Goal: Task Accomplishment & Management: Complete application form

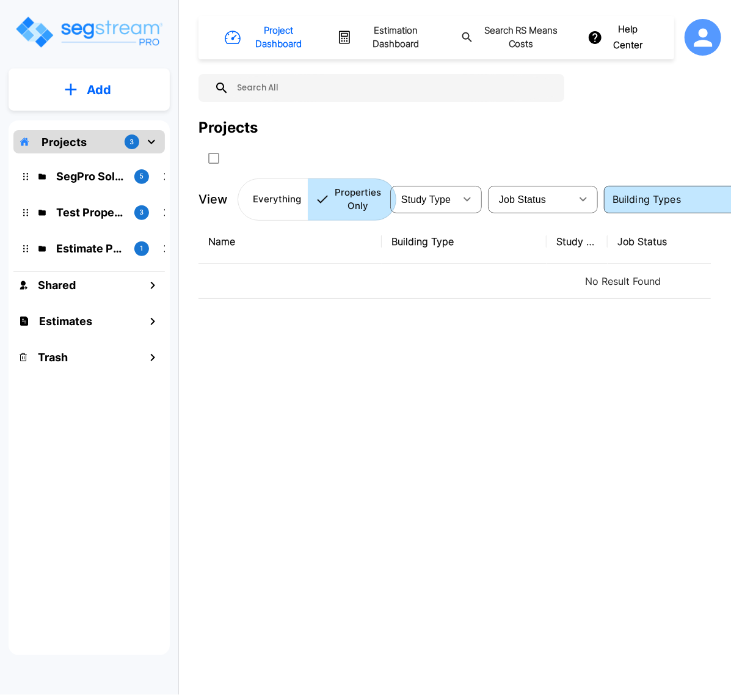
type input "Small Multi-Family Residential"
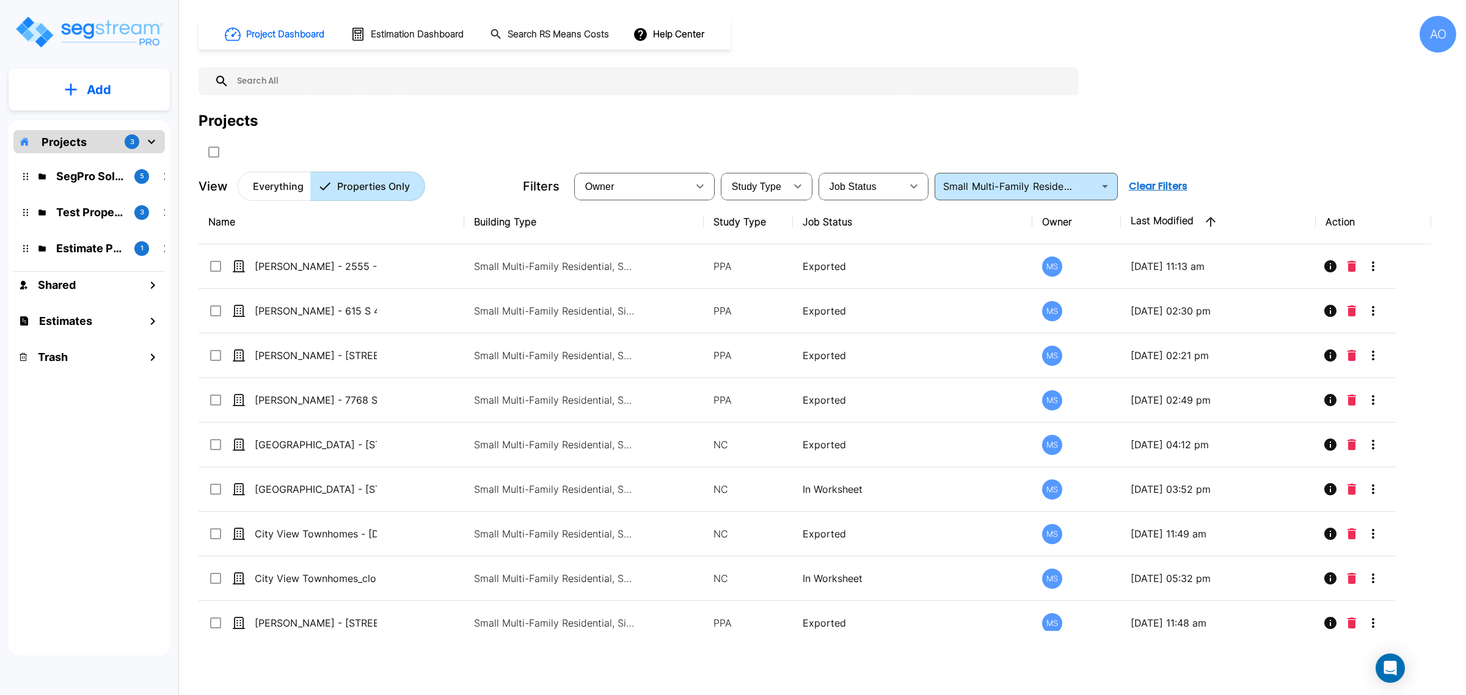
click at [90, 95] on p "Add" at bounding box center [99, 90] width 24 height 18
click at [100, 186] on p "Add Estimate" at bounding box center [96, 193] width 62 height 15
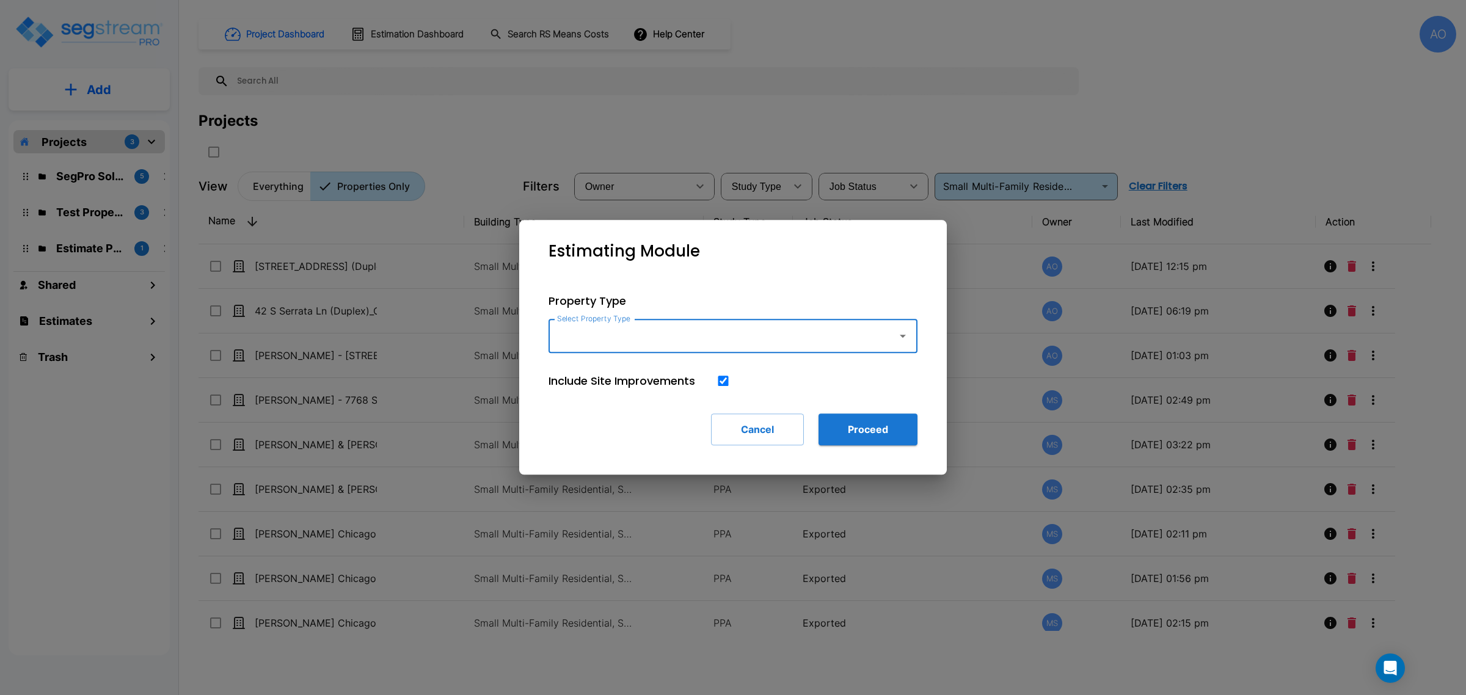
click at [656, 339] on input "Select Property Type" at bounding box center [720, 335] width 332 height 23
click at [641, 365] on li "Small Multi-Family Residential" at bounding box center [733, 370] width 369 height 22
type input "Small Multi-Family Residential"
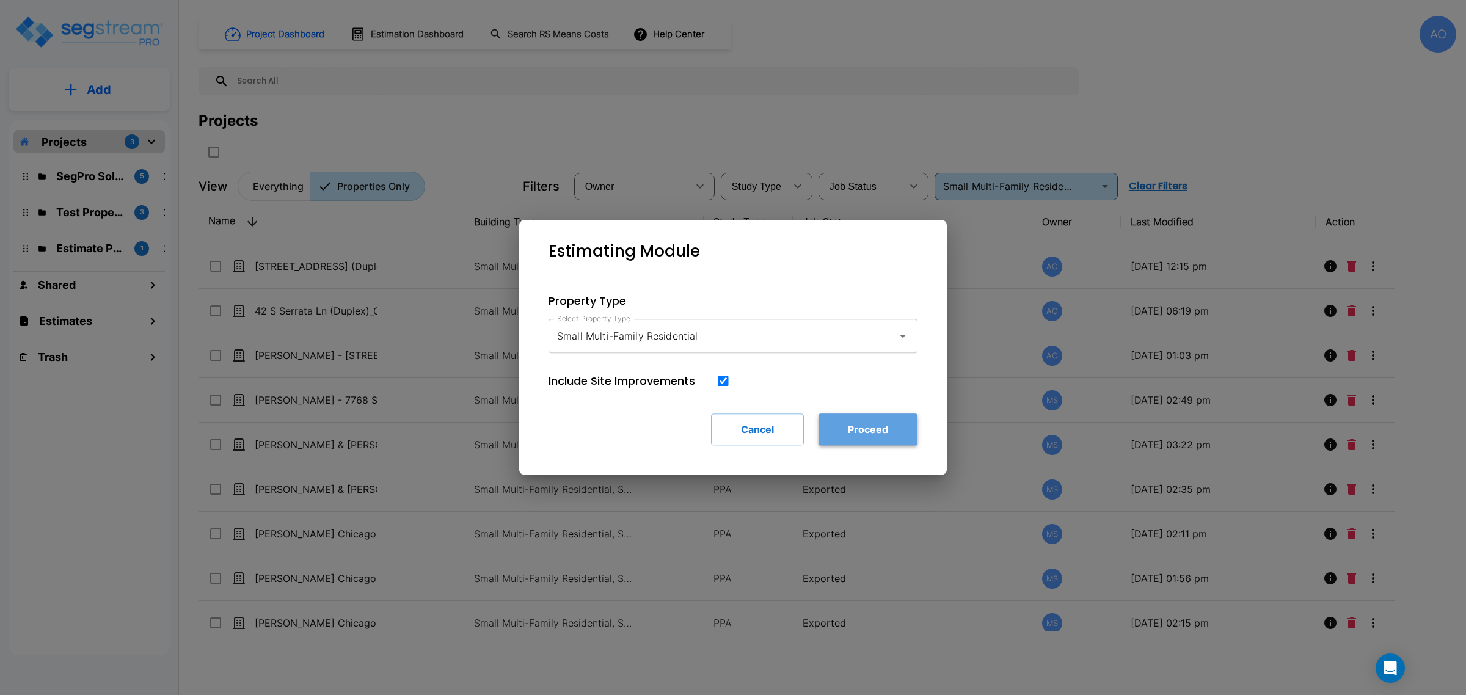
click at [731, 435] on button "Proceed" at bounding box center [868, 430] width 99 height 32
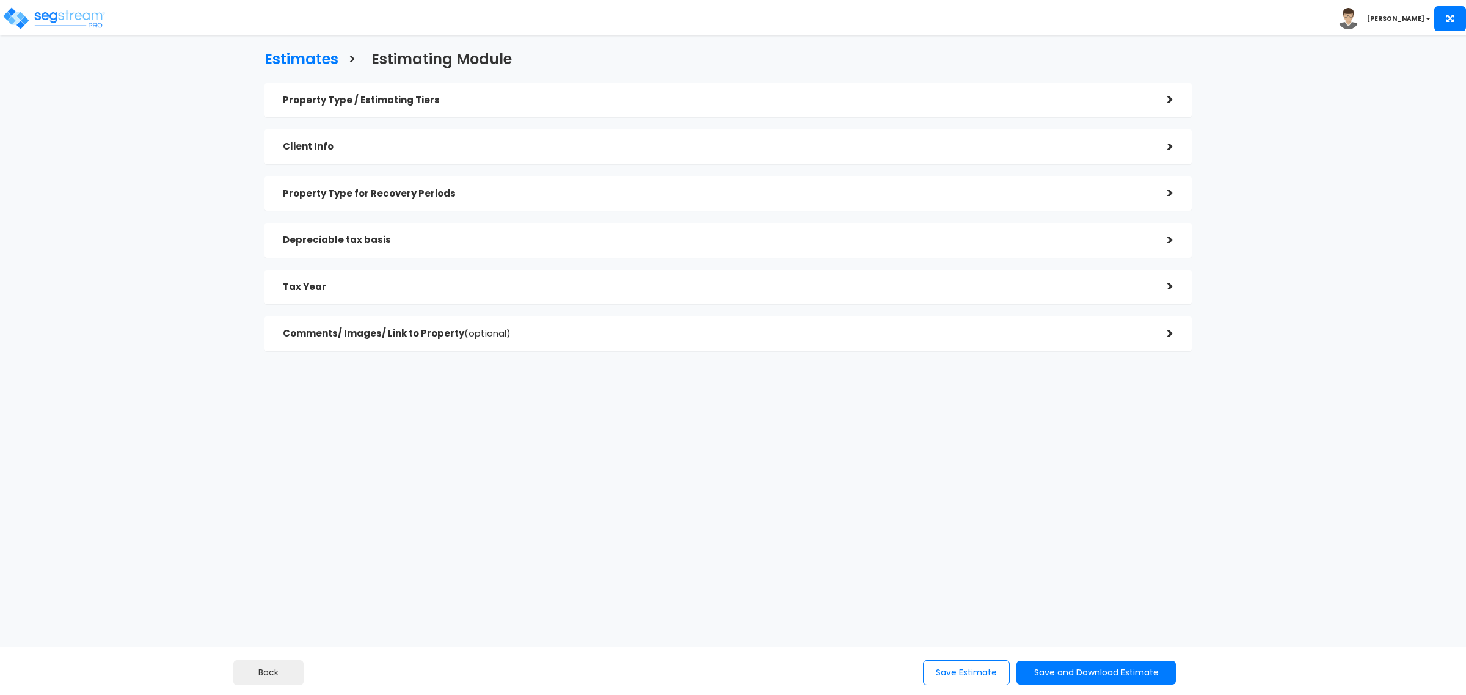
checkbox input "true"
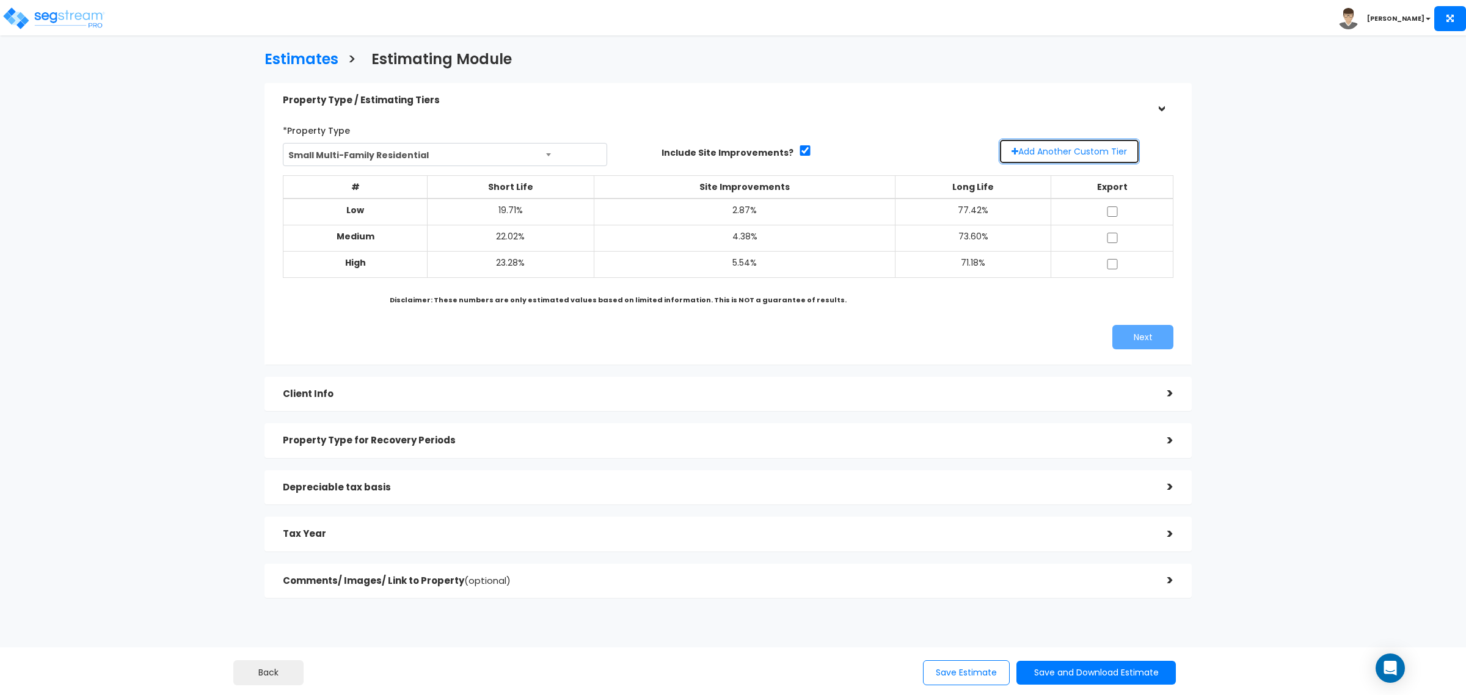
click at [1039, 155] on button "Add Another Custom Tier" at bounding box center [1069, 152] width 141 height 26
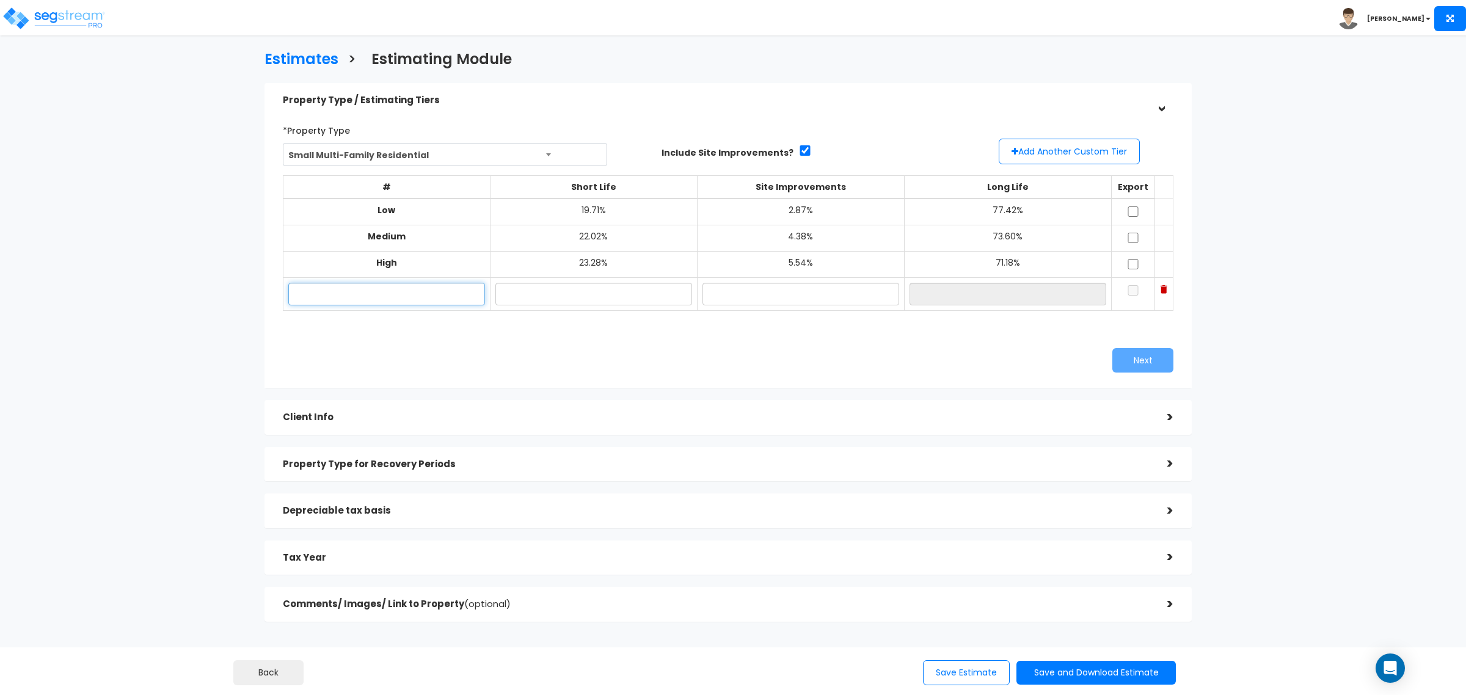
click at [423, 298] on input "text" at bounding box center [386, 294] width 197 height 23
drag, startPoint x: 315, startPoint y: 287, endPoint x: 349, endPoint y: 287, distance: 34.2
click at [315, 287] on input "text" at bounding box center [386, 294] width 197 height 23
paste input "80 Lexington Ave"
type input "80 Lexington Ave"
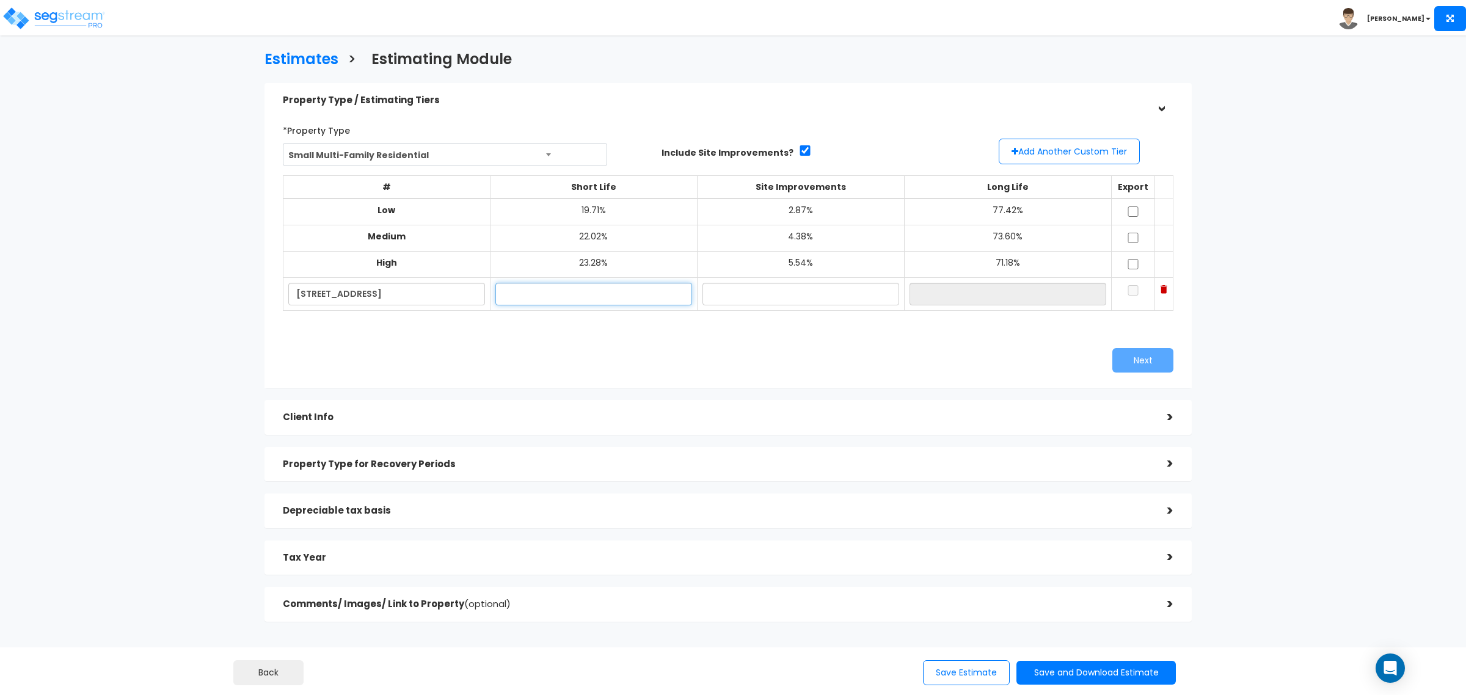
click at [545, 296] on input "text" at bounding box center [593, 294] width 197 height 23
type input "20.15%"
type input "3.50%"
type input "76.35%"
drag, startPoint x: 1117, startPoint y: 213, endPoint x: 1120, endPoint y: 218, distance: 6.3
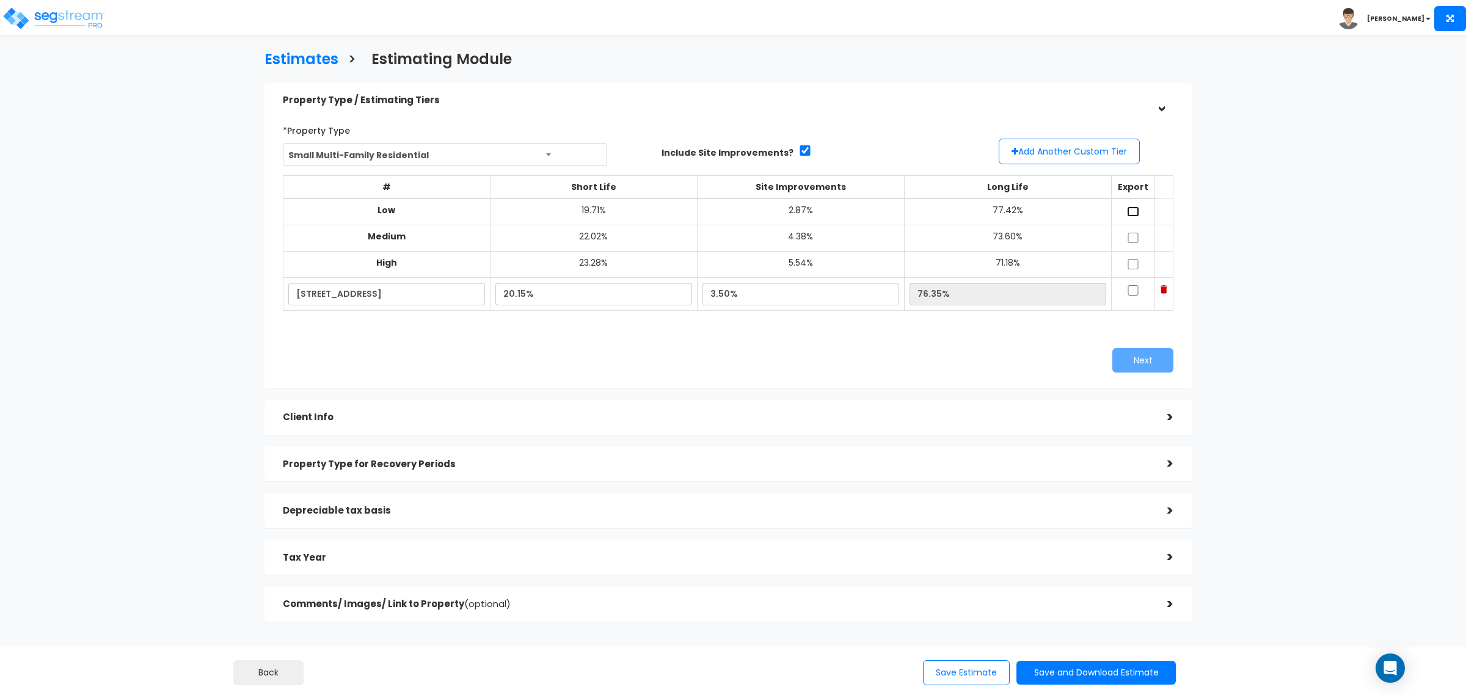
click at [1127, 213] on input "checkbox" at bounding box center [1133, 211] width 12 height 10
checkbox input "true"
click at [1121, 231] on td at bounding box center [1133, 238] width 44 height 26
click at [1127, 261] on input "checkbox" at bounding box center [1133, 264] width 12 height 10
checkbox input "true"
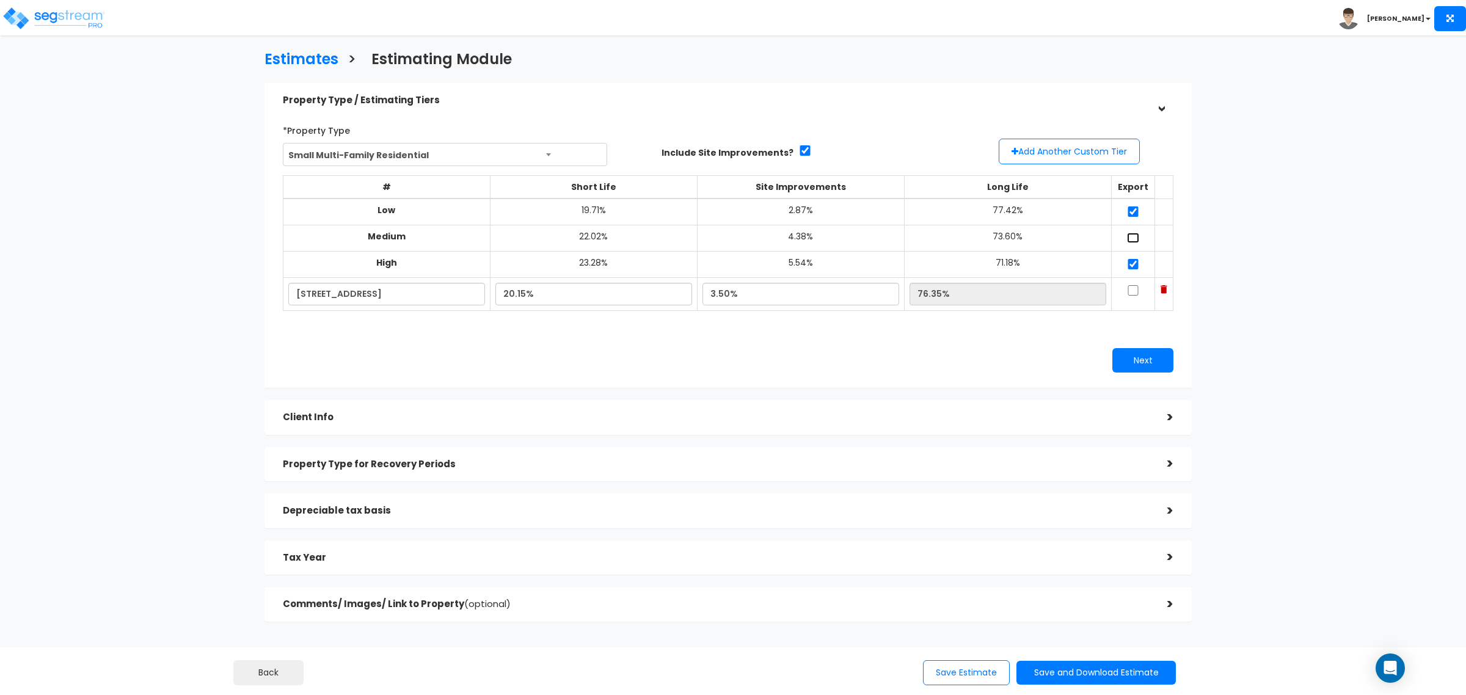
click at [1127, 238] on input "checkbox" at bounding box center [1133, 238] width 12 height 10
checkbox input "true"
click at [1127, 291] on input "checkbox" at bounding box center [1133, 290] width 12 height 10
checkbox input "true"
click at [1137, 355] on button "Next" at bounding box center [1143, 360] width 61 height 24
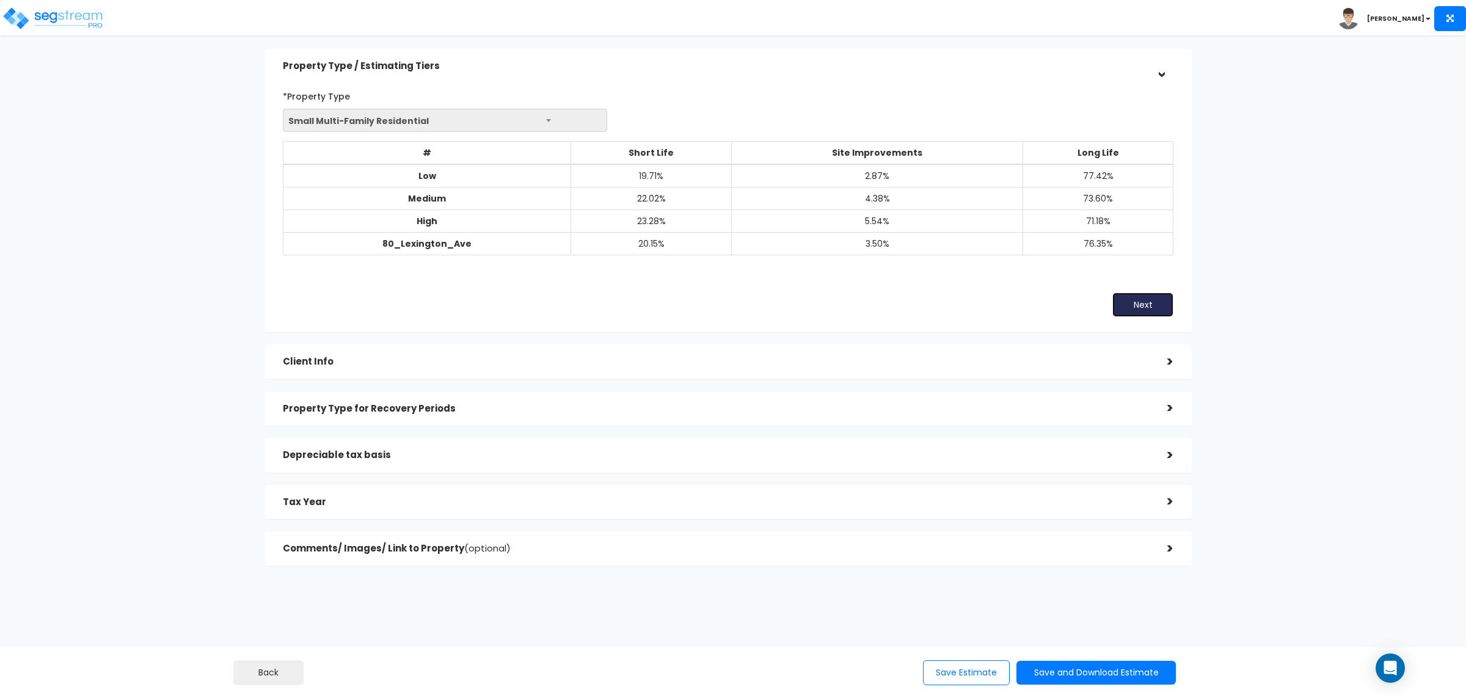
scroll to position [53, 0]
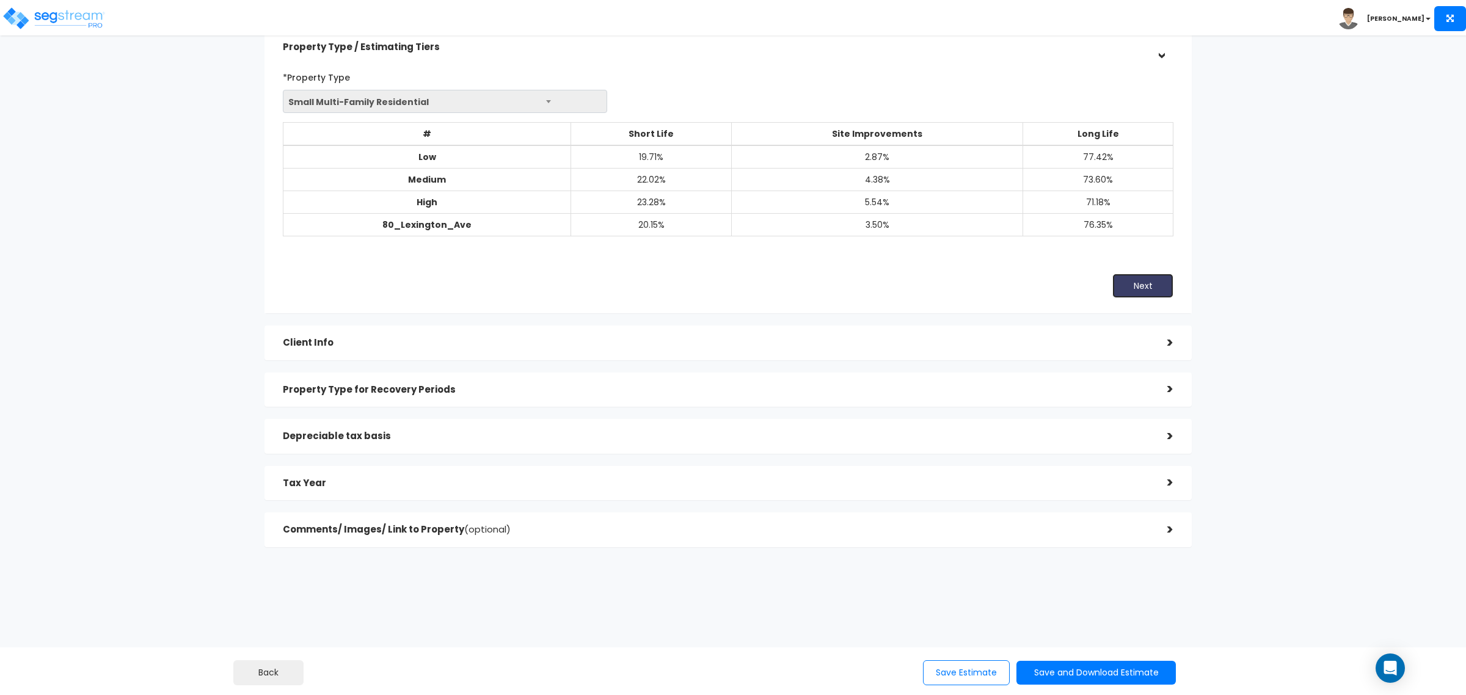
click at [1161, 285] on button "Next" at bounding box center [1143, 286] width 61 height 24
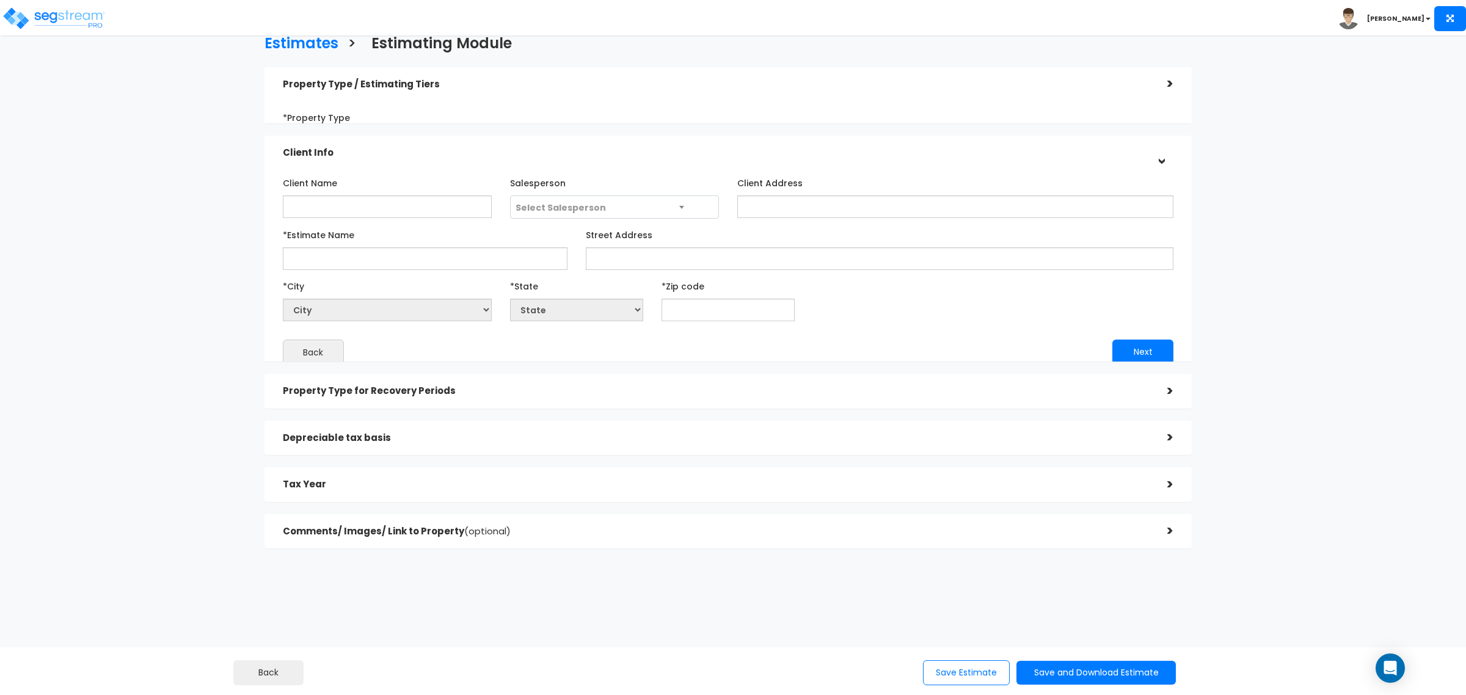
scroll to position [15, 0]
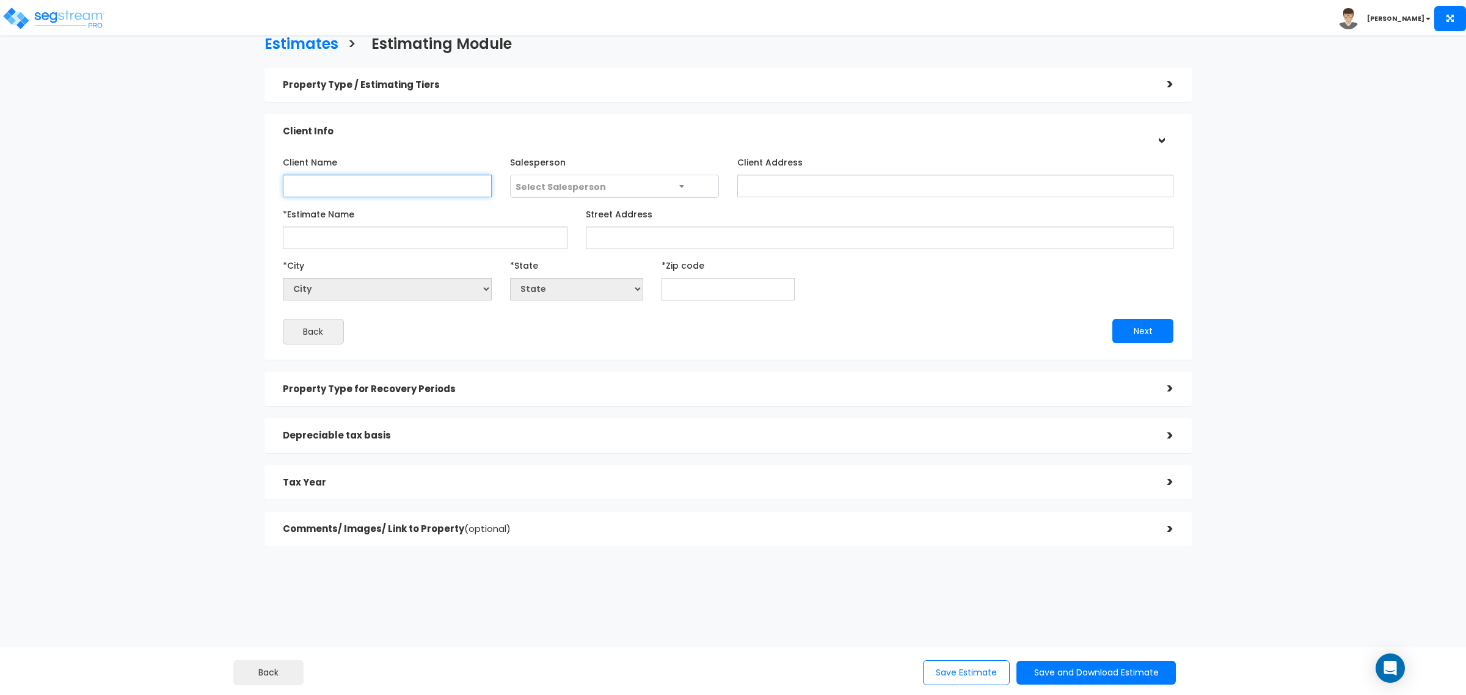
click at [388, 187] on input "Client Name" at bounding box center [387, 186] width 209 height 23
paste input "Jia-Mang Ten"
type input "Jia-Mang Ten"
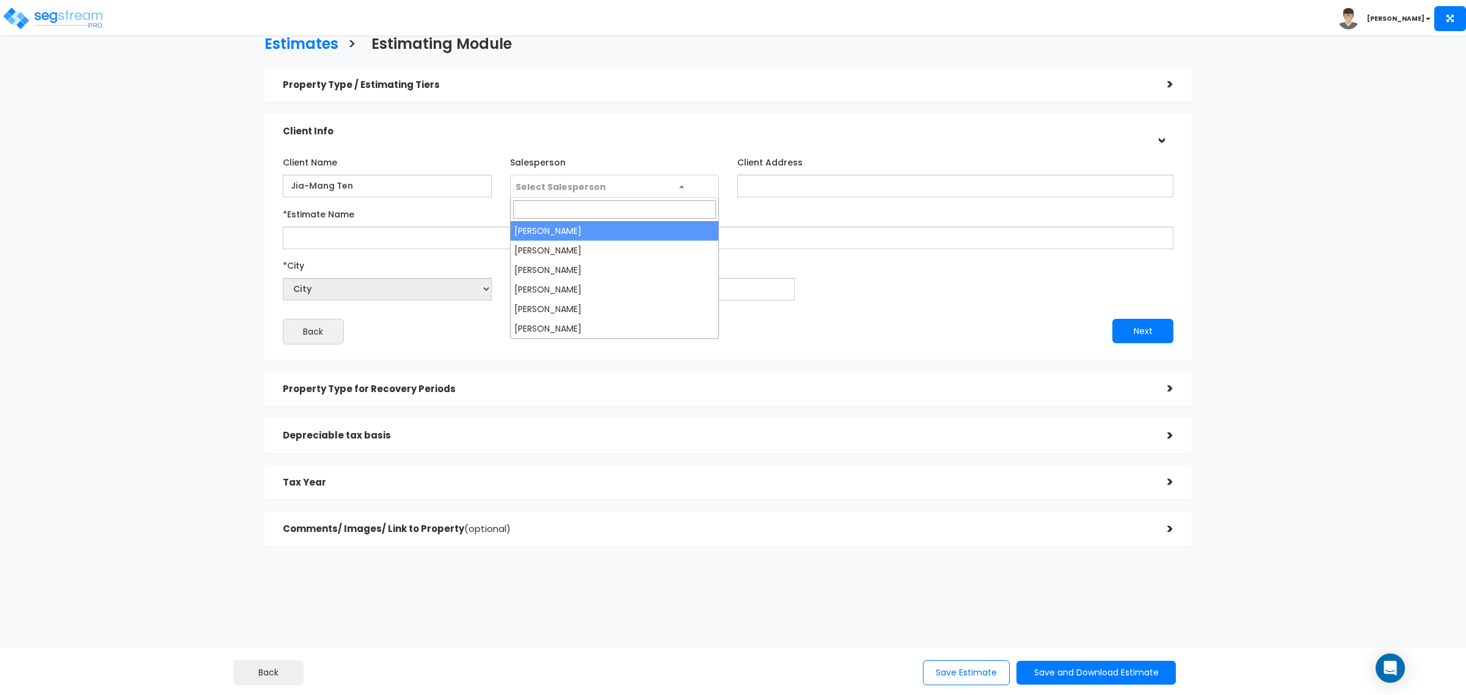
click at [521, 187] on span "Select Salesperson" at bounding box center [561, 187] width 90 height 12
select select "158"
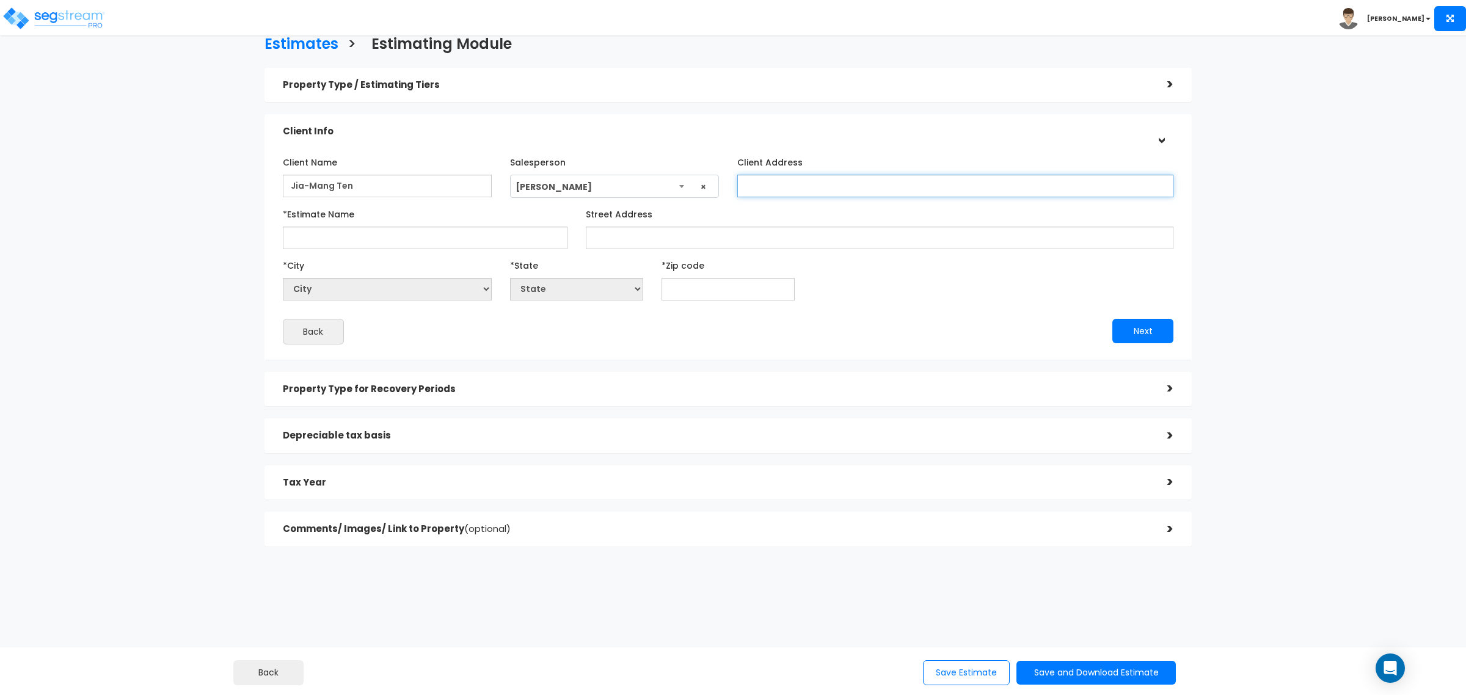
click at [767, 189] on input "Client Address" at bounding box center [955, 186] width 436 height 23
click at [360, 238] on input "*Estimate Name" at bounding box center [425, 238] width 285 height 23
click at [353, 232] on input "*Estimate Name" at bounding box center [425, 238] width 285 height 23
paste input "Trepajia LLC - 80 Lexington Ave"
type input "Trepajia LLC - 80 Lexington Ave"
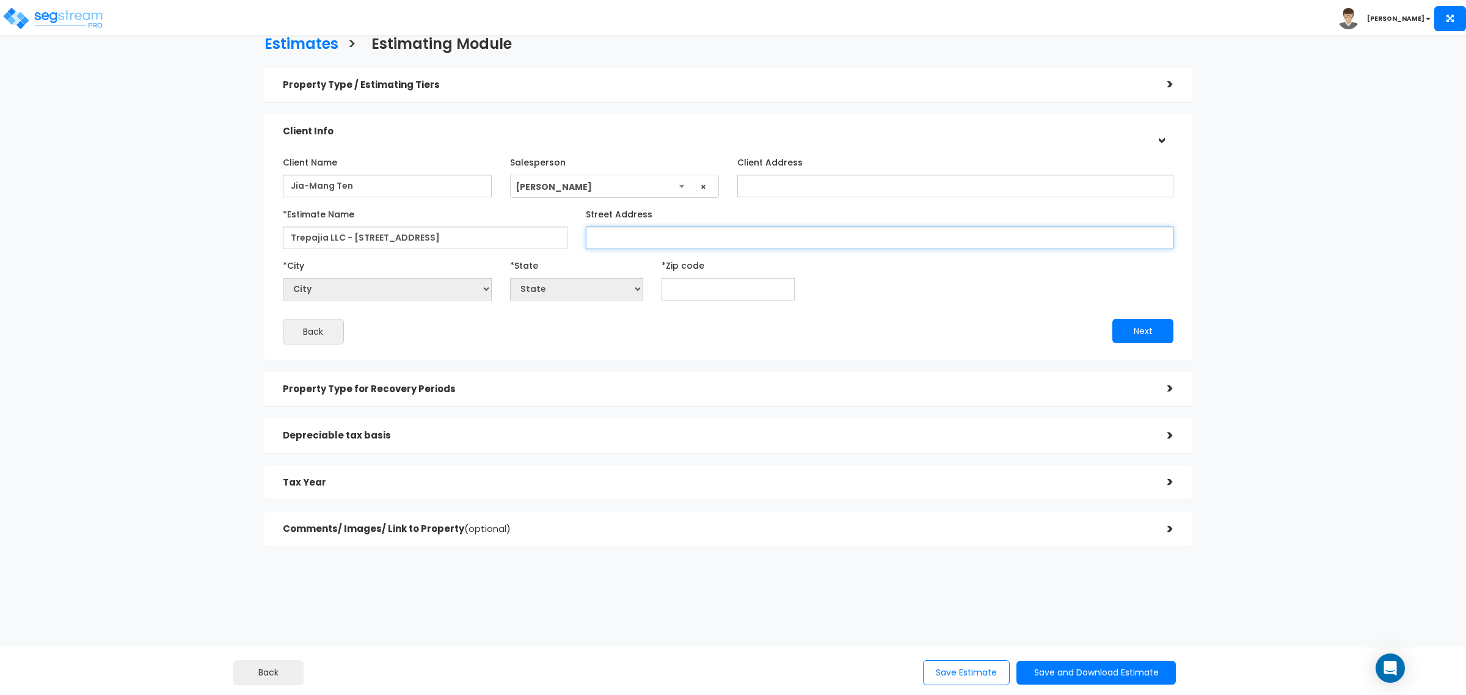
click at [626, 238] on input "Street Address" at bounding box center [880, 238] width 588 height 23
click at [627, 242] on input "Street Address" at bounding box center [880, 238] width 588 height 23
paste input "80 Lexington Ave"
type input "80 Lexington Ave"
click at [682, 289] on input "text" at bounding box center [728, 289] width 133 height 23
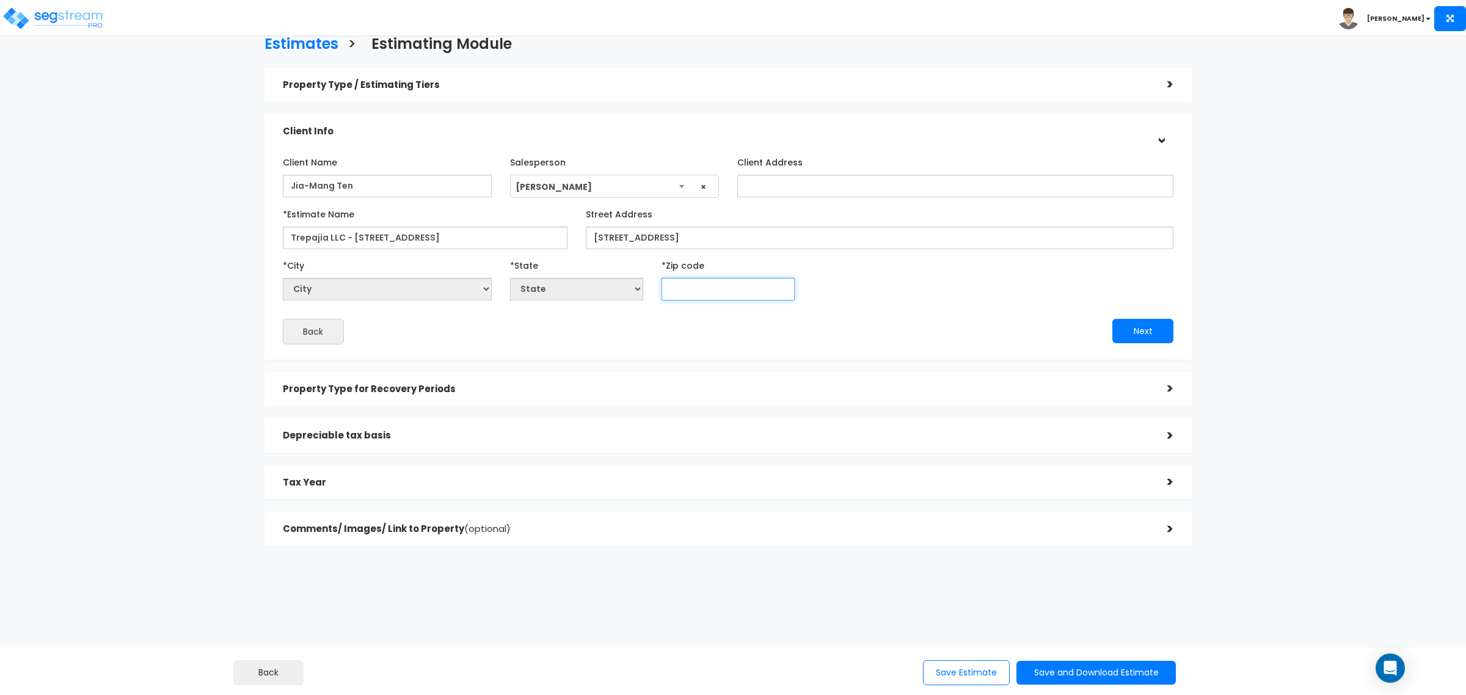
click at [697, 289] on input "text" at bounding box center [728, 289] width 133 height 23
type input "06"
select select "CT"
type input "06854"
click at [923, 315] on div "Client Name Jia-Mang Ten Salesperson Select Salesperson ×" at bounding box center [728, 248] width 891 height 192
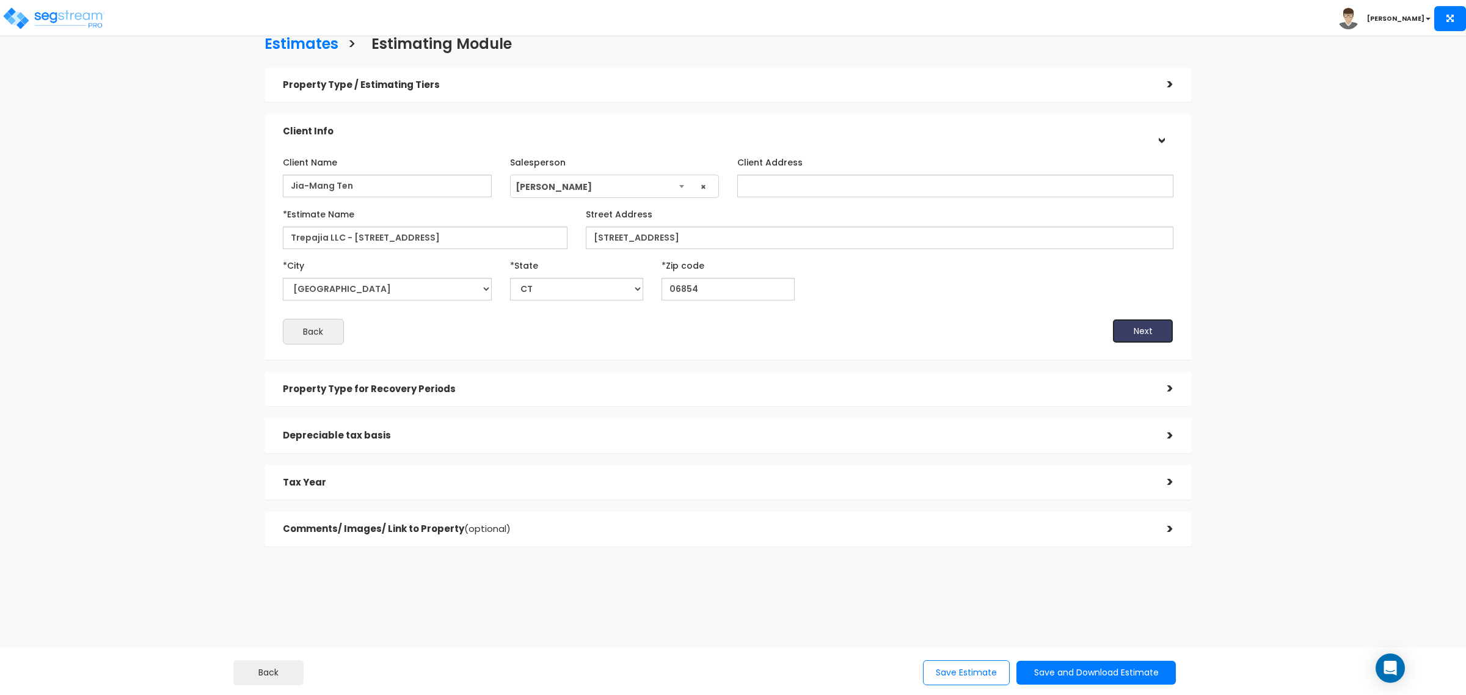
click at [1137, 327] on button "Next" at bounding box center [1143, 331] width 61 height 24
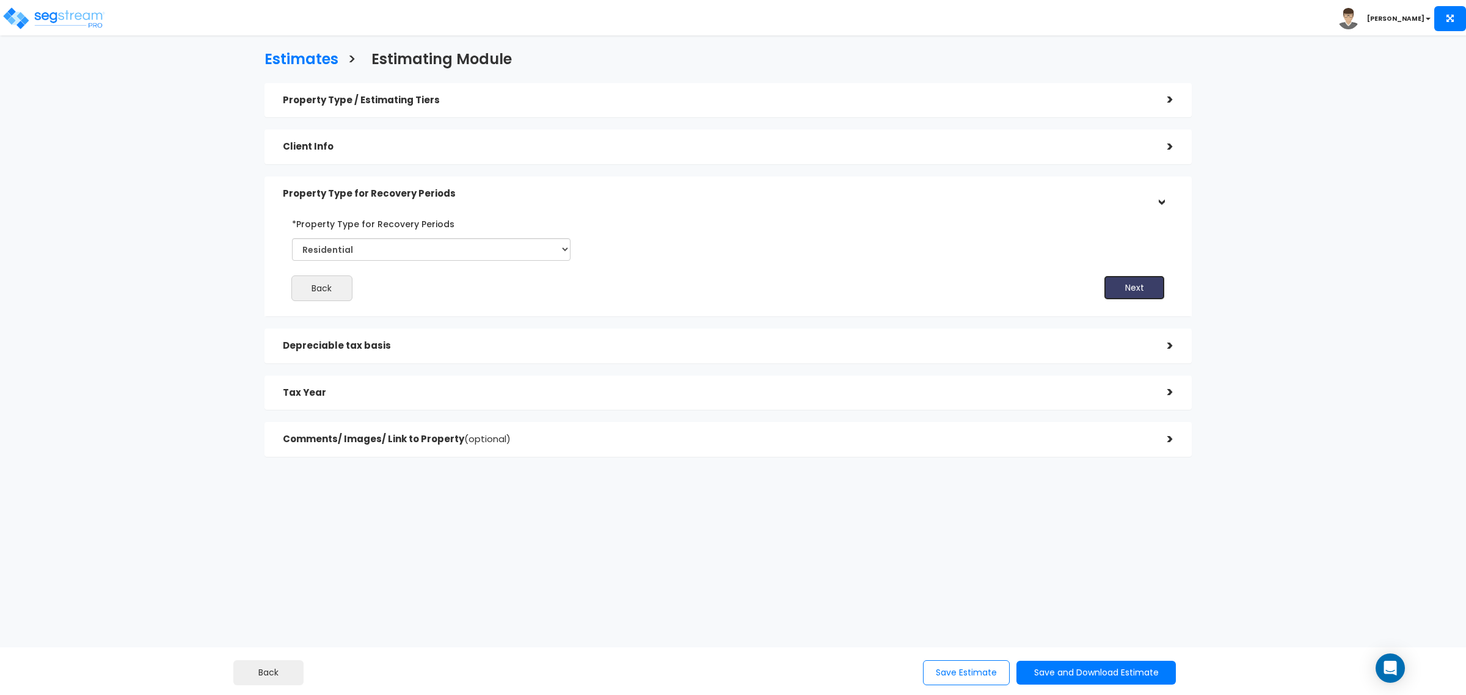
click at [1138, 291] on button "Next" at bounding box center [1134, 288] width 61 height 24
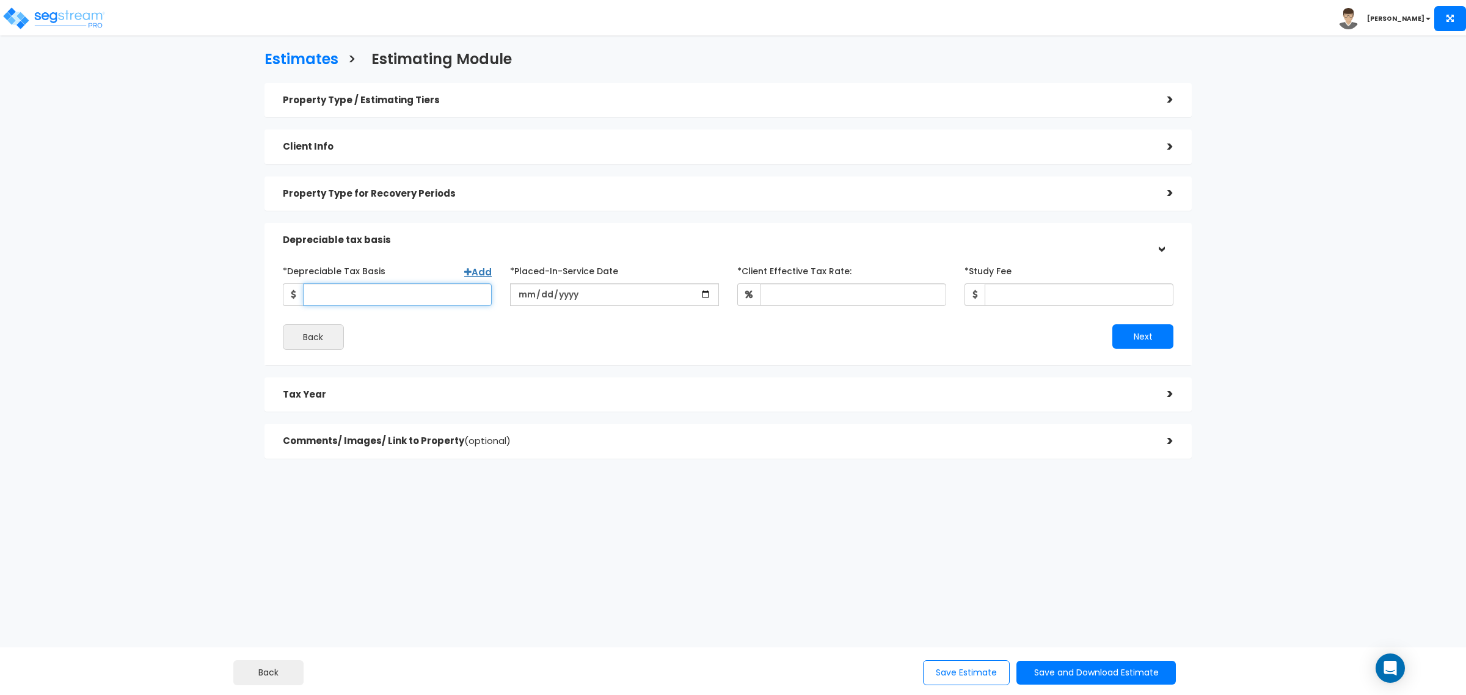
click at [404, 291] on input "*Depreciable Tax Basis" at bounding box center [397, 294] width 189 height 23
paste input "$428,793.39"
type input "428,793.39"
click at [524, 296] on input "date" at bounding box center [614, 294] width 209 height 23
type input "2025-04-21"
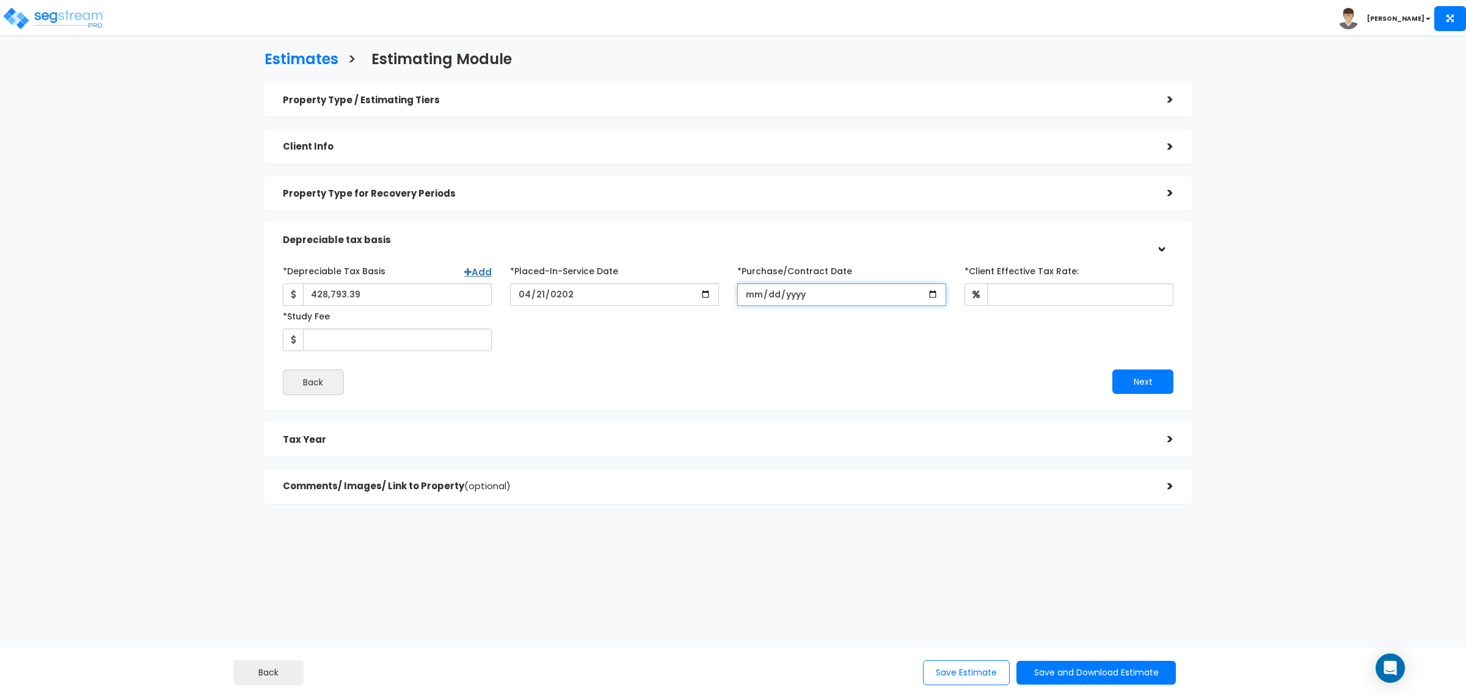
click at [750, 292] on input "*Purchase/Contract Date" at bounding box center [841, 294] width 209 height 23
type input "2025-02-01"
click at [1027, 294] on input "*Client Effective Tax Rate:" at bounding box center [1080, 294] width 186 height 23
drag, startPoint x: 1023, startPoint y: 292, endPoint x: 973, endPoint y: 286, distance: 50.5
click at [973, 286] on div "35 Obtain this by Estimating the combined federal and state tax rate of the cli…" at bounding box center [1069, 294] width 209 height 23
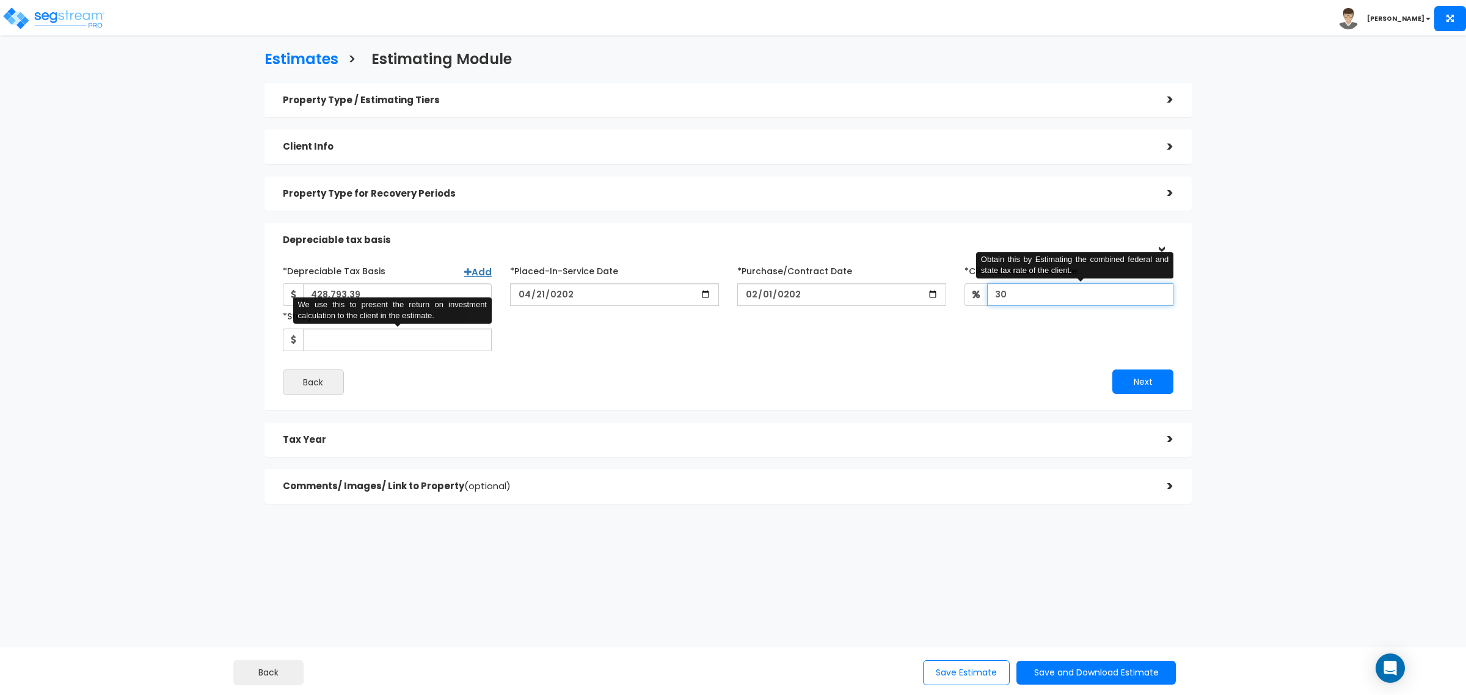
type input "30"
click at [374, 332] on input "*Study Fee" at bounding box center [397, 340] width 189 height 23
type input "3,350"
drag, startPoint x: 874, startPoint y: 362, endPoint x: 901, endPoint y: 362, distance: 26.9
click at [877, 362] on div "*Depreciable Tax Basis Add 428,793.39 *Placed-In-Service Date 30 3,350" at bounding box center [728, 328] width 891 height 134
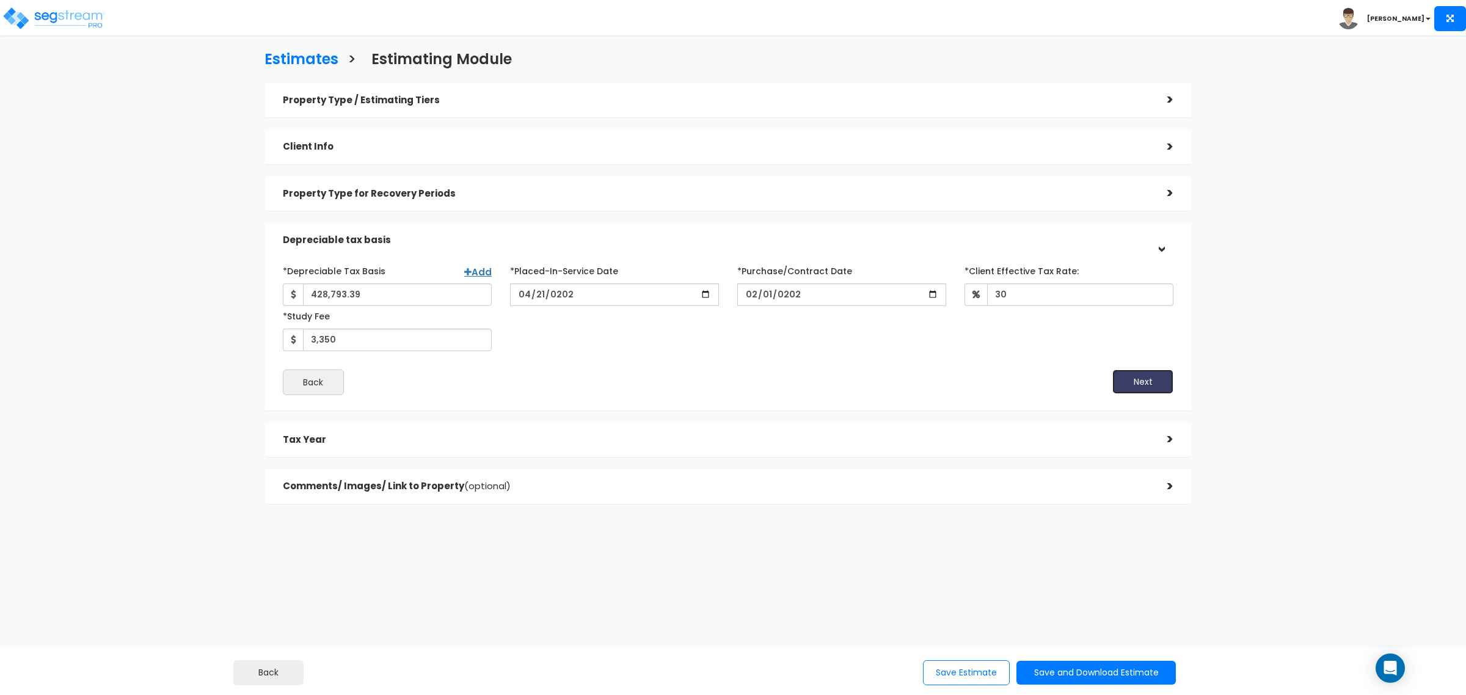
click at [1138, 384] on button "Next" at bounding box center [1143, 382] width 61 height 24
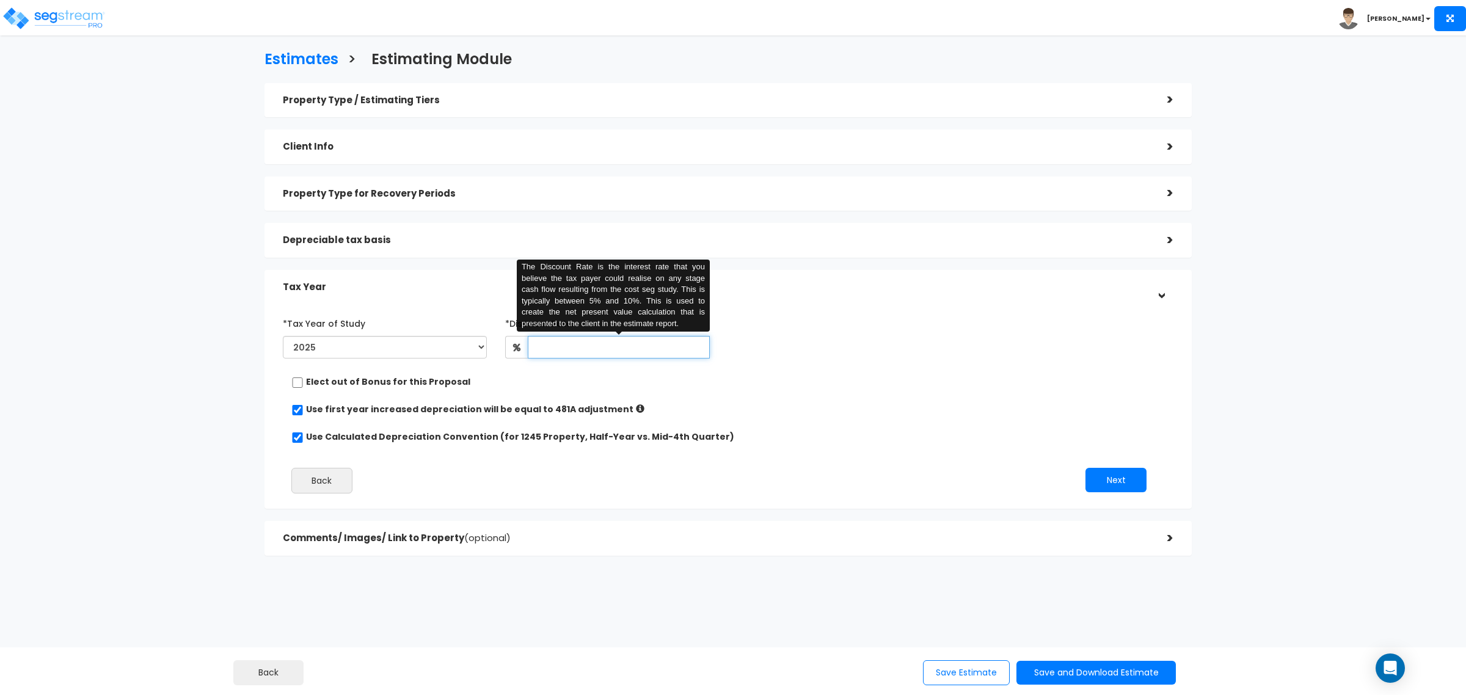
click at [590, 351] on input "text" at bounding box center [619, 347] width 182 height 23
type input "8"
click at [1128, 483] on button "Next" at bounding box center [1116, 480] width 61 height 24
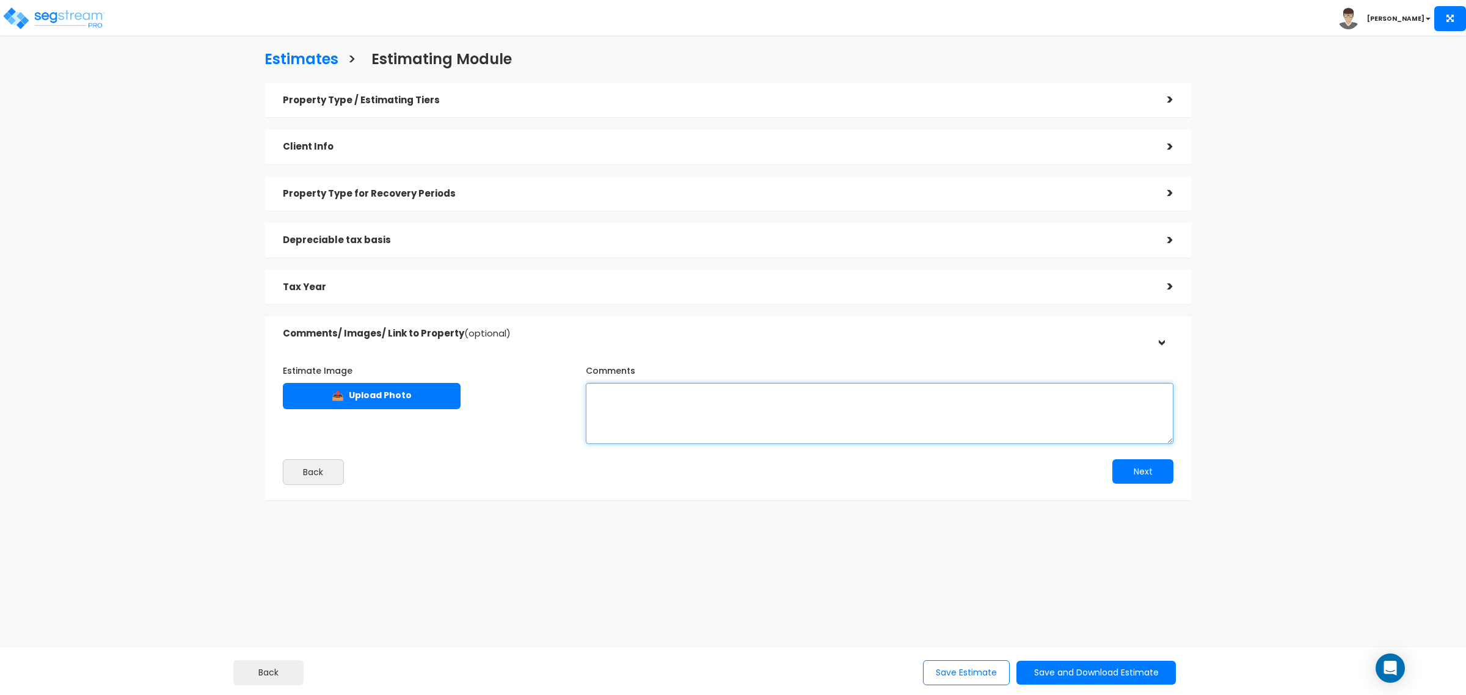
click at [765, 419] on textarea "Comments" at bounding box center [880, 413] width 588 height 61
paste textarea "This estimate assumes the land valued at $237K (35% land ratio) per county reco…"
type textarea "This estimate assumes the land valued at $237K (35% land ratio) per county reco…"
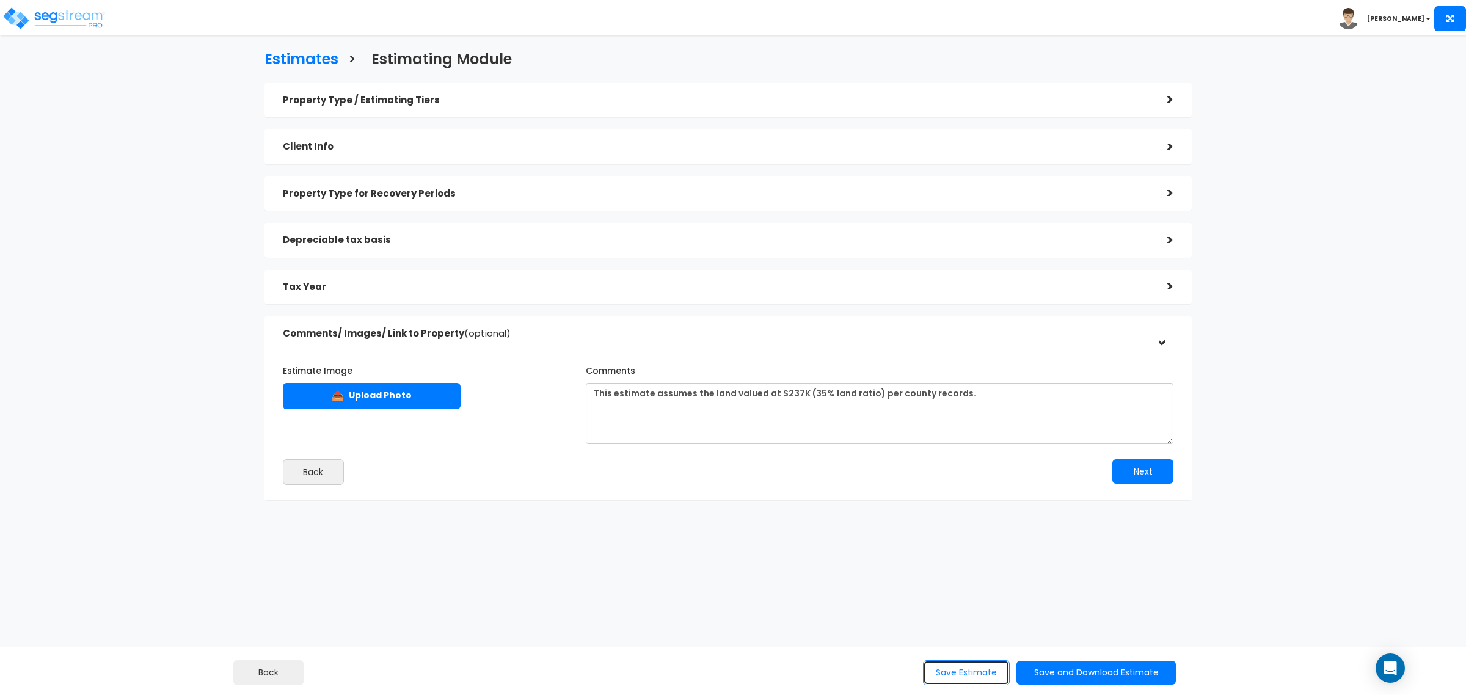
click at [962, 676] on button "Save Estimate" at bounding box center [966, 672] width 87 height 25
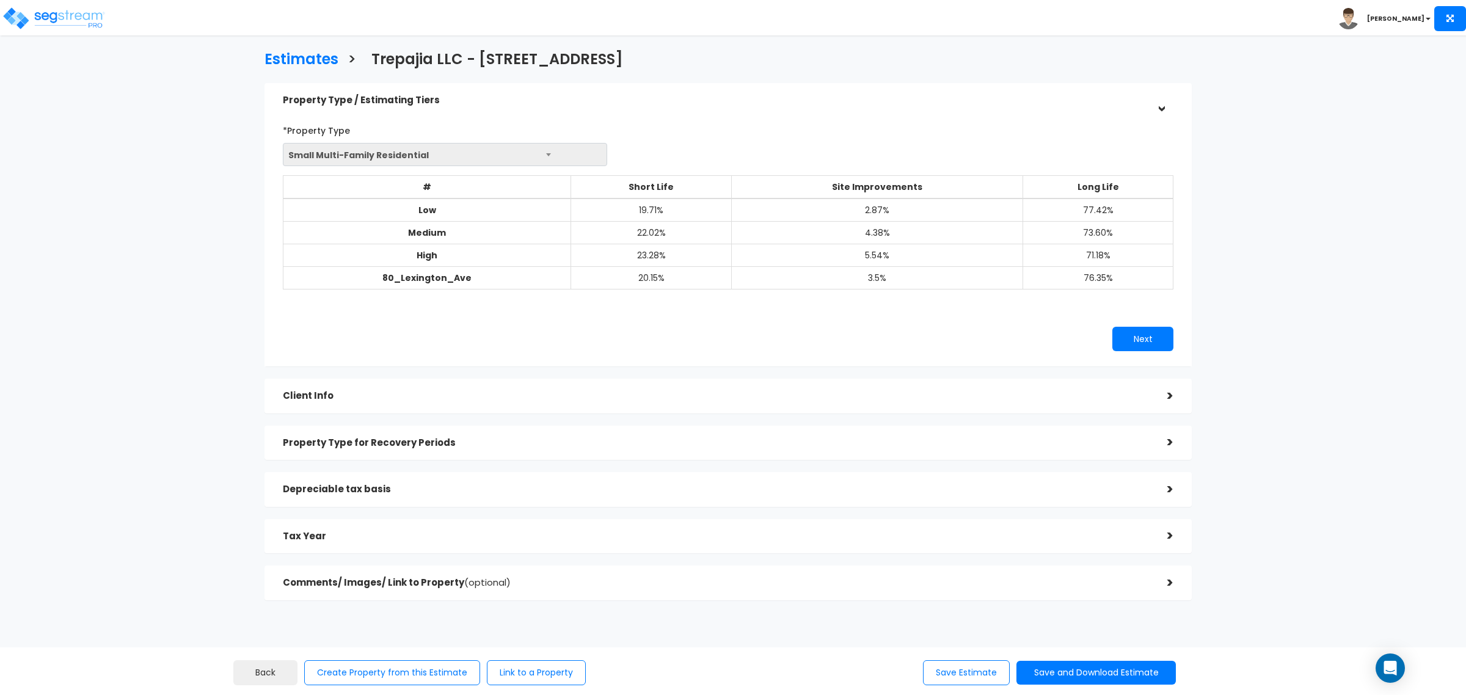
click at [858, 588] on div "Comments/ Images/ Link to Property (optional)" at bounding box center [716, 583] width 866 height 23
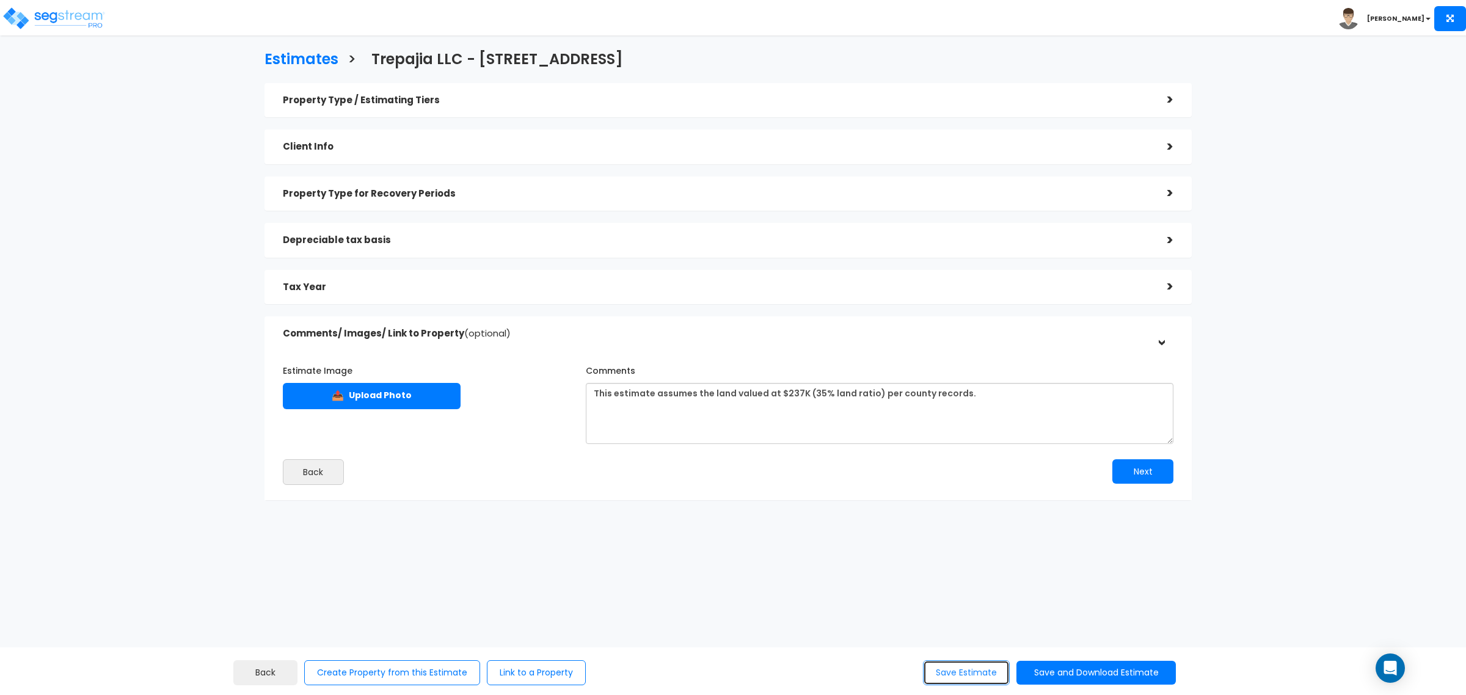
click at [944, 669] on button "Save Estimate" at bounding box center [966, 672] width 87 height 25
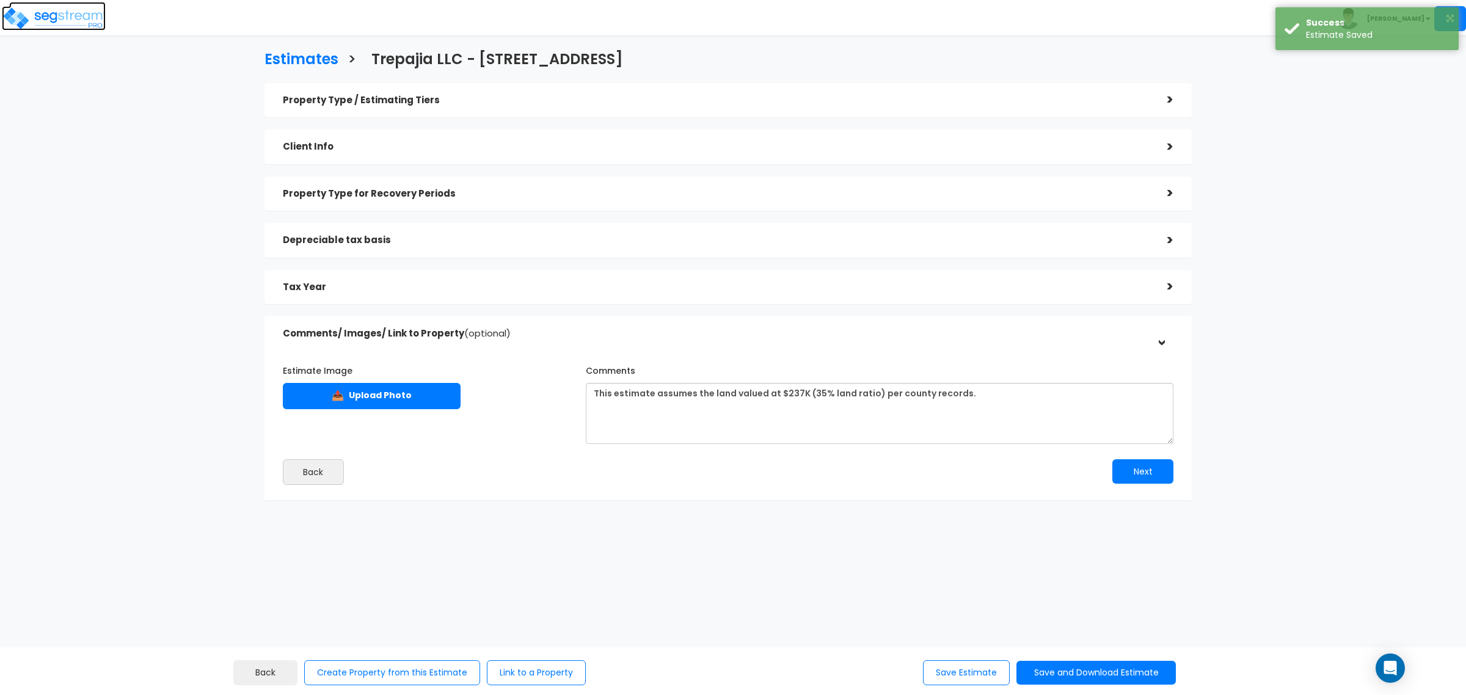
click at [59, 12] on img at bounding box center [54, 18] width 104 height 24
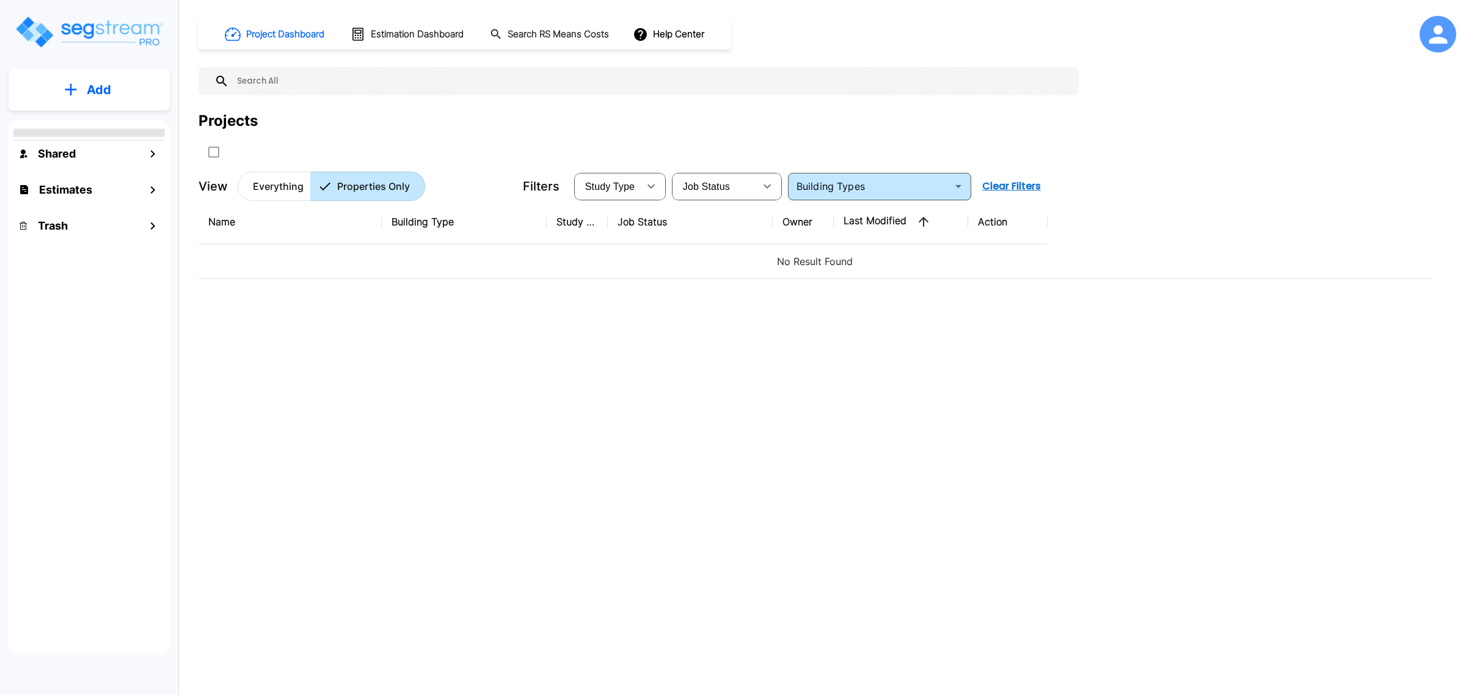
type input "Small Multi-Family Residential"
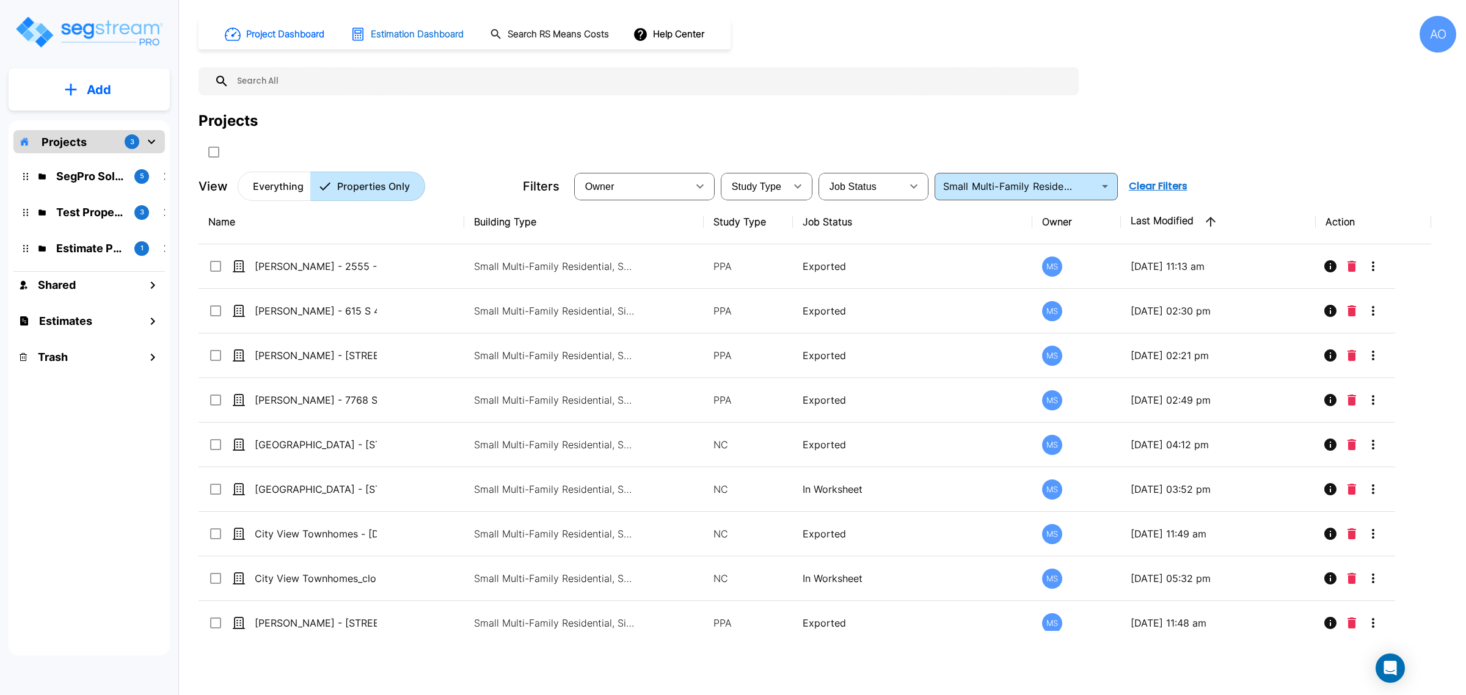
drag, startPoint x: 395, startPoint y: 34, endPoint x: 394, endPoint y: 40, distance: 6.1
click at [394, 34] on h1 "Estimation Dashboard" at bounding box center [417, 34] width 93 height 14
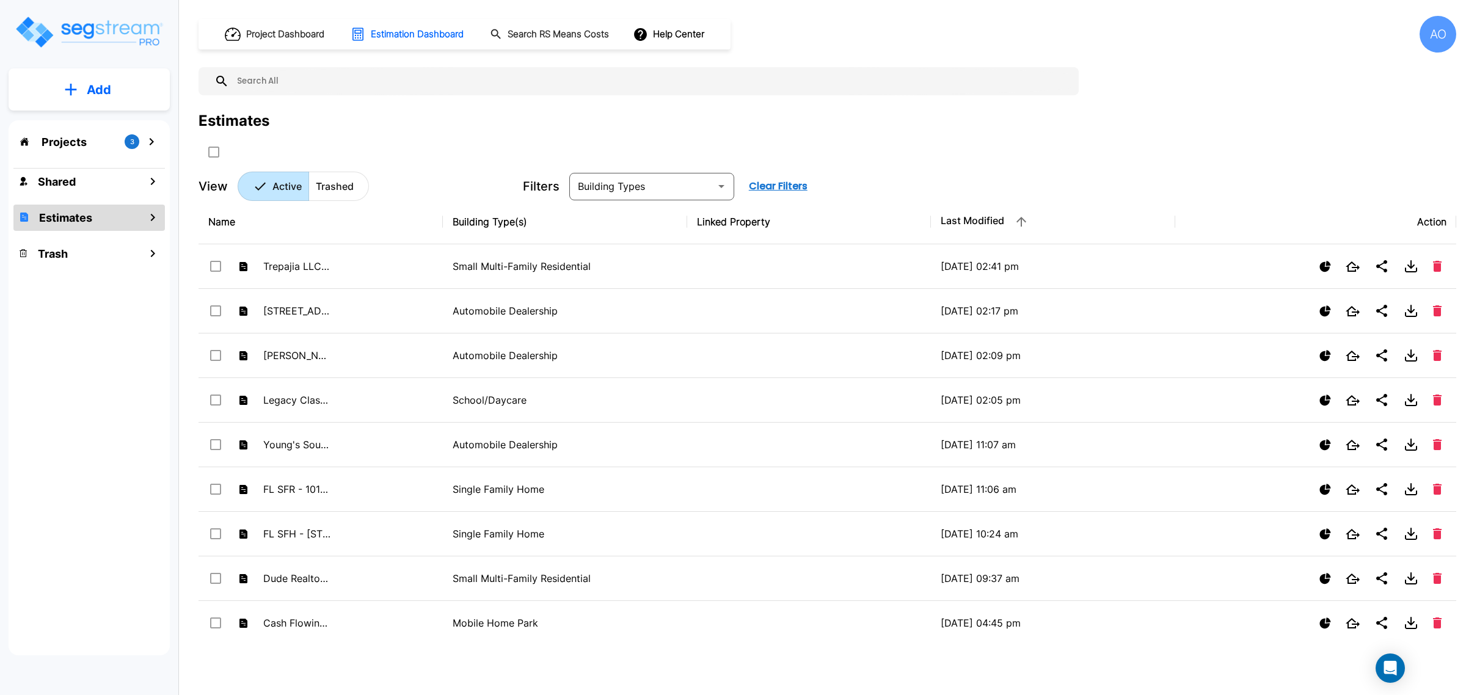
click at [98, 86] on p "Add" at bounding box center [99, 90] width 24 height 18
click at [108, 202] on button "Add Estimate" at bounding box center [89, 193] width 90 height 24
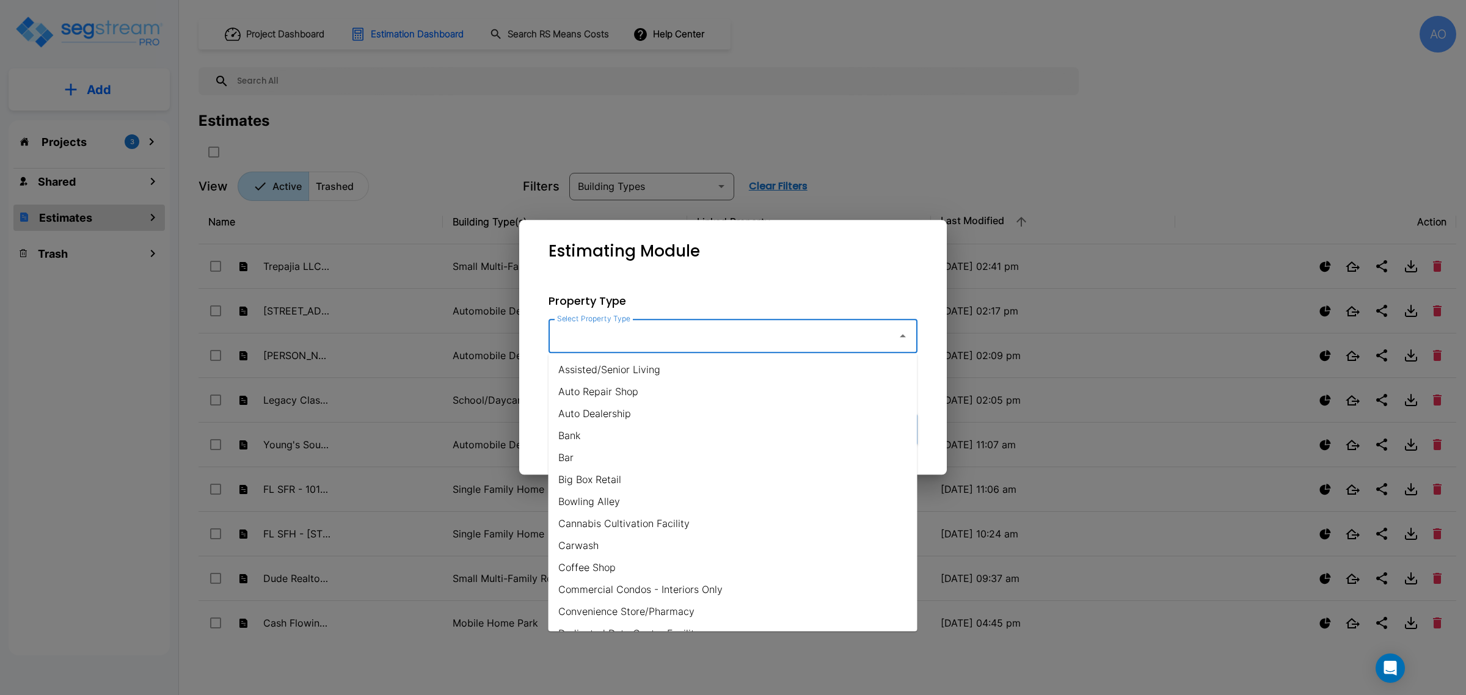
click at [695, 338] on input "Select Property Type" at bounding box center [720, 335] width 332 height 23
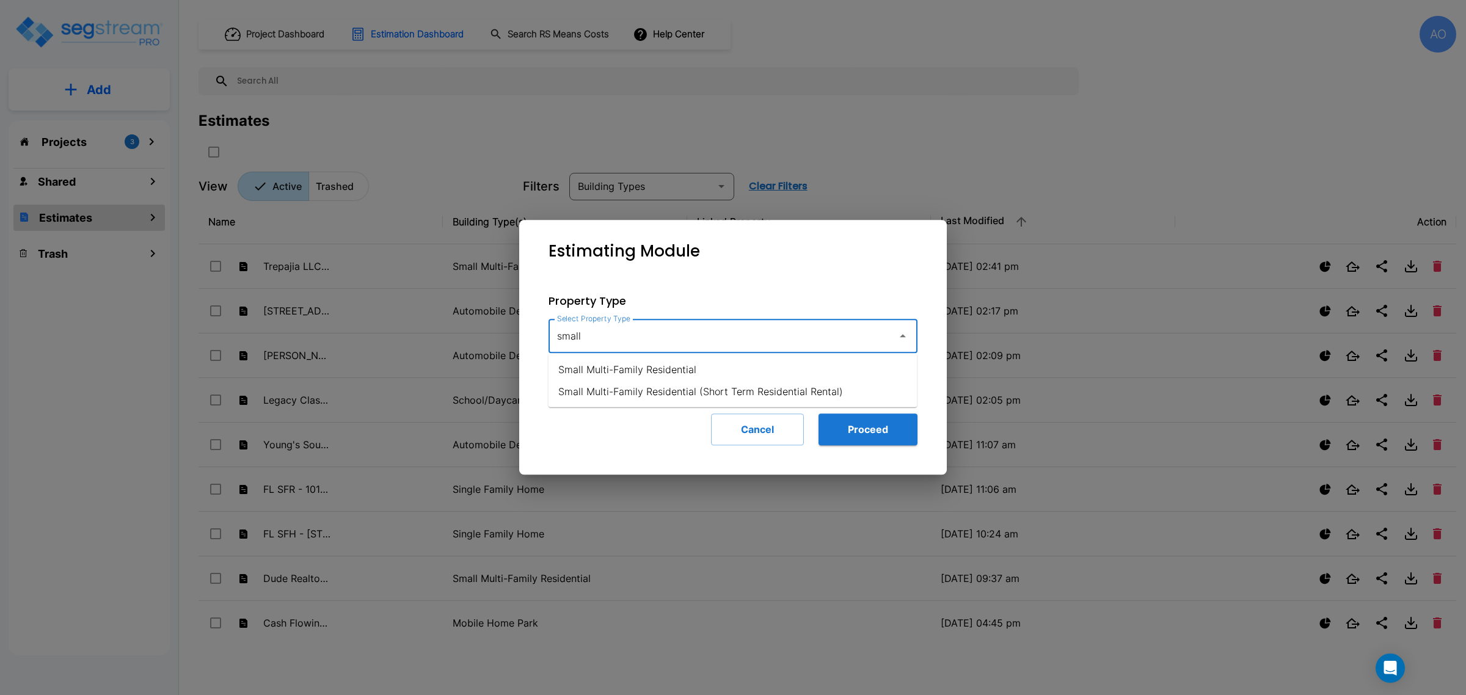
click at [641, 367] on li "Small Multi-Family Residential" at bounding box center [733, 370] width 369 height 22
type input "Small Multi-Family Residential"
click at [886, 432] on button "Proceed" at bounding box center [868, 430] width 99 height 32
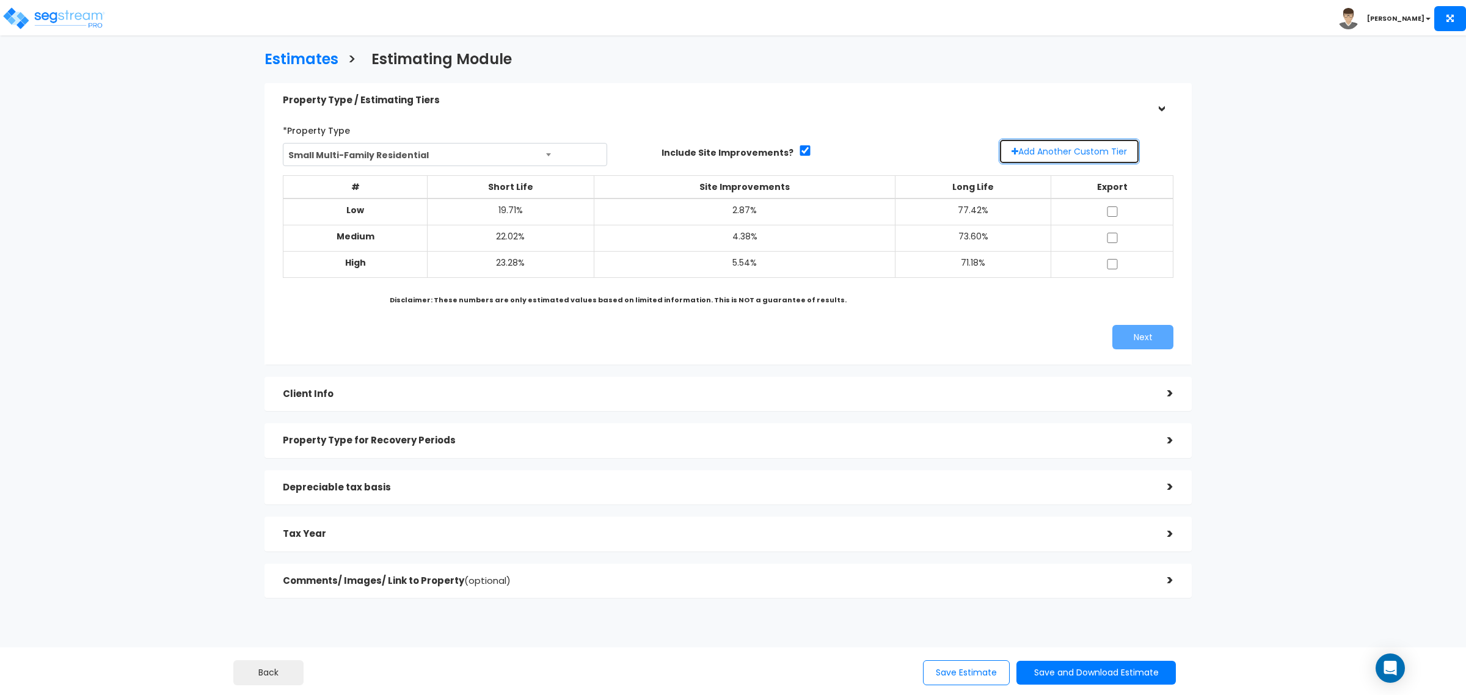
click at [1031, 147] on button "Add Another Custom Tier" at bounding box center [1069, 152] width 141 height 26
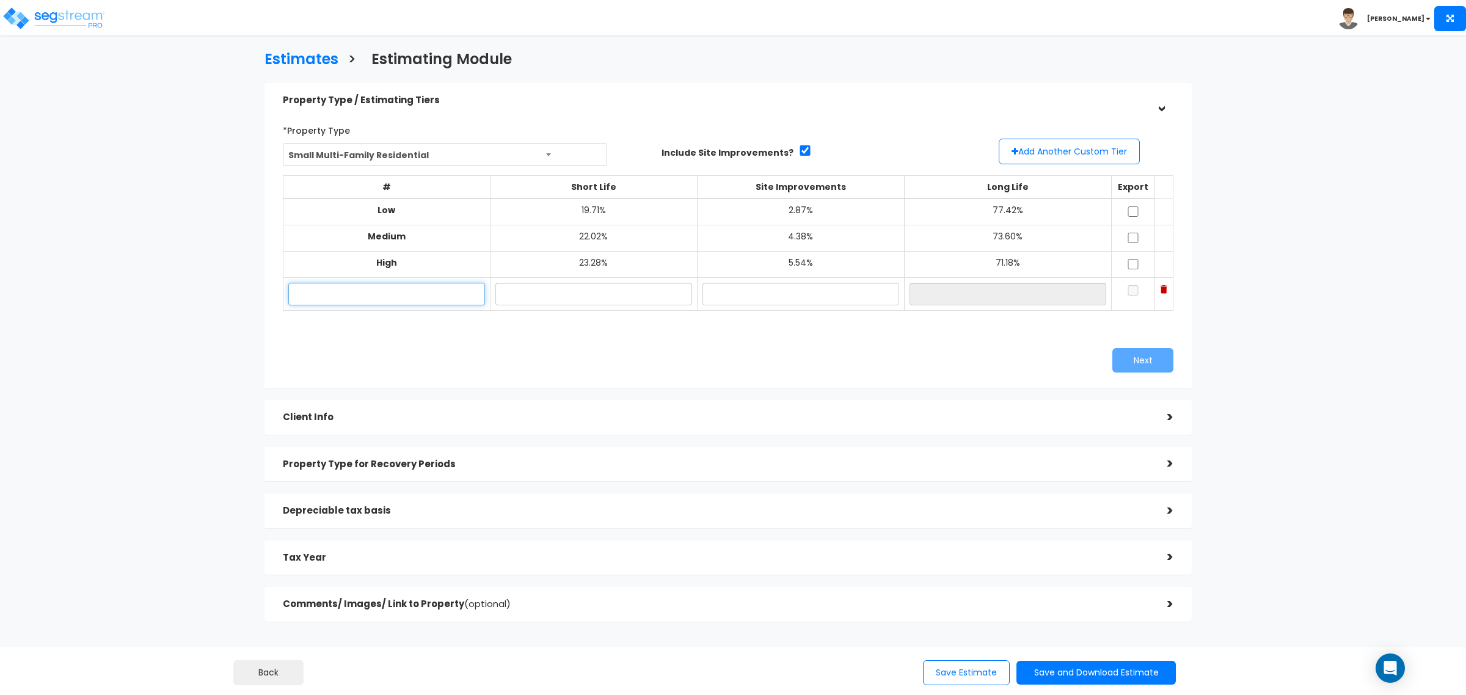
click at [334, 298] on input "text" at bounding box center [386, 294] width 197 height 23
paste input "[DATE]-[DATE] Elder & [DATE]-[DATE] Elder"
type input "[DATE]-[DATE] Elder & [DATE]-[DATE] Elder"
click at [572, 296] on input "text" at bounding box center [593, 294] width 197 height 23
type input "22.50%"
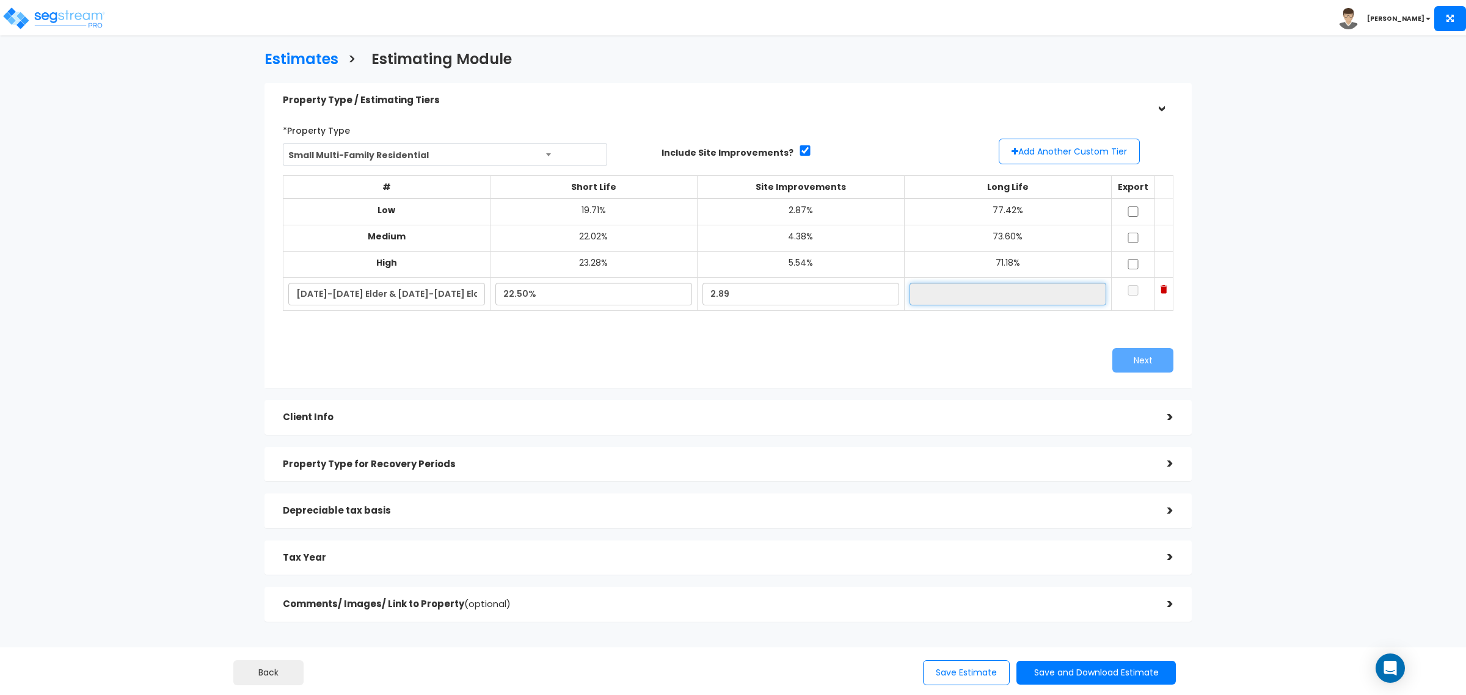
type input "2.89%"
type input "74.61%"
drag, startPoint x: 1121, startPoint y: 208, endPoint x: 1121, endPoint y: 223, distance: 14.7
click at [1127, 210] on input "checkbox" at bounding box center [1133, 211] width 12 height 10
checkbox input "true"
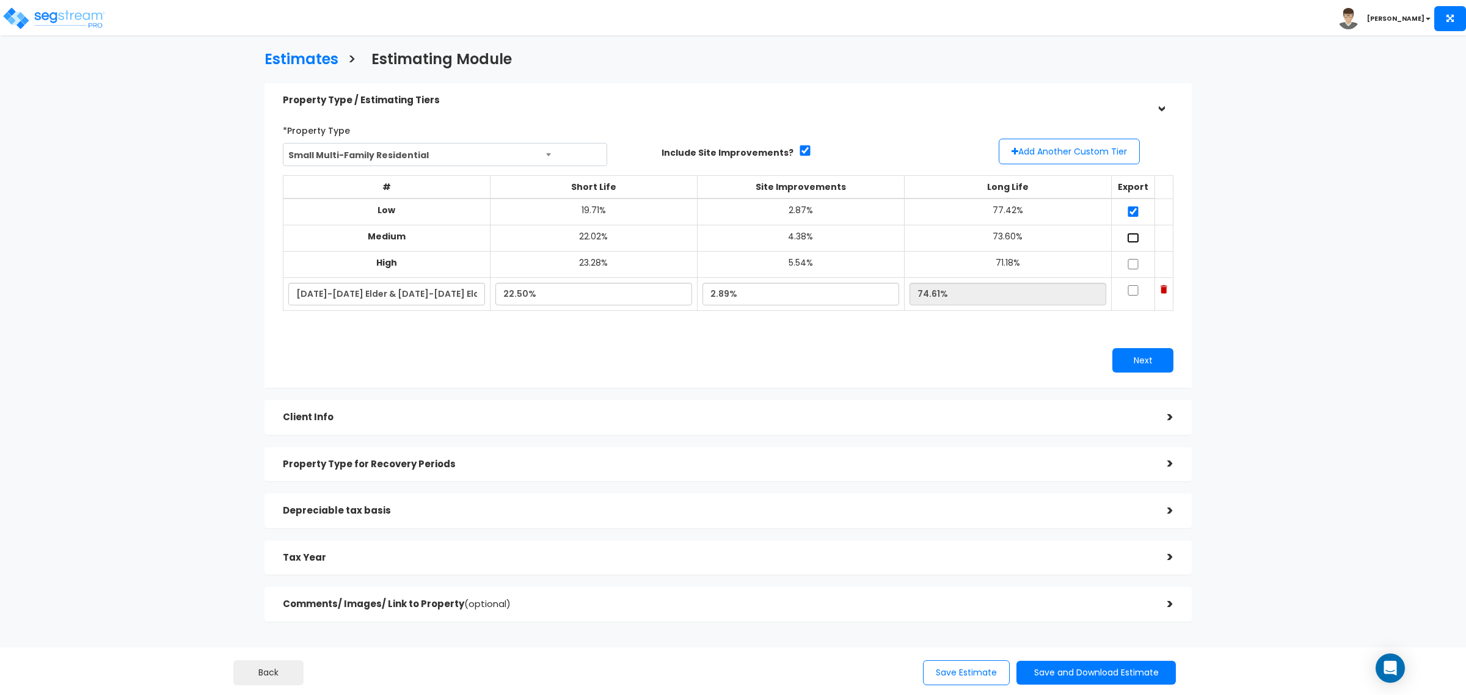
click at [1127, 241] on input "checkbox" at bounding box center [1133, 238] width 12 height 10
checkbox input "true"
click at [1127, 266] on input "checkbox" at bounding box center [1133, 264] width 12 height 10
checkbox input "true"
click at [1127, 291] on input "checkbox" at bounding box center [1133, 290] width 12 height 10
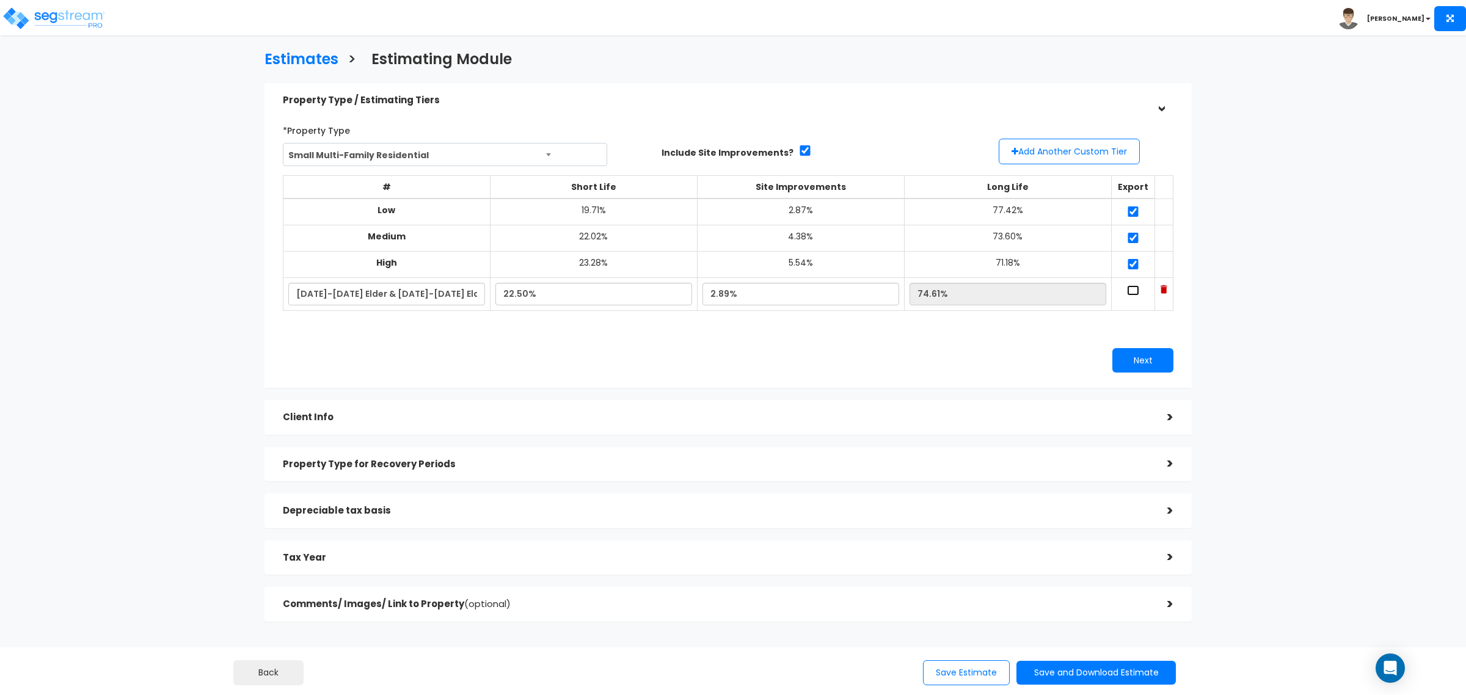
checkbox input "true"
click at [1150, 359] on button "Next" at bounding box center [1143, 360] width 61 height 24
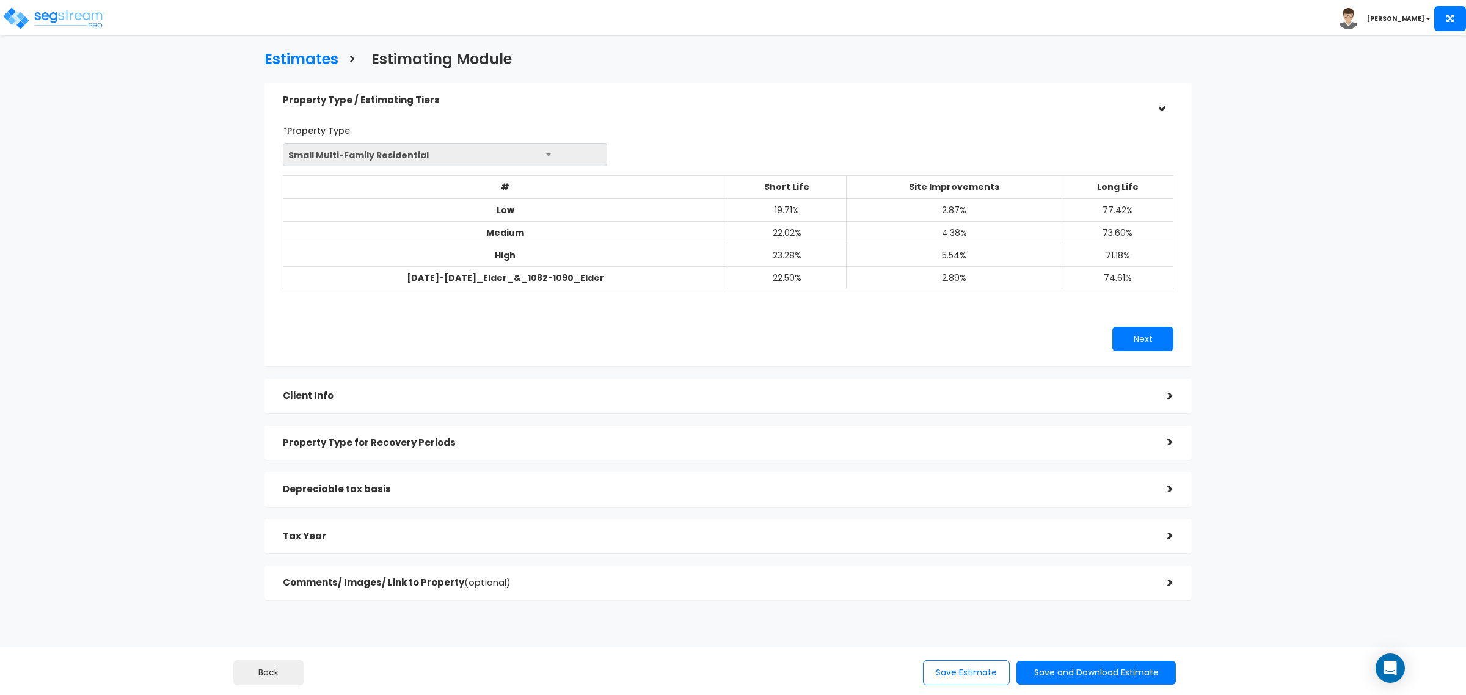
click at [584, 401] on h5 "Client Info" at bounding box center [716, 396] width 866 height 10
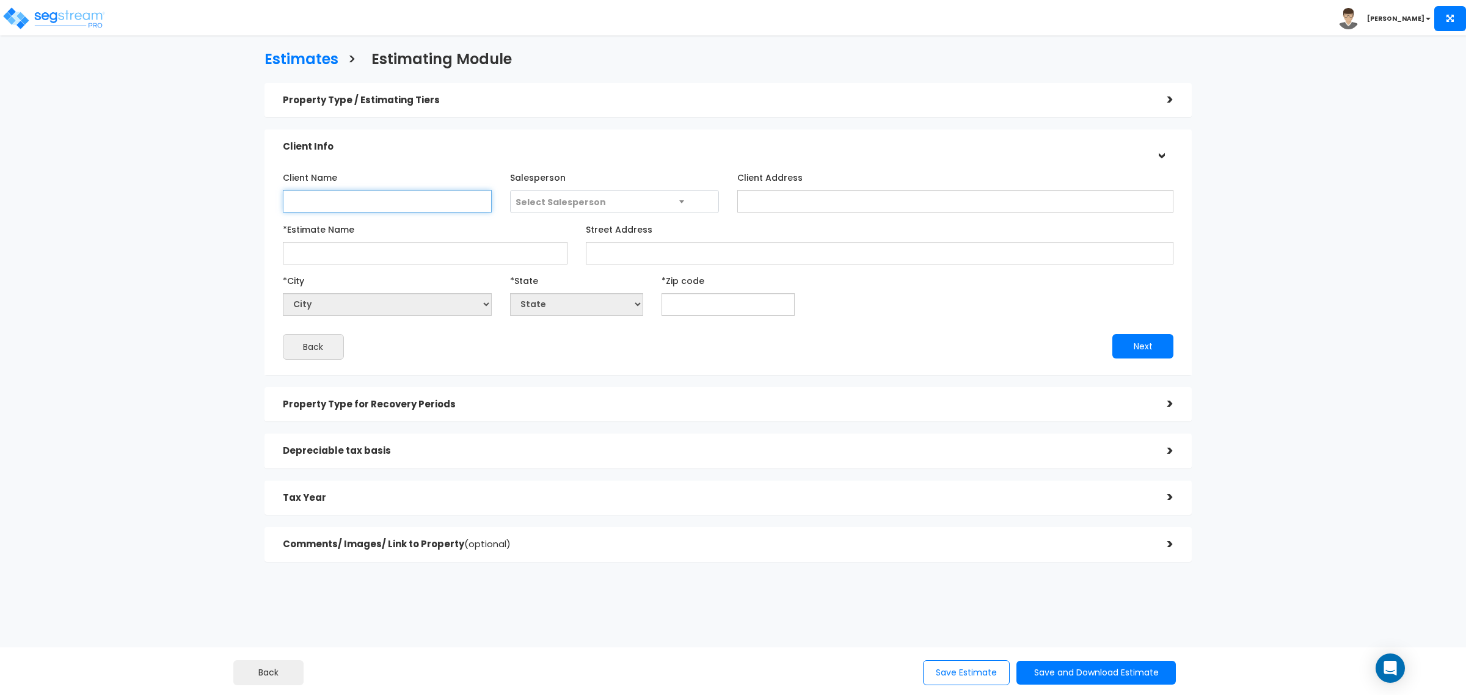
click at [418, 208] on input "Client Name" at bounding box center [387, 201] width 209 height 23
paste input "Jia-Mang Ten"
type input "Jia-Mang Ten"
click at [549, 202] on span "Select Salesperson" at bounding box center [561, 202] width 90 height 12
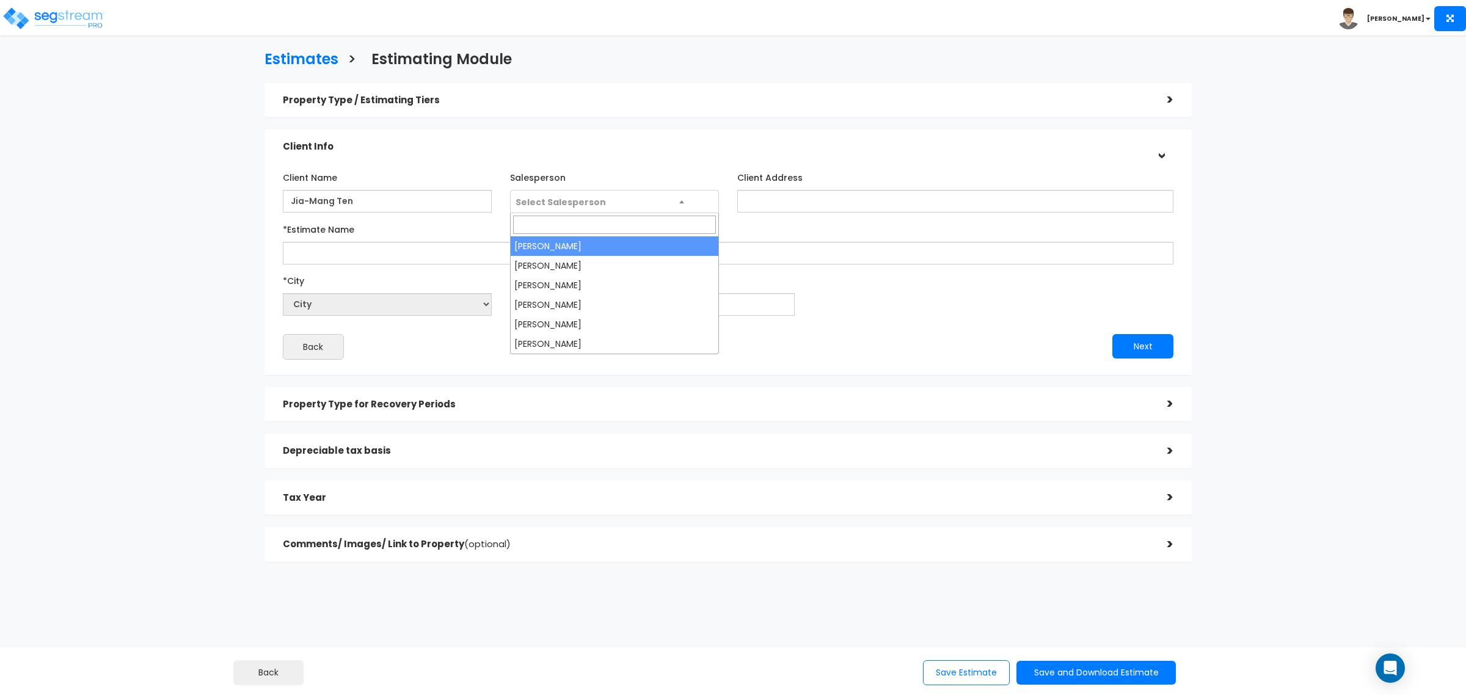
select select "158"
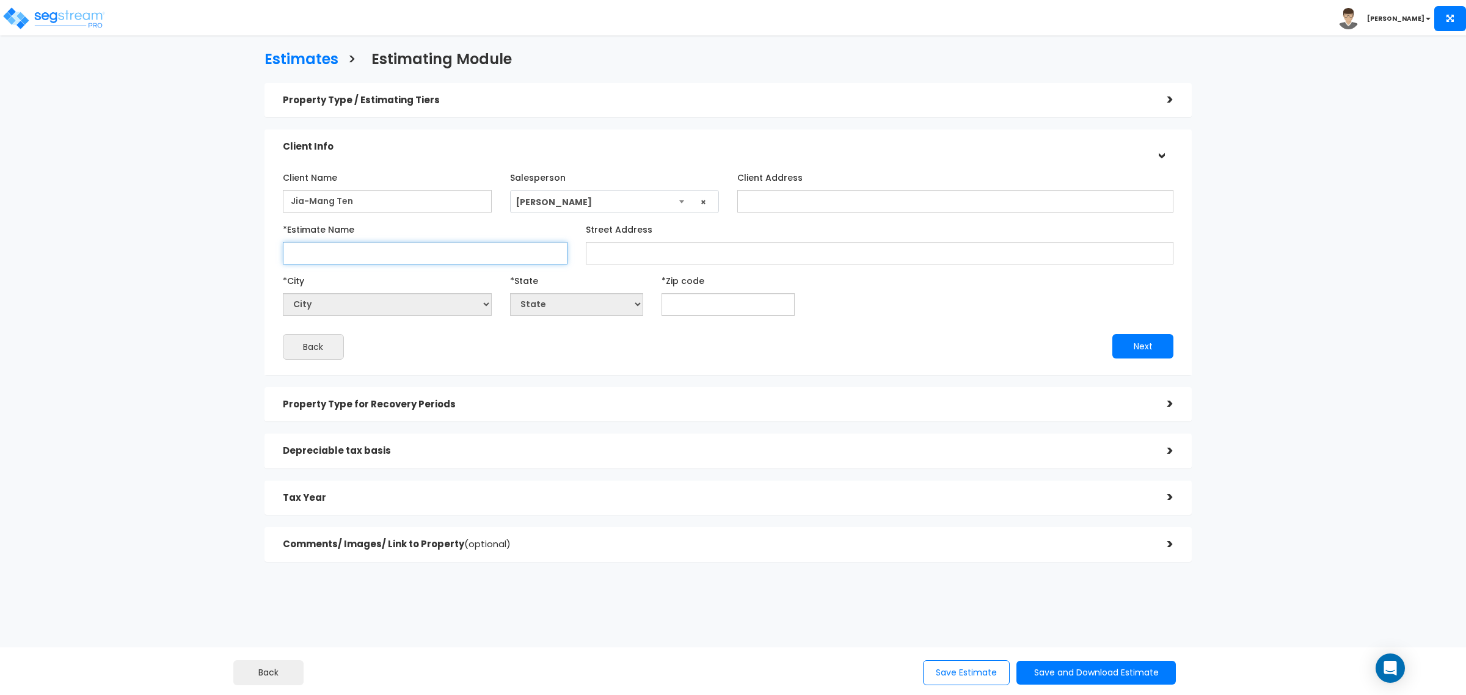
click at [380, 250] on input "*Estimate Name" at bounding box center [425, 253] width 285 height 23
click at [313, 250] on input "*Estimate Name" at bounding box center [425, 253] width 285 height 23
paste input "Trepajia LLC - 1085-93, 1082-90 Elder"
type input "Trepajia LLC - 1085-93, 1082-90 Elder"
drag, startPoint x: 594, startPoint y: 257, endPoint x: 571, endPoint y: 263, distance: 23.4
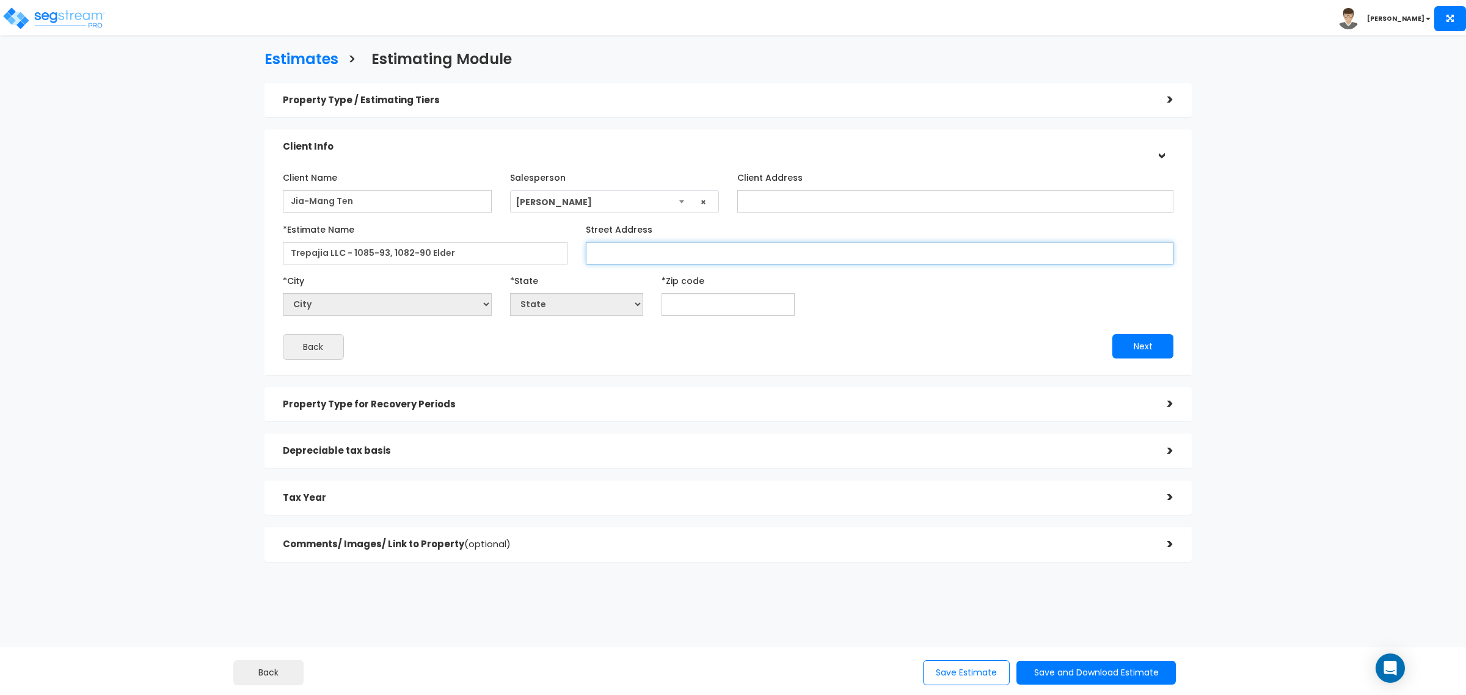
click at [594, 255] on input "Street Address" at bounding box center [880, 253] width 588 height 23
click at [639, 237] on div "Street Address" at bounding box center [880, 241] width 588 height 45
drag, startPoint x: 638, startPoint y: 249, endPoint x: 651, endPoint y: 257, distance: 15.4
click at [638, 249] on input "Street Address" at bounding box center [880, 253] width 588 height 23
paste input "1085-1093 Elder & 1082-1090 Elder"
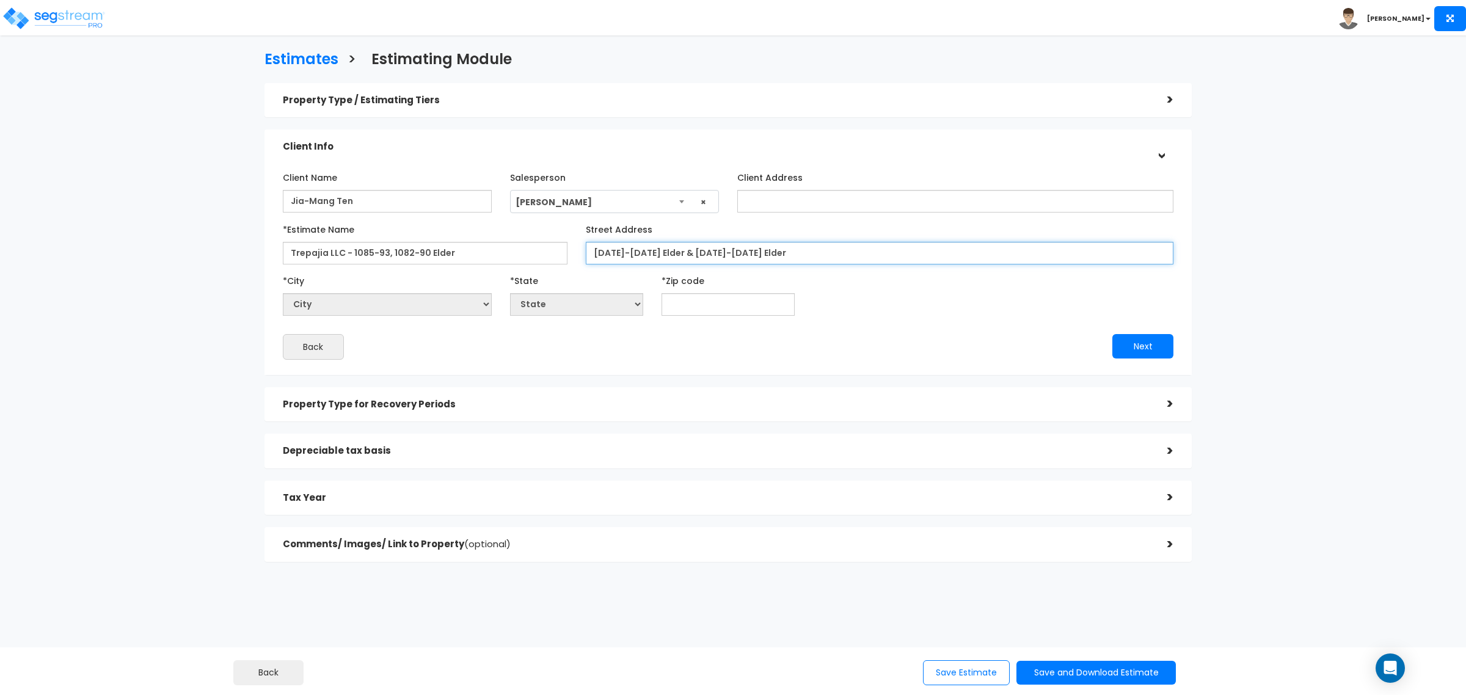
type input "1085-1093 Elder & 1082-1090 Elder"
click at [698, 304] on input "text" at bounding box center [728, 304] width 133 height 23
type input "65"
select select "MO"
type input "65802"
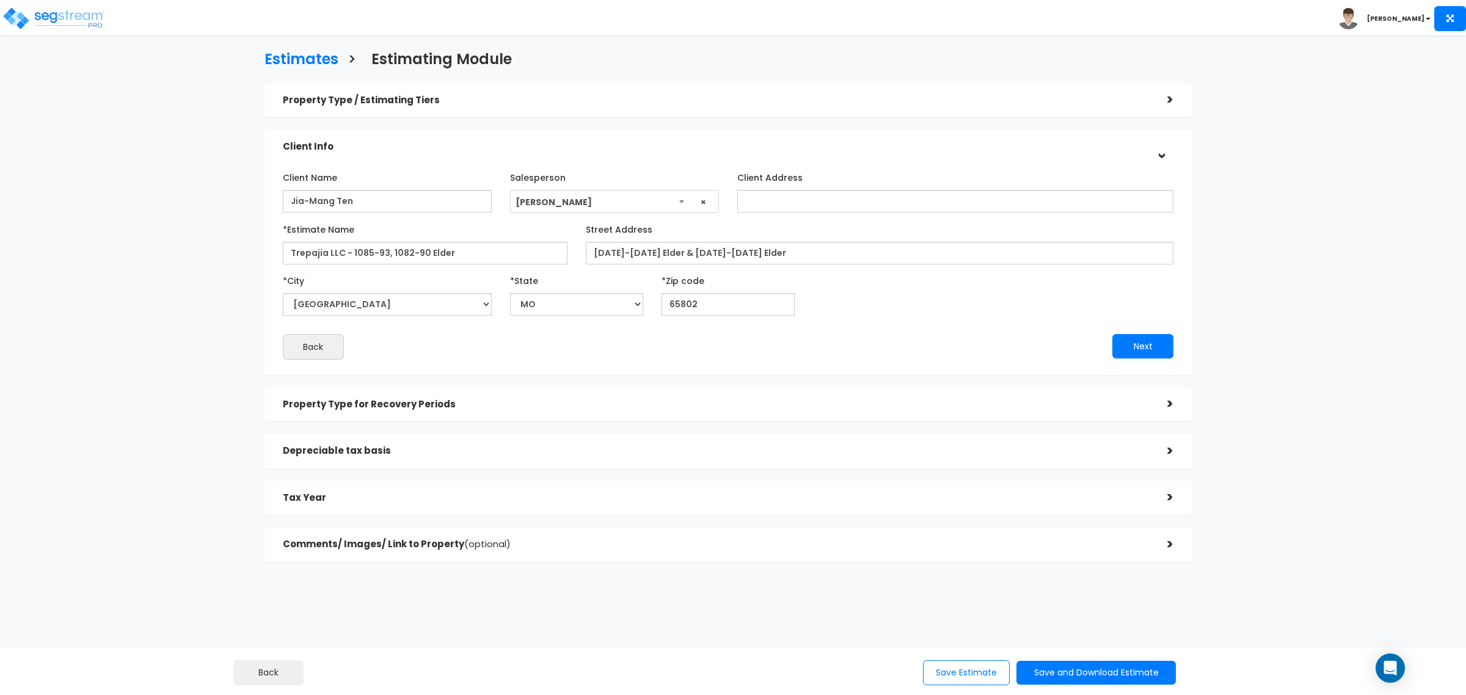
click at [933, 329] on div "Client Name Jia-Mang Ten Salesperson Select Salesperson ×" at bounding box center [728, 263] width 891 height 192
click at [1149, 343] on button "Next" at bounding box center [1143, 346] width 61 height 24
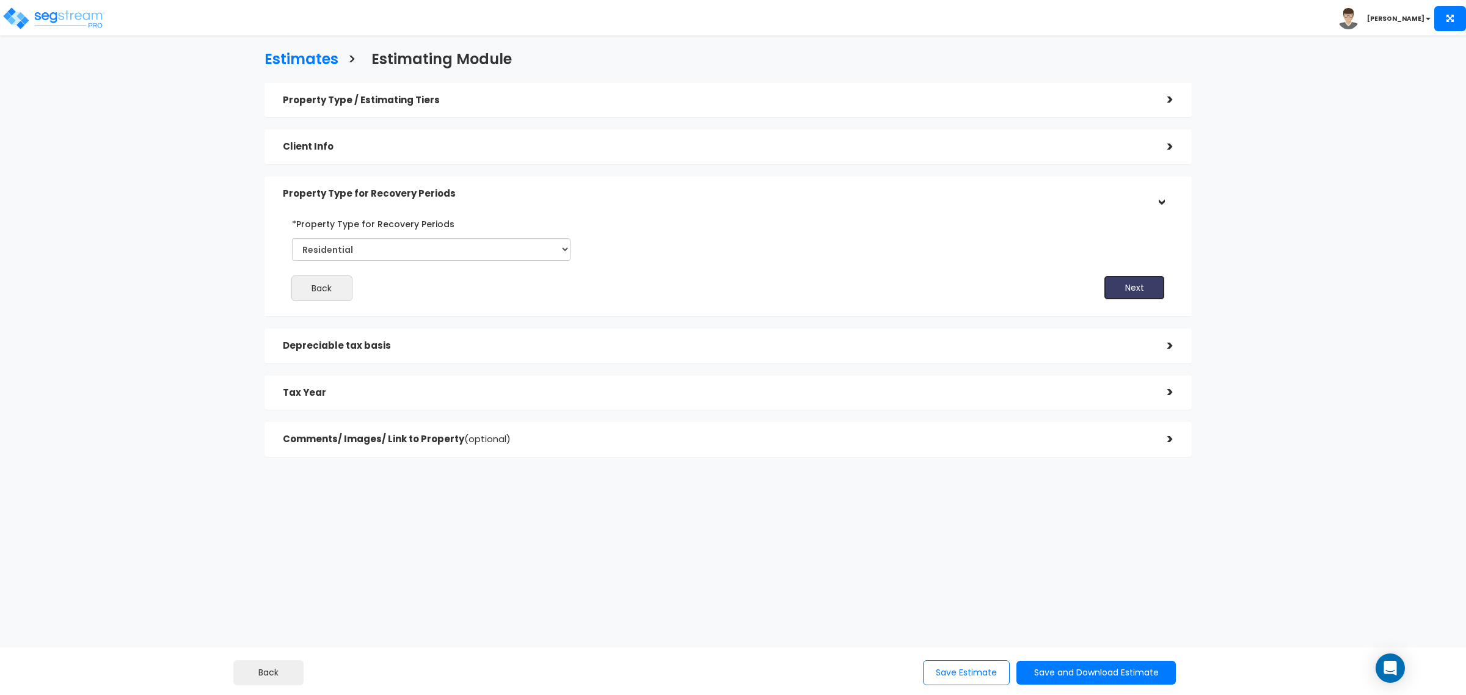
click at [1137, 286] on button "Next" at bounding box center [1134, 288] width 61 height 24
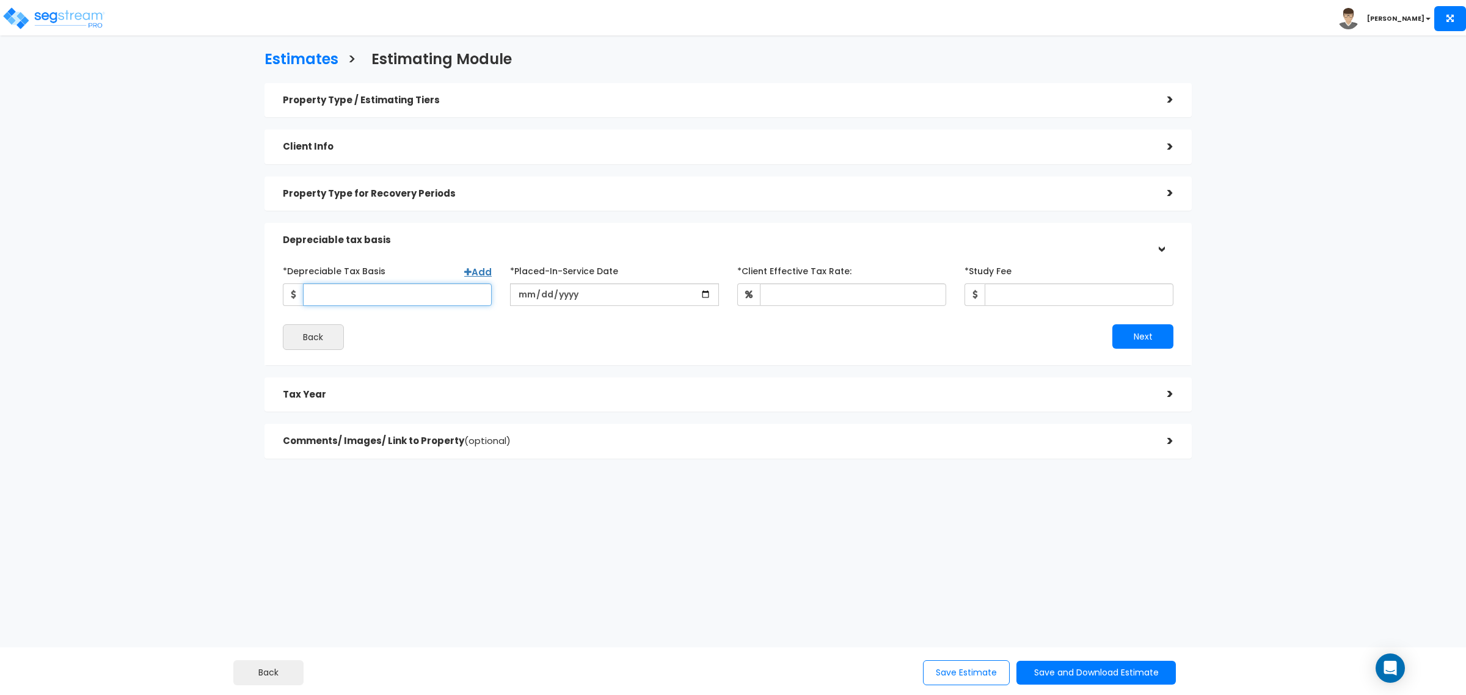
click at [393, 292] on input "*Depreciable Tax Basis" at bounding box center [397, 294] width 189 height 23
paste input "$509,324.35"
type input "509,324.35"
click at [517, 293] on input "date" at bounding box center [614, 294] width 209 height 23
type input "2025-06-27"
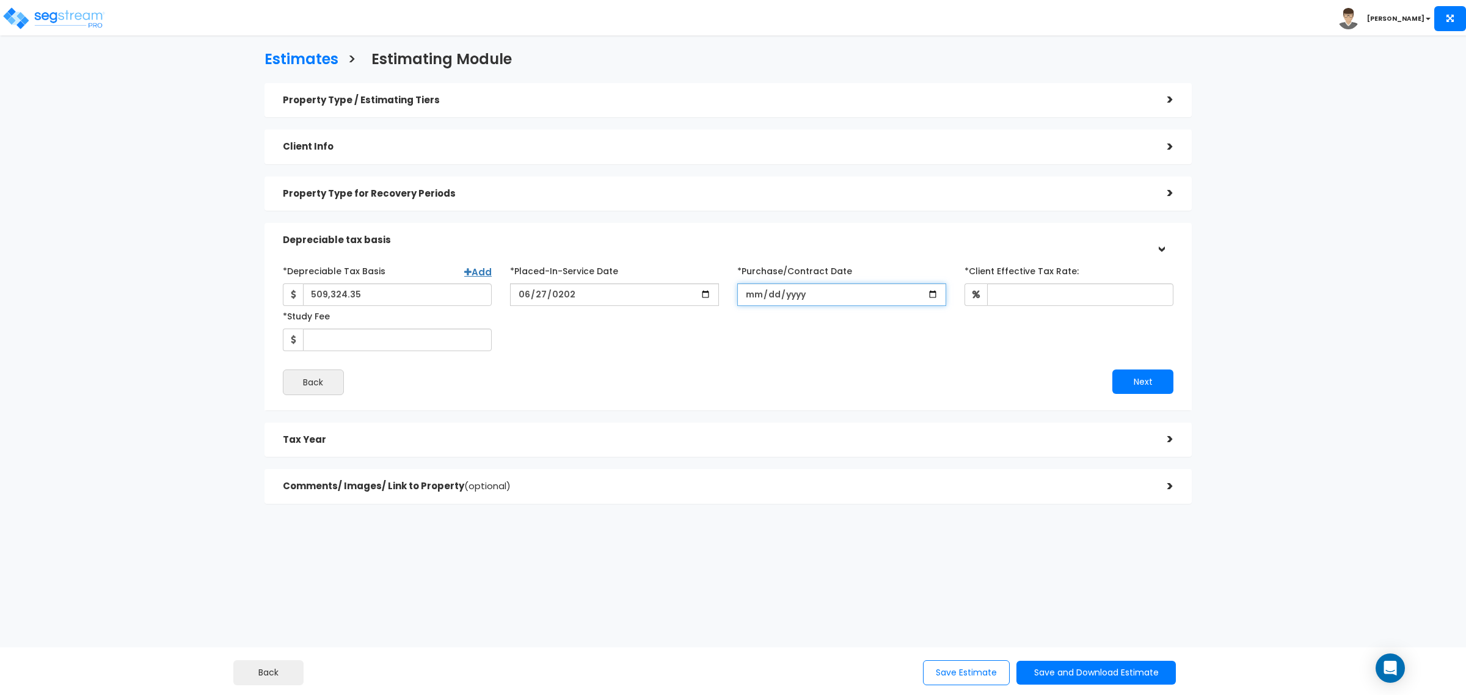
click at [756, 298] on input "*Purchase/Contract Date" at bounding box center [841, 294] width 209 height 23
type input "[DATE]"
click at [994, 294] on input "*Client Effective Tax Rate:" at bounding box center [1080, 294] width 186 height 23
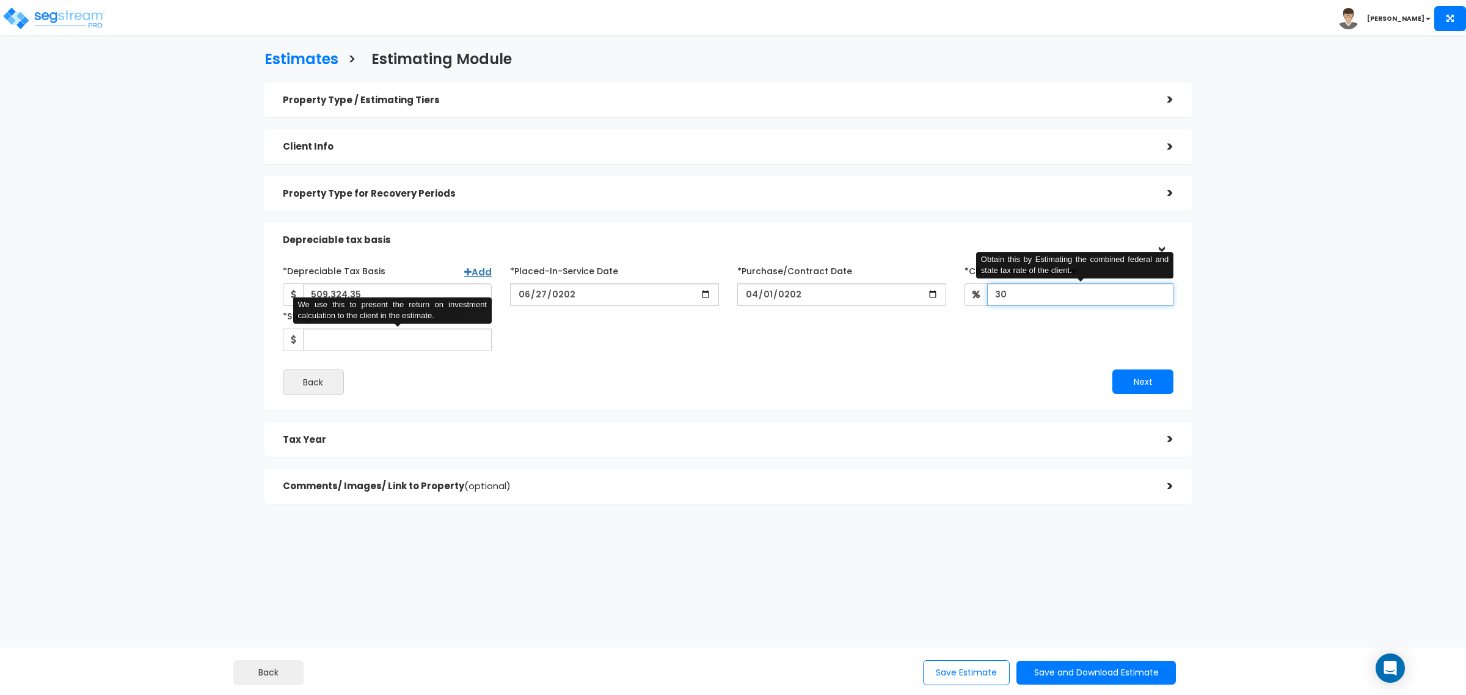
type input "30"
click at [347, 339] on input "*Study Fee" at bounding box center [397, 340] width 189 height 23
click at [371, 338] on input "*Study Fee" at bounding box center [397, 340] width 189 height 23
type input "3,350"
drag, startPoint x: 736, startPoint y: 331, endPoint x: 823, endPoint y: 352, distance: 89.3
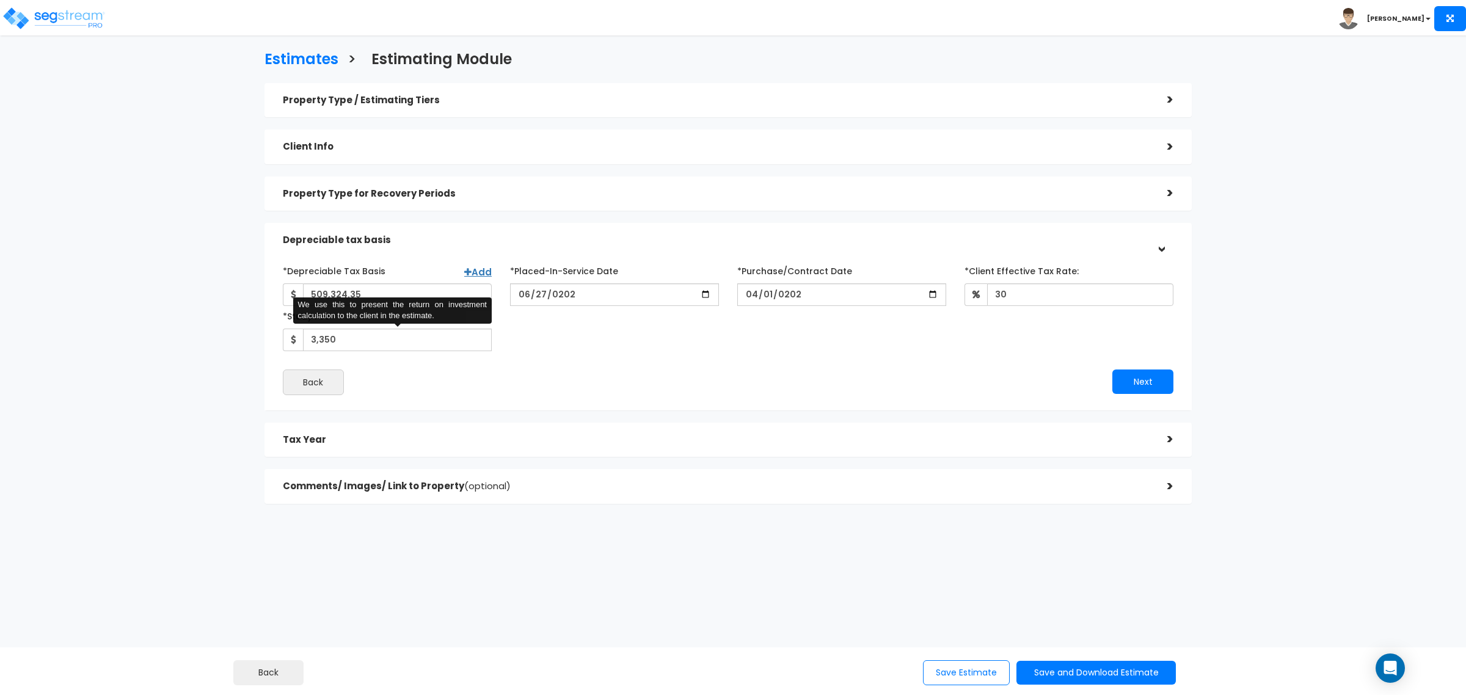
click at [743, 334] on div "*Depreciable Tax Basis Add 509,324.35 *Placed-In-Service Date 2025-06-27 *Purch…" at bounding box center [728, 306] width 909 height 90
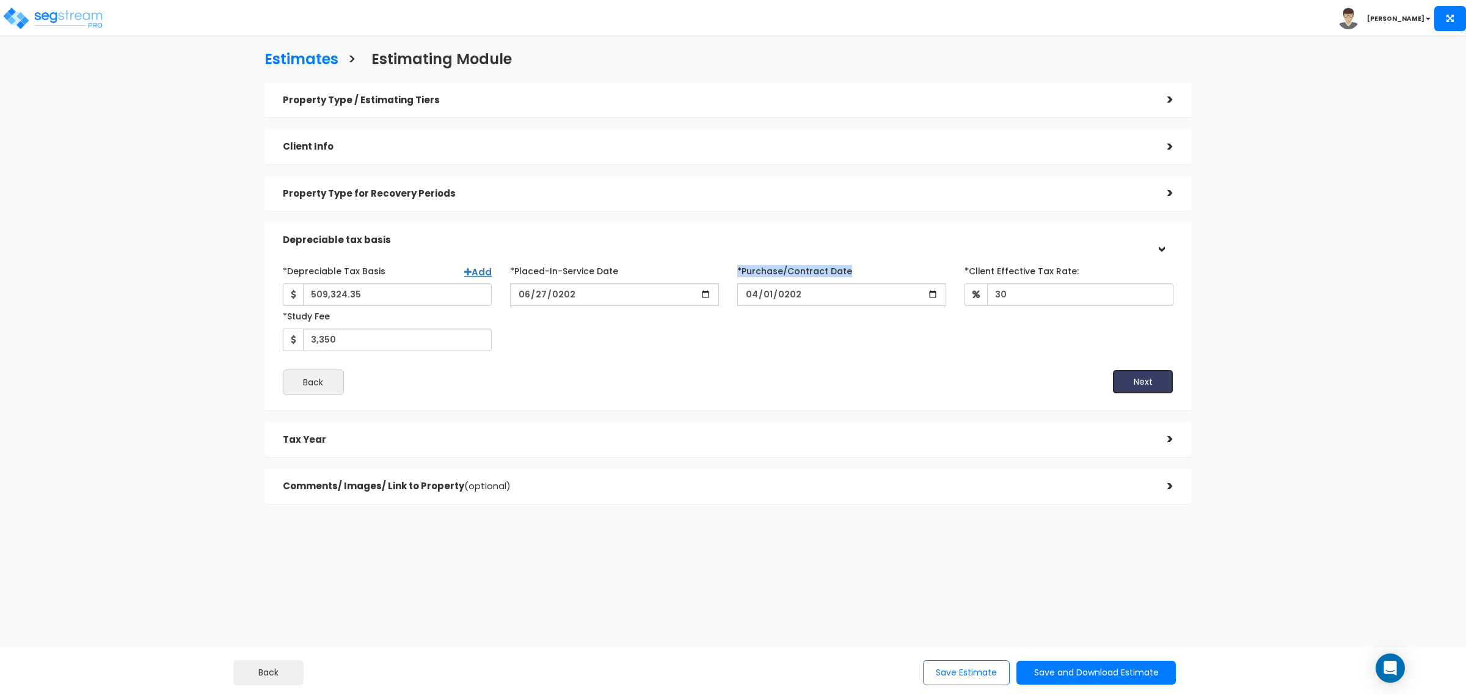
click at [1133, 373] on button "Next" at bounding box center [1143, 382] width 61 height 24
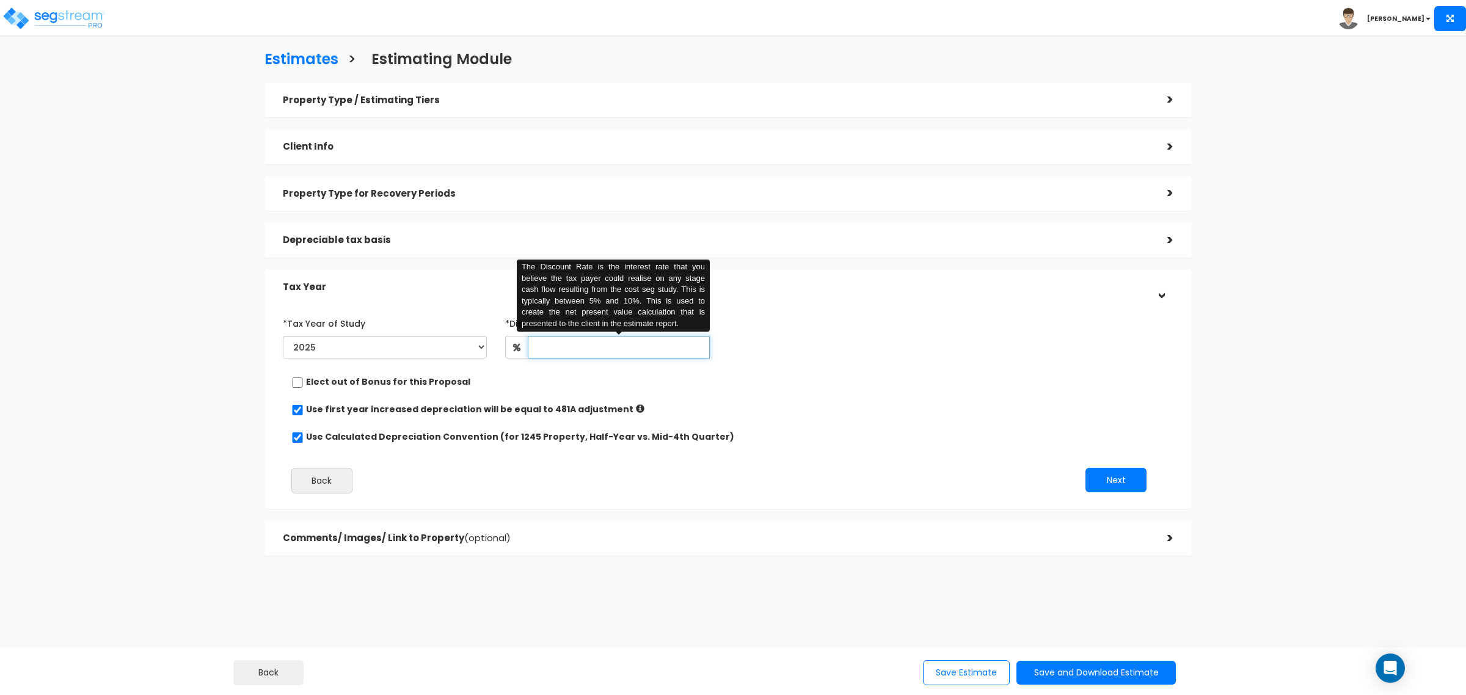
click at [565, 350] on input "text" at bounding box center [619, 347] width 182 height 23
type input "8"
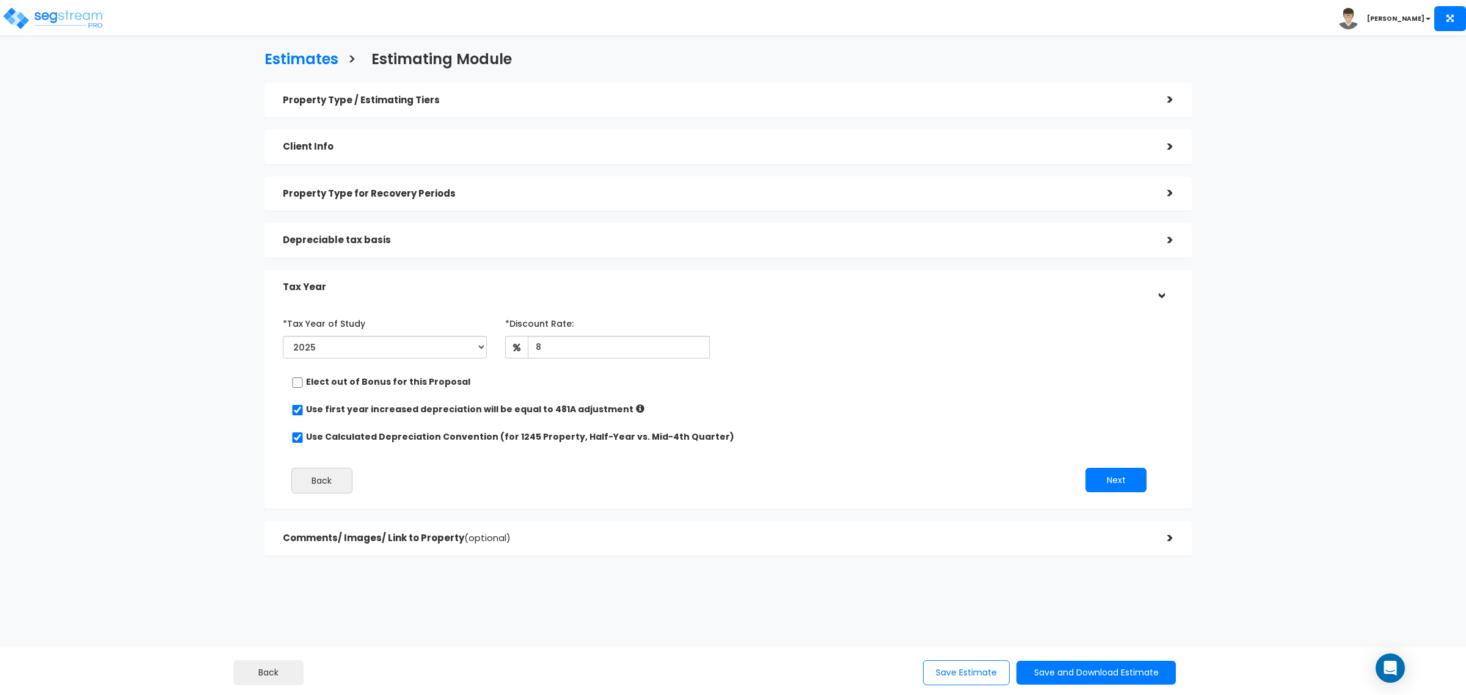
click at [888, 440] on div "Use Calculated Depreciation Convention (for 1245 Property, Half-Year vs. Mid-4t…" at bounding box center [723, 438] width 864 height 15
click at [1108, 475] on button "Next" at bounding box center [1116, 480] width 61 height 24
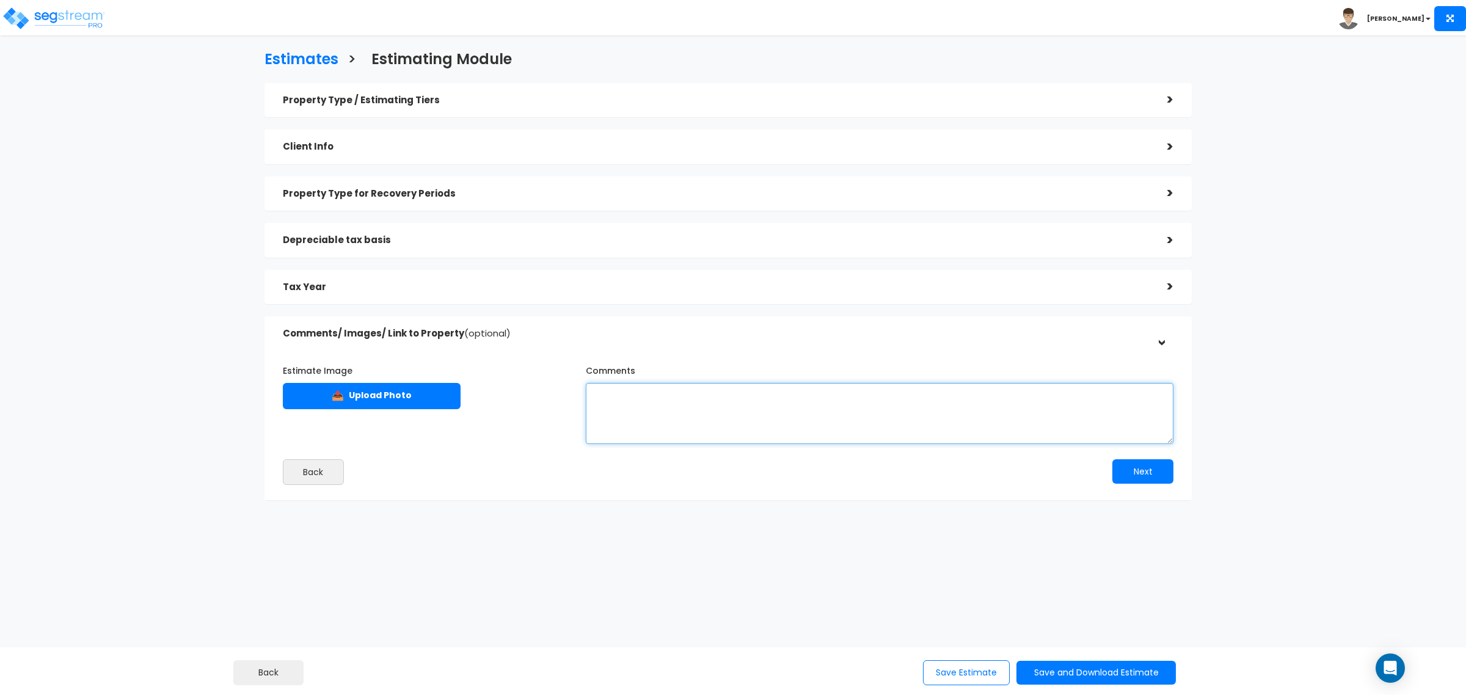
click at [645, 394] on textarea "Comments" at bounding box center [880, 413] width 588 height 61
paste textarea "This estimate contains three total parcels, one of which includes 1085 Elder, a…"
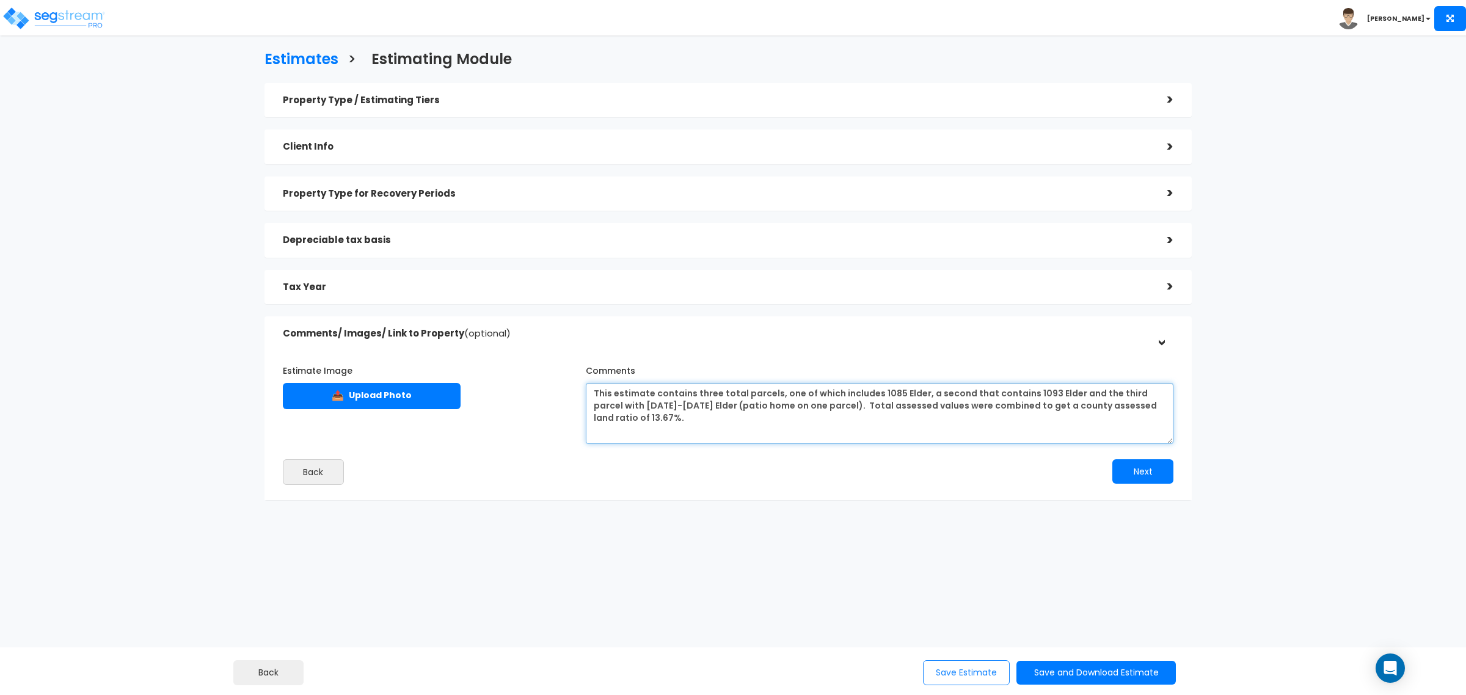
type textarea "This estimate contains three total parcels, one of which includes 1085 Elder, a…"
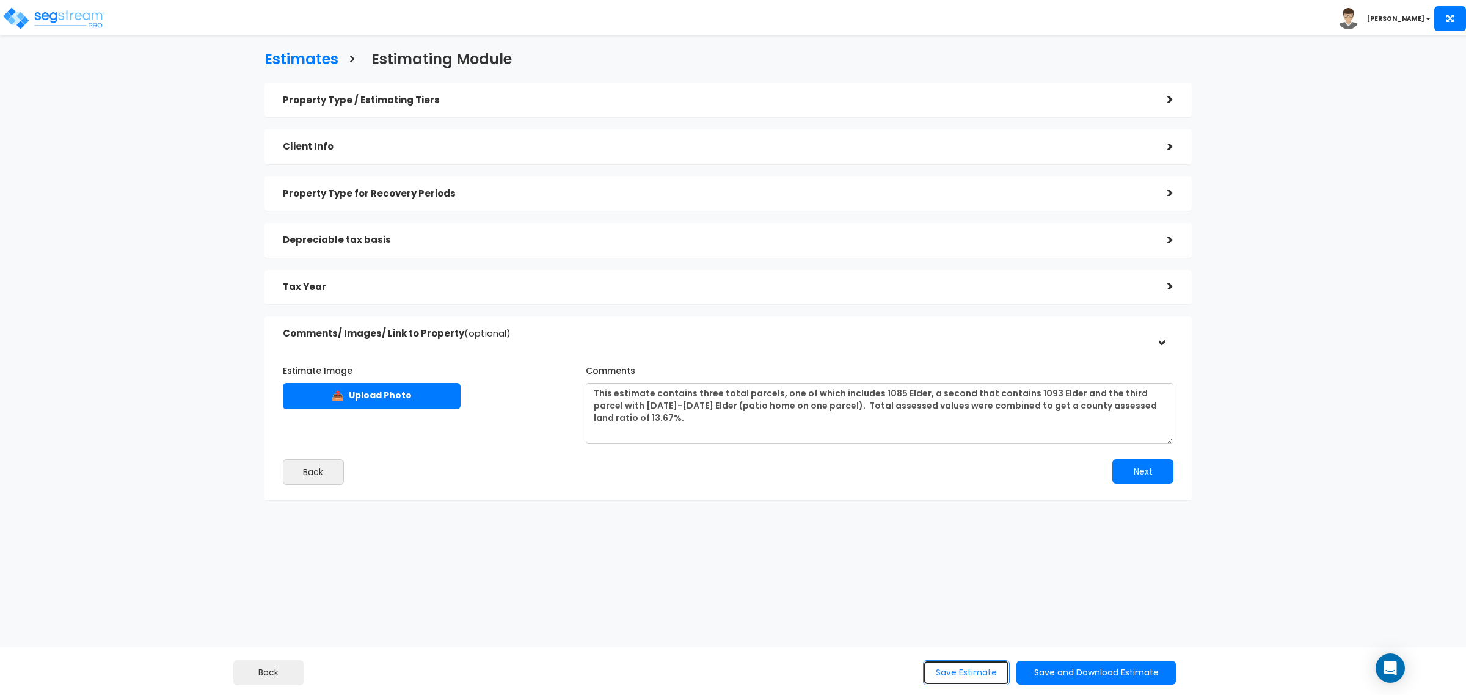
click at [957, 670] on button "Save Estimate" at bounding box center [966, 672] width 87 height 25
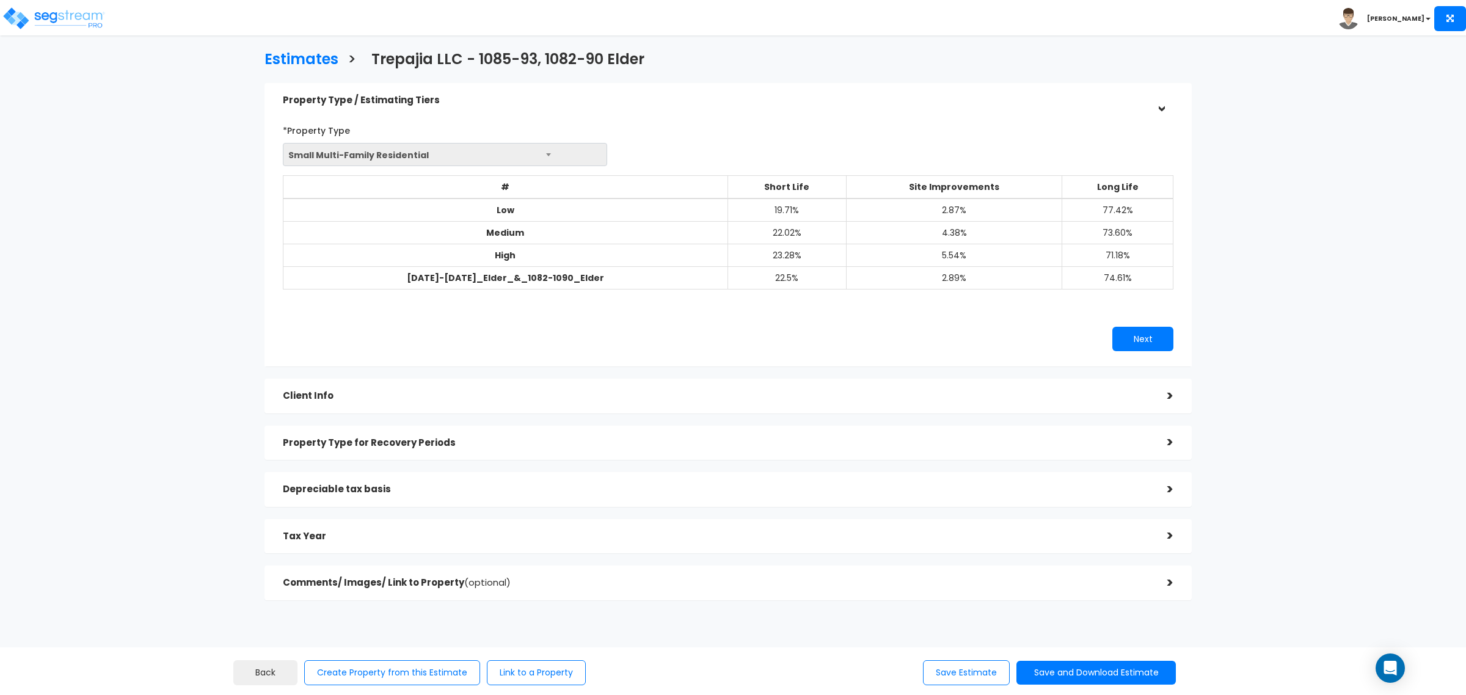
click at [1073, 577] on div "Comments/ Images/ Link to Property (optional)" at bounding box center [716, 583] width 866 height 23
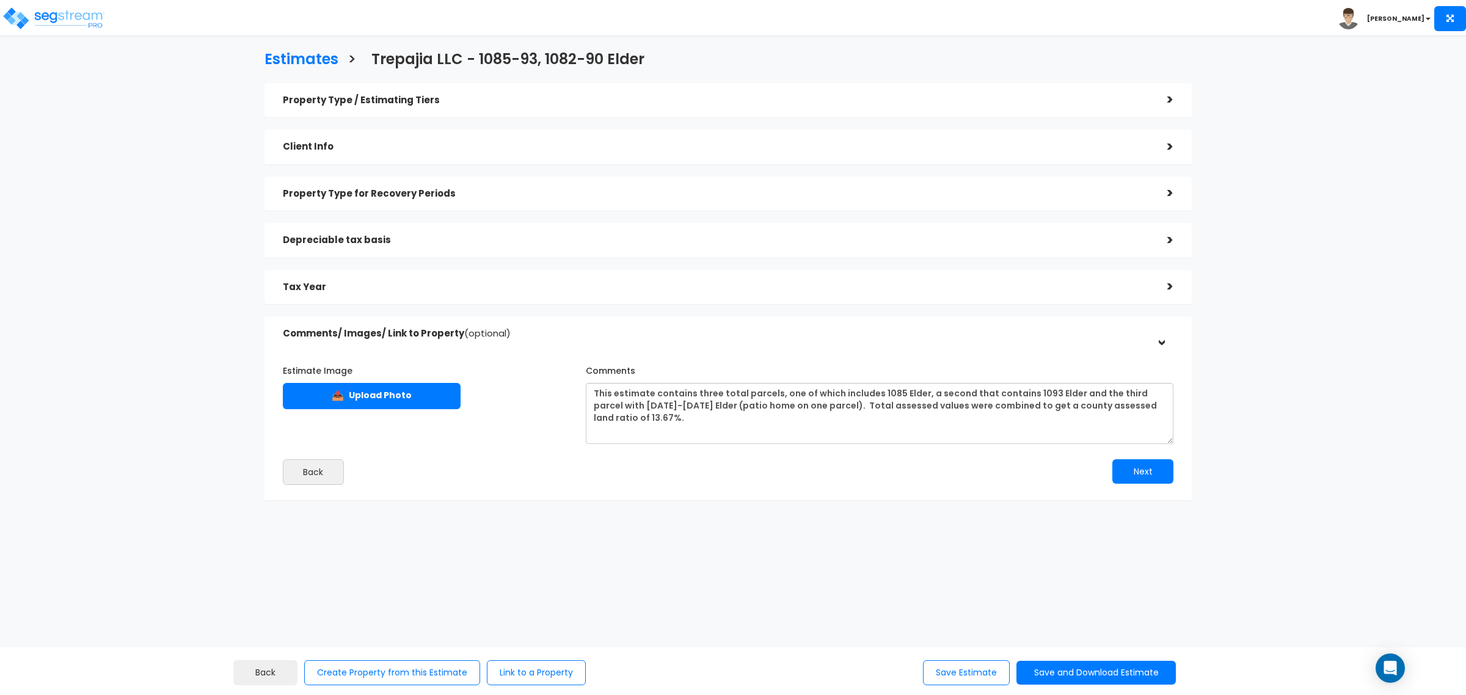
click at [979, 582] on div "Estimates > Trepajia LLC - 1085-93, 1082-90 Elder Property Type / Estimating Ti…" at bounding box center [728, 279] width 1207 height 740
click at [969, 672] on button "Save Estimate" at bounding box center [966, 672] width 87 height 25
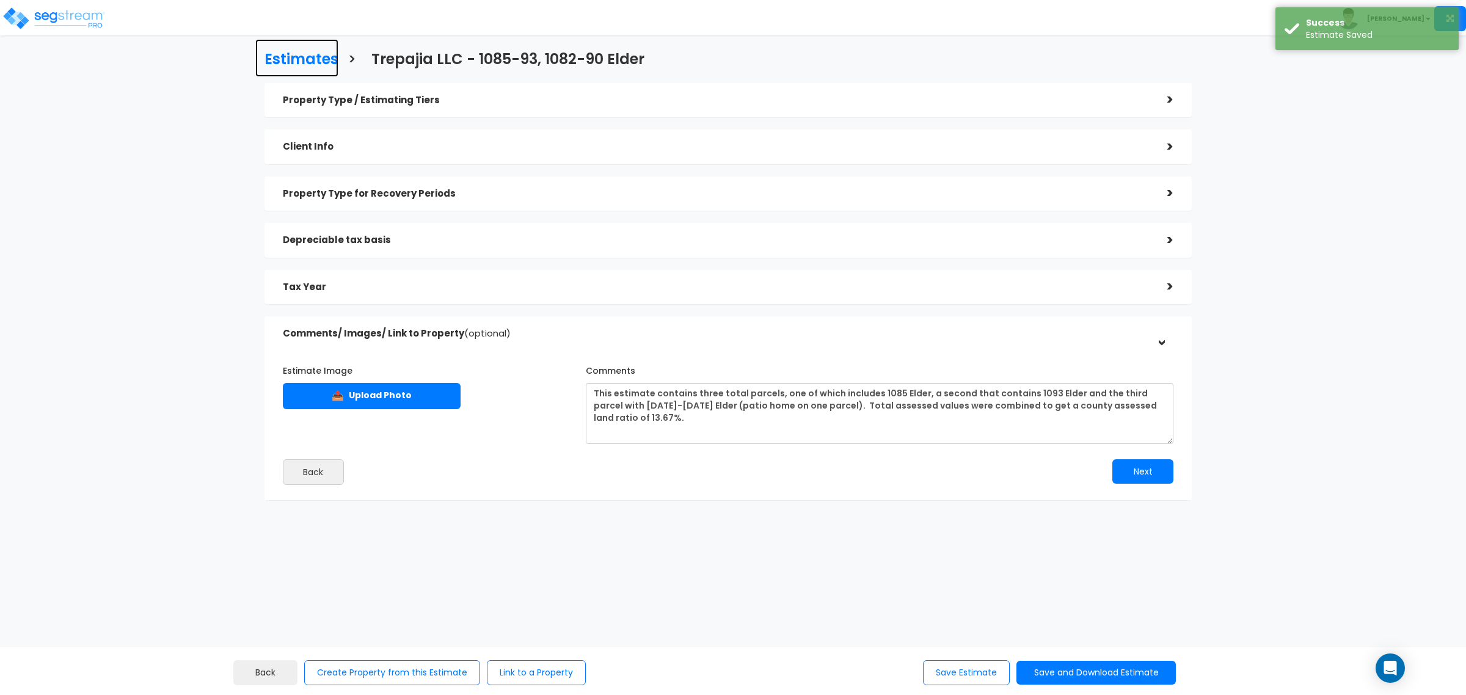
click at [287, 51] on h3 "Estimates" at bounding box center [302, 60] width 74 height 19
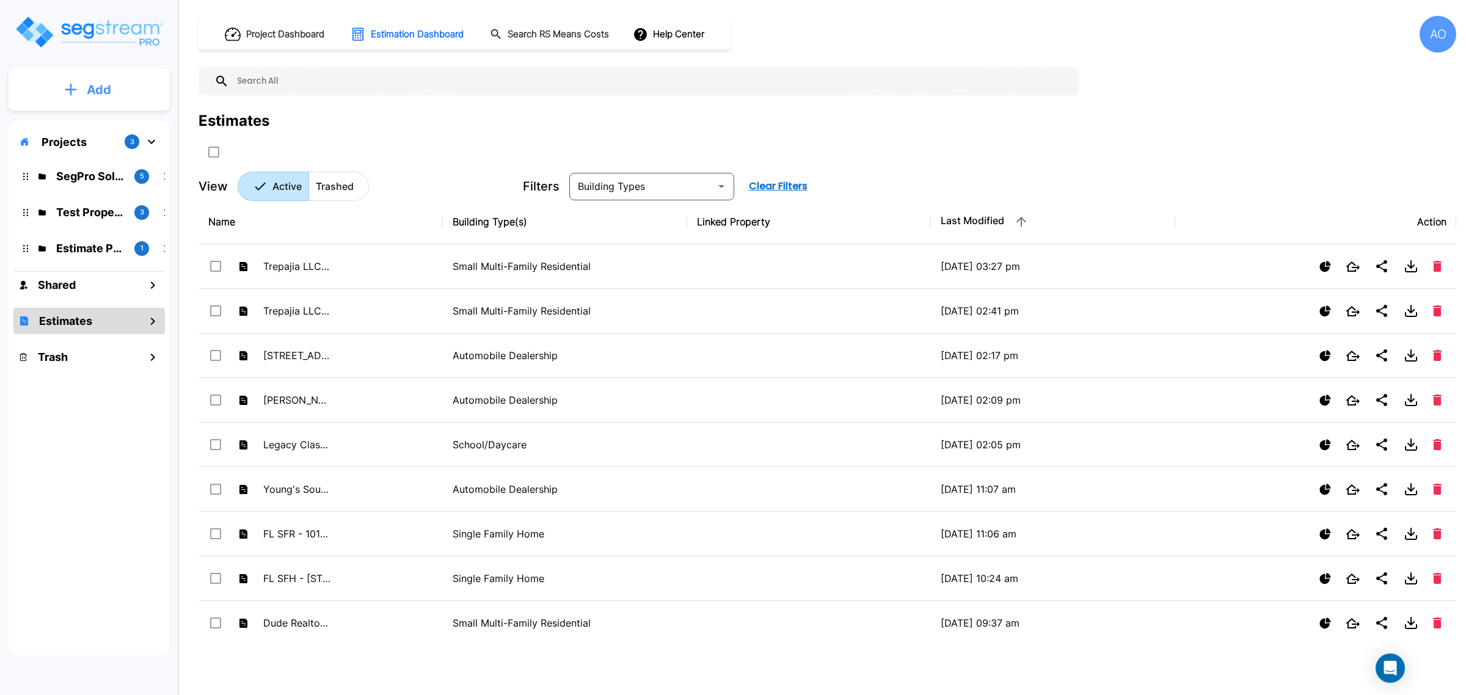
click at [93, 93] on p "Add" at bounding box center [99, 90] width 24 height 18
click at [113, 192] on p "Add Estimate" at bounding box center [96, 193] width 62 height 15
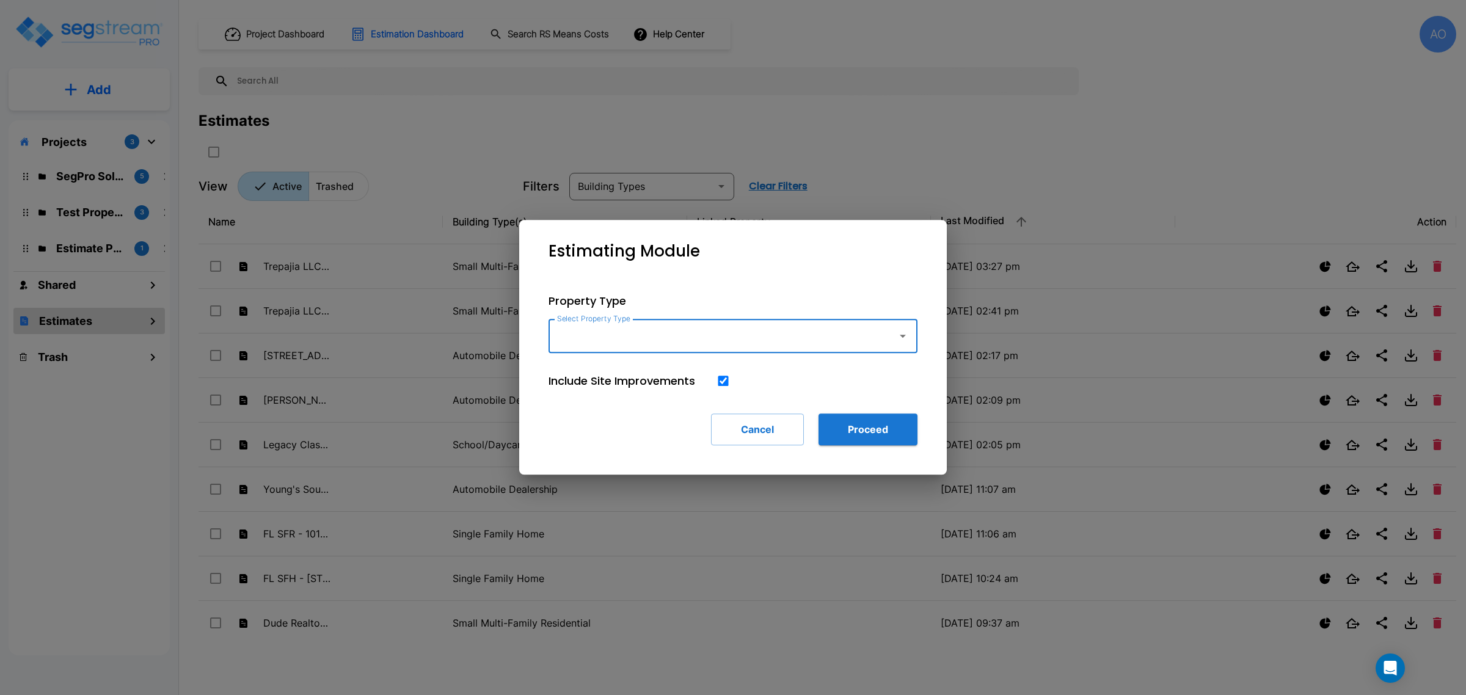
click at [578, 331] on div "Select Property Type Select Property Type" at bounding box center [733, 336] width 369 height 34
click at [596, 376] on li "Single Family Home" at bounding box center [733, 370] width 369 height 22
type input "Single Family Home"
click at [862, 429] on button "Proceed" at bounding box center [868, 430] width 99 height 32
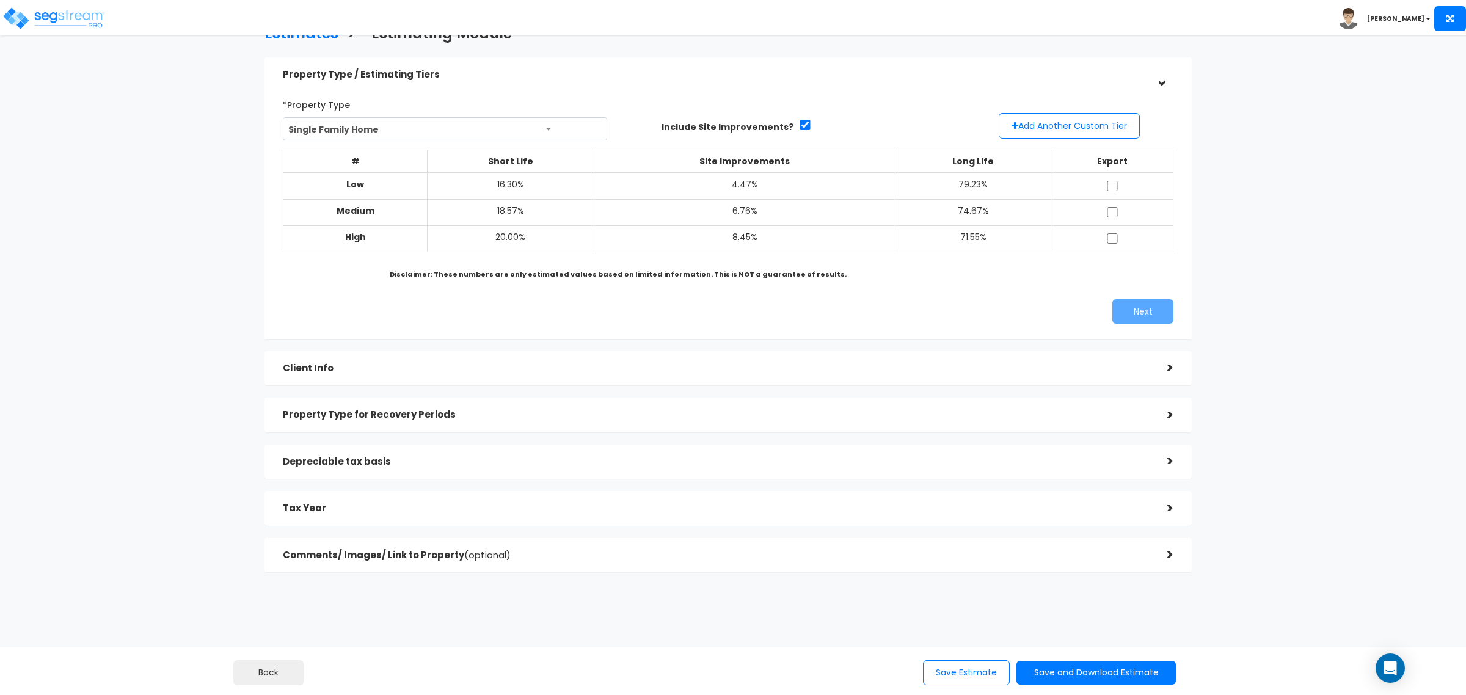
scroll to position [51, 0]
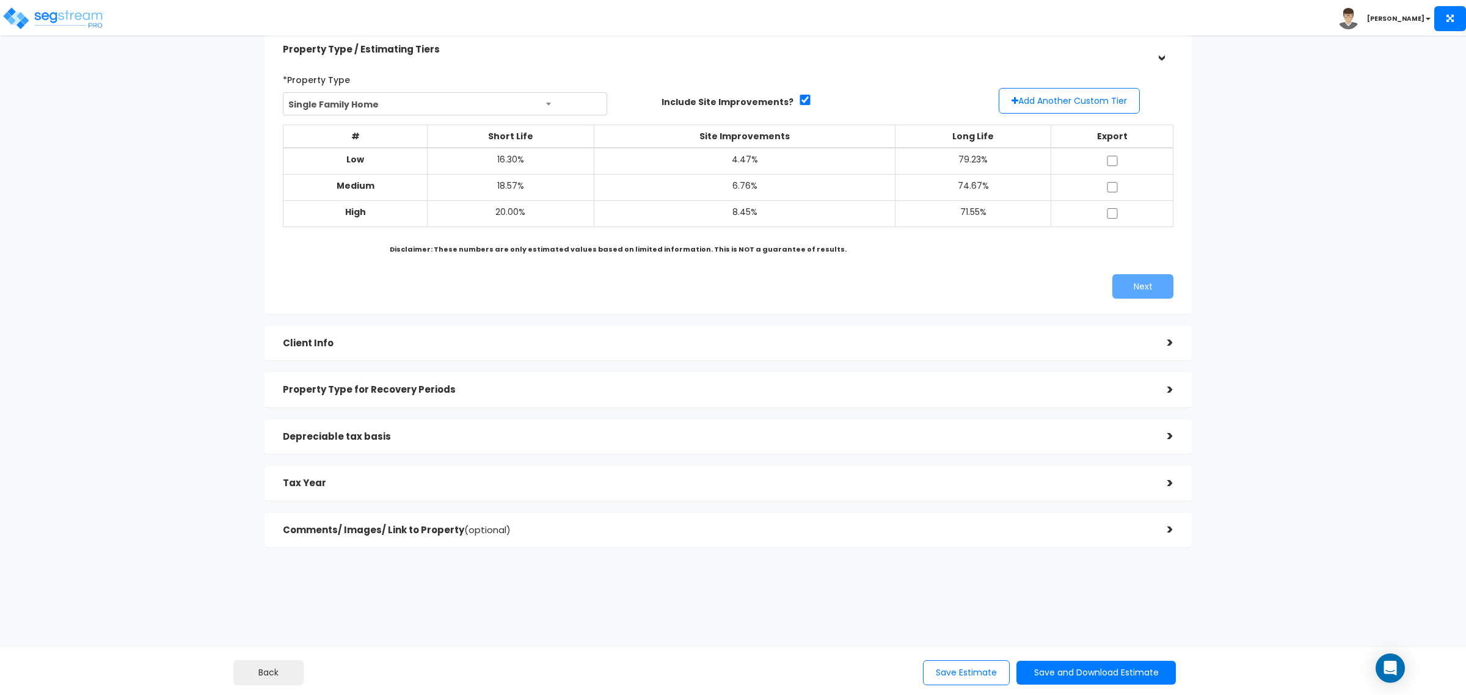
click at [1103, 215] on td at bounding box center [1112, 214] width 123 height 26
click at [1110, 191] on input "checkbox" at bounding box center [1112, 187] width 12 height 10
checkbox input "true"
click at [1110, 161] on input "checkbox" at bounding box center [1112, 161] width 12 height 10
checkbox input "true"
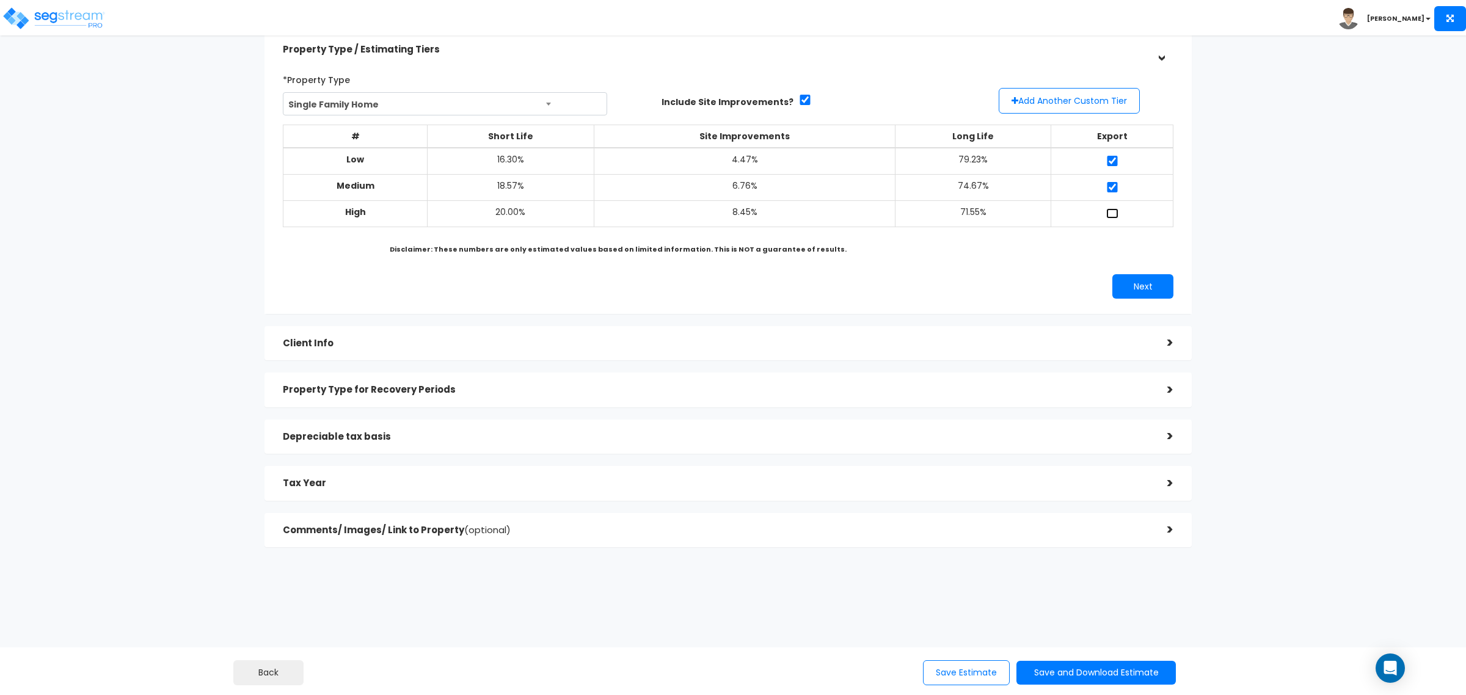
click at [1111, 211] on input "checkbox" at bounding box center [1112, 213] width 12 height 10
checkbox input "true"
click at [1018, 101] on button "Add Another Custom Tier" at bounding box center [1069, 101] width 141 height 26
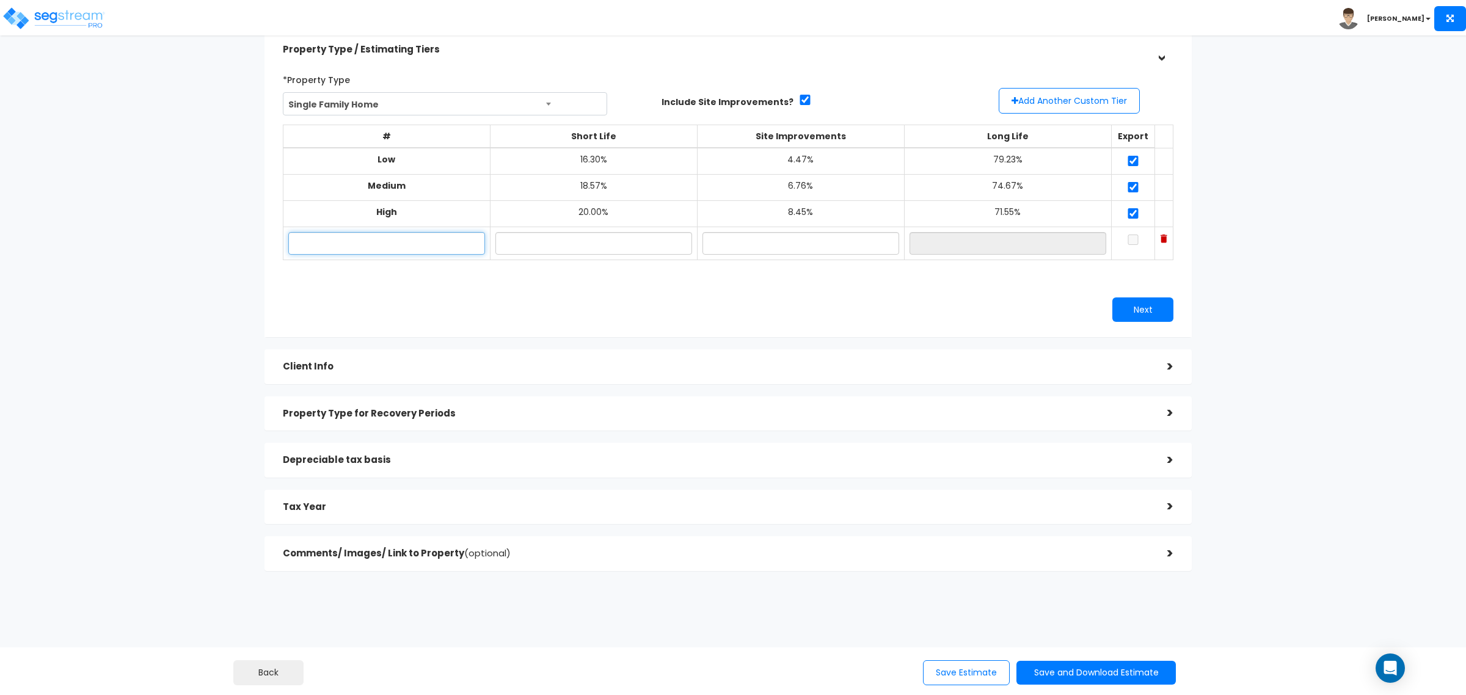
click at [405, 239] on input "text" at bounding box center [386, 243] width 197 height 23
paste input "[STREET_ADDRESS][PERSON_NAME]"
type input "[STREET_ADDRESS][PERSON_NAME]"
click at [547, 242] on input "text" at bounding box center [593, 243] width 197 height 23
type input "17.50%"
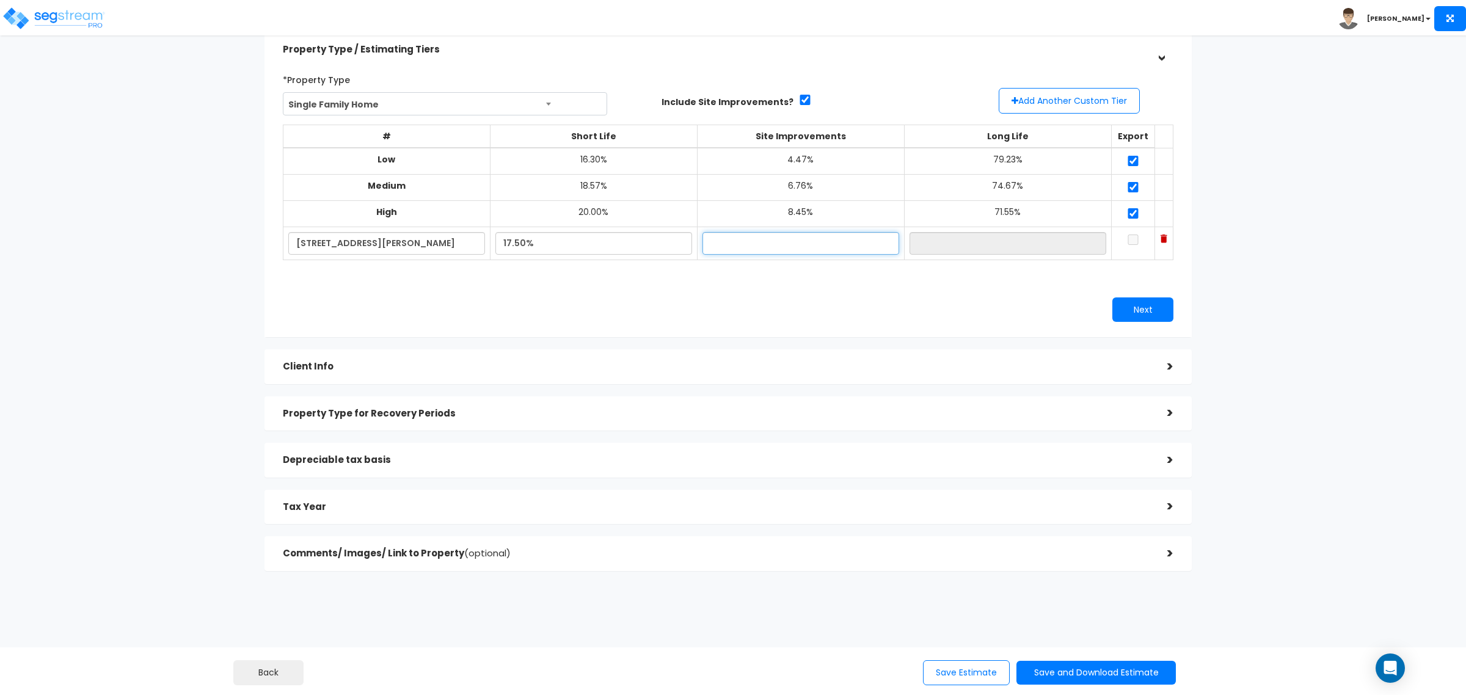
click at [717, 241] on input "text" at bounding box center [801, 243] width 197 height 23
type input "3.89%"
type input "78.61%"
click at [786, 279] on div "# Short Life Site Improvements Long Life Export Low 16.30%" at bounding box center [728, 198] width 891 height 167
click at [1127, 240] on input "checkbox" at bounding box center [1133, 240] width 12 height 10
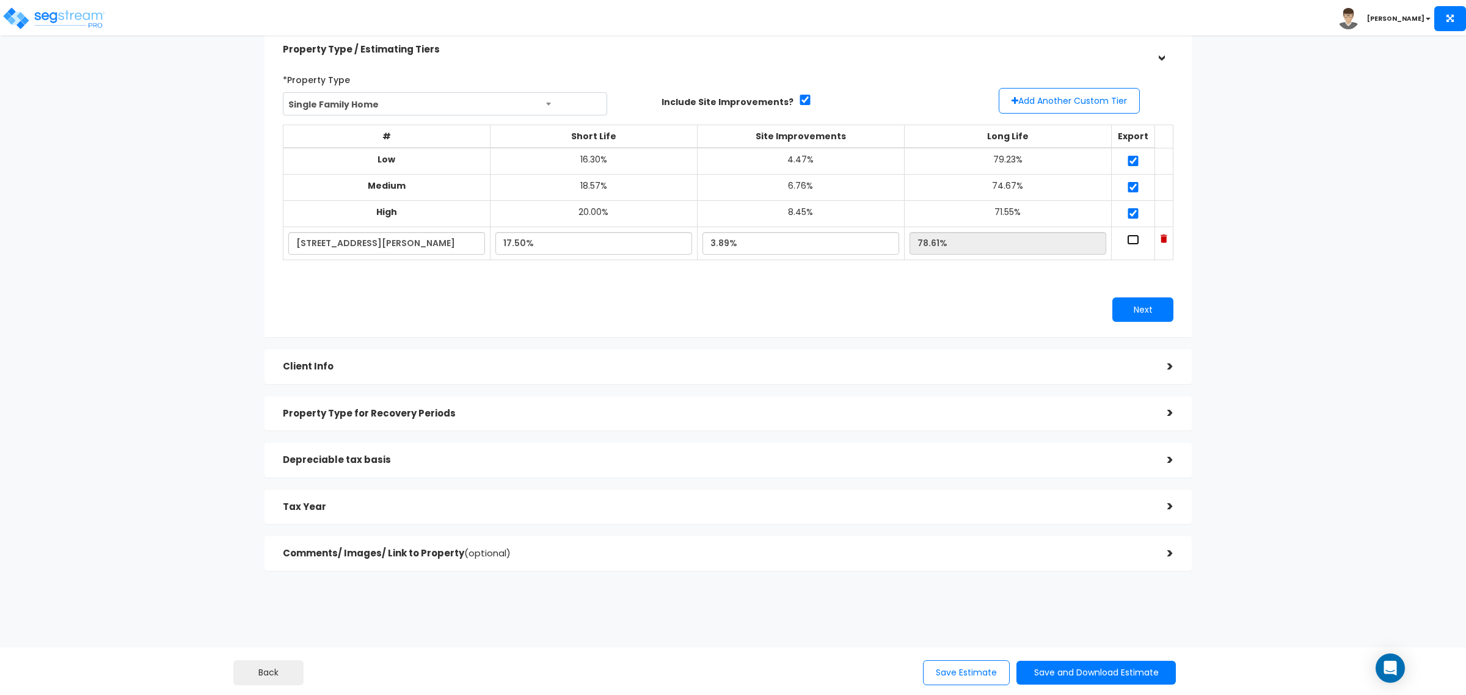
checkbox input "true"
click at [1131, 304] on button "Next" at bounding box center [1143, 310] width 61 height 24
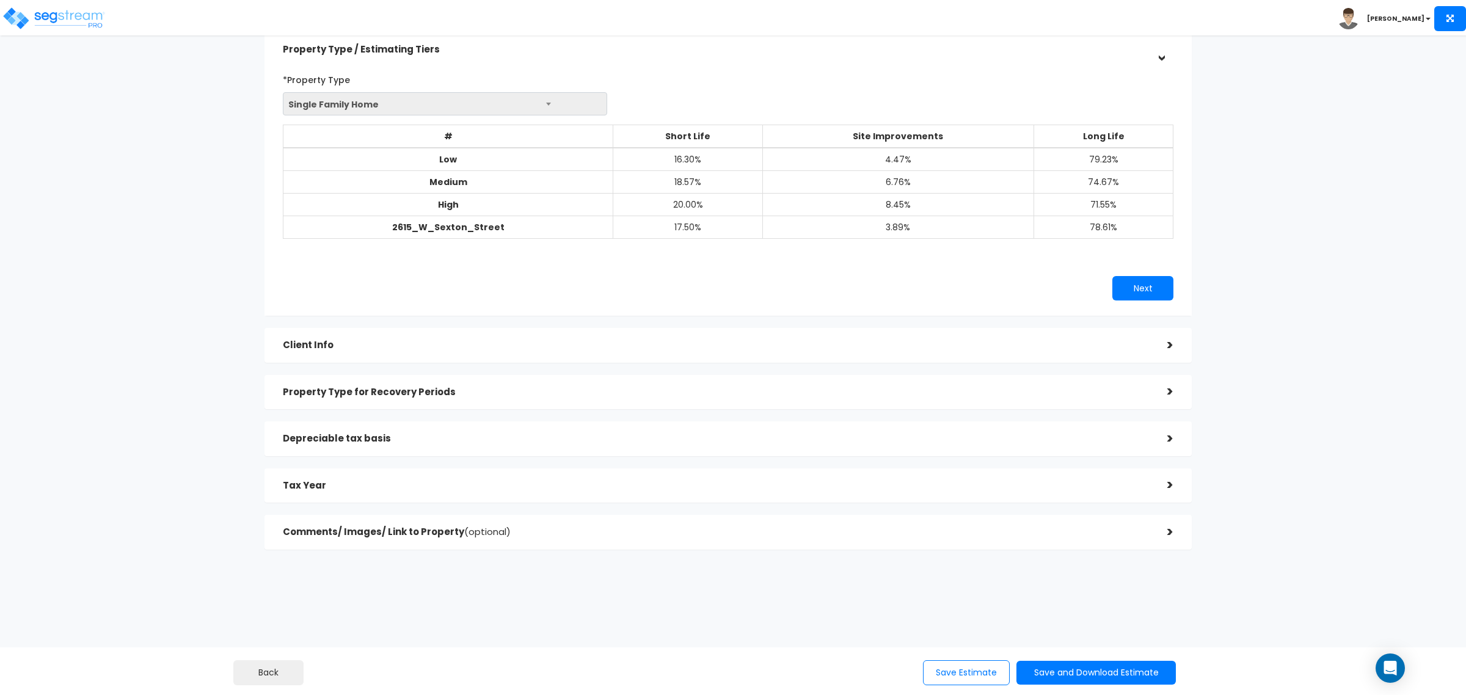
click at [528, 344] on h5 "Client Info" at bounding box center [716, 345] width 866 height 10
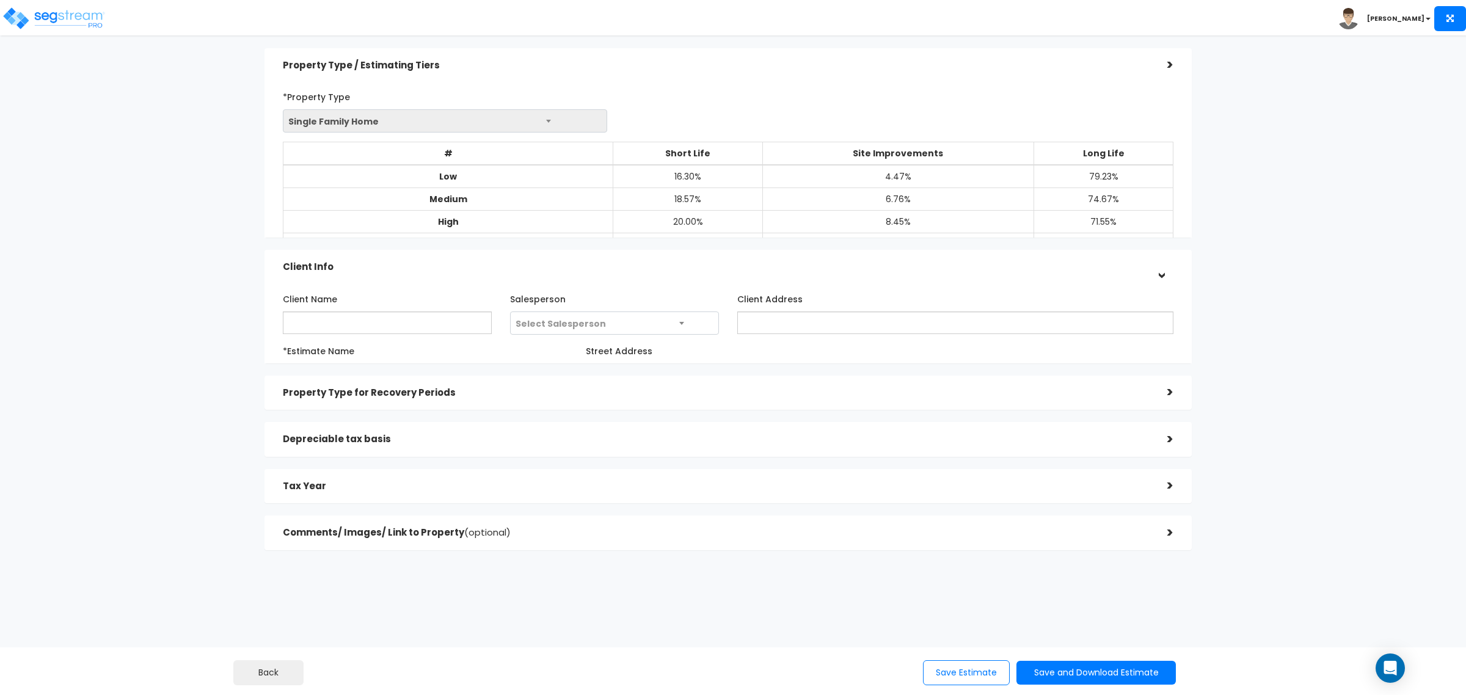
scroll to position [15, 0]
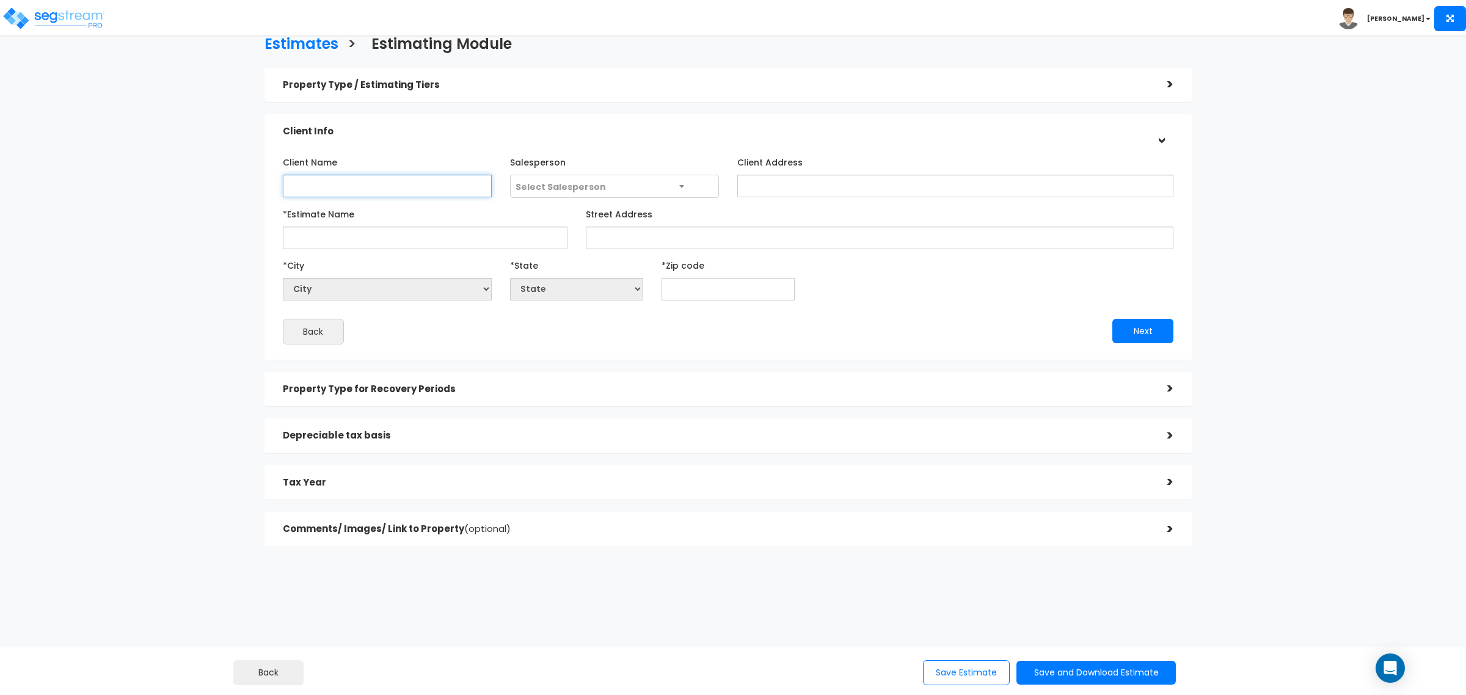
click at [388, 190] on input "Client Name" at bounding box center [387, 186] width 209 height 23
paste input "Jia-Mang Ten"
type input "Jia-Mang Ten"
click at [349, 236] on input "*Estimate Name" at bounding box center [425, 238] width 285 height 23
click at [333, 229] on input "*Estimate Name" at bounding box center [425, 238] width 285 height 23
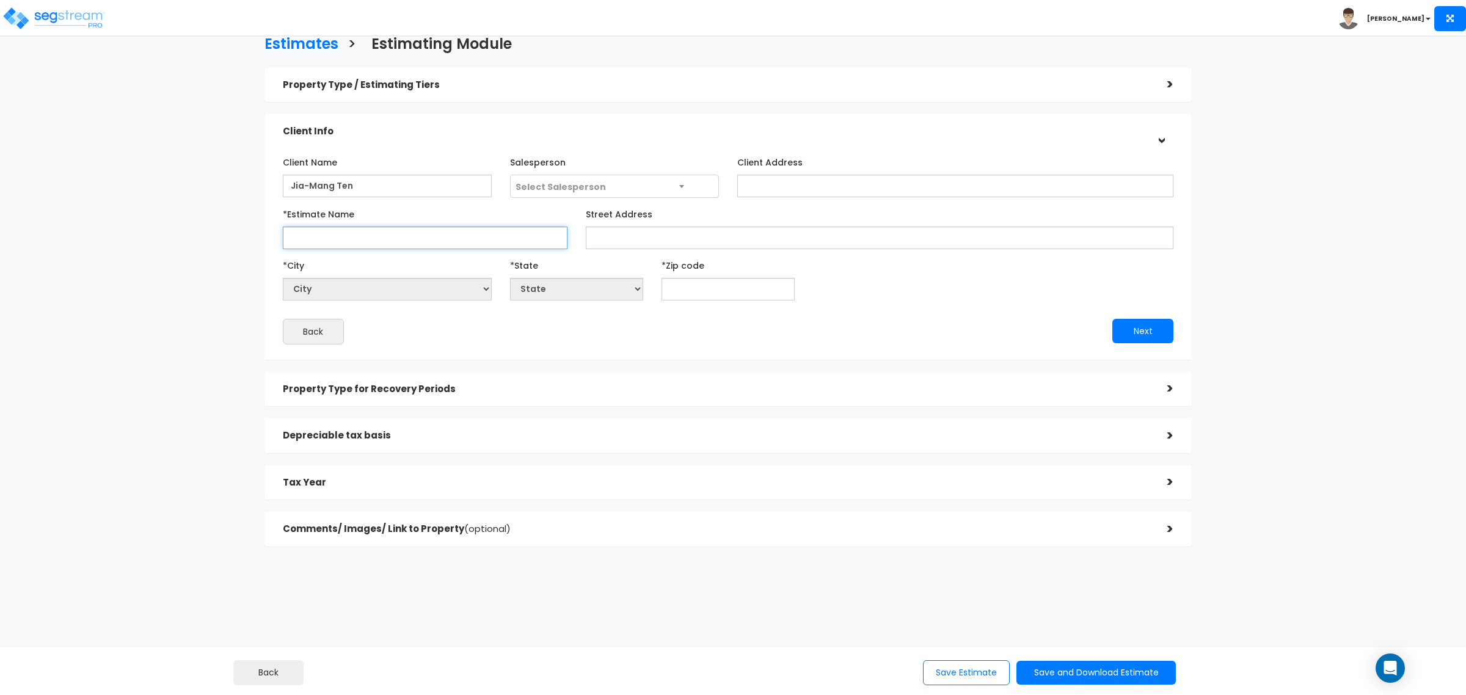
paste input "Trepajia LLC - 2615 W Sexton"
type input "Trepajia LLC - 2615 W Sexton"
click at [549, 185] on span "Select Salesperson" at bounding box center [561, 187] width 90 height 12
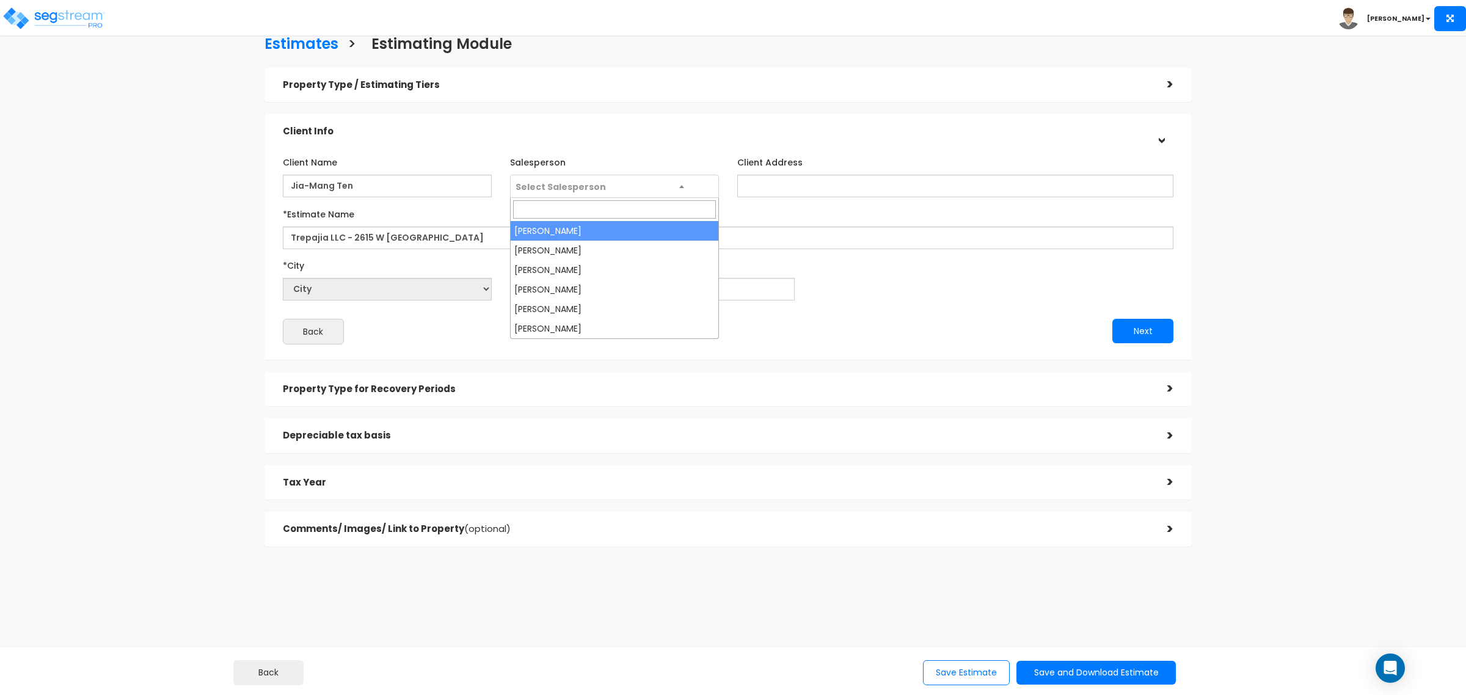
select select "158"
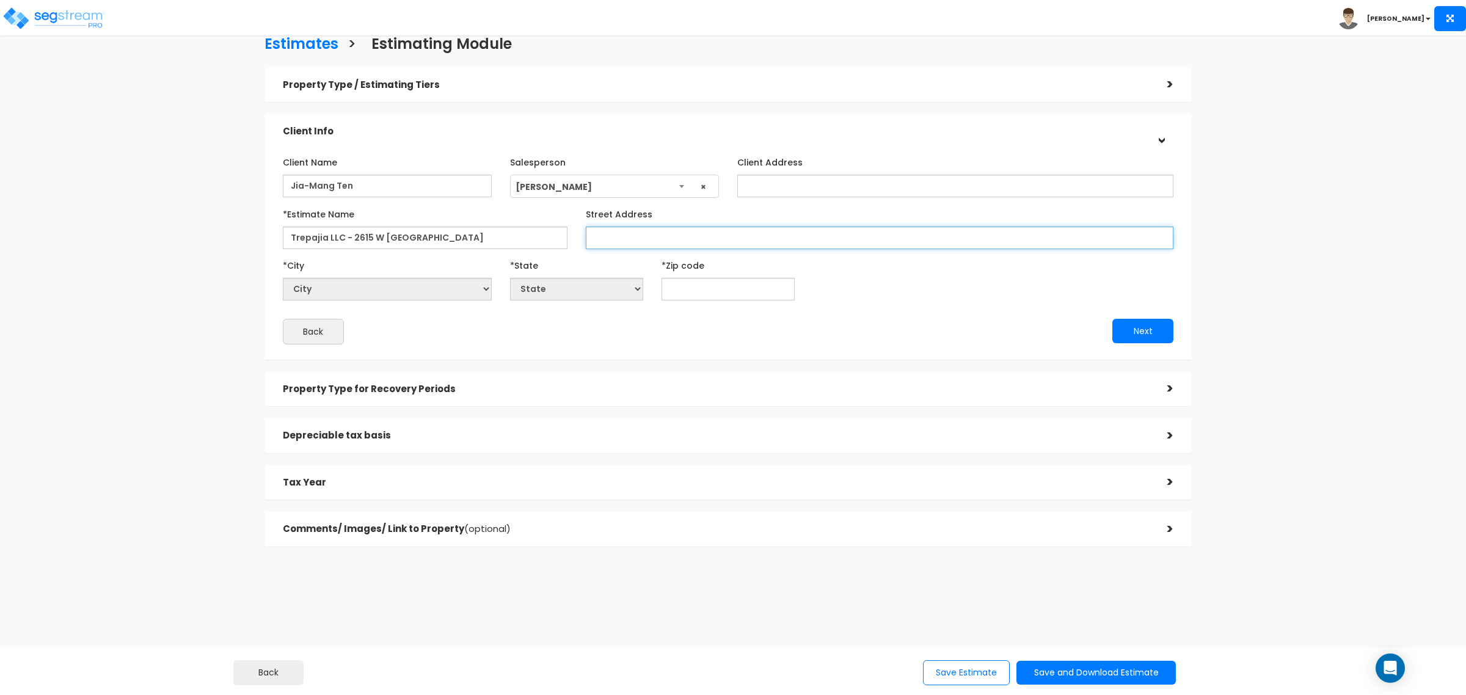
click at [657, 239] on input "Street Address" at bounding box center [880, 238] width 588 height 23
click at [615, 241] on input "Street Address" at bounding box center [880, 238] width 588 height 23
paste input "2615 W Sexton Street"
type input "2615 W Sexton Street"
click at [695, 293] on input "text" at bounding box center [728, 289] width 133 height 23
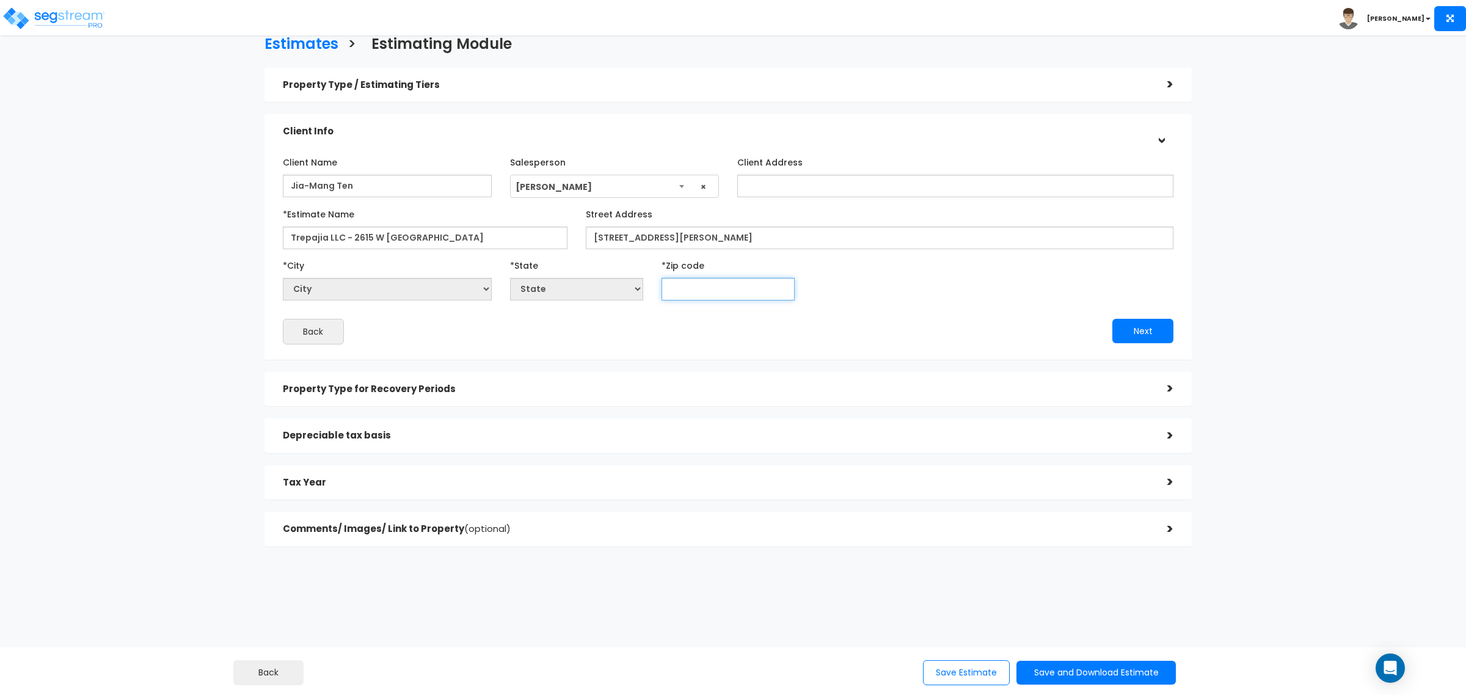
type input "6"
select select "IL"
type input "658"
select select "MO"
type input "65810"
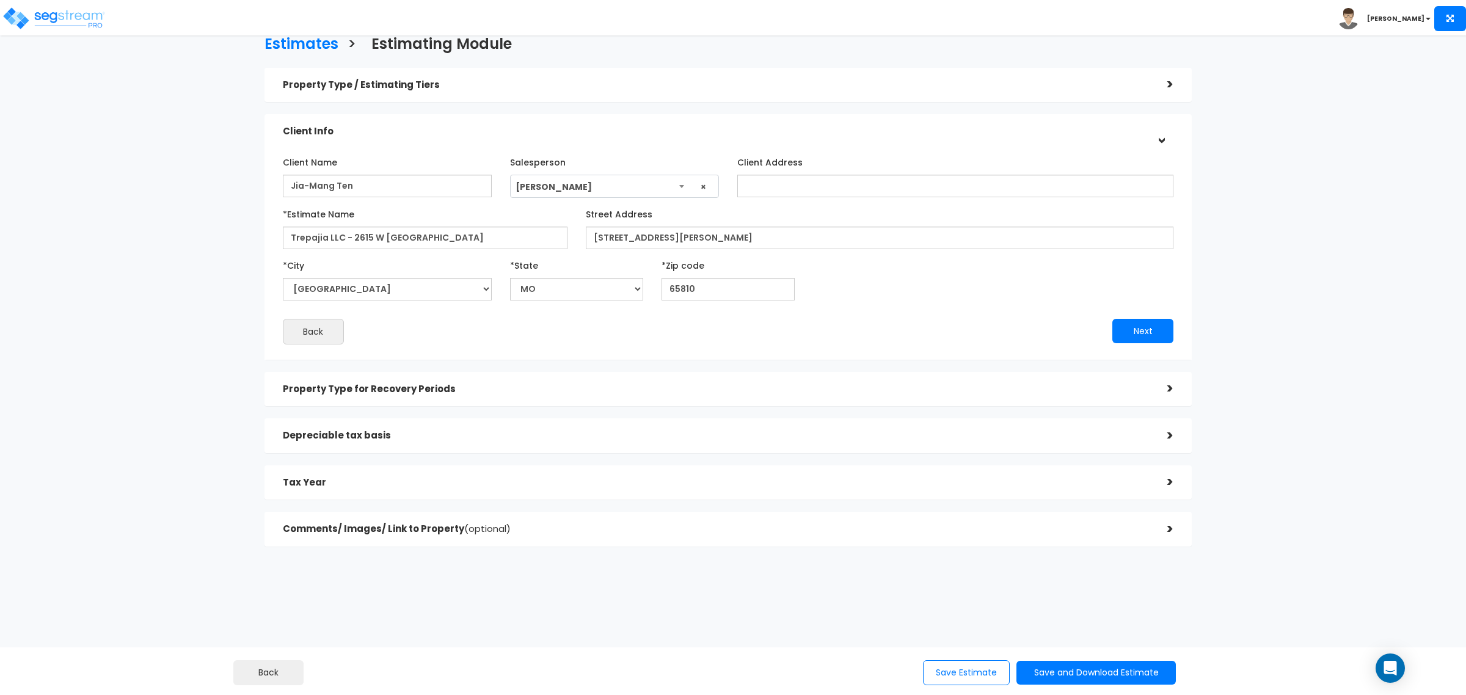
drag, startPoint x: 707, startPoint y: 337, endPoint x: 715, endPoint y: 335, distance: 8.7
click at [709, 336] on div "Back" at bounding box center [501, 332] width 455 height 26
click at [1146, 326] on button "Next" at bounding box center [1143, 331] width 61 height 24
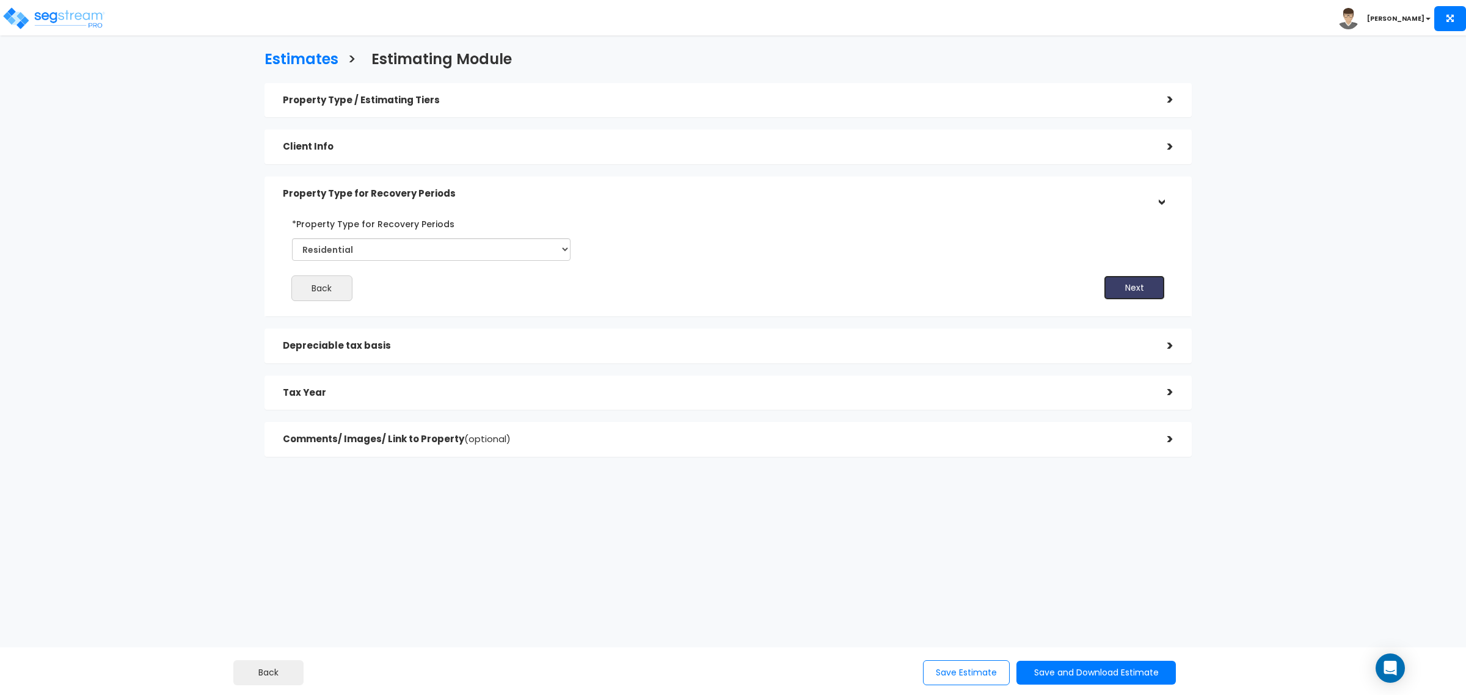
click at [1162, 292] on button "Next" at bounding box center [1134, 288] width 61 height 24
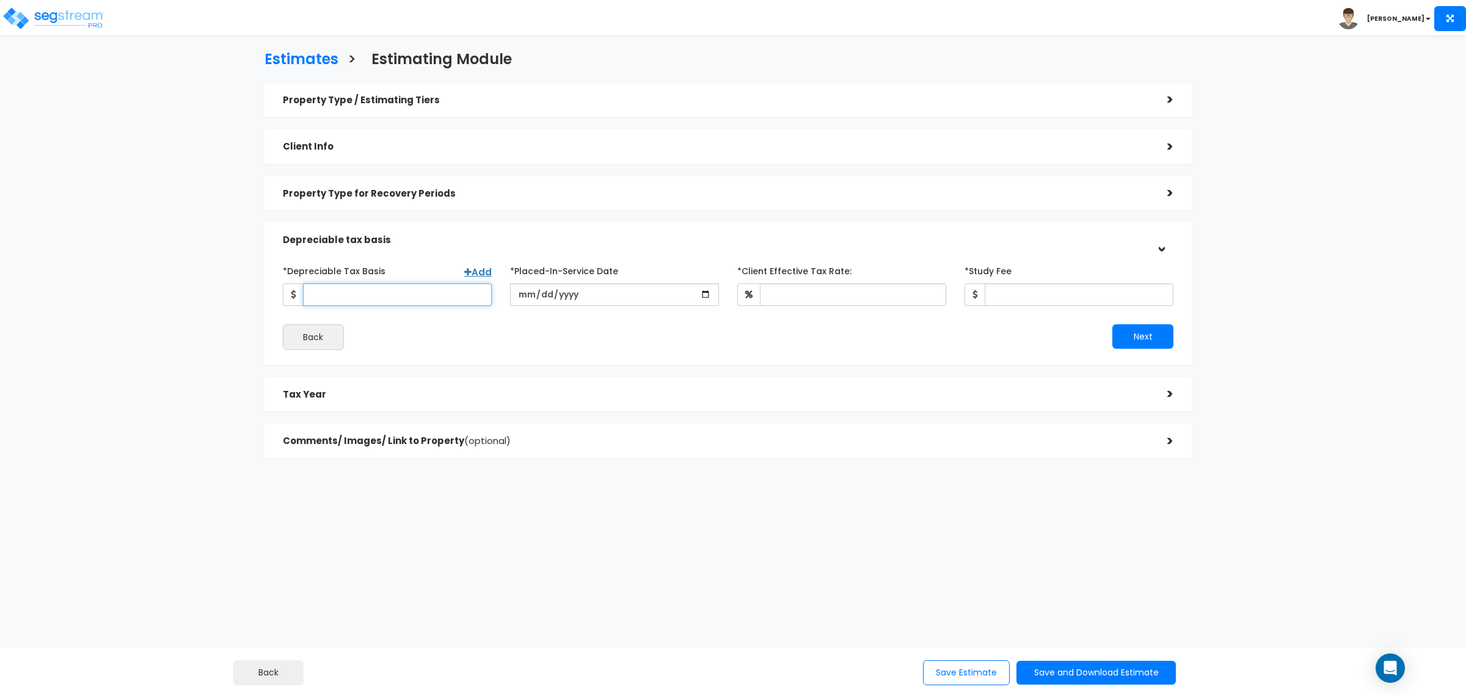
click at [343, 298] on input "*Depreciable Tax Basis" at bounding box center [397, 294] width 189 height 23
type input "2,750"
click at [521, 297] on input "date" at bounding box center [614, 294] width 209 height 23
type input "2025-07-18"
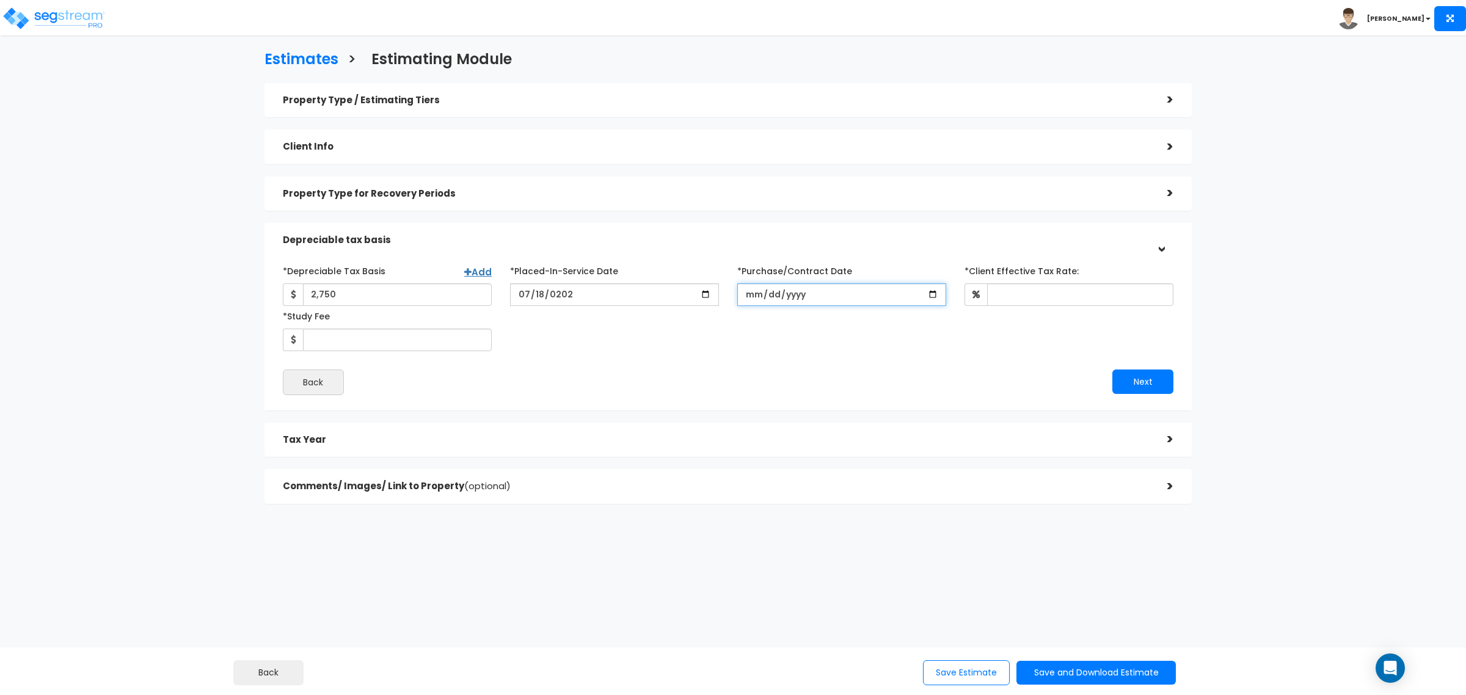
click at [751, 291] on input "*Purchase/Contract Date" at bounding box center [841, 294] width 209 height 23
type input "2025-04-01"
click at [1012, 293] on input "*Client Effective Tax Rate:" at bounding box center [1080, 294] width 186 height 23
click at [826, 342] on div "*Depreciable Tax Basis Add 2,750 *Placed-In-Service Date 8" at bounding box center [728, 306] width 909 height 90
drag, startPoint x: 1026, startPoint y: 295, endPoint x: 975, endPoint y: 294, distance: 51.3
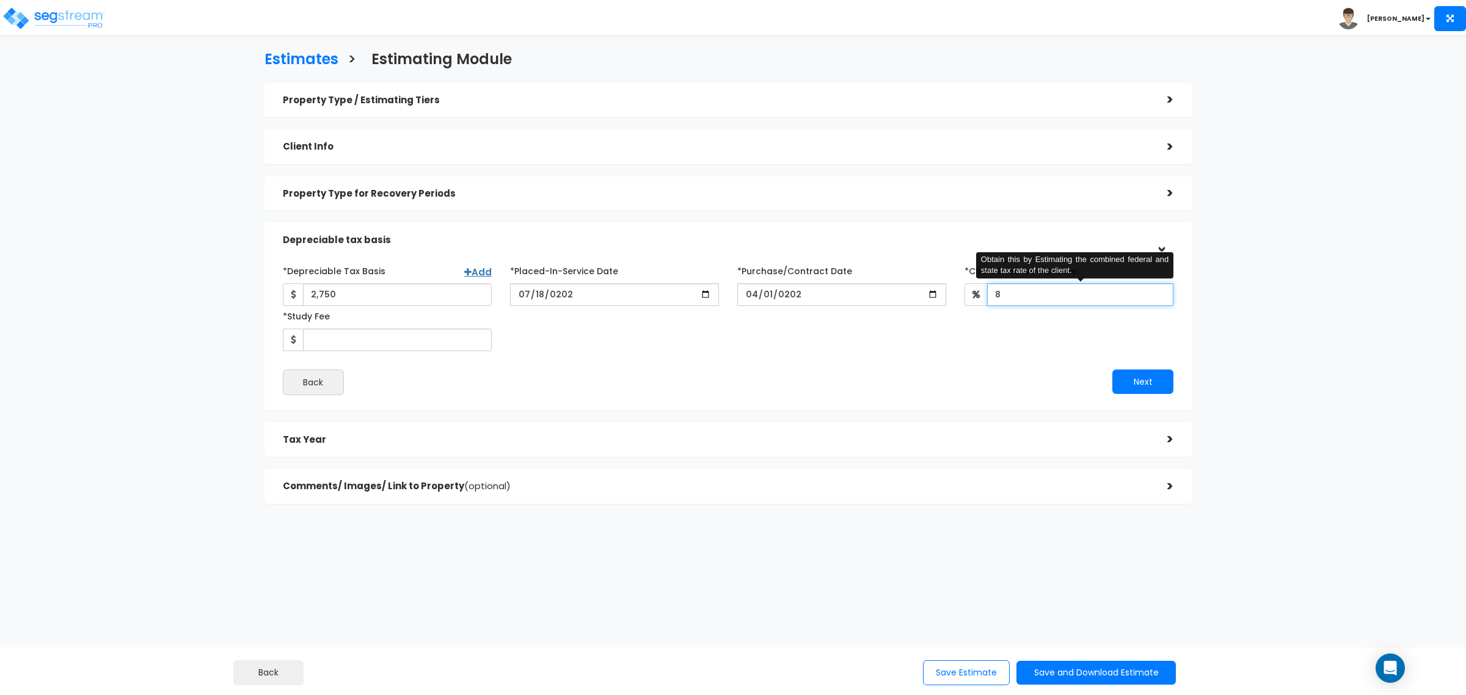
click at [975, 294] on div "8 Obtain this by Estimating the combined federal and state tax rate of the clie…" at bounding box center [1069, 294] width 209 height 23
type input "30"
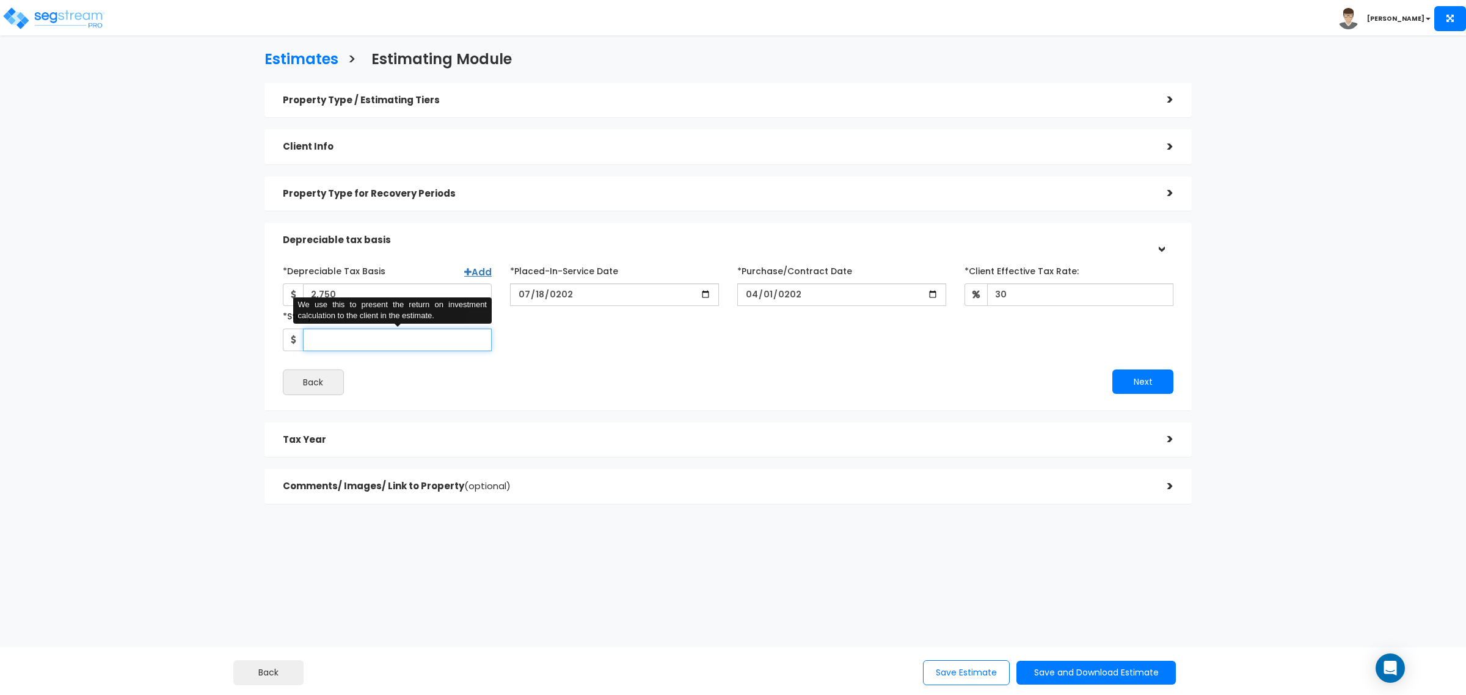
click at [378, 335] on input "*Study Fee" at bounding box center [397, 340] width 189 height 23
type input "2,750"
click at [600, 395] on div "*Depreciable Tax Basis Add 2,750 *Placed-In-Service Date 2025-07-18 2025-04-01 …" at bounding box center [728, 328] width 909 height 147
click at [1165, 384] on button "Next" at bounding box center [1143, 382] width 61 height 24
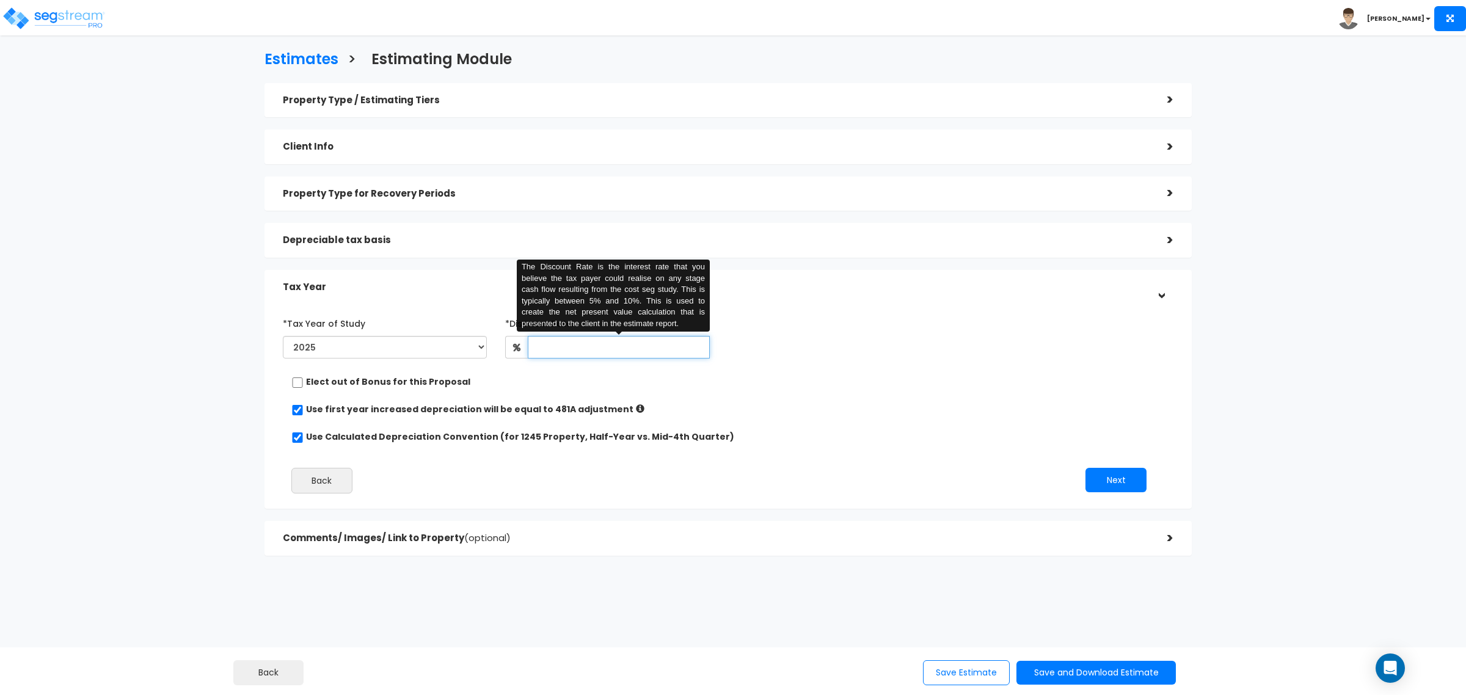
click at [563, 349] on input "text" at bounding box center [619, 347] width 182 height 23
type input "8"
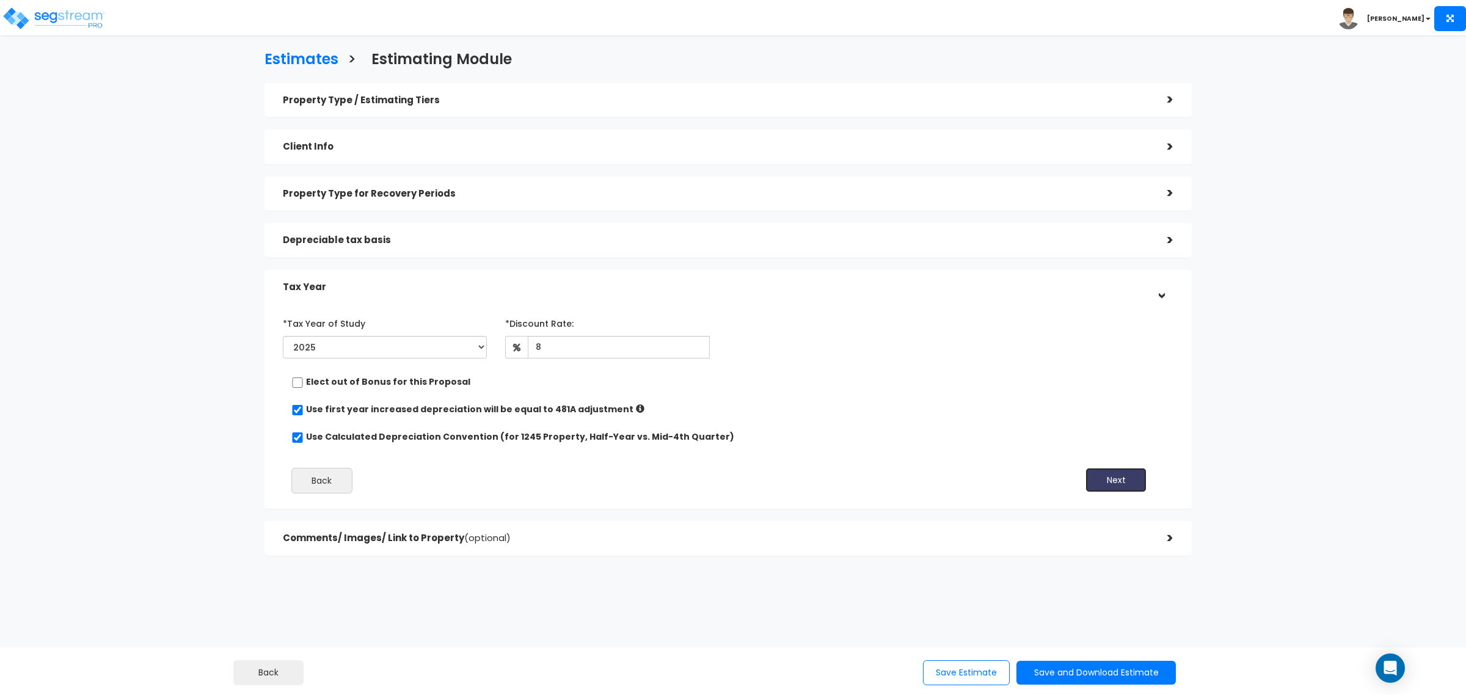
click at [1124, 481] on button "Next" at bounding box center [1116, 480] width 61 height 24
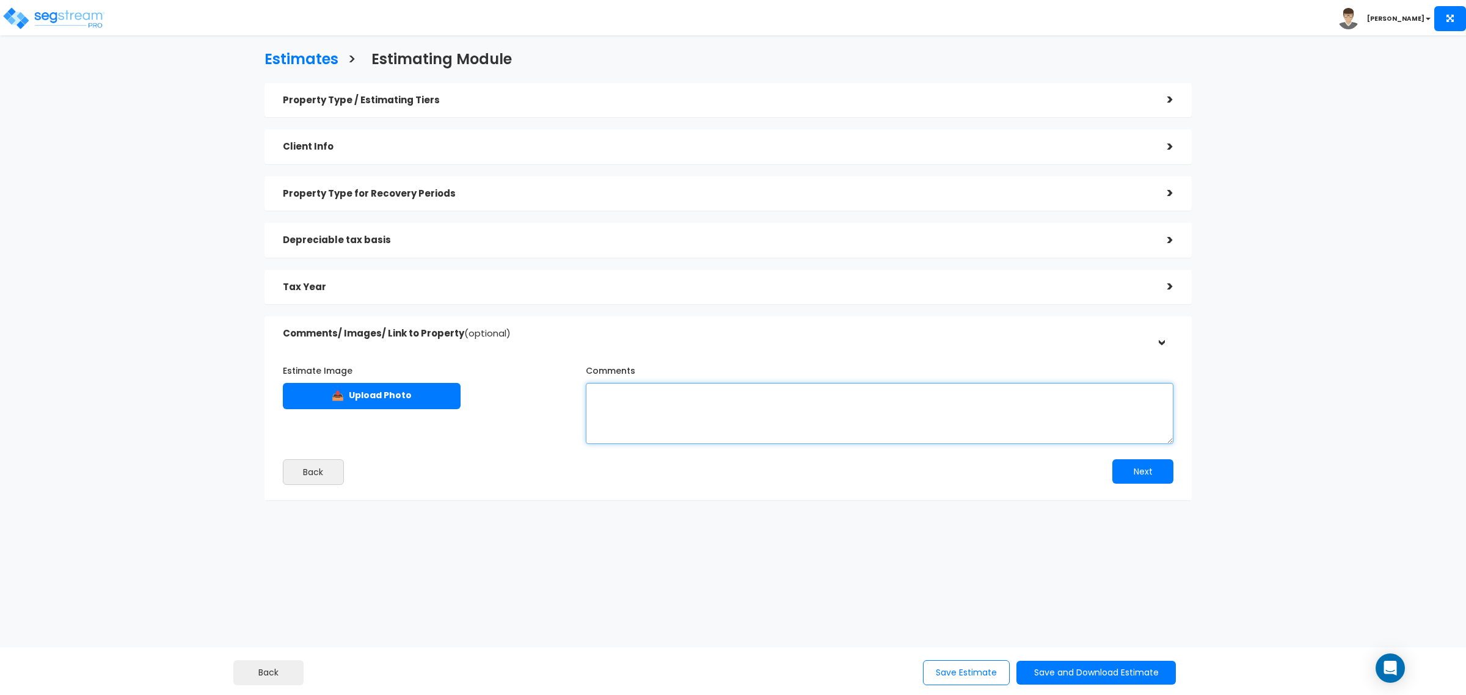
click at [623, 394] on textarea "Comments" at bounding box center [880, 413] width 588 height 61
click at [640, 405] on textarea "Comments" at bounding box center [880, 413] width 588 height 61
paste textarea "This estimate assumes the land value ratio as per Greene County tax records (25…"
type textarea "This estimate assumes the land value ratio as per Greene County tax records (25…"
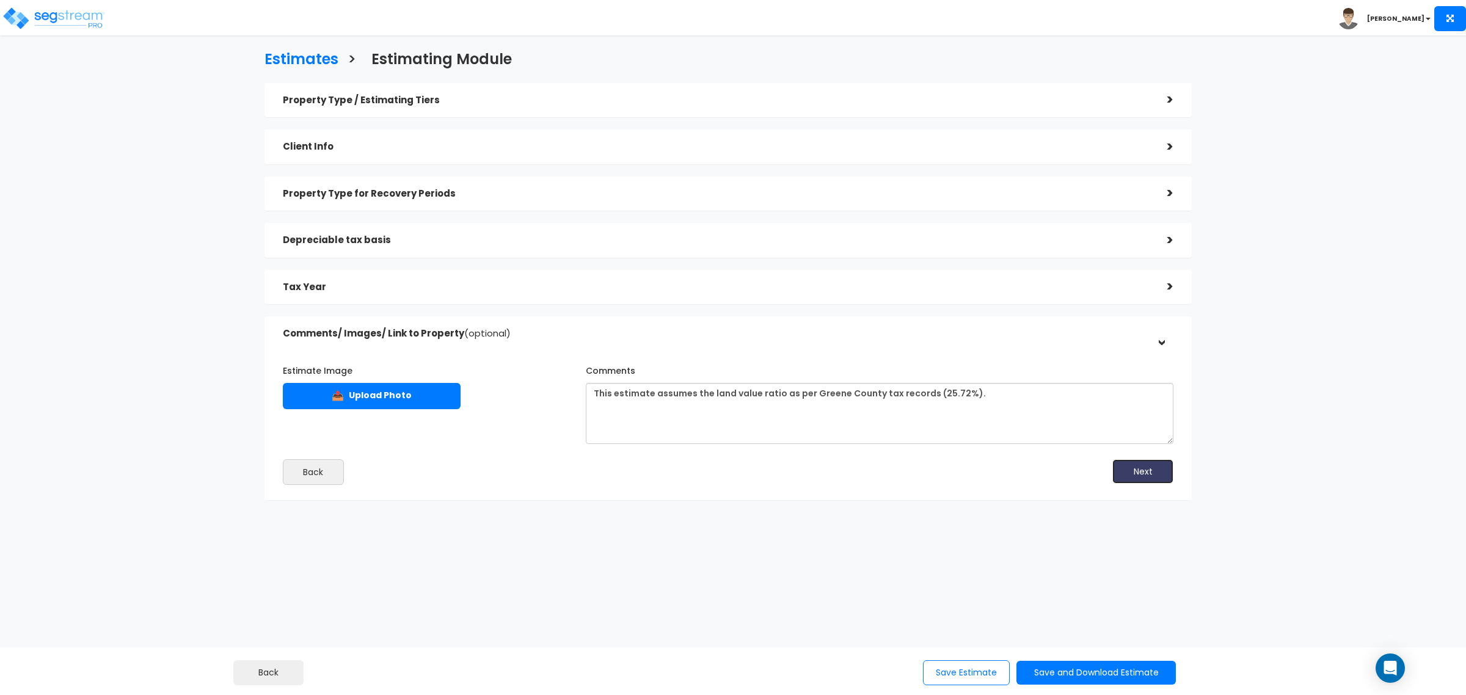
click at [1153, 470] on button "Next" at bounding box center [1143, 471] width 61 height 24
click at [965, 673] on button "Save Estimate" at bounding box center [966, 672] width 87 height 25
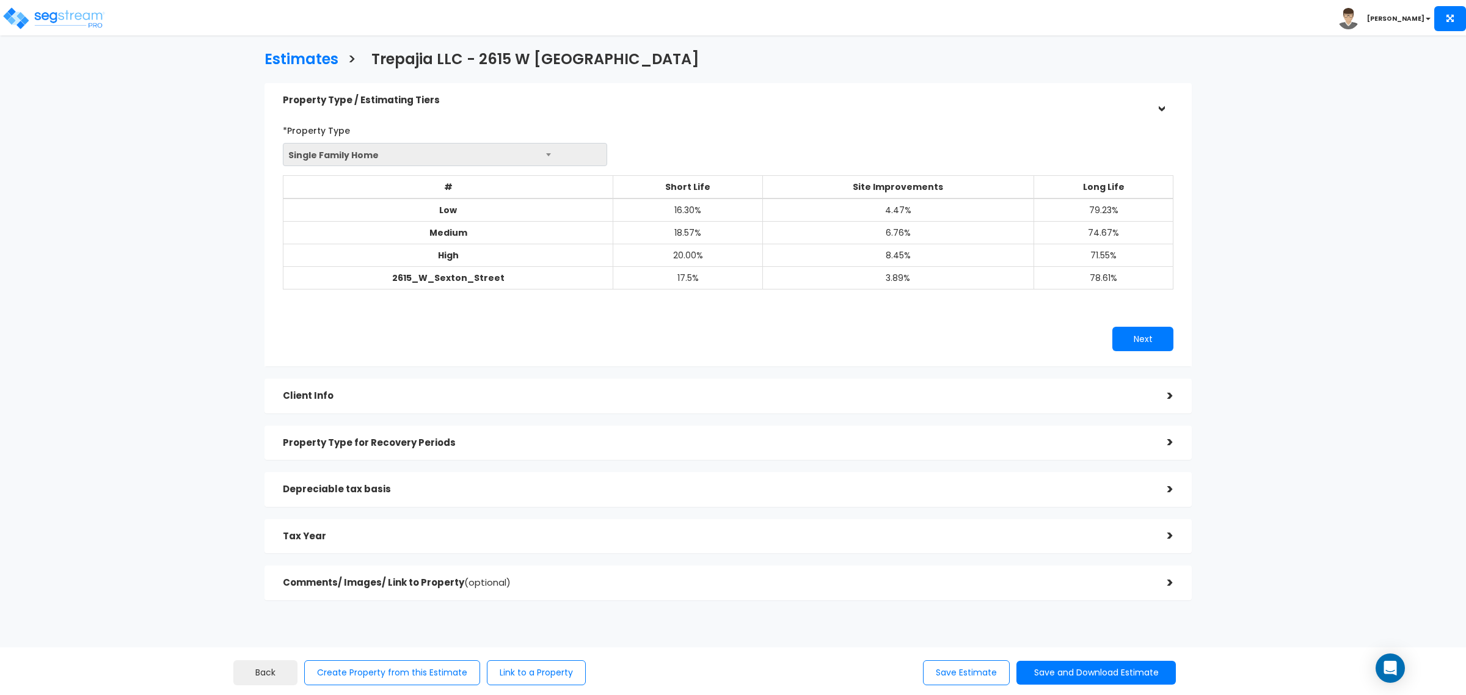
click at [459, 406] on div "Client Info" at bounding box center [716, 396] width 866 height 23
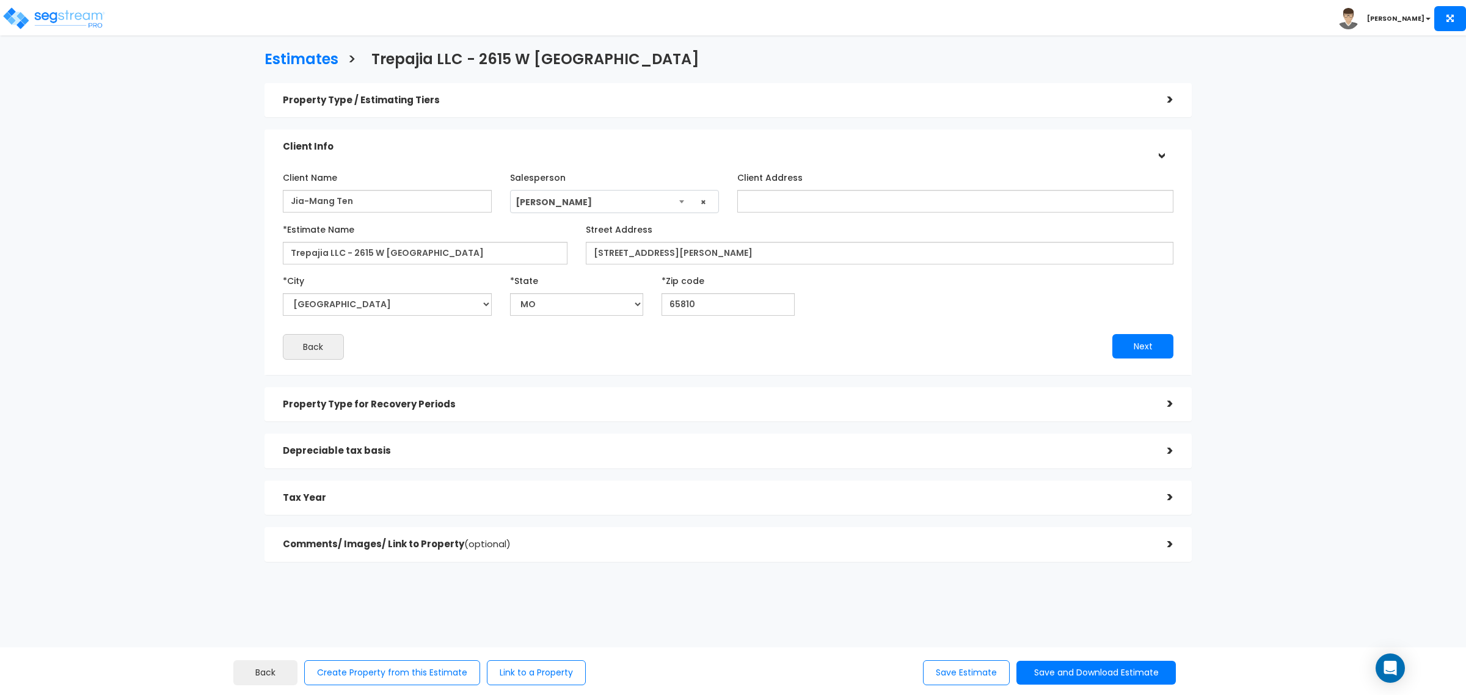
click at [452, 413] on div "Property Type for Recovery Periods" at bounding box center [716, 404] width 866 height 23
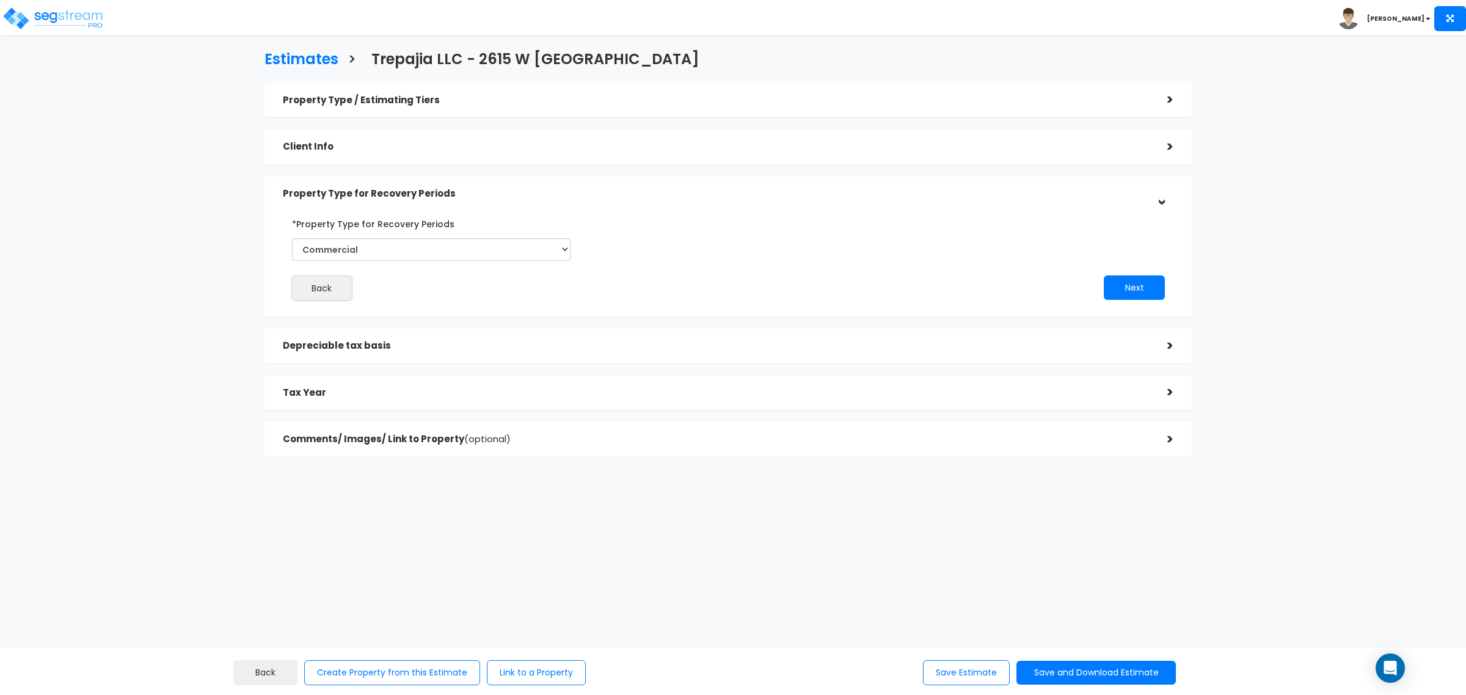
click at [440, 350] on h5 "Depreciable tax basis" at bounding box center [716, 346] width 866 height 10
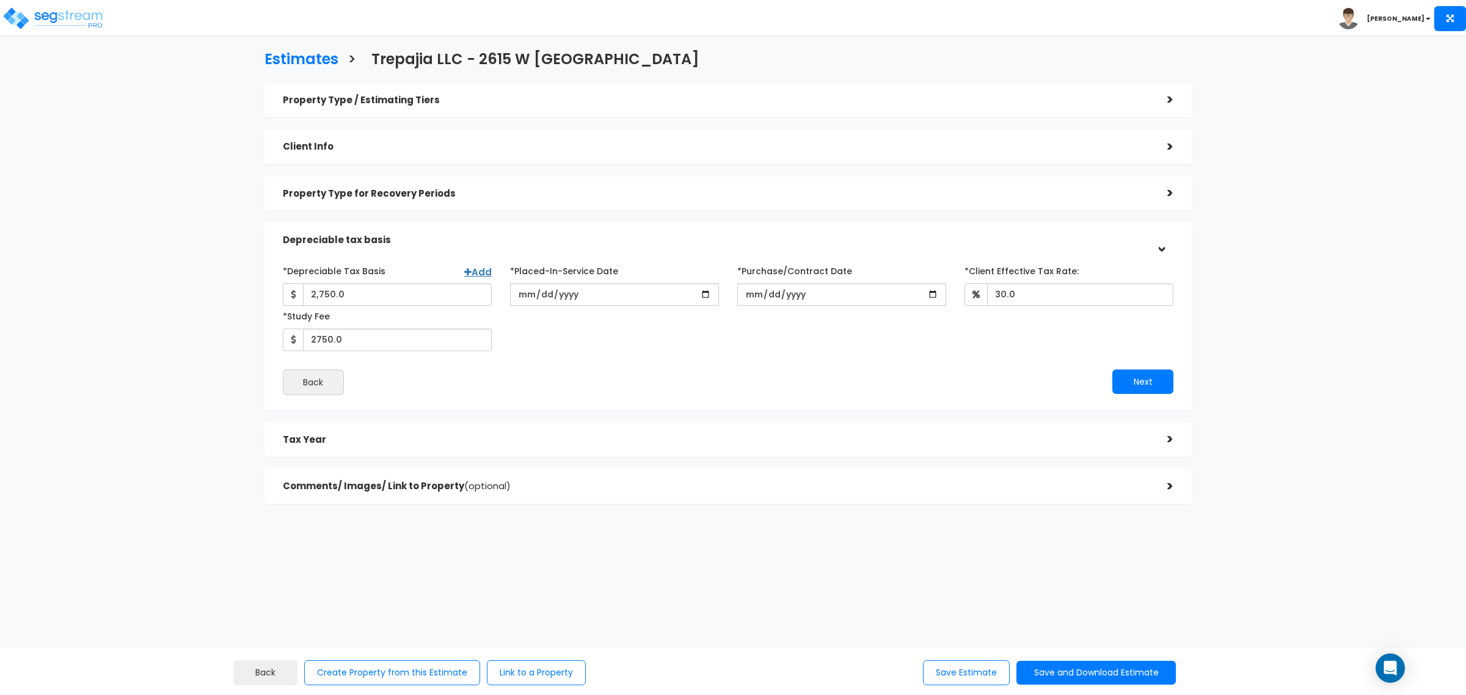
click at [483, 177] on div "Property Type for Recovery Periods >" at bounding box center [728, 194] width 927 height 35
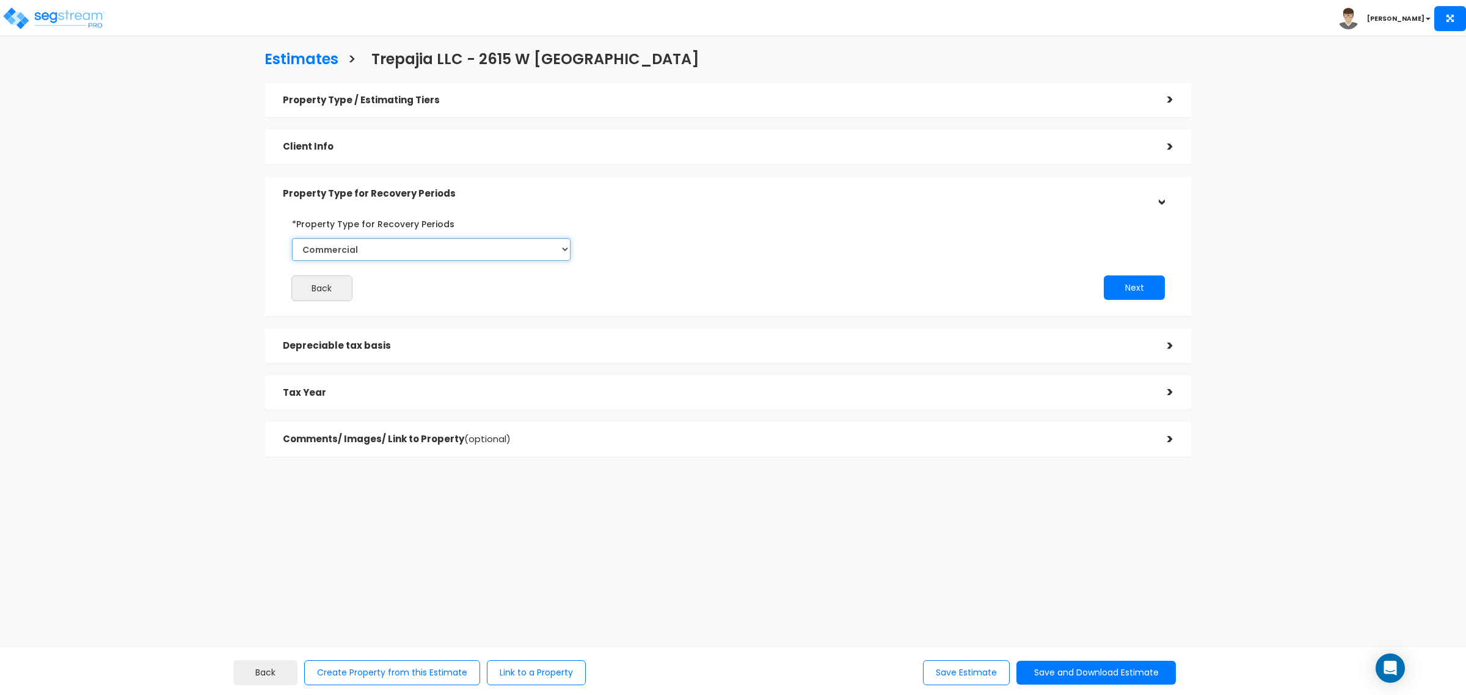
click at [428, 244] on select "Select Commercial Residential" at bounding box center [431, 249] width 279 height 23
select select "Residential"
click at [292, 238] on select "Select Commercial Residential" at bounding box center [431, 249] width 279 height 23
click at [1139, 288] on button "Next" at bounding box center [1134, 288] width 61 height 24
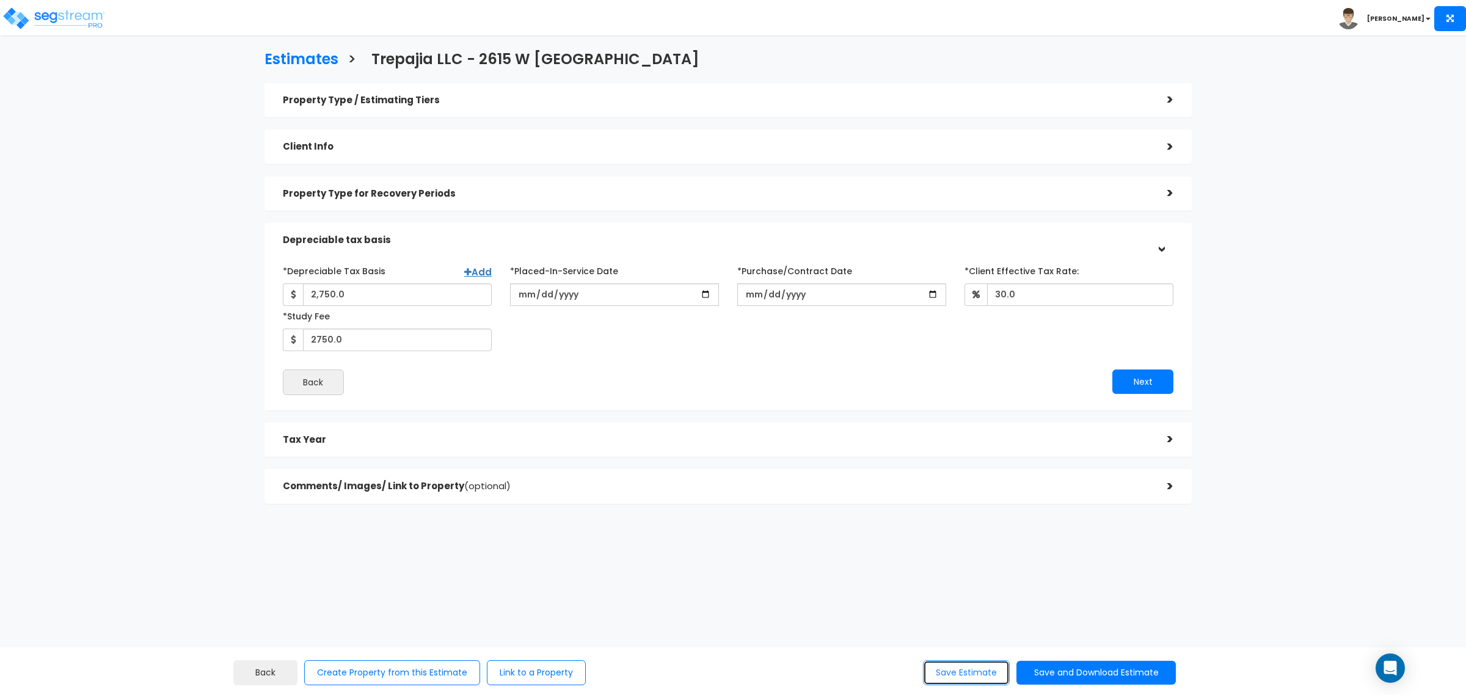
click at [964, 679] on button "Save Estimate" at bounding box center [966, 672] width 87 height 25
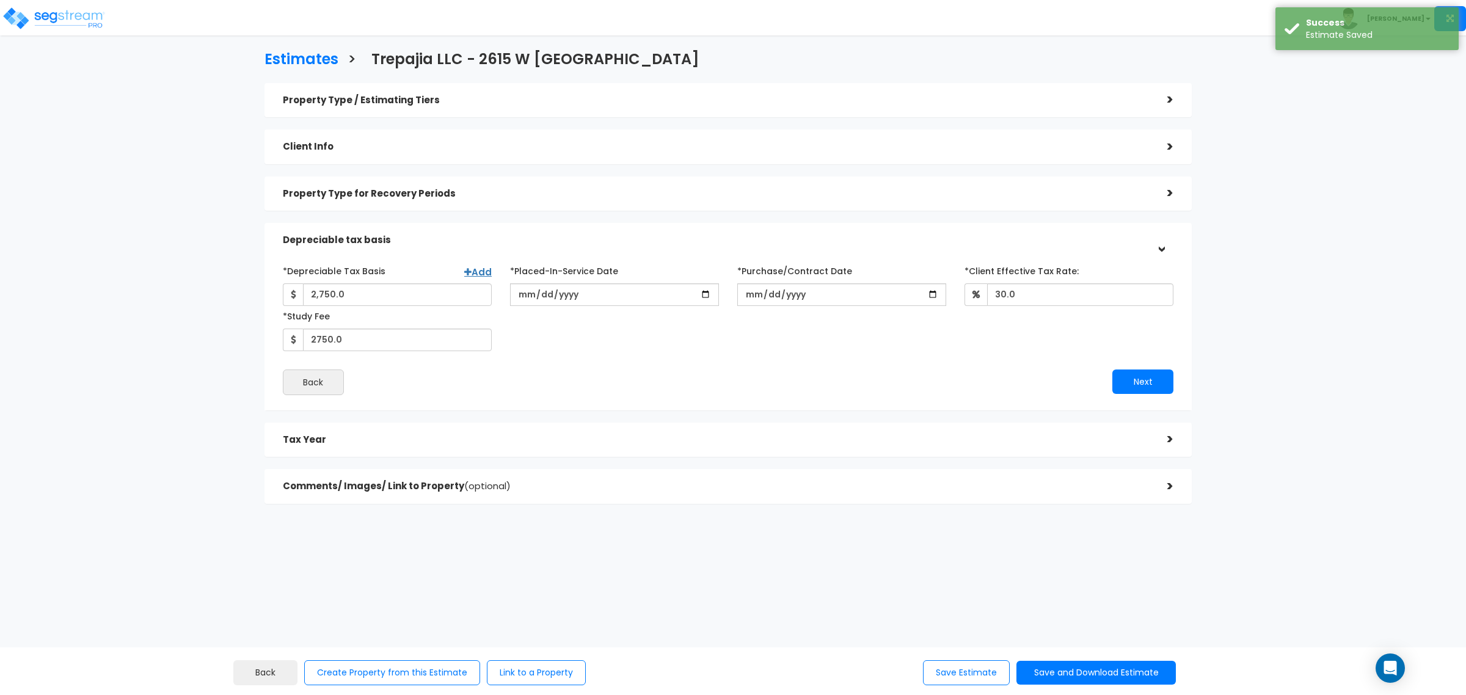
click at [384, 194] on h5 "Property Type for Recovery Periods" at bounding box center [716, 194] width 866 height 10
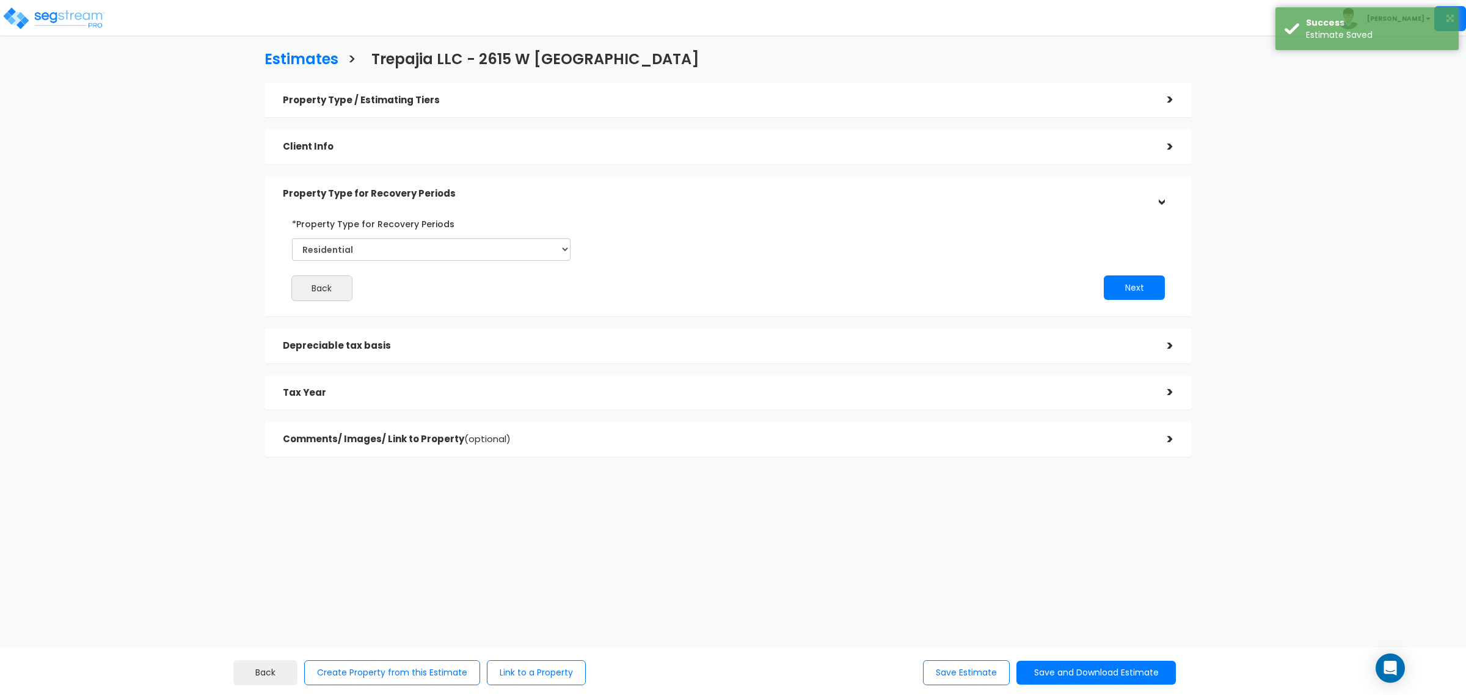
click at [578, 548] on div "Estimates > Trepajia LLC - [STREET_ADDRESS] Property Type / Estimating Tiers > …" at bounding box center [728, 257] width 1207 height 696
click at [318, 53] on h3 "Estimates" at bounding box center [302, 60] width 74 height 19
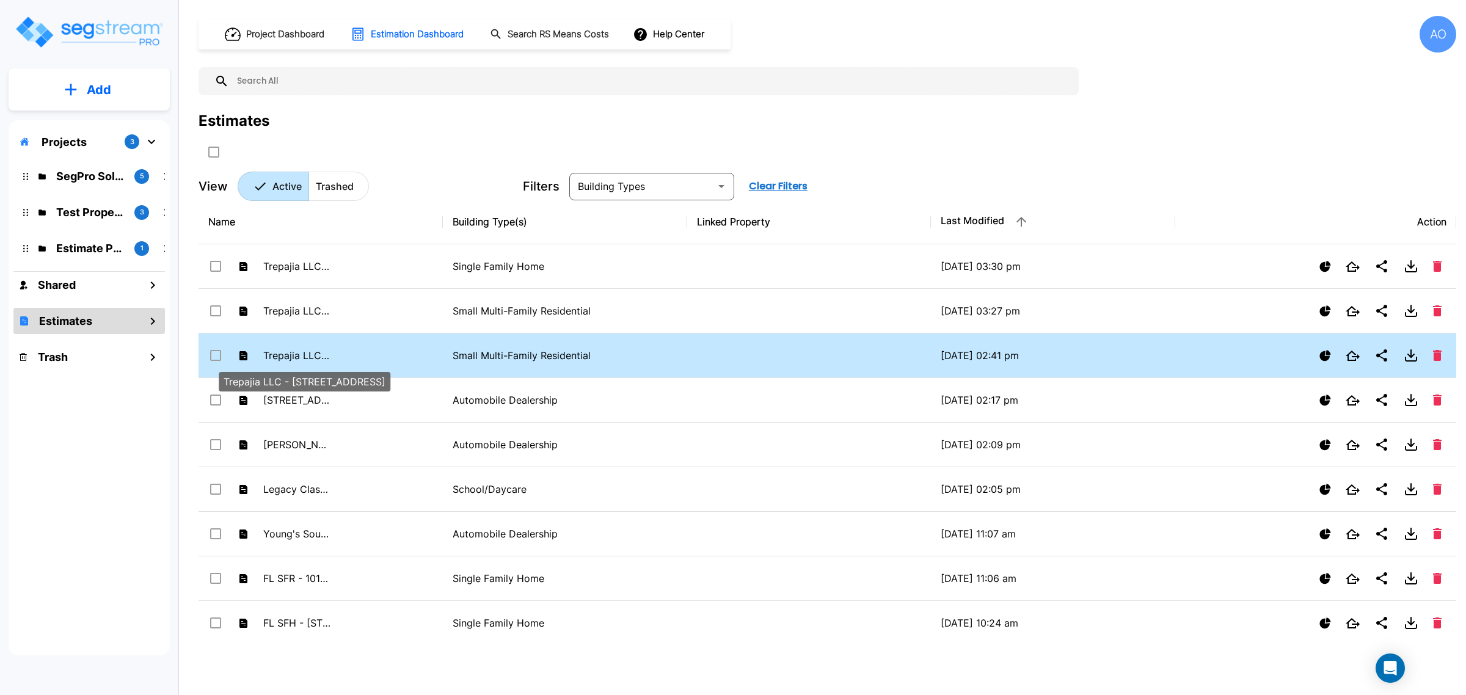
click at [310, 356] on p "Trepajia LLC - [STREET_ADDRESS]" at bounding box center [296, 355] width 67 height 15
click at [310, 358] on p "Trepajia LLC - [STREET_ADDRESS]" at bounding box center [296, 355] width 67 height 15
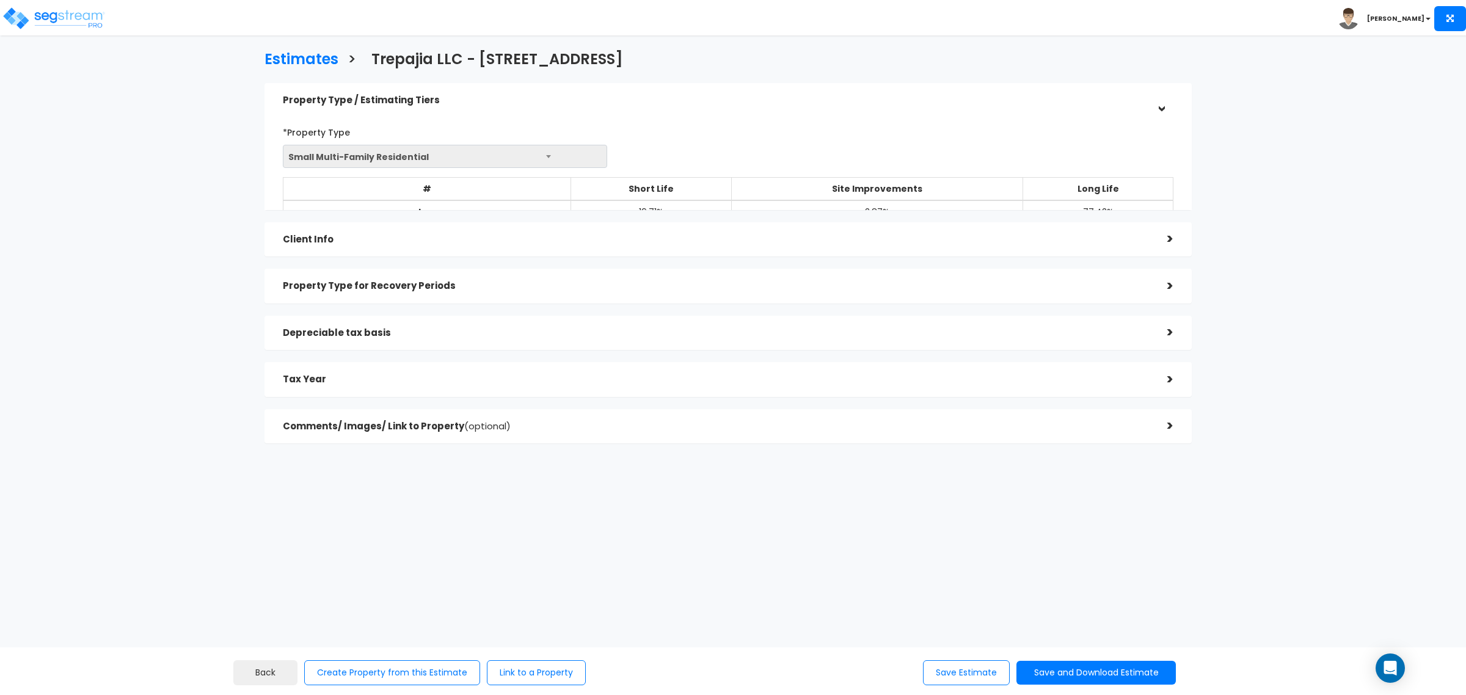
select select "CT"
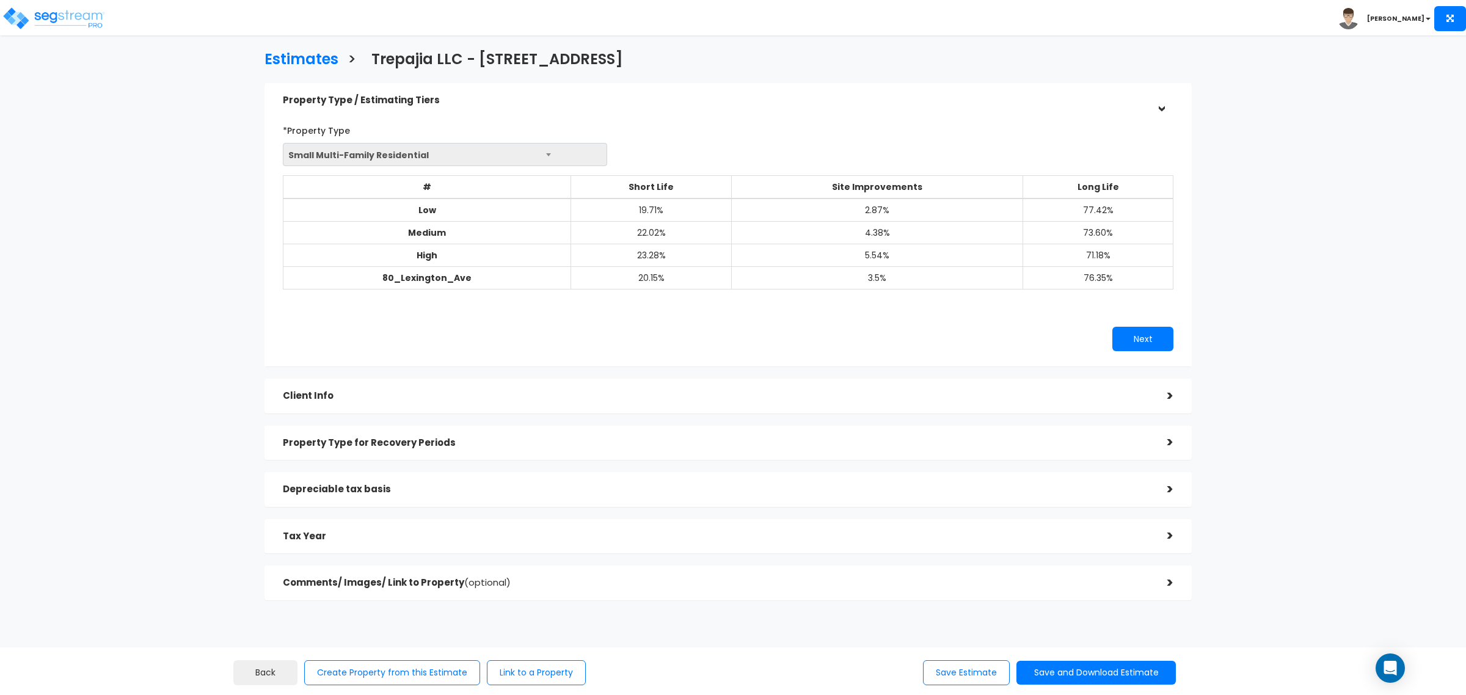
click at [370, 399] on h5 "Client Info" at bounding box center [716, 396] width 866 height 10
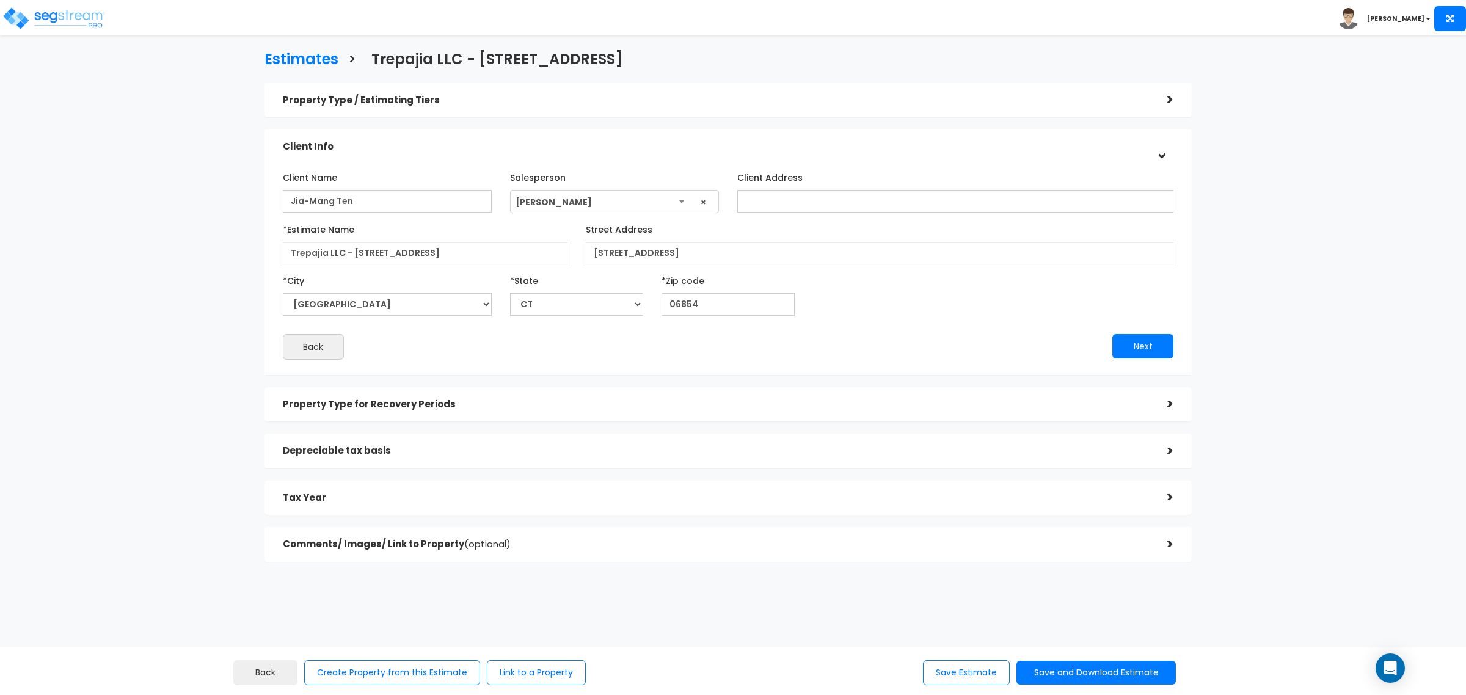
click at [397, 404] on h5 "Property Type for Recovery Periods" at bounding box center [716, 405] width 866 height 10
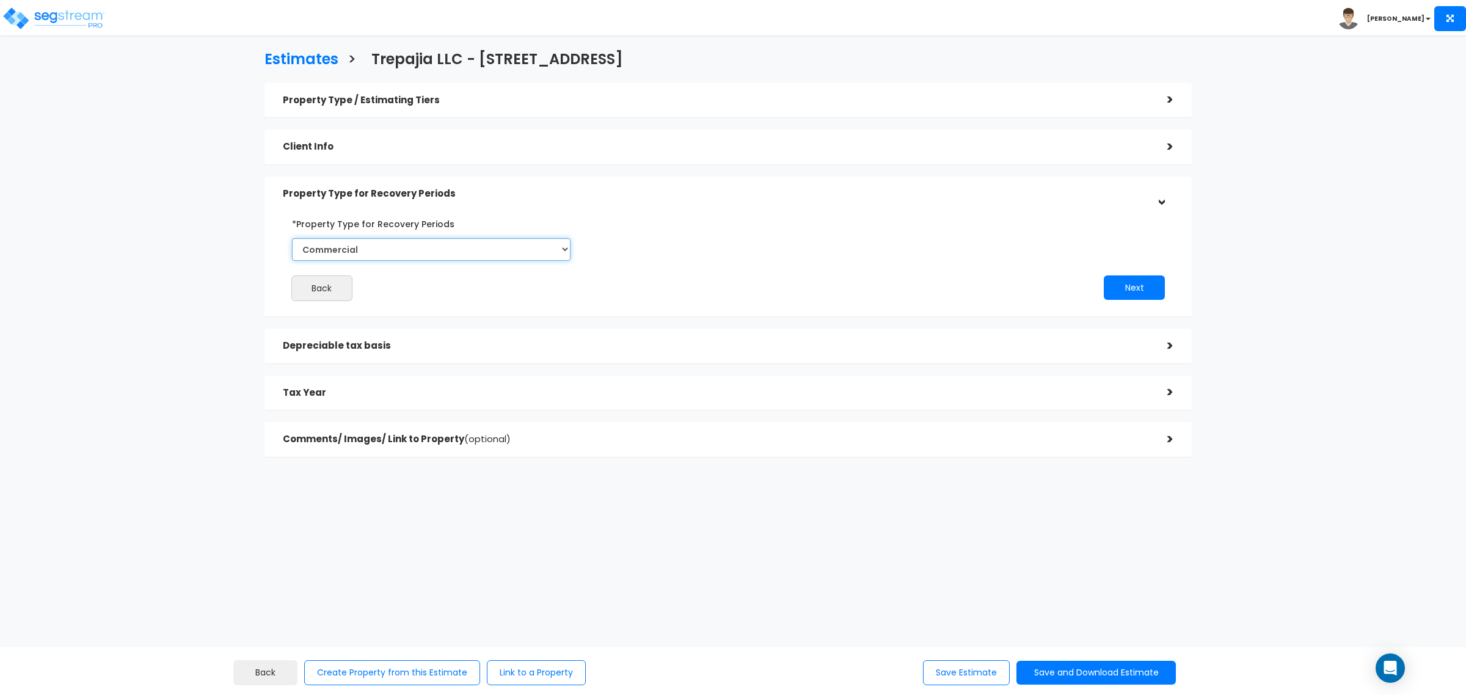
click at [416, 249] on select "Select Commercial Residential" at bounding box center [431, 249] width 279 height 23
select select "Residential"
click at [292, 238] on select "Select Commercial Residential" at bounding box center [431, 249] width 279 height 23
click at [1130, 289] on button "Next" at bounding box center [1134, 288] width 61 height 24
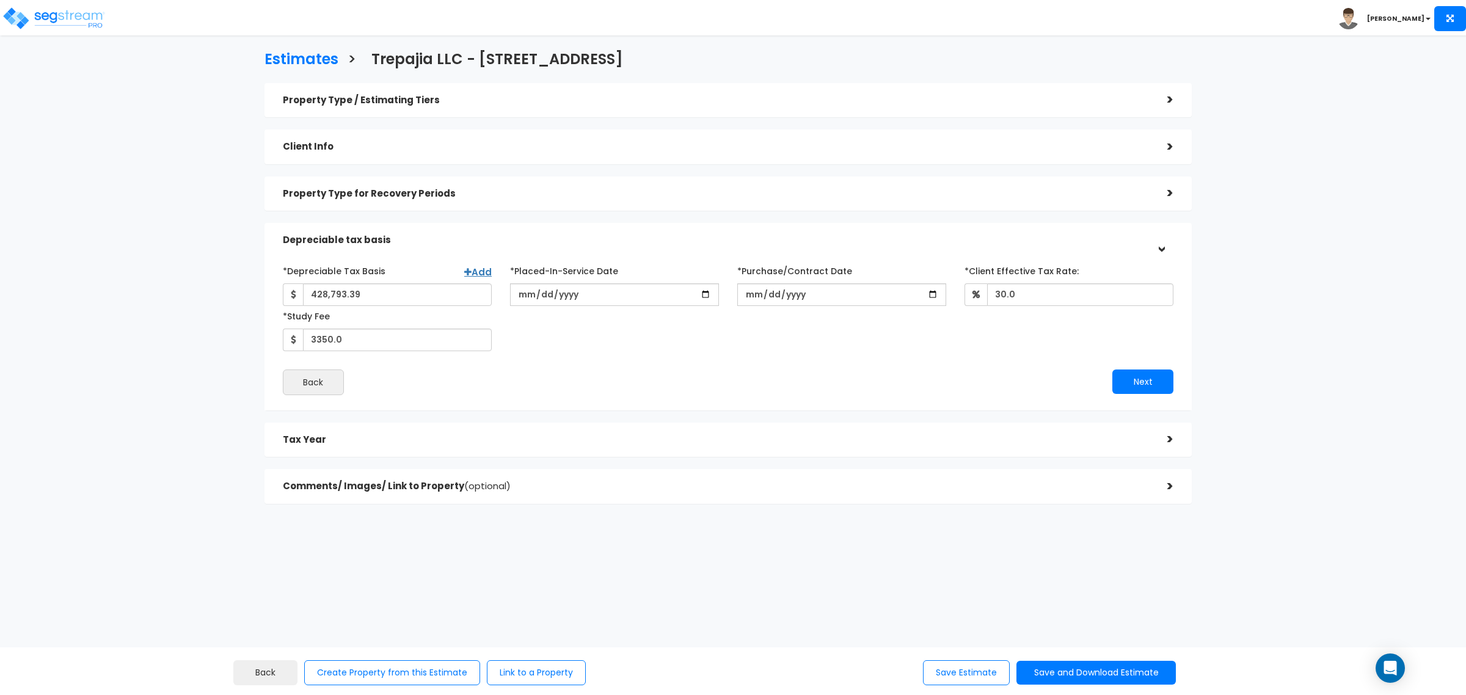
click at [422, 205] on div "Property Type for Recovery Periods >" at bounding box center [728, 194] width 927 height 35
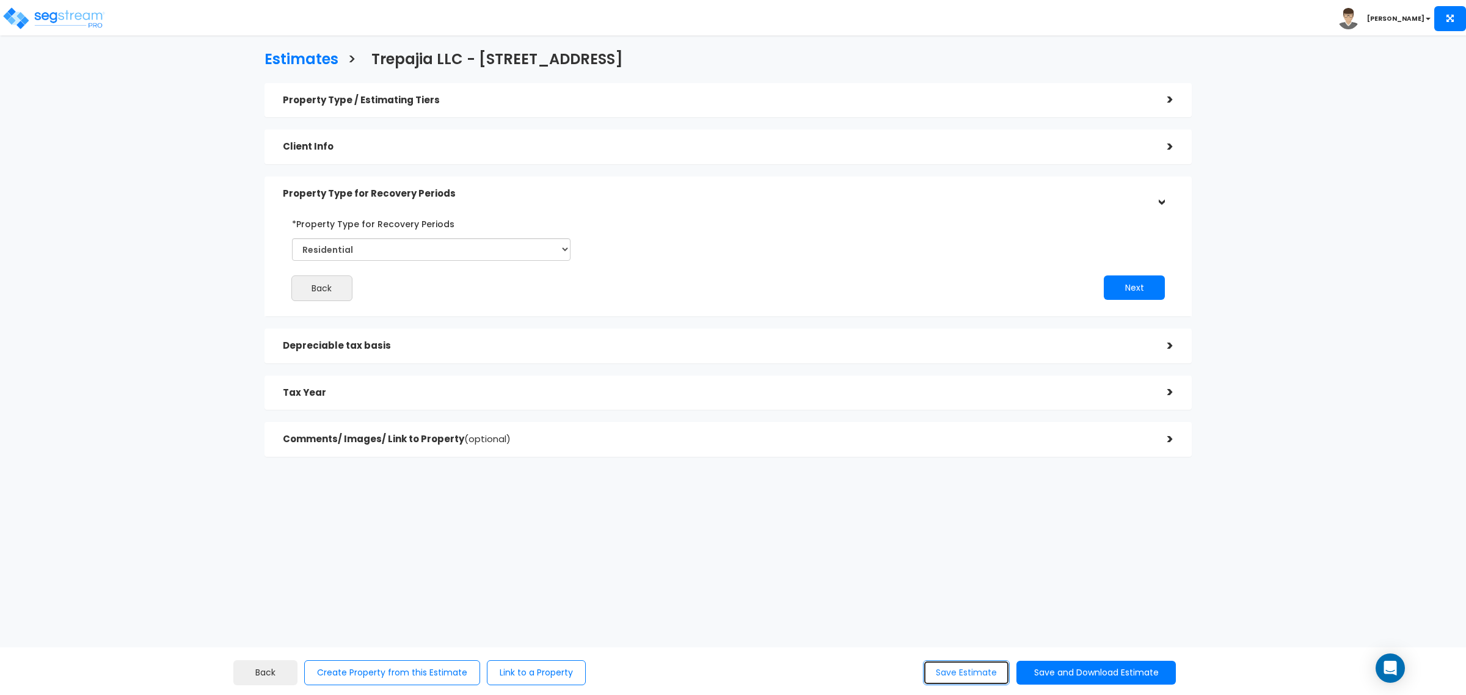
click at [970, 674] on button "Save Estimate" at bounding box center [966, 672] width 87 height 25
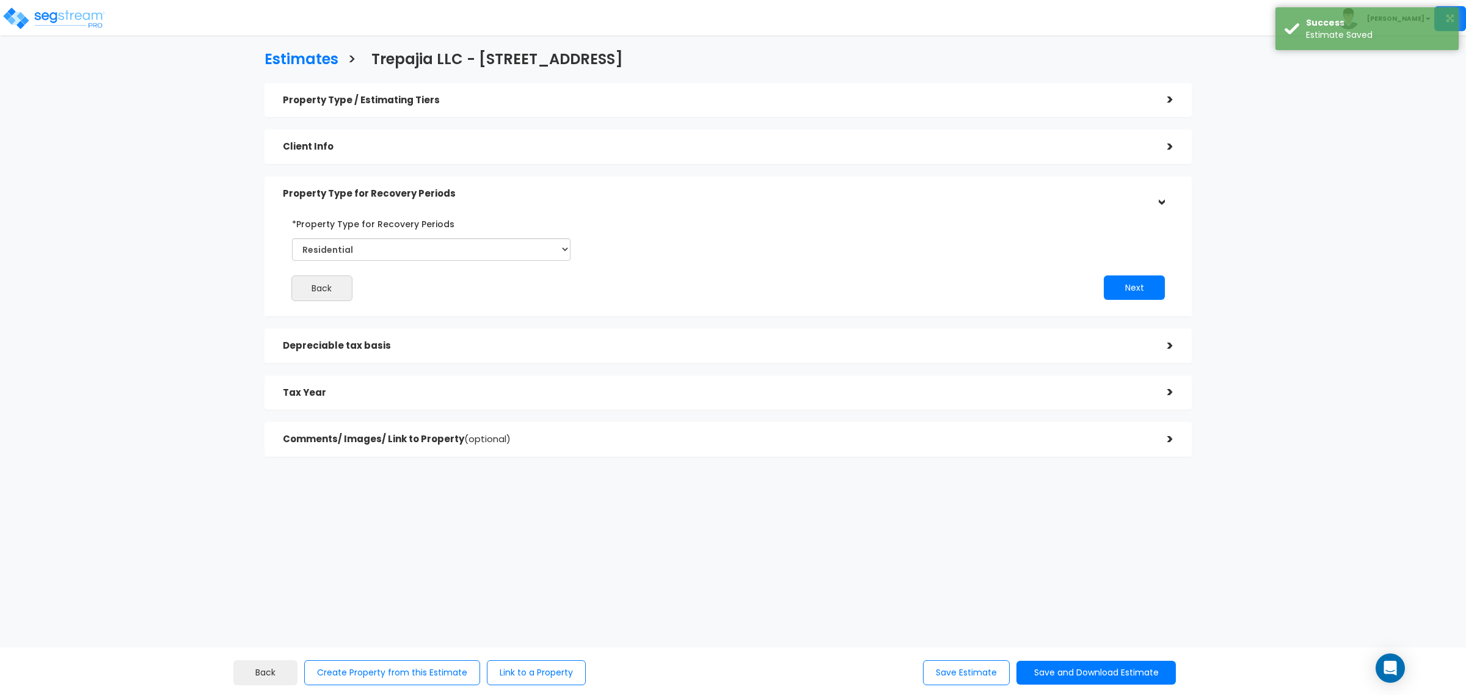
click at [385, 342] on h5 "Depreciable tax basis" at bounding box center [716, 346] width 866 height 10
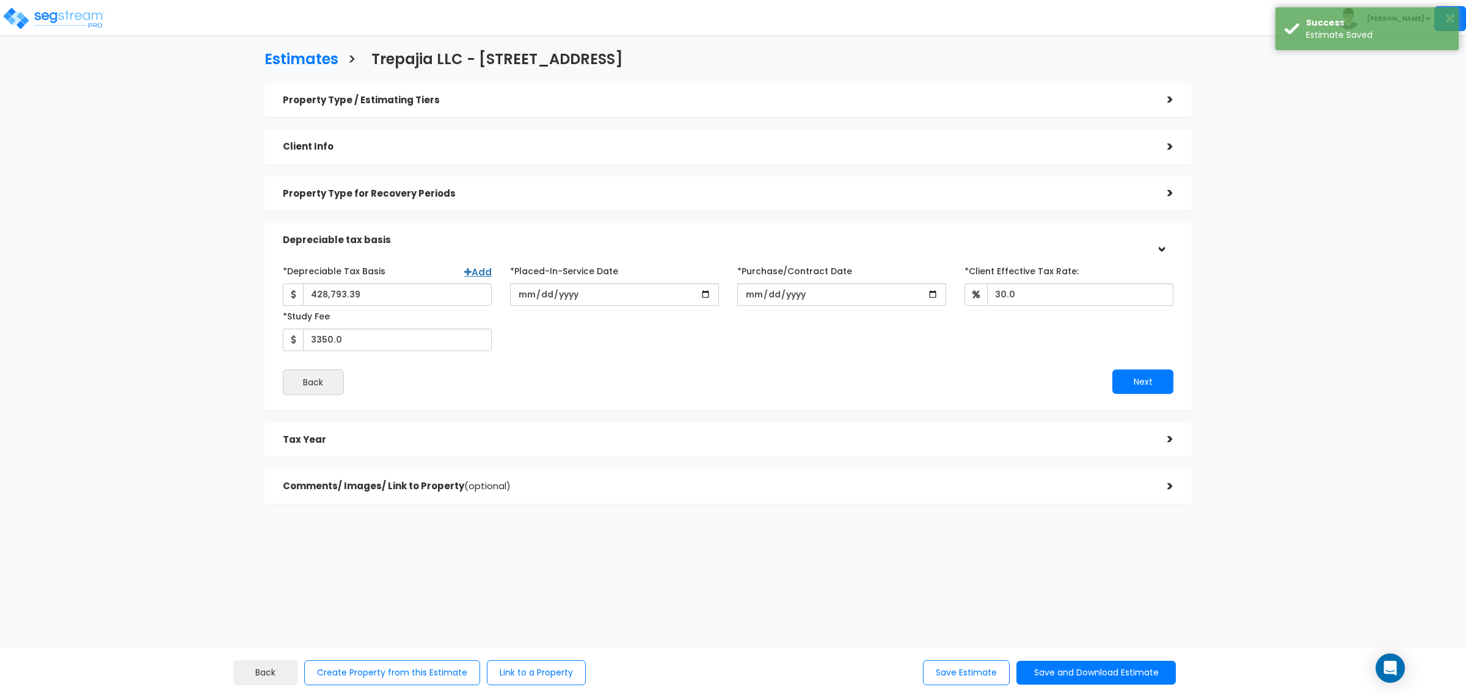
click at [567, 376] on div "Back" at bounding box center [501, 383] width 455 height 26
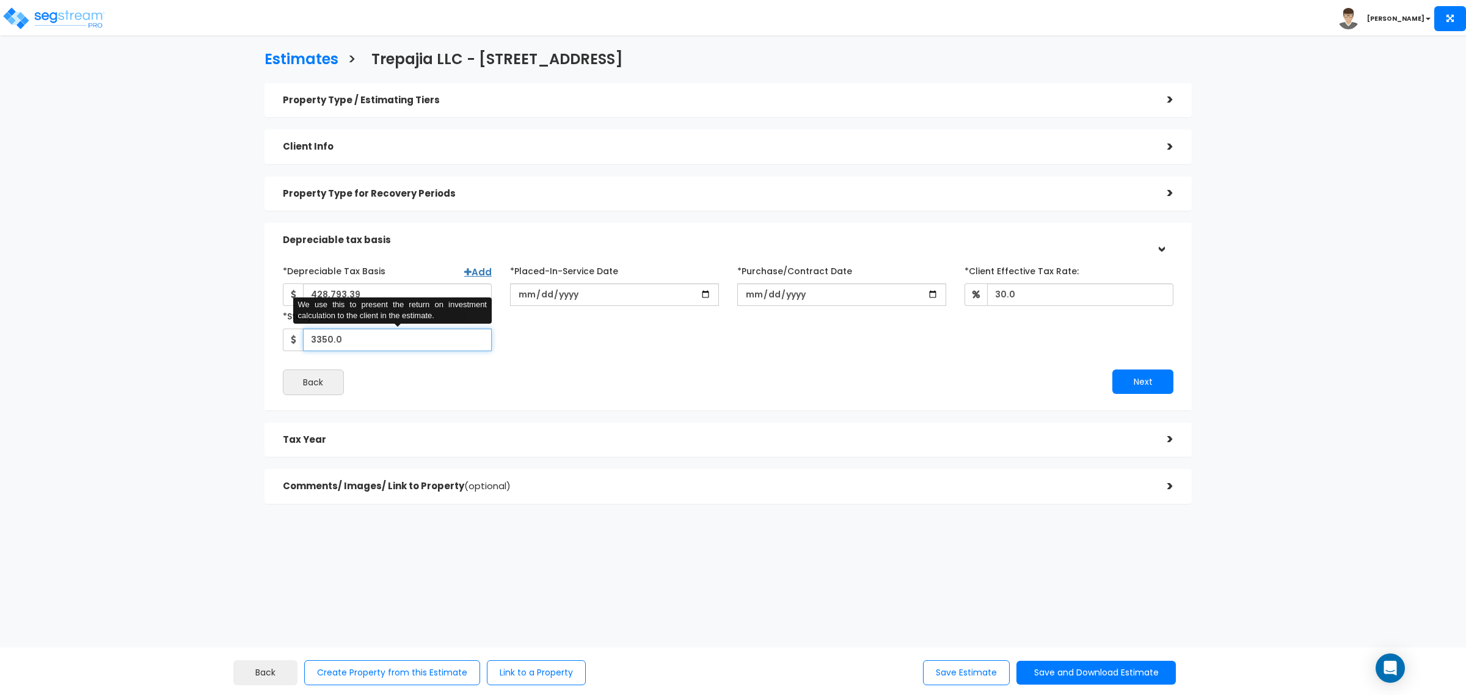
click at [340, 337] on input "3350.0" at bounding box center [397, 340] width 189 height 23
drag, startPoint x: 347, startPoint y: 336, endPoint x: 267, endPoint y: 344, distance: 80.4
click at [267, 344] on div "*Depreciable Tax Basis Add 428,793.39 *Placed-In-Service Date 2025-04-21 2025-0…" at bounding box center [728, 328] width 927 height 165
type input "3,150"
click at [679, 385] on div "Back" at bounding box center [501, 383] width 455 height 26
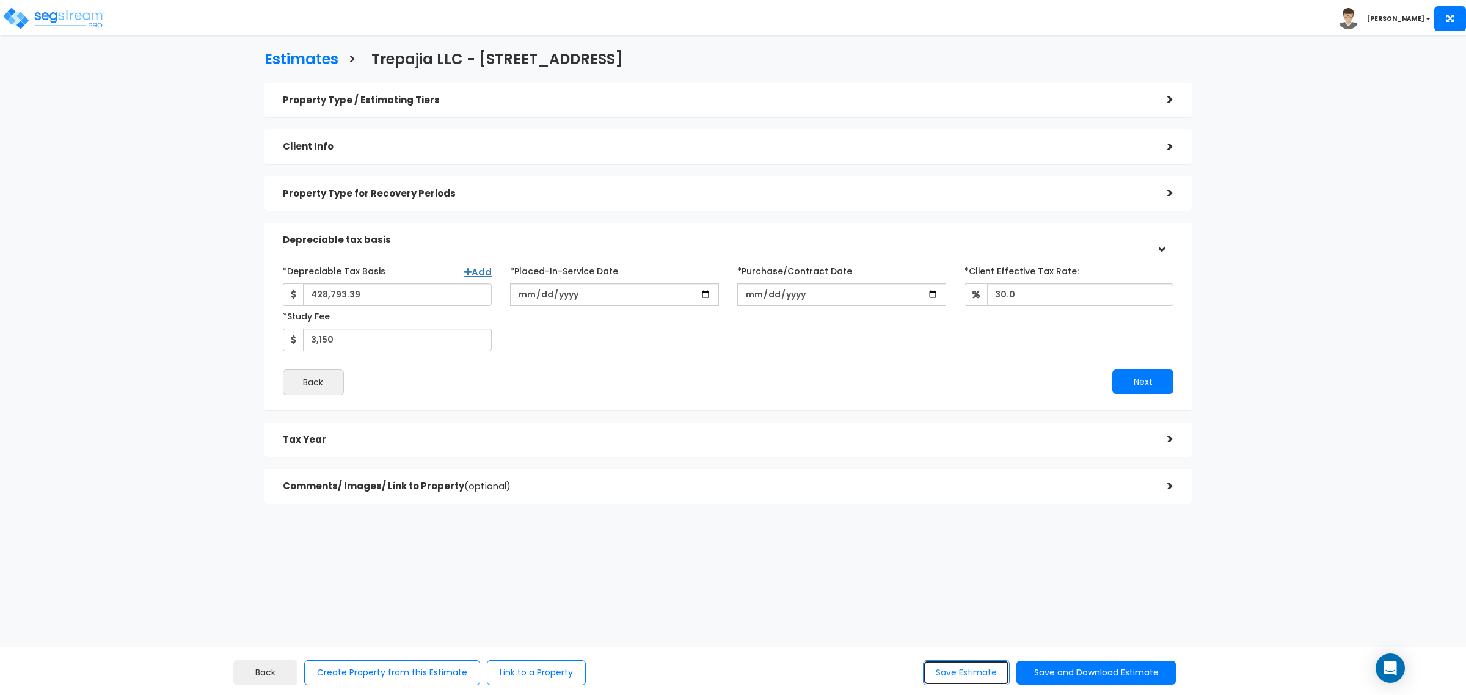
click at [935, 675] on button "Save Estimate" at bounding box center [966, 672] width 87 height 25
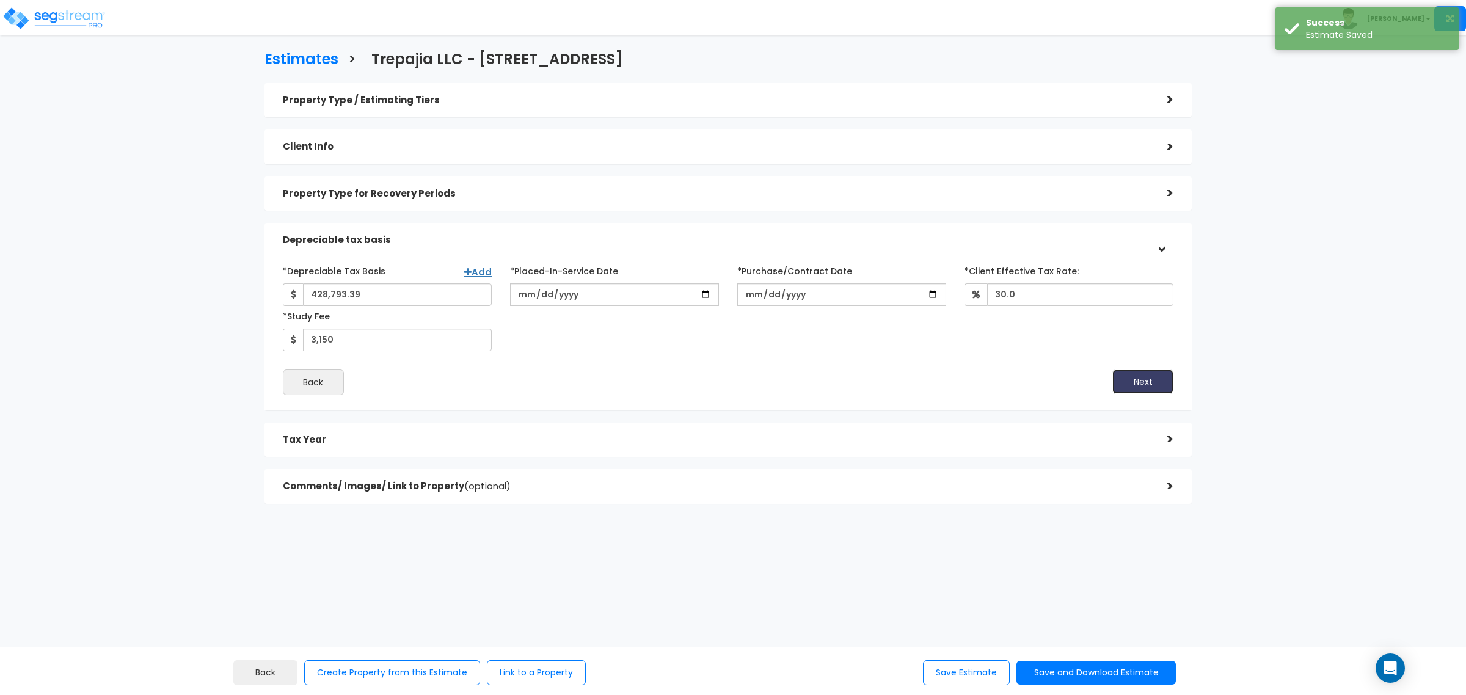
click at [1141, 387] on button "Next" at bounding box center [1143, 382] width 61 height 24
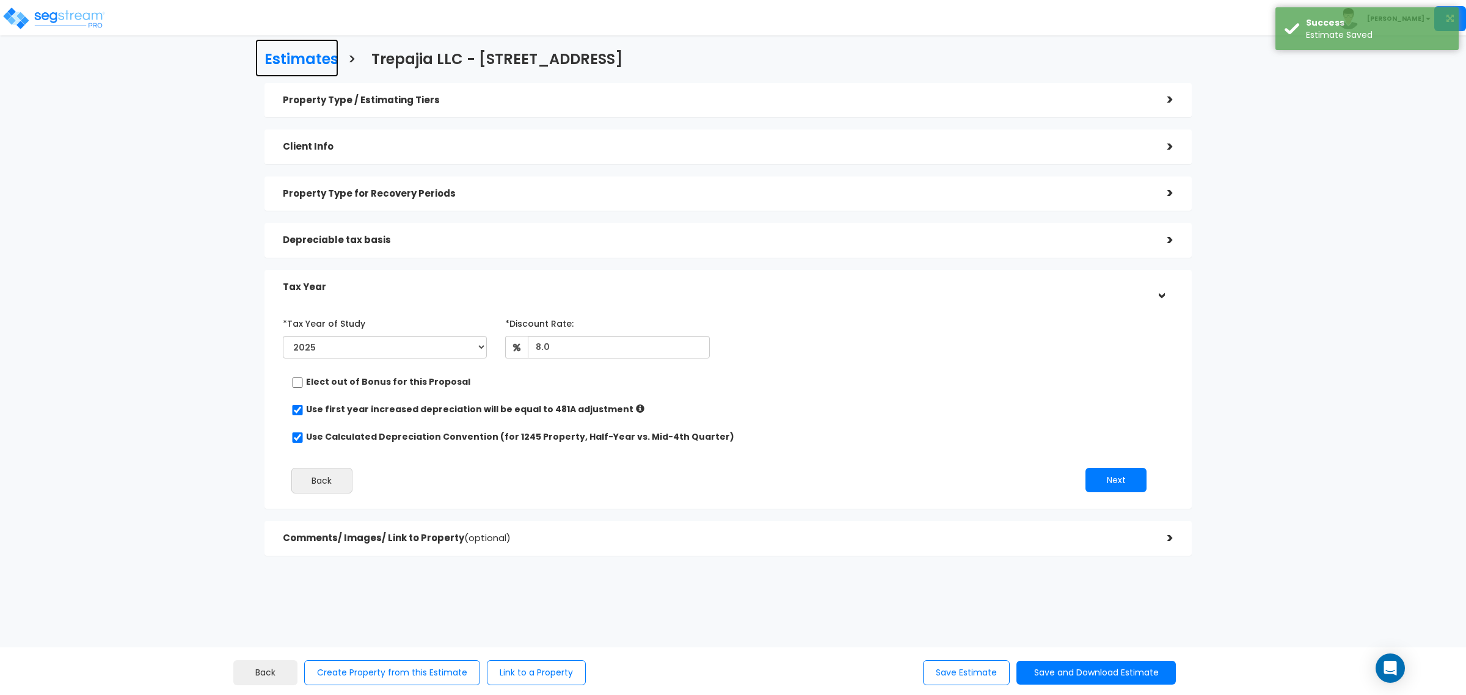
click at [316, 59] on h3 "Estimates" at bounding box center [302, 60] width 74 height 19
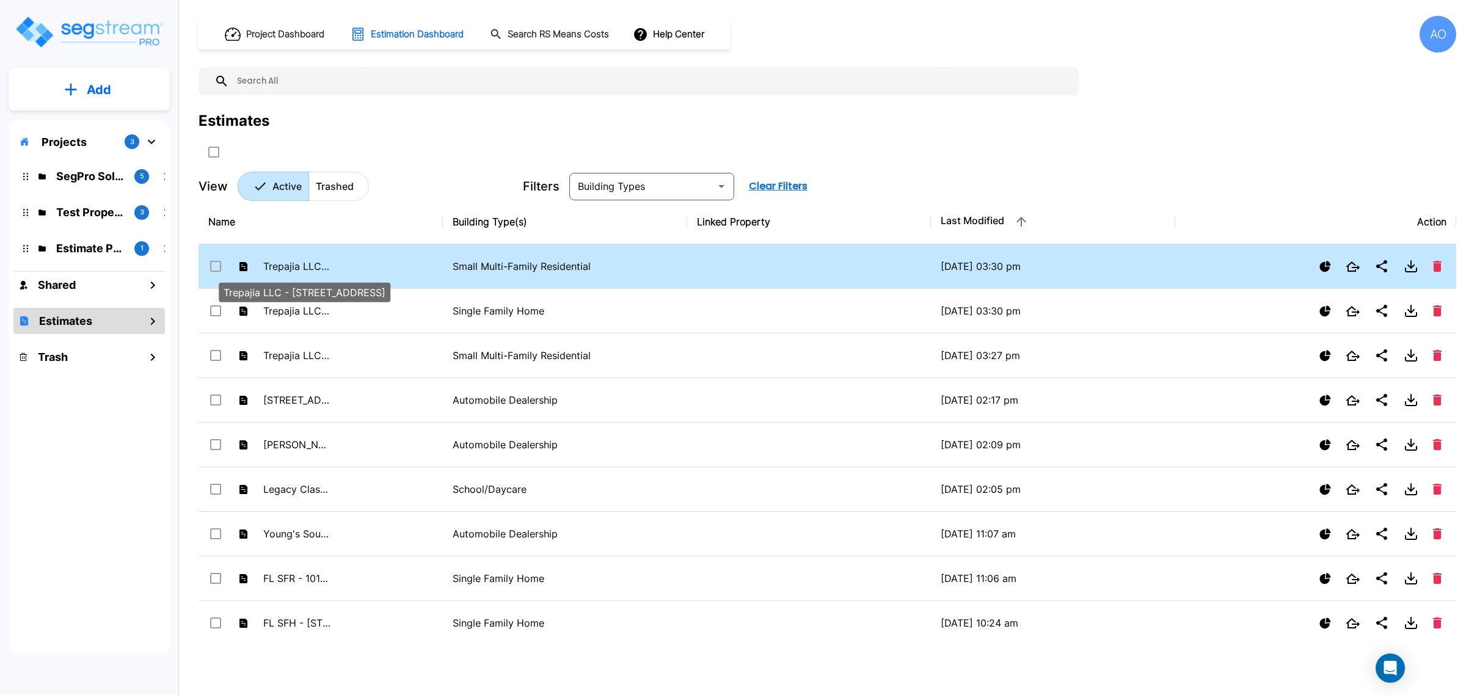
click at [312, 263] on p "Trepajia LLC - [STREET_ADDRESS]" at bounding box center [296, 266] width 67 height 15
click at [313, 264] on p "Trepajia LLC - [STREET_ADDRESS]" at bounding box center [296, 266] width 67 height 15
checkbox input "false"
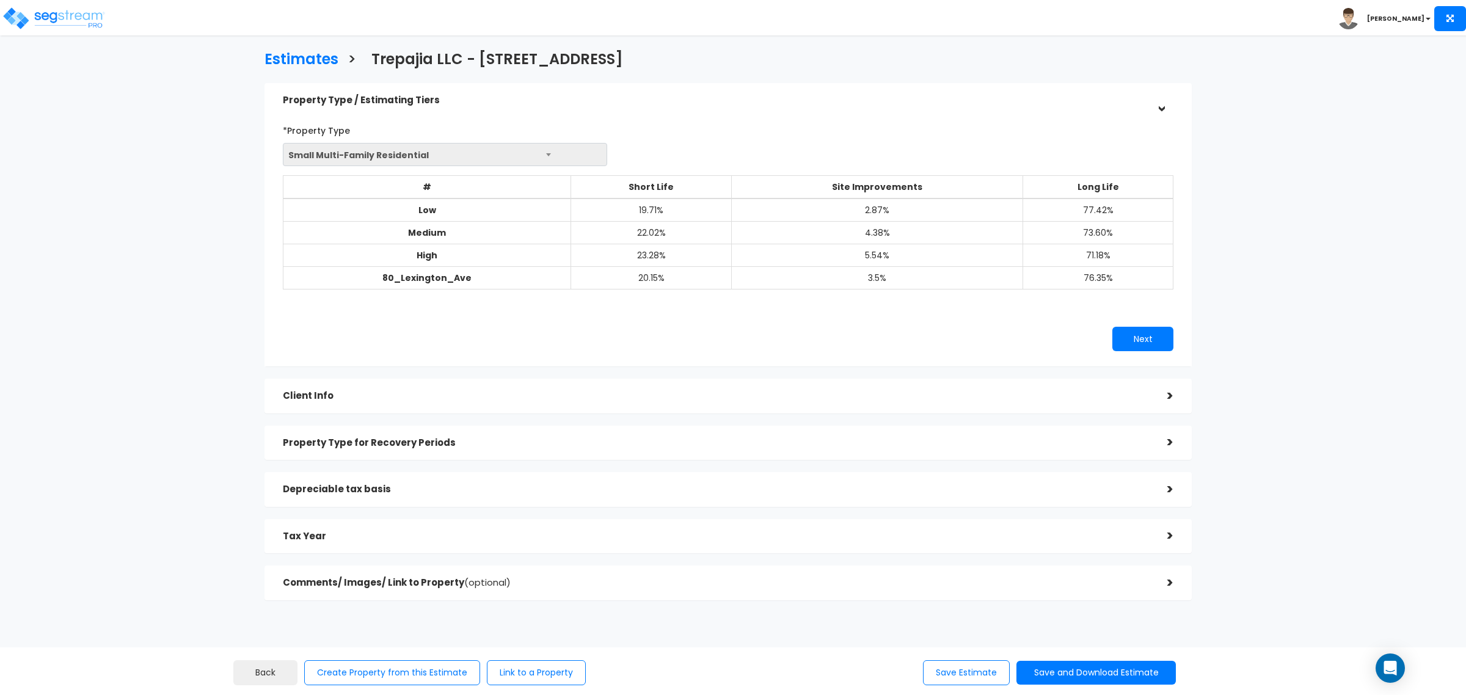
click at [349, 493] on h5 "Depreciable tax basis" at bounding box center [716, 489] width 866 height 10
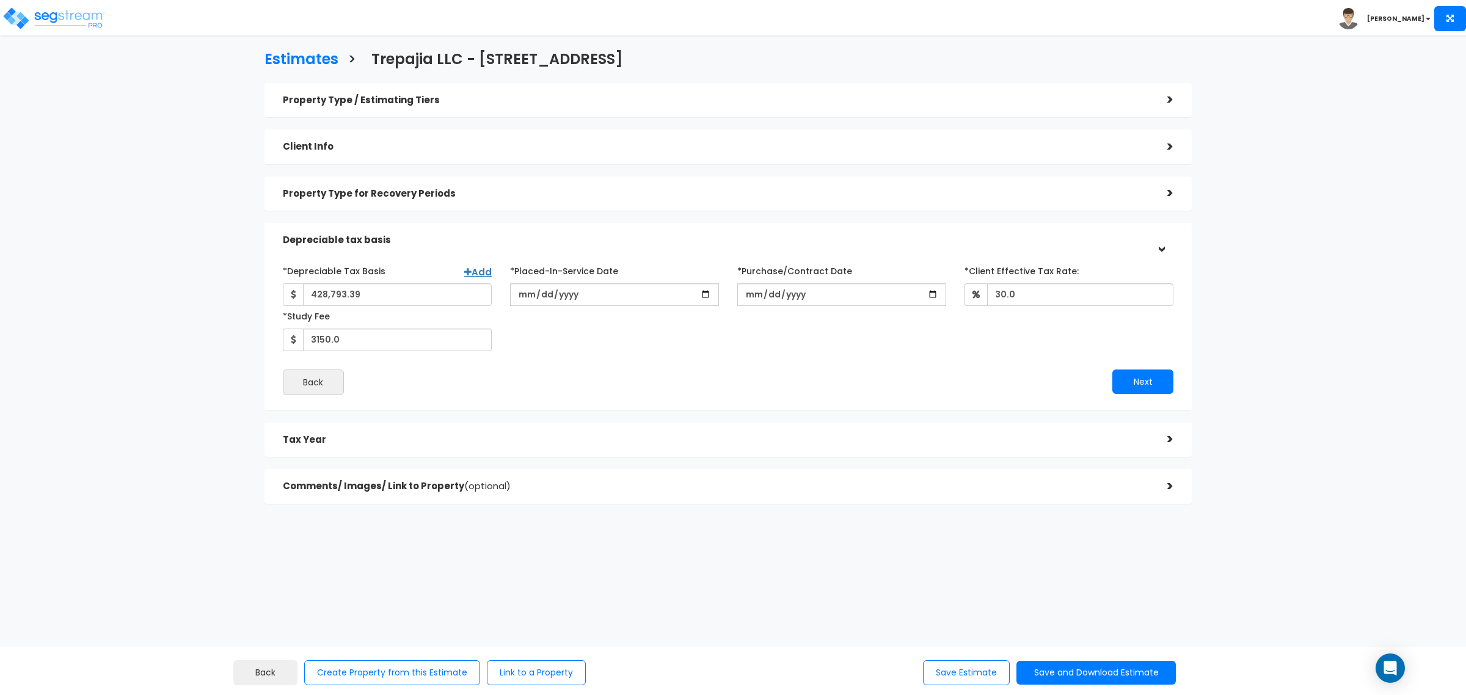
click at [351, 191] on h5 "Property Type for Recovery Periods" at bounding box center [716, 194] width 866 height 10
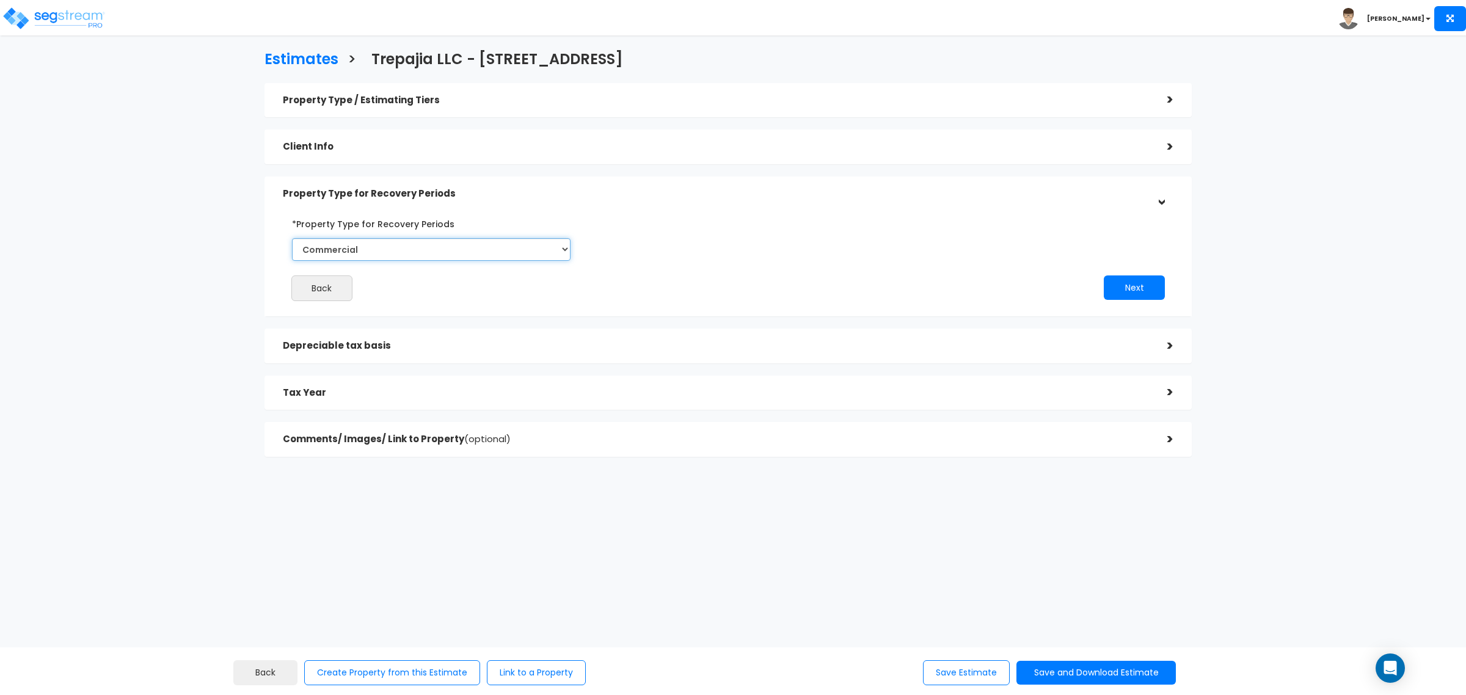
click at [362, 254] on select "Select Commercial Residential" at bounding box center [431, 249] width 279 height 23
select select "Residential"
click at [292, 238] on select "Select Commercial Residential" at bounding box center [431, 249] width 279 height 23
click at [367, 400] on div "Tax Year" at bounding box center [716, 393] width 866 height 23
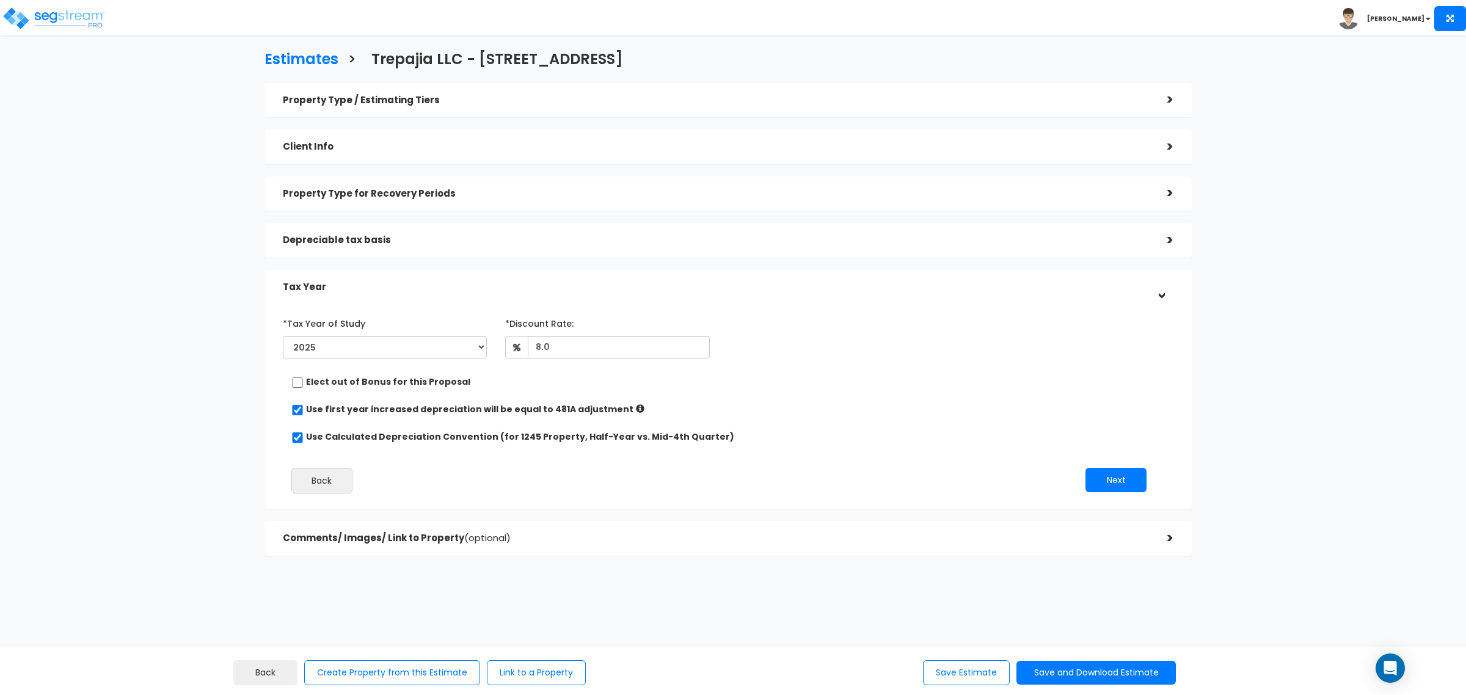
click at [354, 247] on div "Depreciable tax basis" at bounding box center [716, 240] width 866 height 23
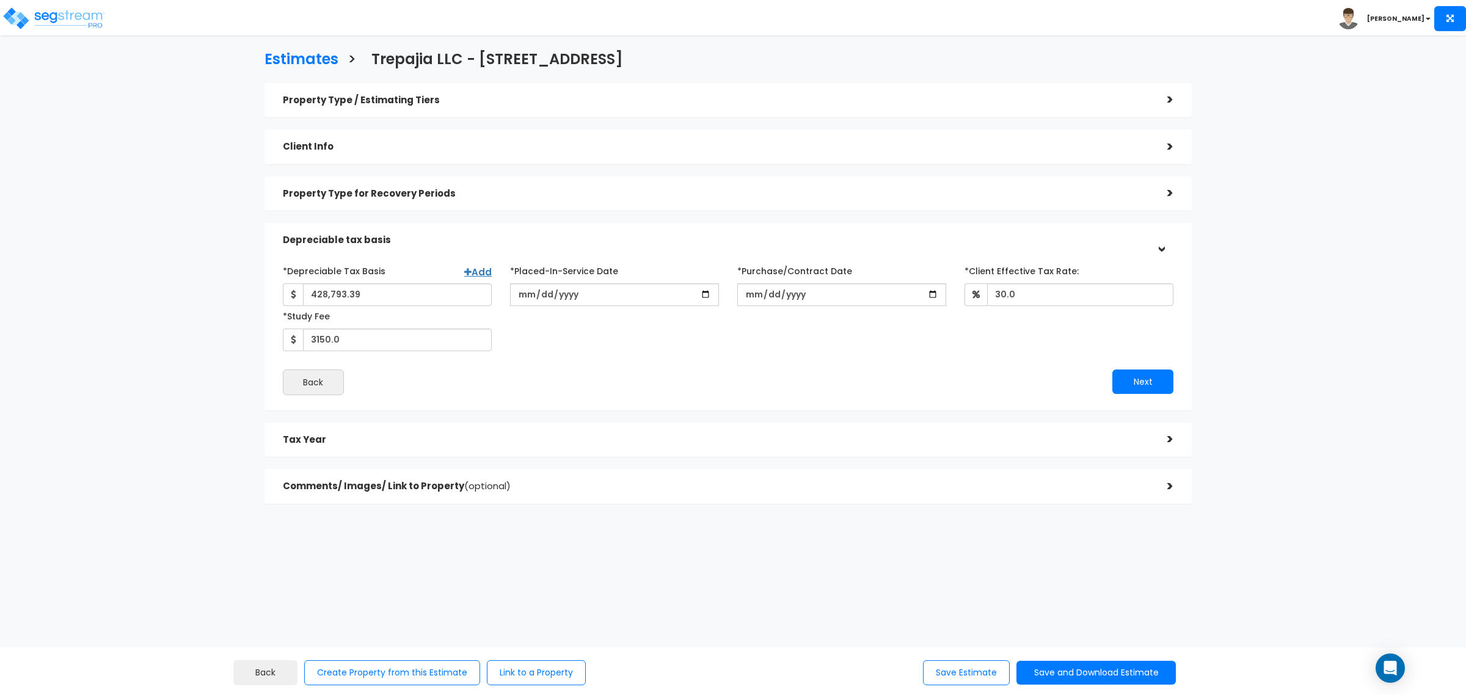
click at [352, 191] on h5 "Property Type for Recovery Periods" at bounding box center [716, 194] width 866 height 10
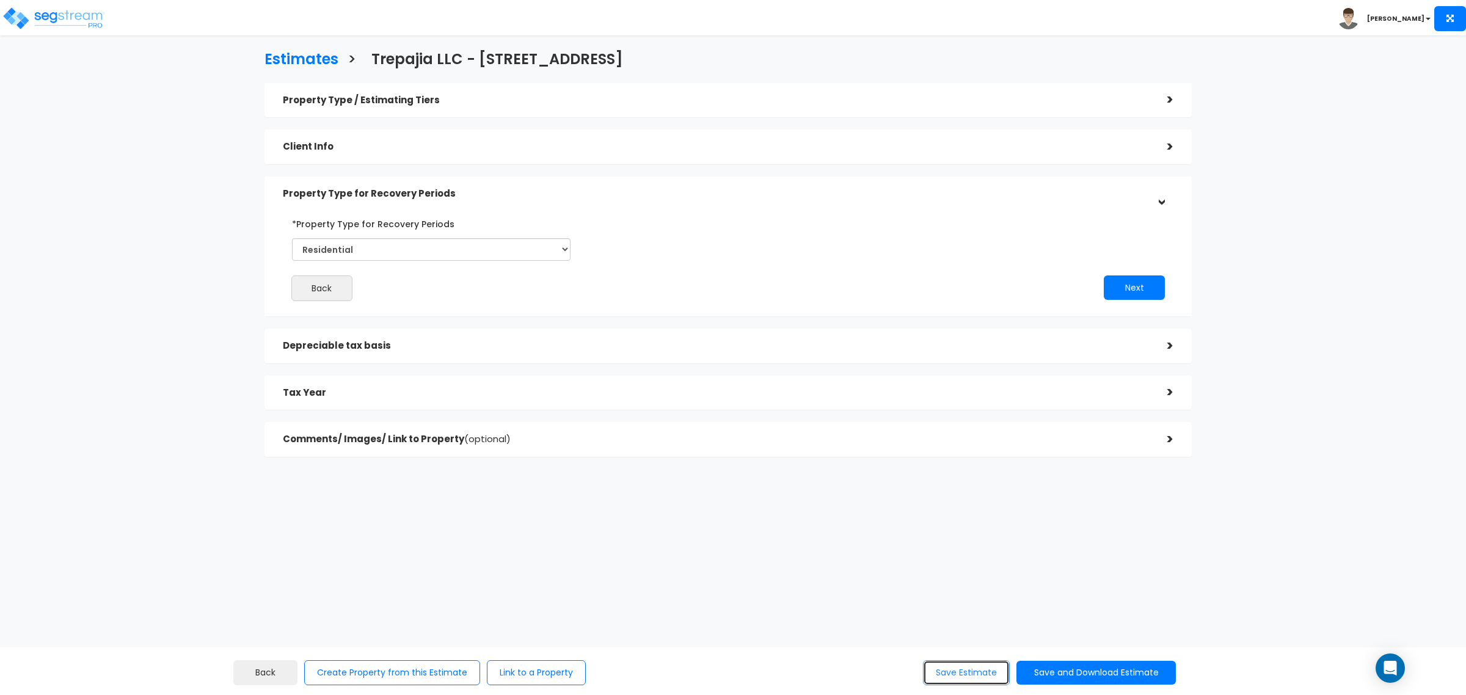
click at [967, 673] on button "Save Estimate" at bounding box center [966, 672] width 87 height 25
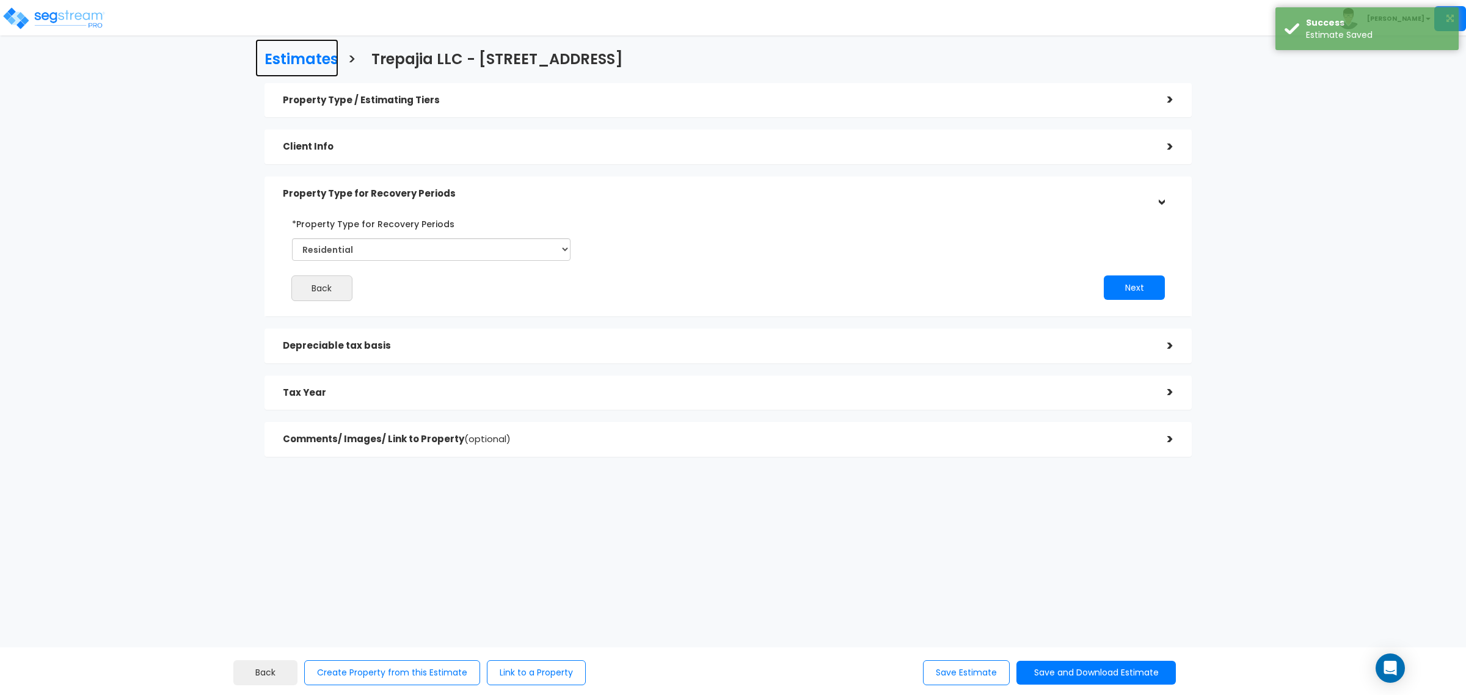
click at [313, 56] on h3 "Estimates" at bounding box center [302, 60] width 74 height 19
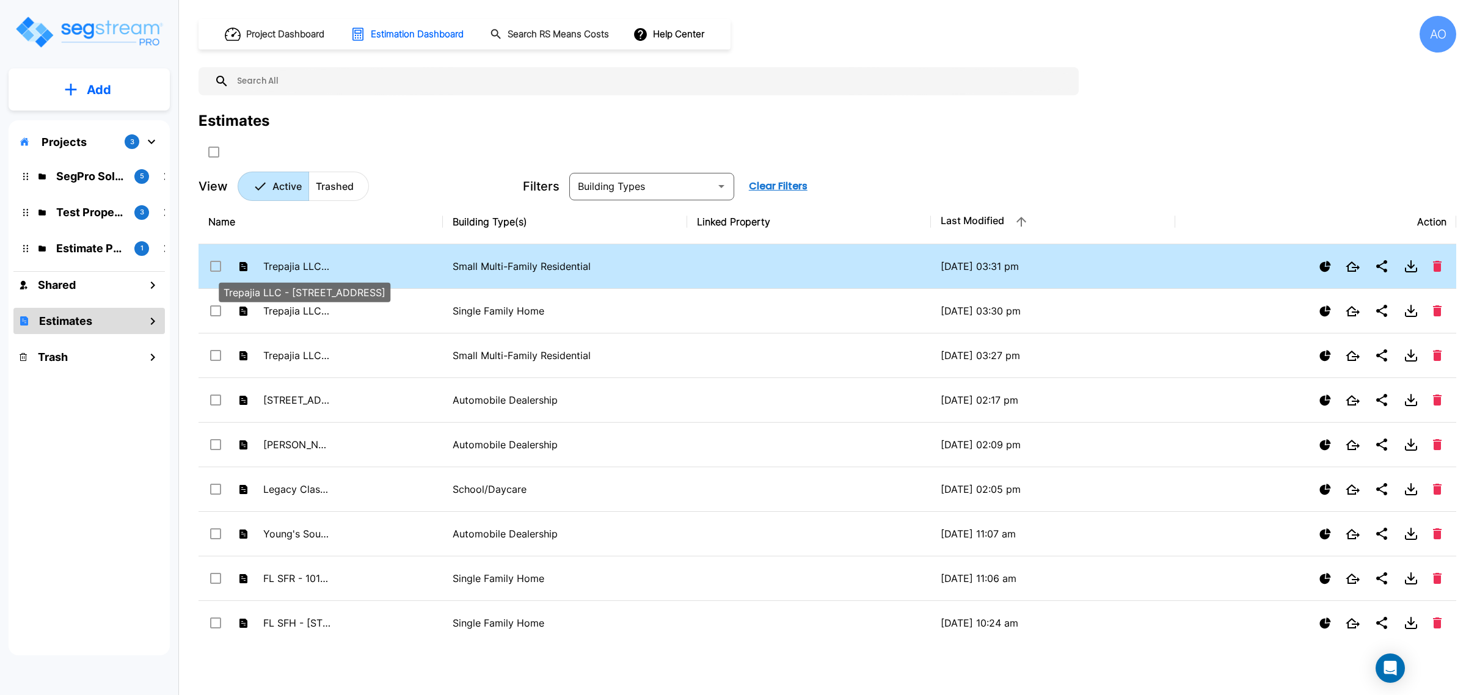
click at [292, 266] on p "Trepajia LLC - [STREET_ADDRESS]" at bounding box center [296, 266] width 67 height 15
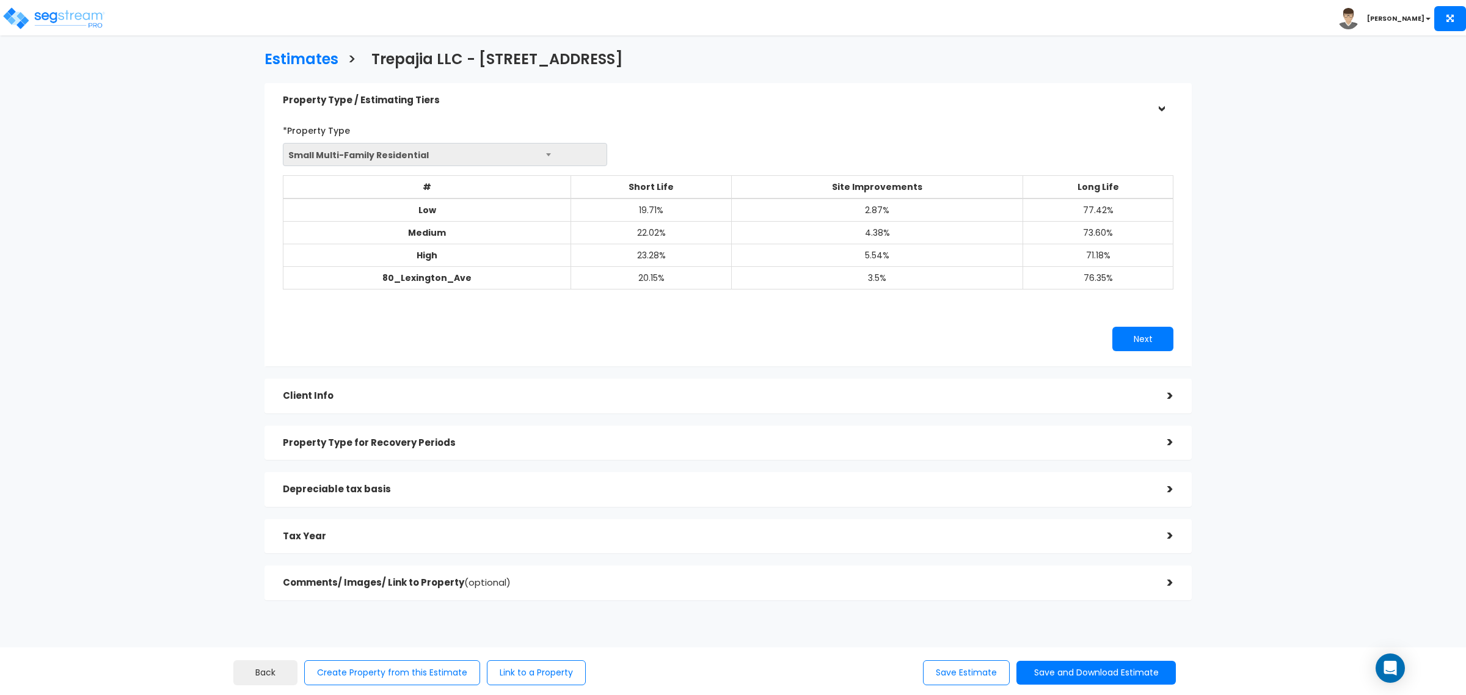
click at [351, 484] on h5 "Depreciable tax basis" at bounding box center [716, 489] width 866 height 10
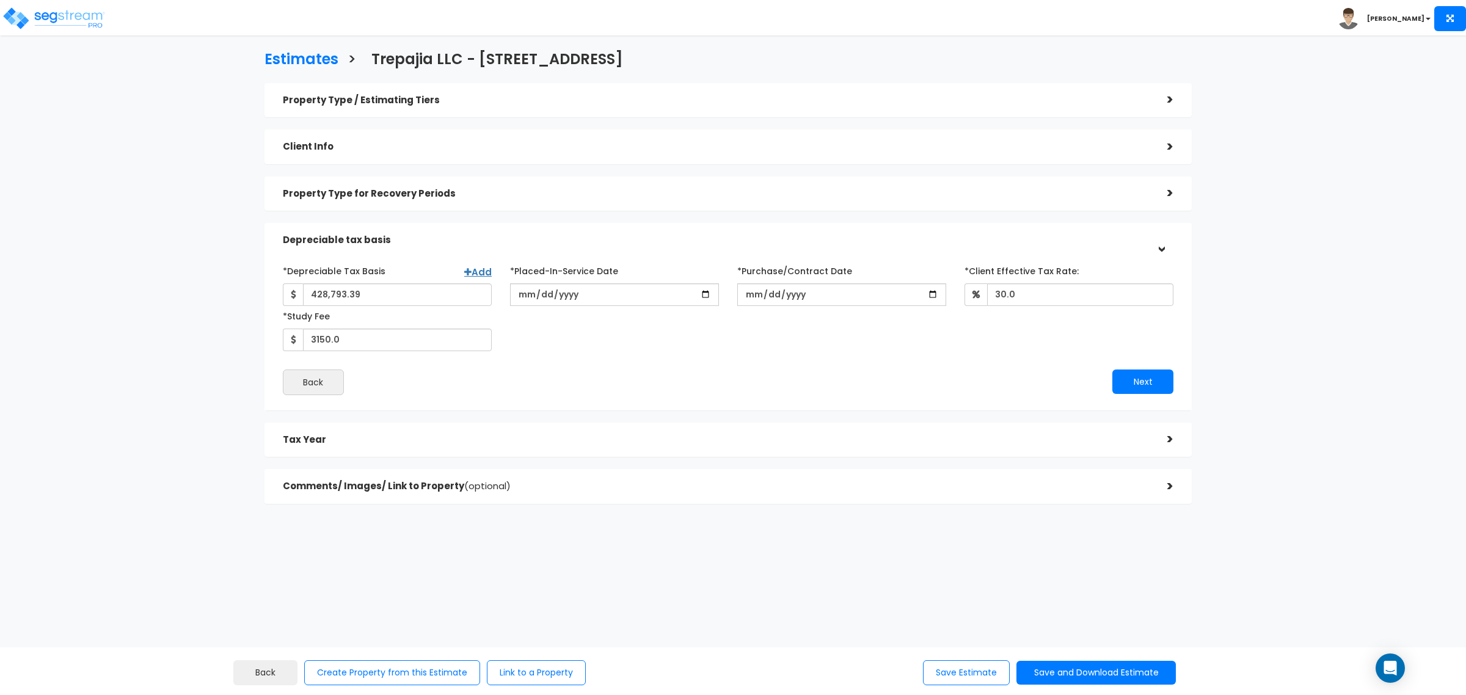
click at [340, 189] on h5 "Property Type for Recovery Periods" at bounding box center [716, 194] width 866 height 10
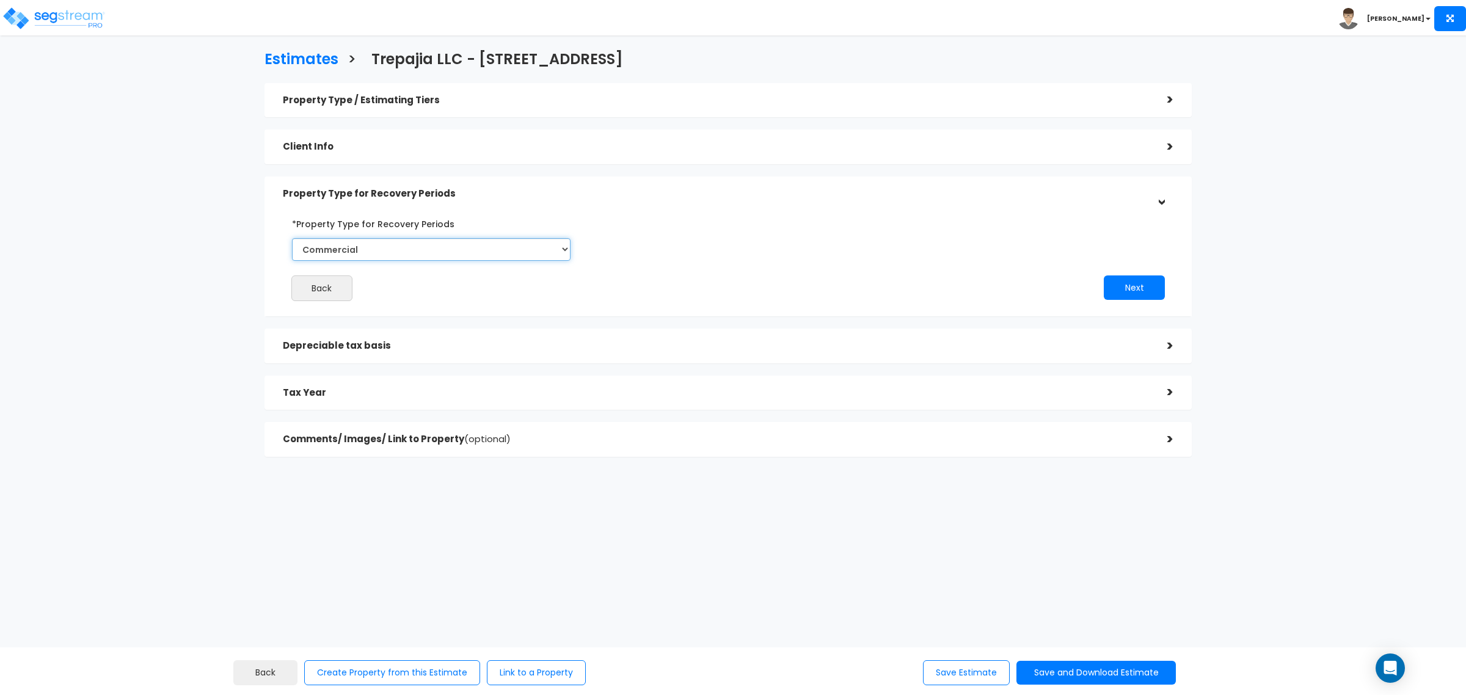
click at [360, 251] on select "Select Commercial Residential" at bounding box center [431, 249] width 279 height 23
select select "Residential"
click at [292, 238] on select "Select Commercial Residential" at bounding box center [431, 249] width 279 height 23
drag, startPoint x: 609, startPoint y: 246, endPoint x: 947, endPoint y: 292, distance: 340.9
click at [610, 246] on div "Back Next" at bounding box center [728, 257] width 909 height 87
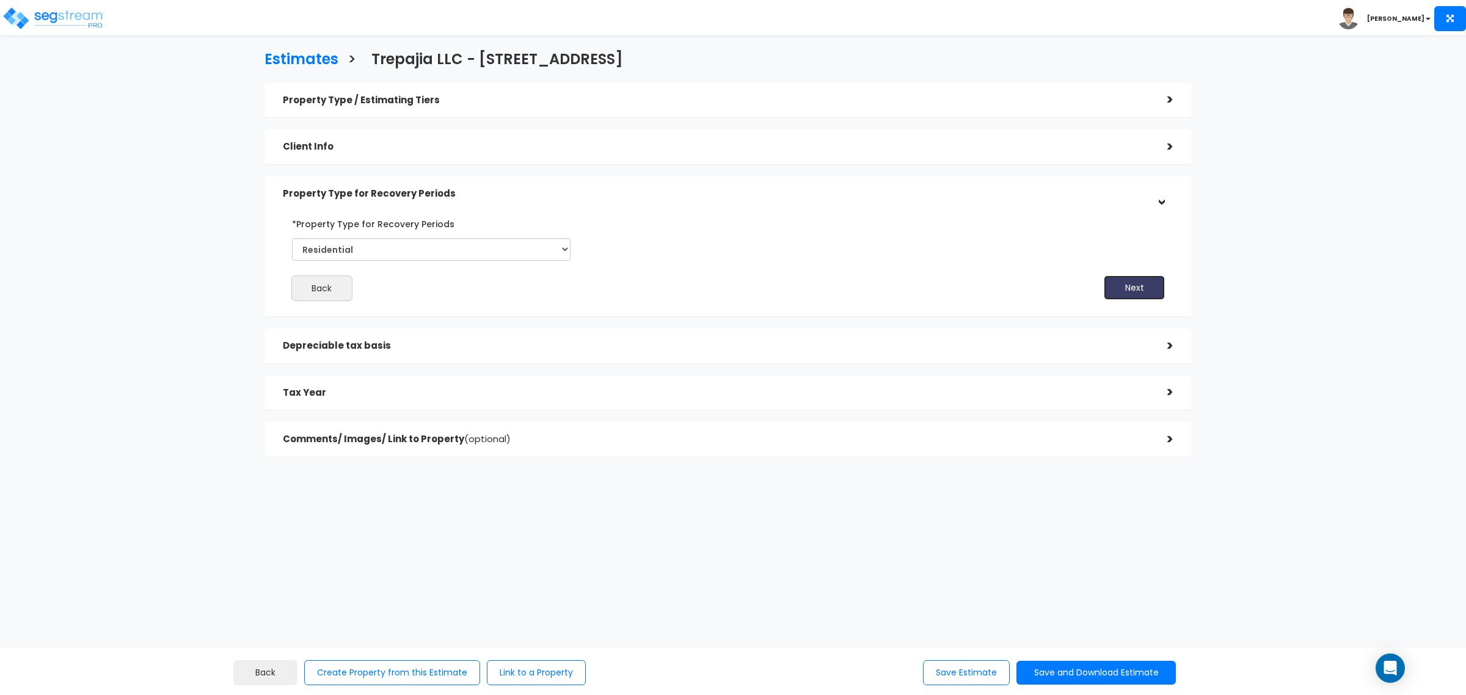
click at [1141, 282] on button "Next" at bounding box center [1134, 288] width 61 height 24
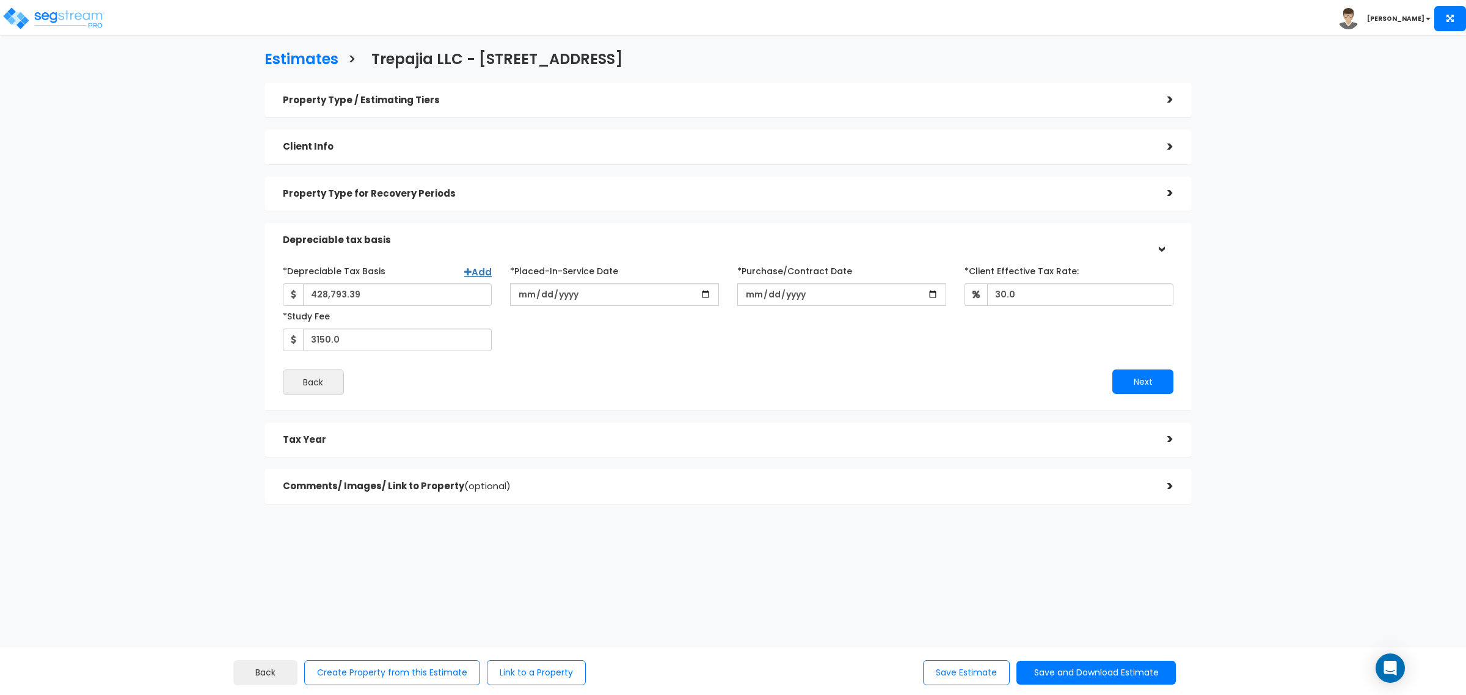
click at [496, 192] on h5 "Property Type for Recovery Periods" at bounding box center [716, 194] width 866 height 10
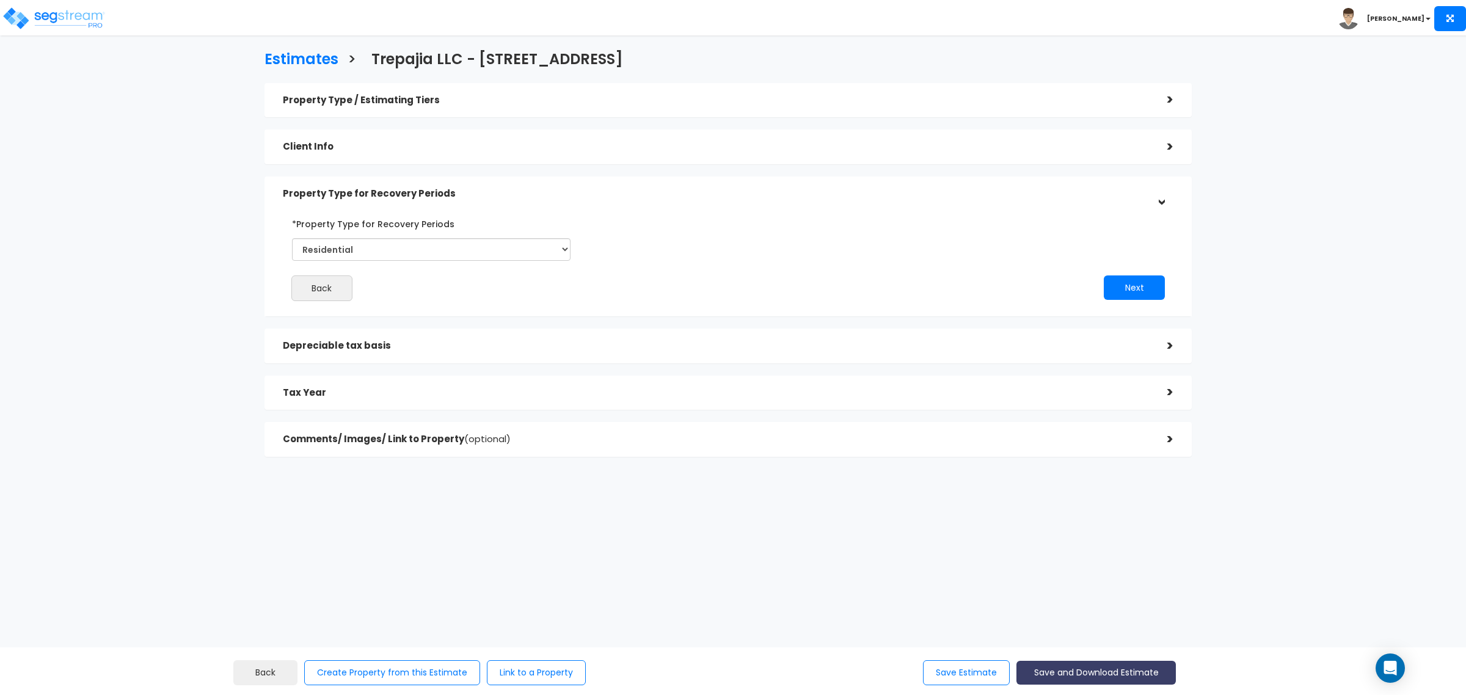
click at [1092, 671] on button "Save and Download Estimate" at bounding box center [1096, 673] width 159 height 24
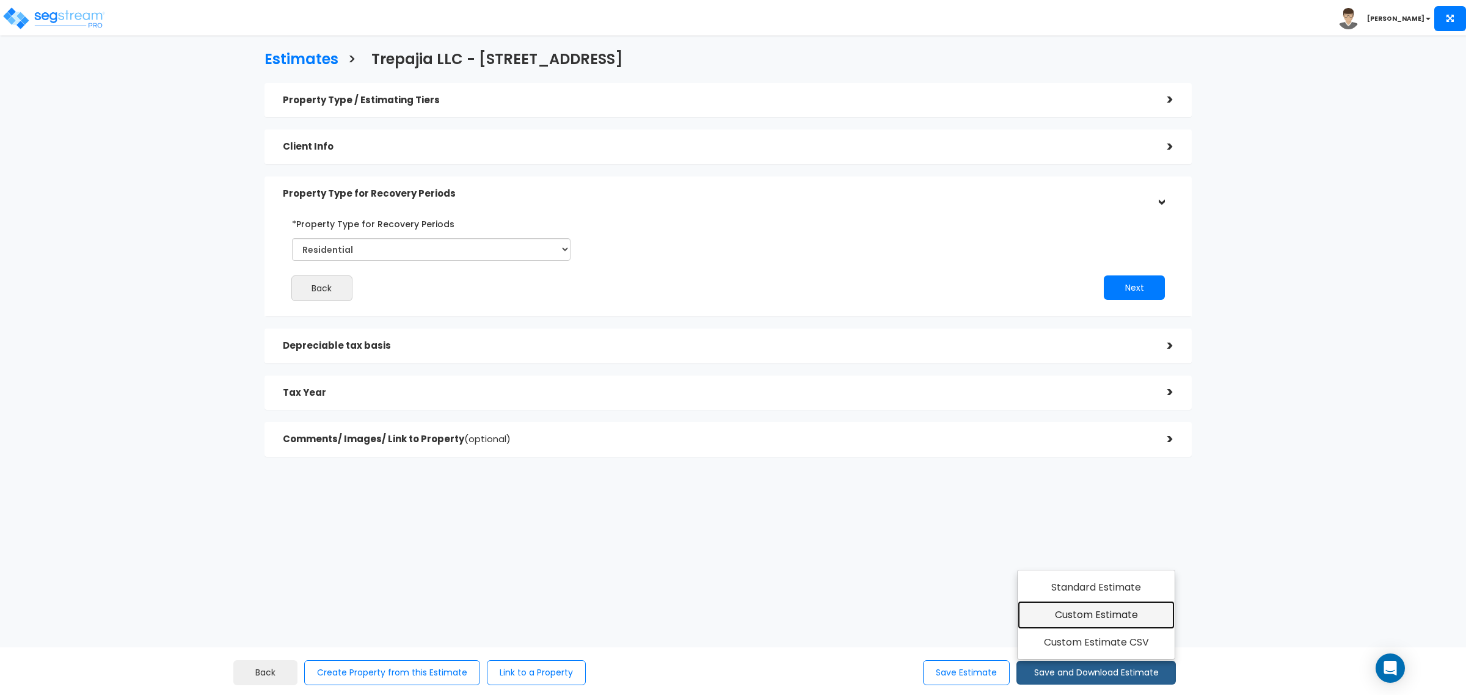
click at [1089, 612] on link "Custom Estimate" at bounding box center [1096, 615] width 157 height 28
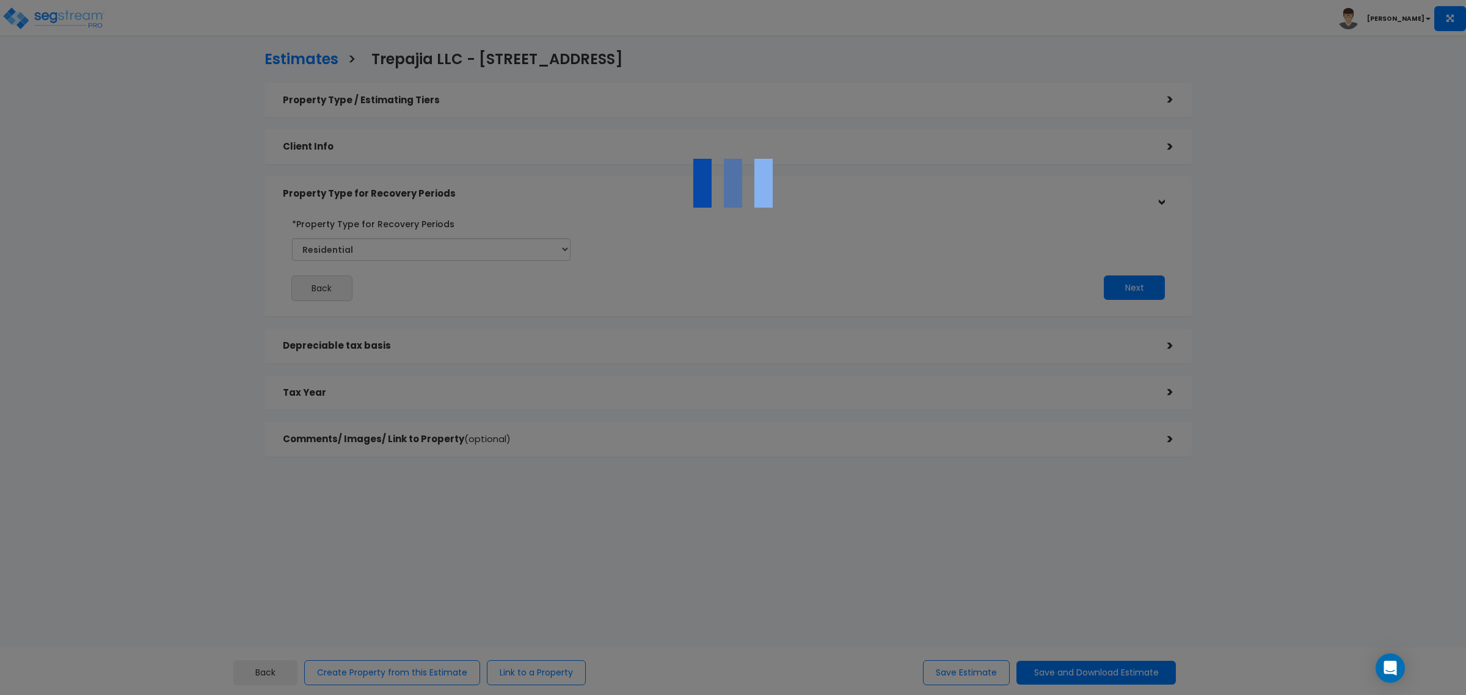
click at [631, 542] on div at bounding box center [733, 347] width 1466 height 695
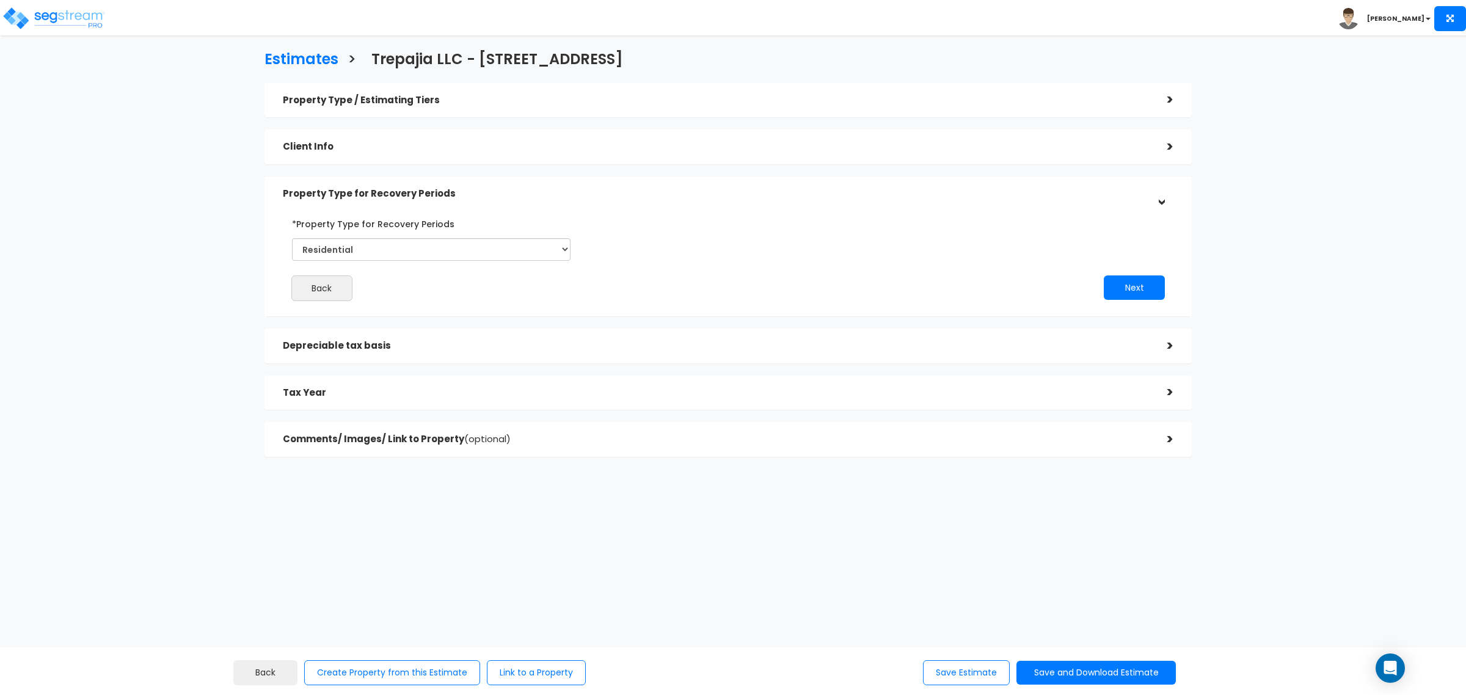
drag, startPoint x: 343, startPoint y: 514, endPoint x: 224, endPoint y: 235, distance: 303.0
click at [343, 514] on div "Estimates > Trepajia LLC - 80 Lexington Ave Property Type / Estimating Tiers > …" at bounding box center [728, 257] width 1207 height 696
click at [299, 55] on h3 "Estimates" at bounding box center [302, 60] width 74 height 19
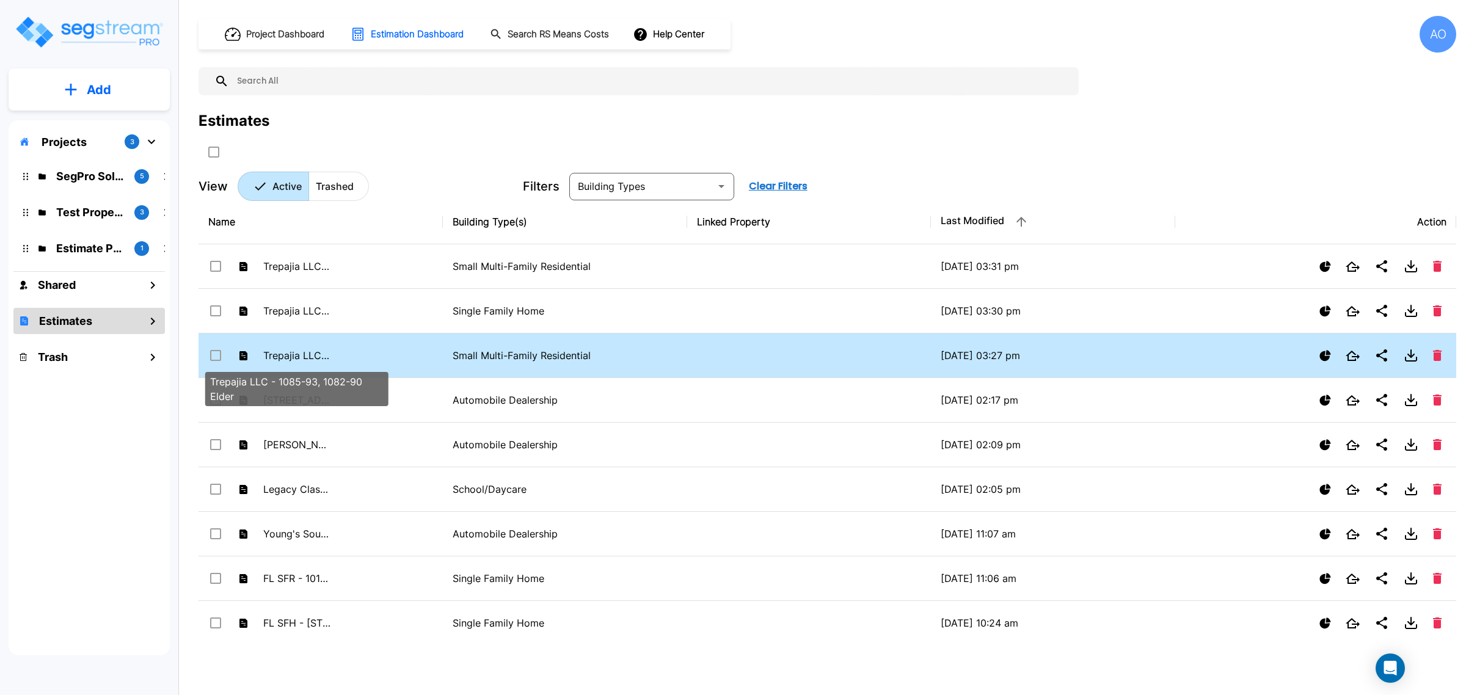
click at [301, 352] on p "Trepajia LLC - 1085-93, 1082-90 Elder" at bounding box center [296, 355] width 67 height 15
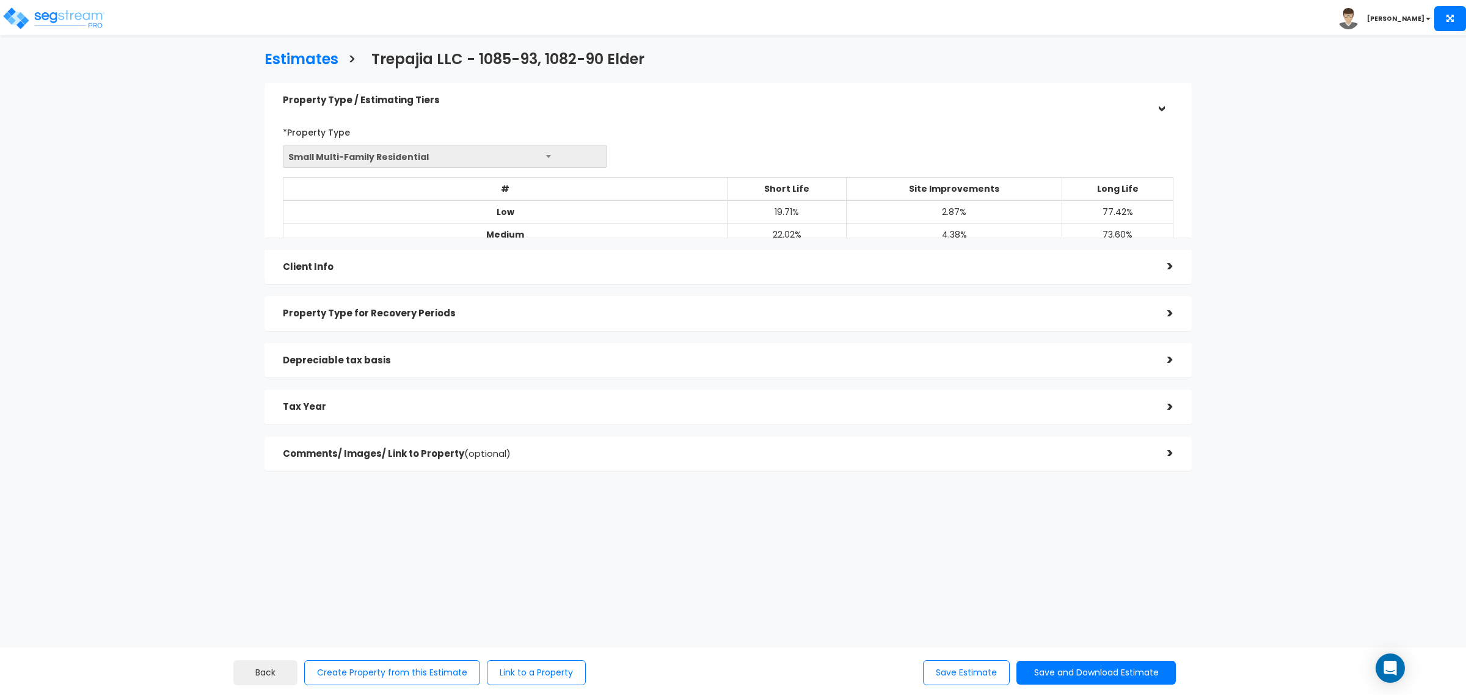
select select "MO"
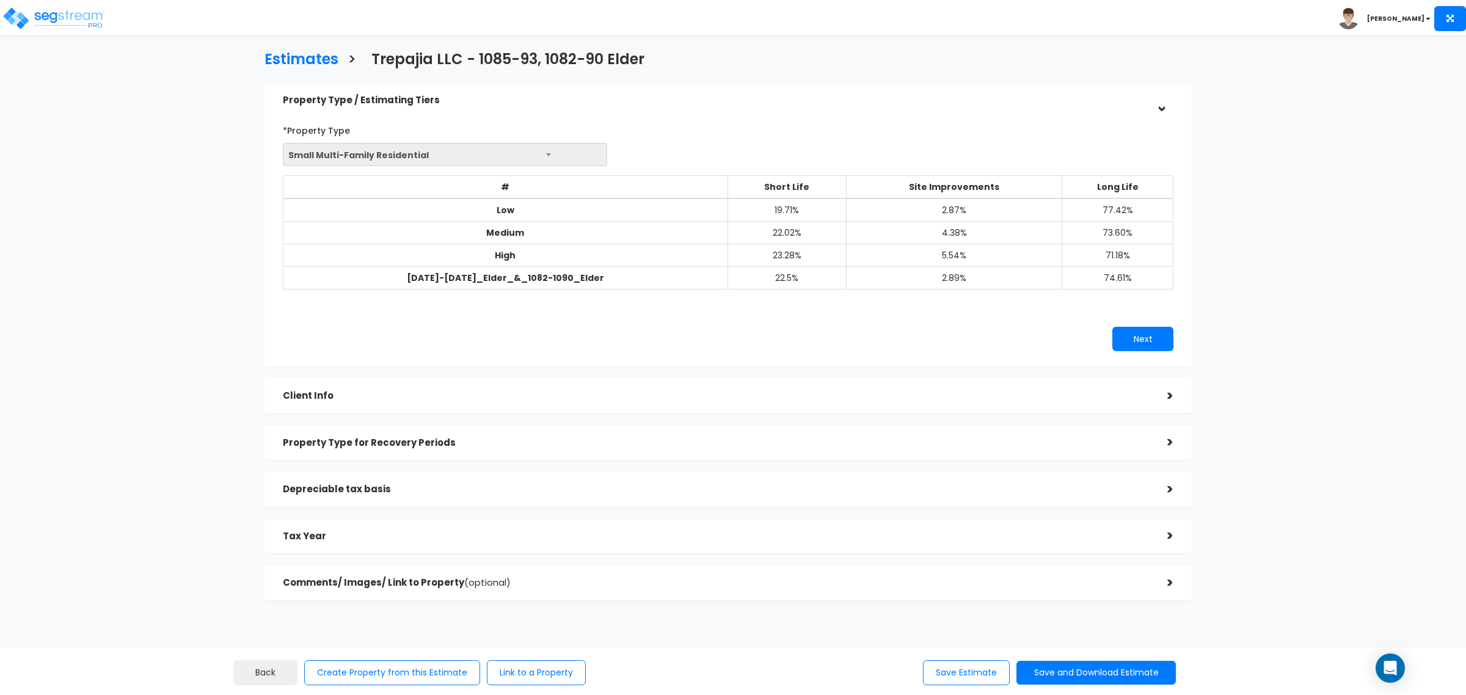
click at [312, 392] on h5 "Client Info" at bounding box center [716, 396] width 866 height 10
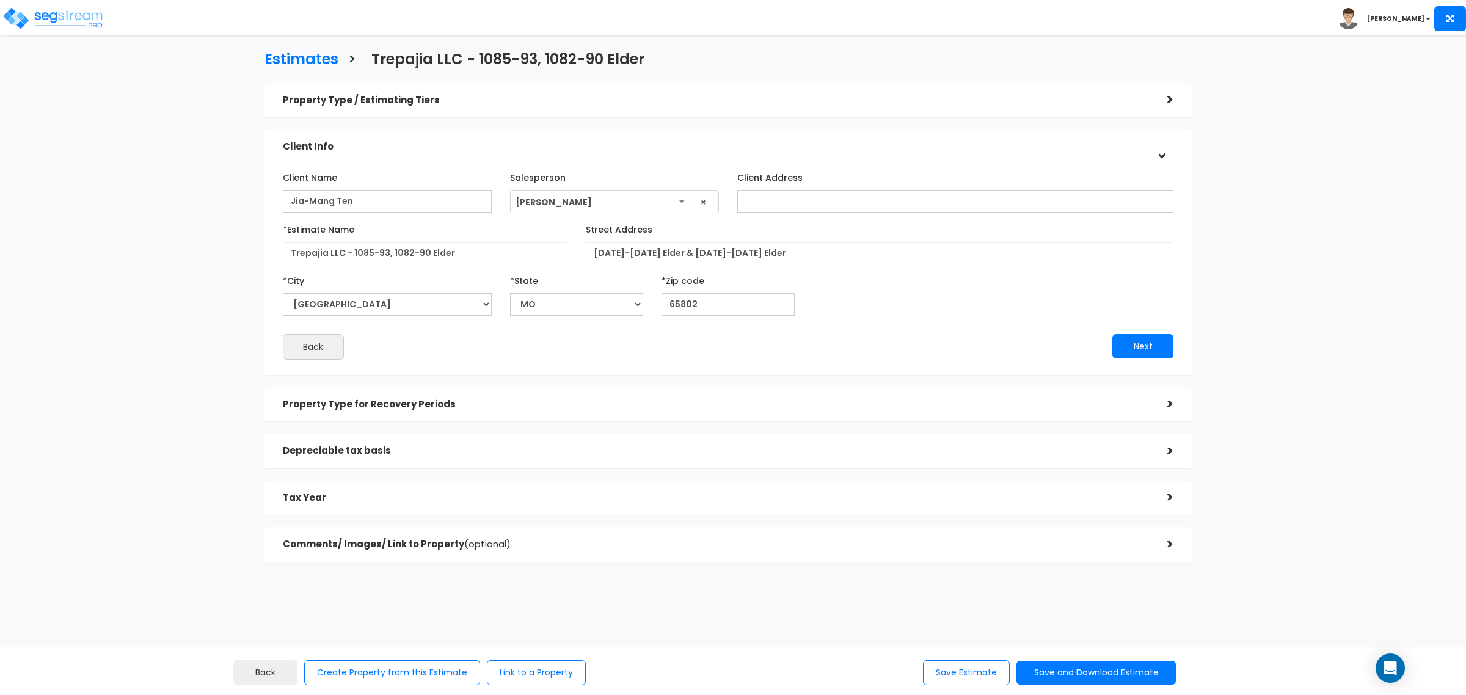
click at [326, 407] on h5 "Property Type for Recovery Periods" at bounding box center [716, 405] width 866 height 10
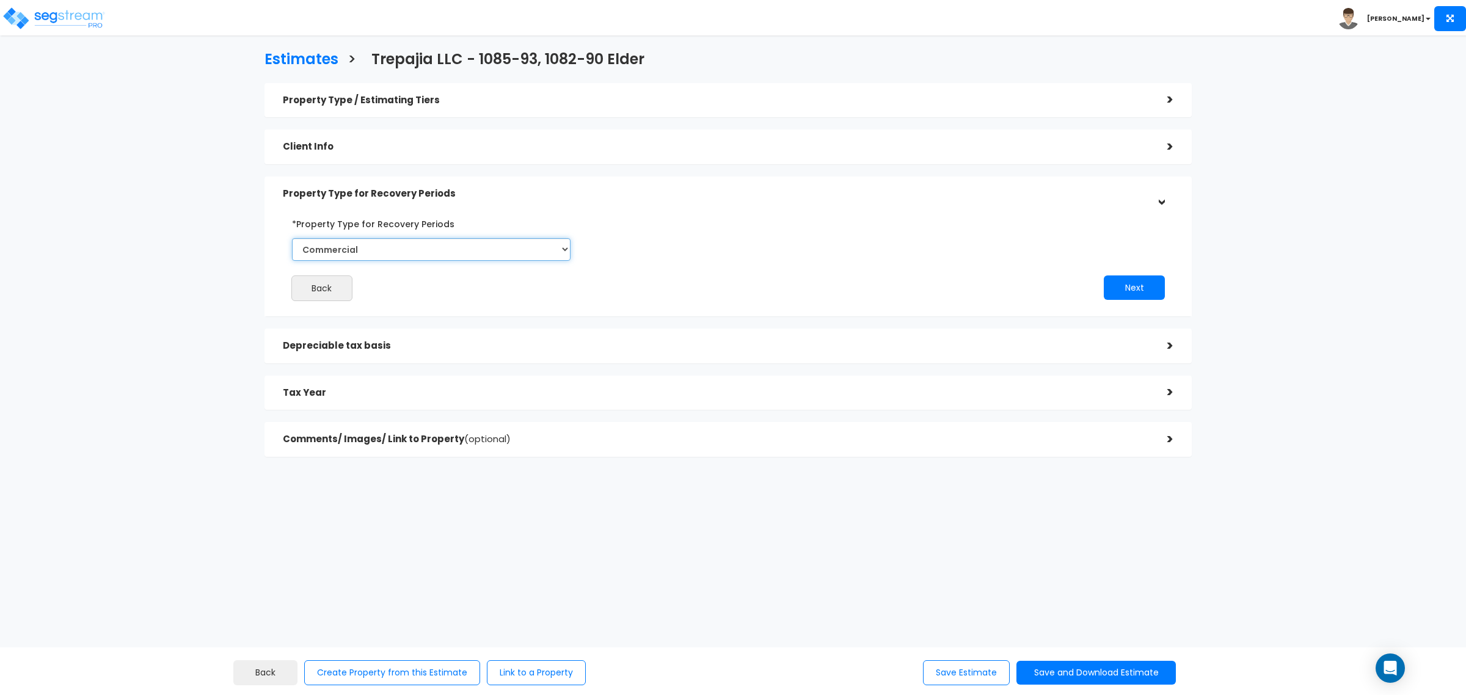
click at [334, 252] on select "Select Commercial Residential" at bounding box center [431, 249] width 279 height 23
select select "Residential"
click at [292, 238] on select "Select Commercial Residential" at bounding box center [431, 249] width 279 height 23
click at [338, 345] on h5 "Depreciable tax basis" at bounding box center [716, 346] width 866 height 10
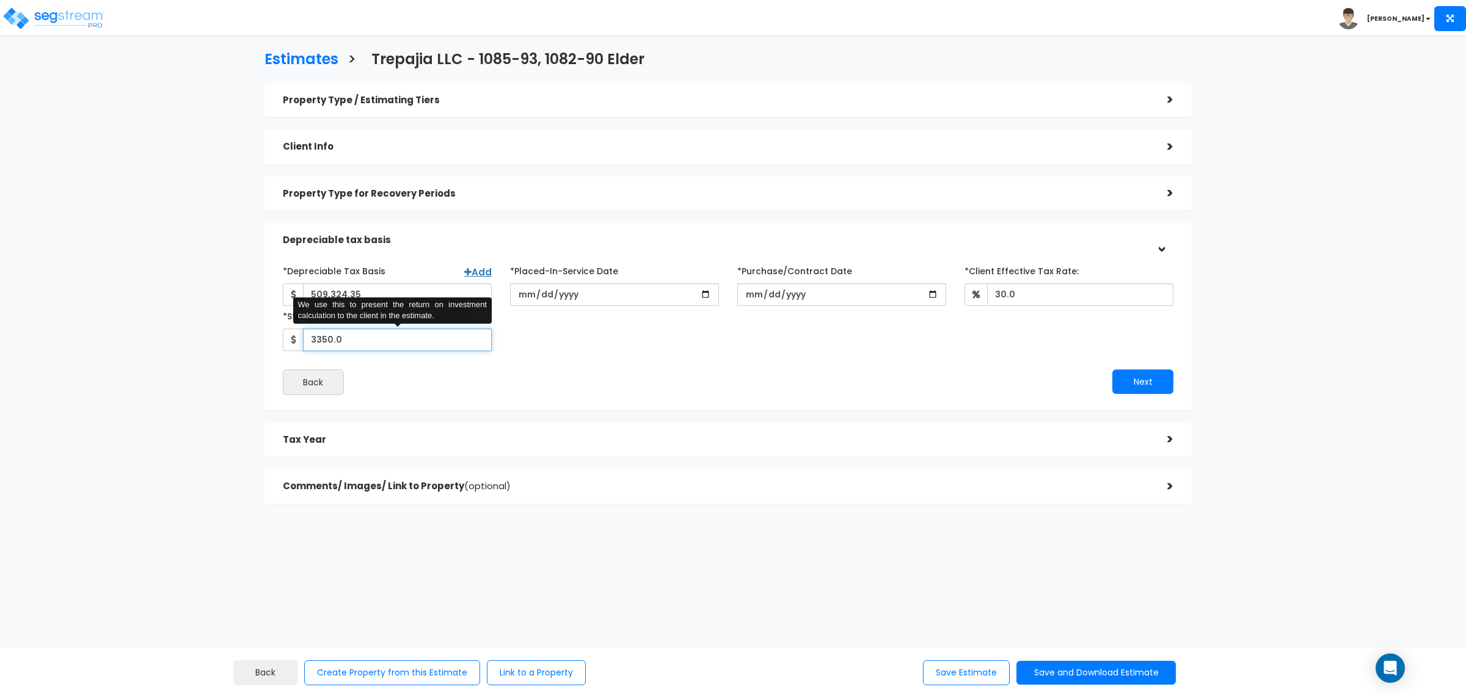
drag, startPoint x: 349, startPoint y: 345, endPoint x: 295, endPoint y: 339, distance: 54.1
click at [295, 339] on div "3350.0 We use this to present the return on investment calculation to the clien…" at bounding box center [387, 340] width 209 height 23
type input "3,275"
click at [528, 391] on div "Back" at bounding box center [501, 383] width 455 height 26
click at [954, 673] on button "Save Estimate" at bounding box center [966, 672] width 87 height 25
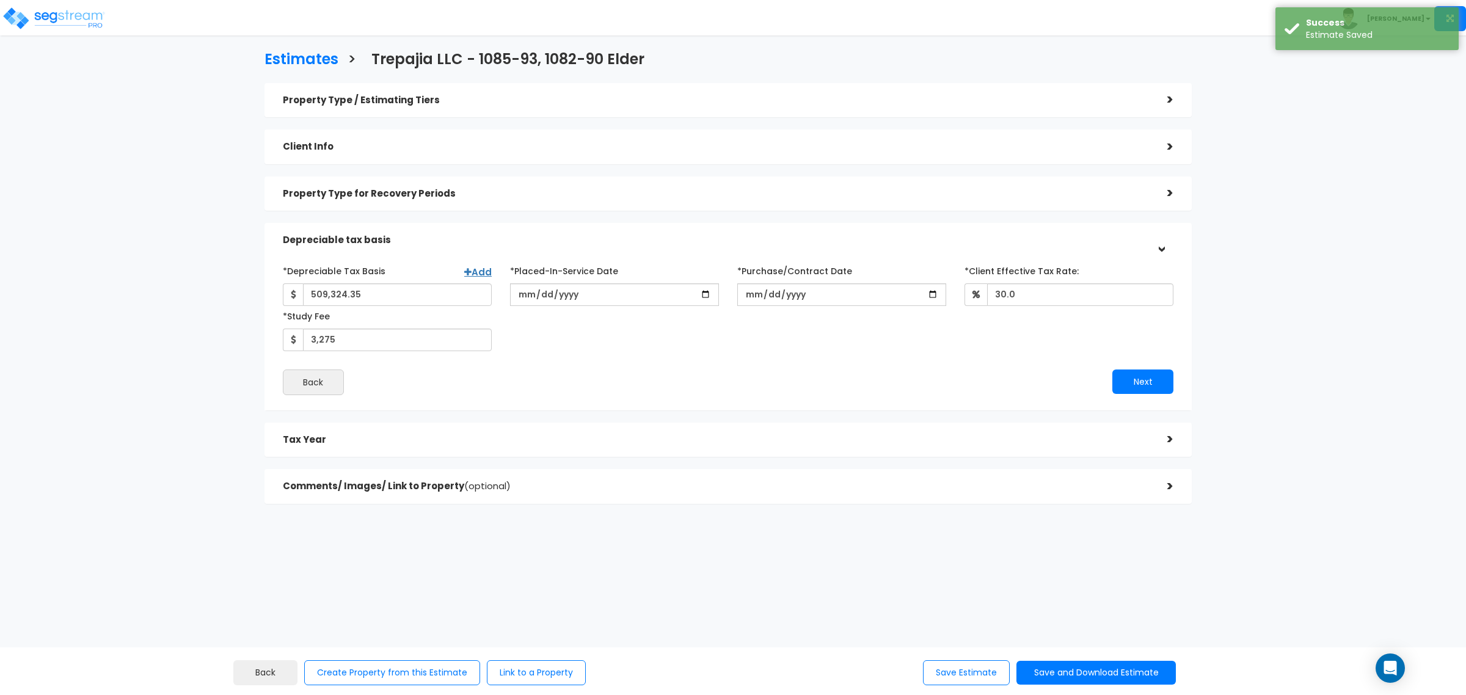
click at [368, 189] on h5 "Property Type for Recovery Periods" at bounding box center [716, 194] width 866 height 10
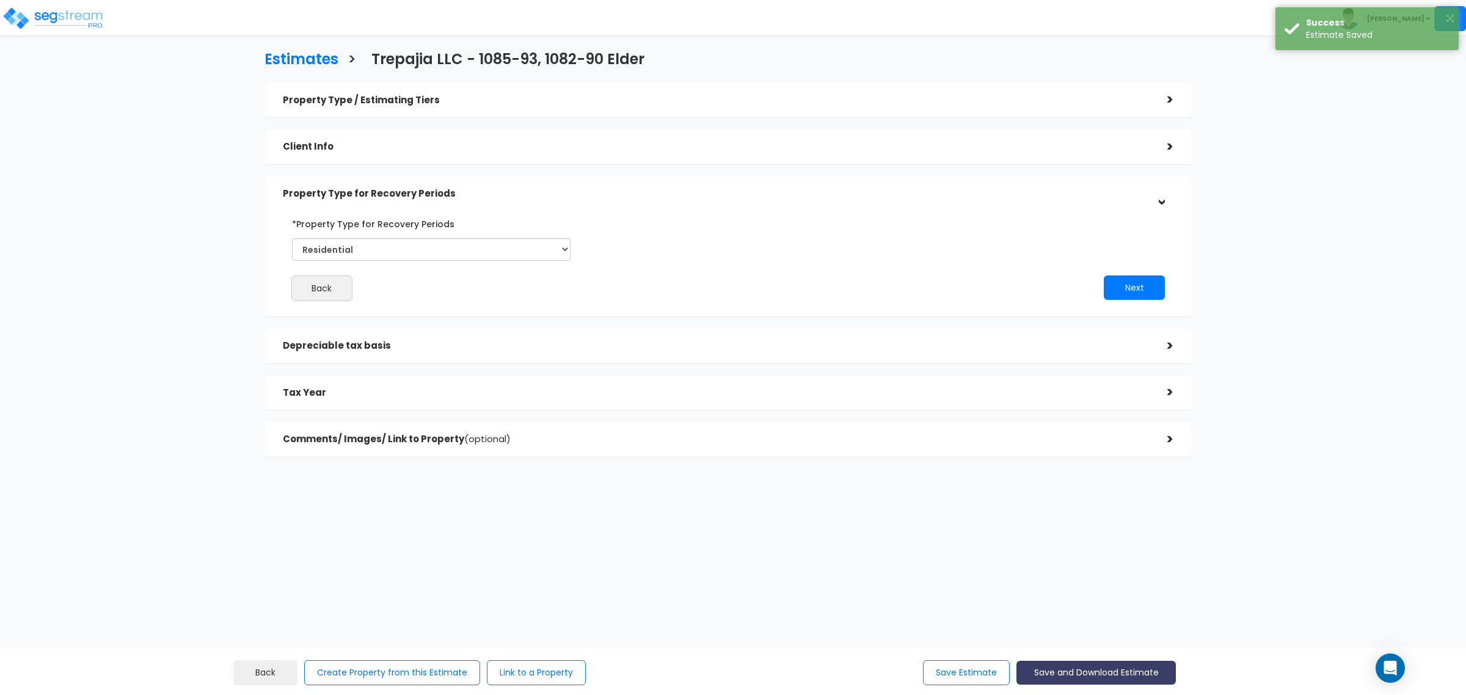
click at [1049, 676] on button "Save and Download Estimate" at bounding box center [1096, 673] width 159 height 24
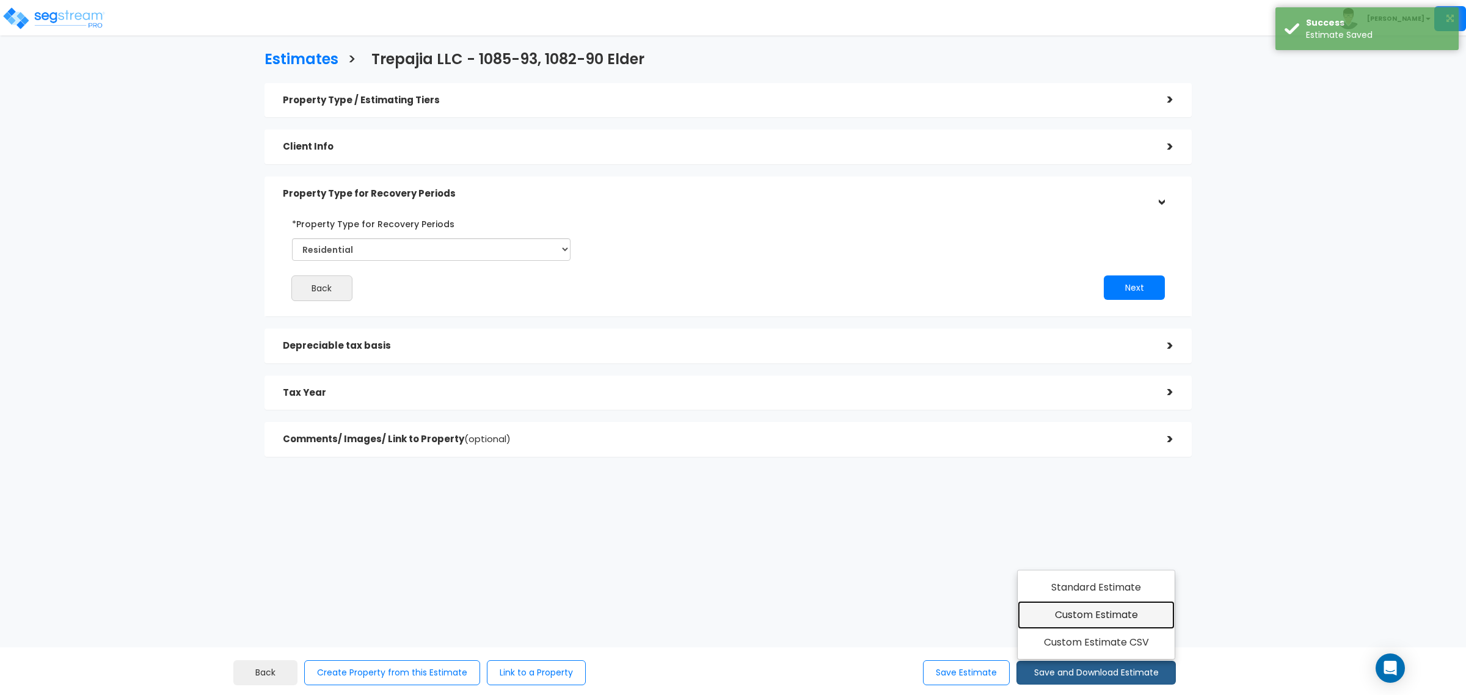
click at [1074, 615] on link "Custom Estimate" at bounding box center [1096, 615] width 157 height 28
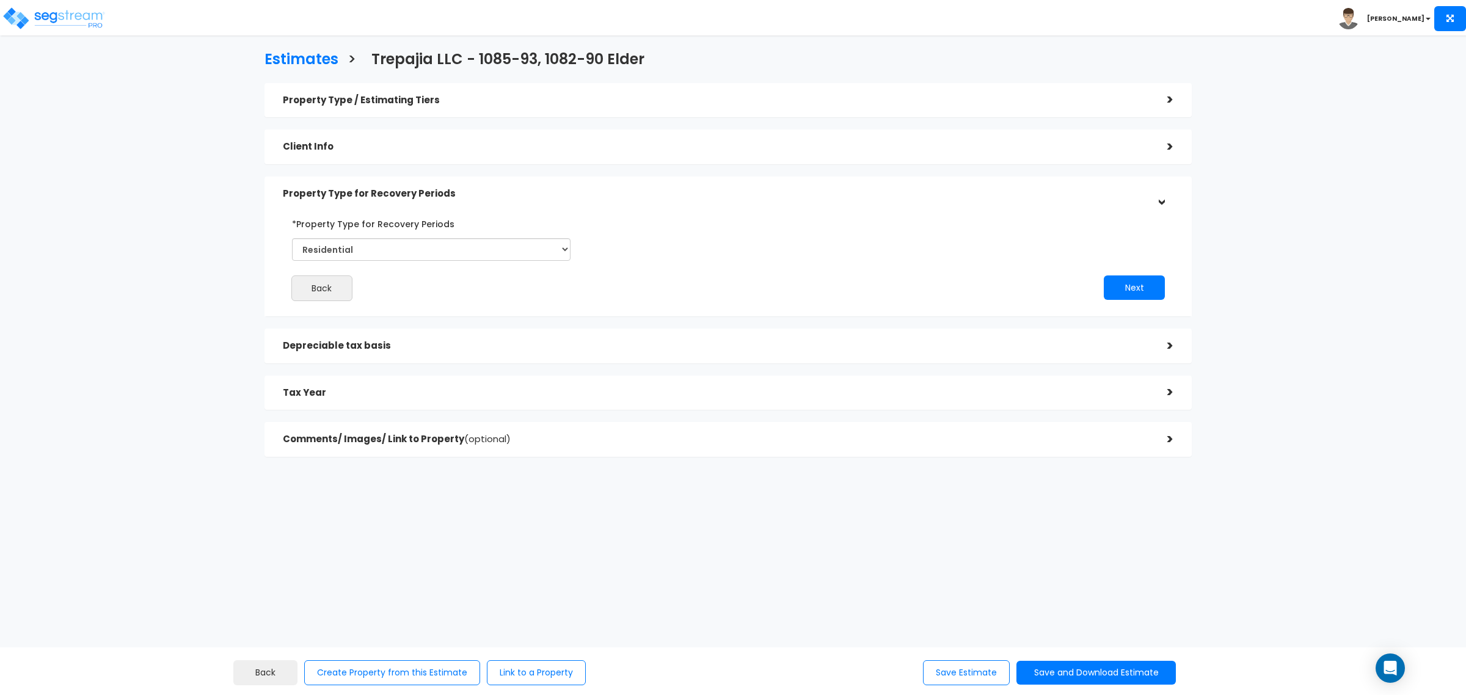
click at [200, 408] on div "Estimates > Trepajia LLC - 1085-93, 1082-90 Elder Property Type / Estimating Ti…" at bounding box center [728, 257] width 1207 height 696
click at [313, 58] on h3 "Estimates" at bounding box center [302, 60] width 74 height 19
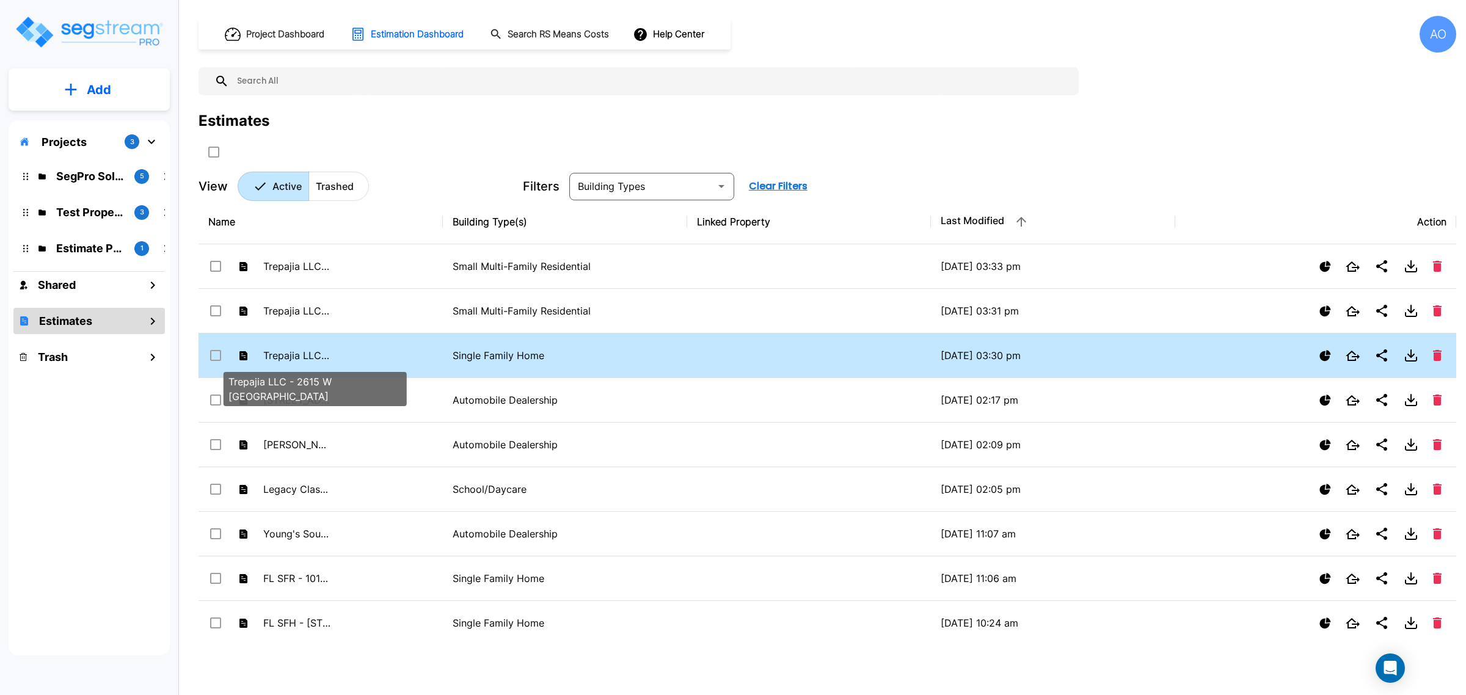
click at [313, 355] on p "Trepajia LLC - 2615 W [GEOGRAPHIC_DATA]" at bounding box center [296, 355] width 67 height 15
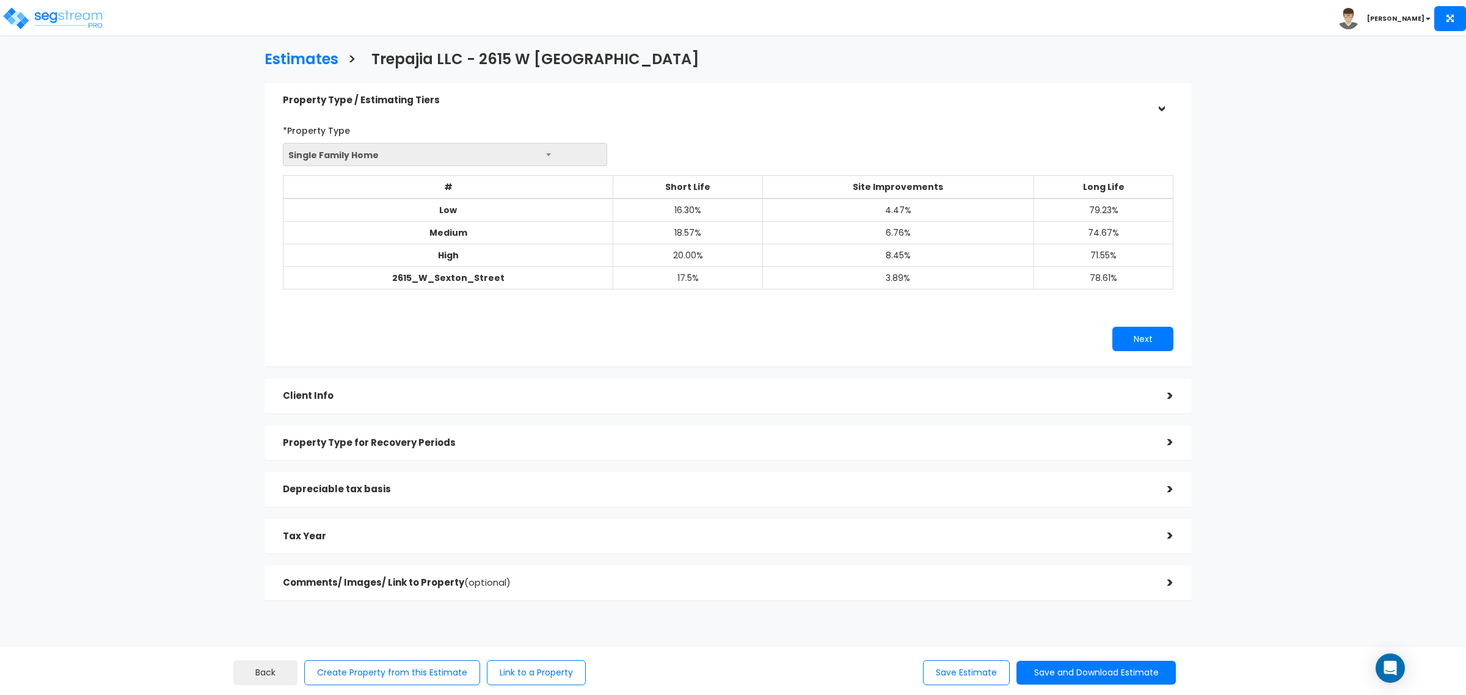
click at [327, 438] on h5 "Property Type for Recovery Periods" at bounding box center [716, 443] width 866 height 10
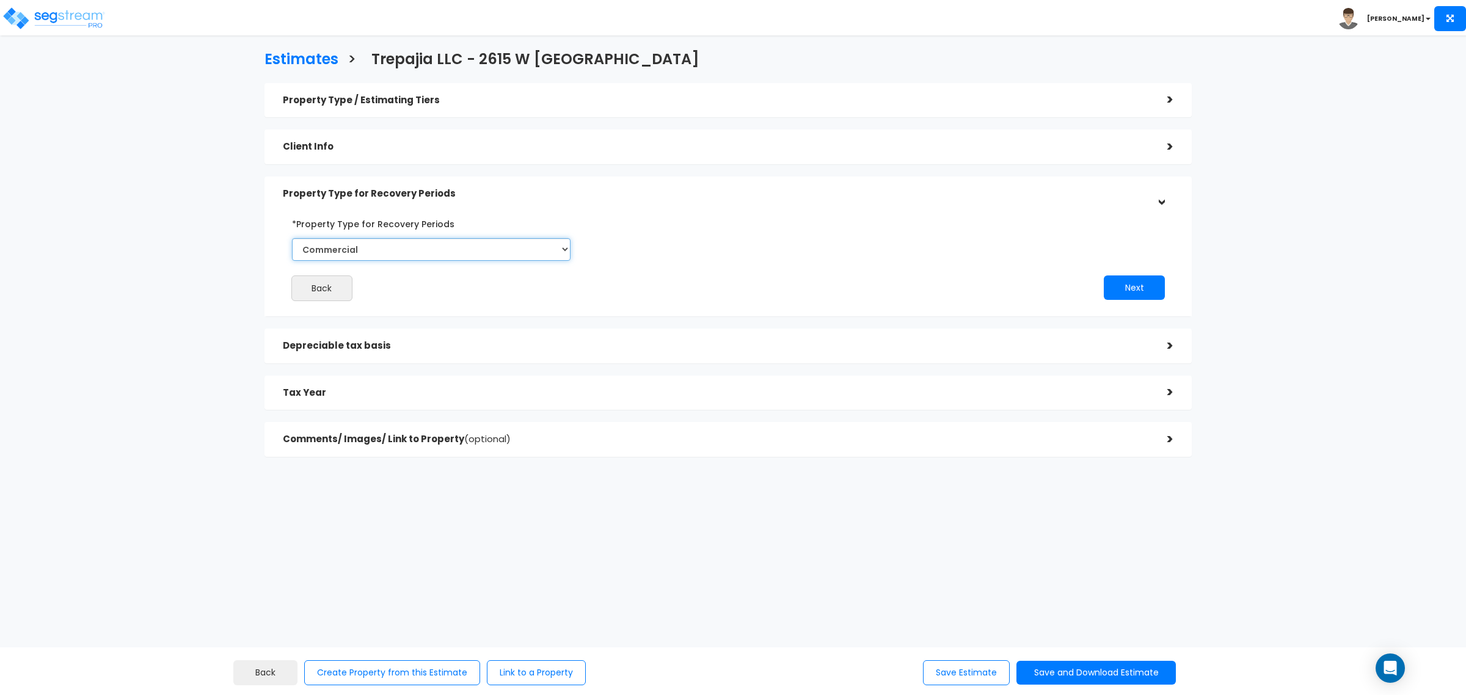
click at [329, 258] on select "Select Commercial Residential" at bounding box center [431, 249] width 279 height 23
select select "Residential"
click at [292, 238] on select "Select Commercial Residential" at bounding box center [431, 249] width 279 height 23
click at [337, 346] on h5 "Depreciable tax basis" at bounding box center [716, 346] width 866 height 10
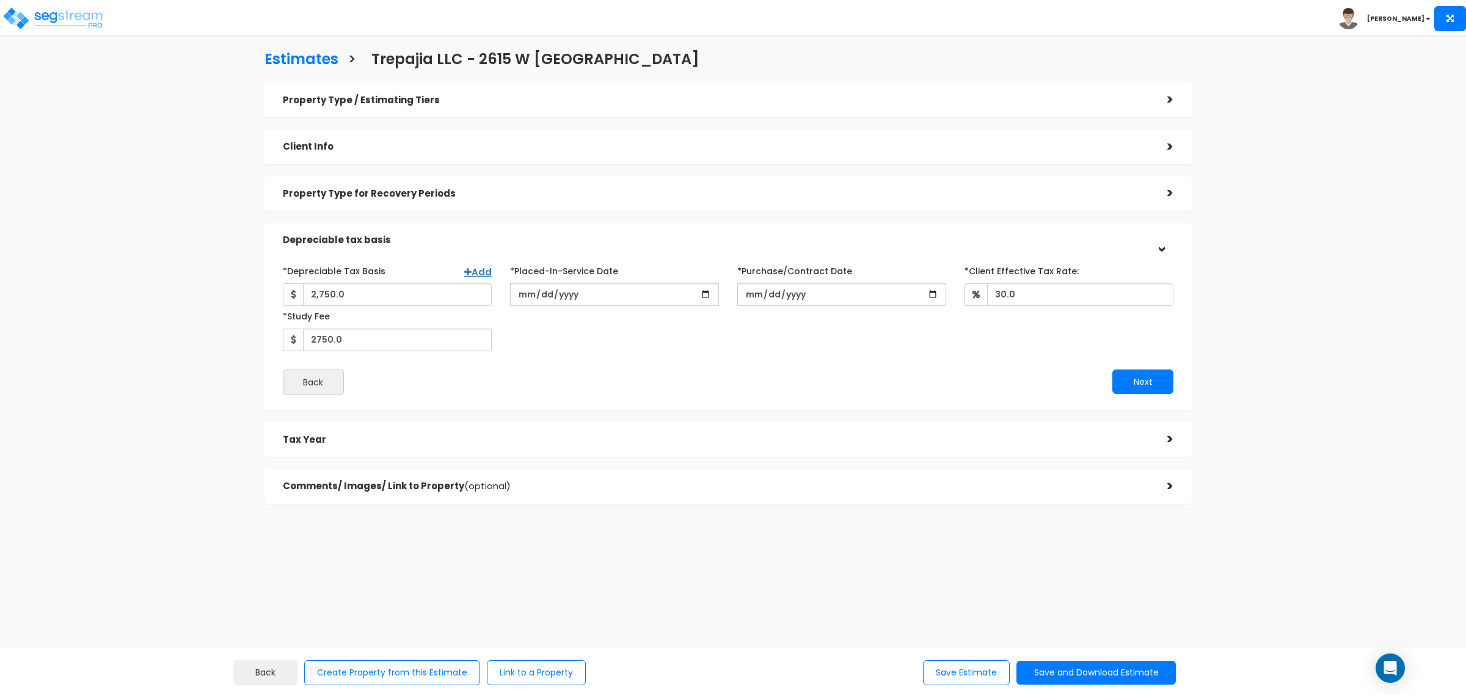
click at [377, 371] on div "Back" at bounding box center [501, 383] width 455 height 26
click at [395, 434] on div "Tax Year" at bounding box center [716, 440] width 866 height 23
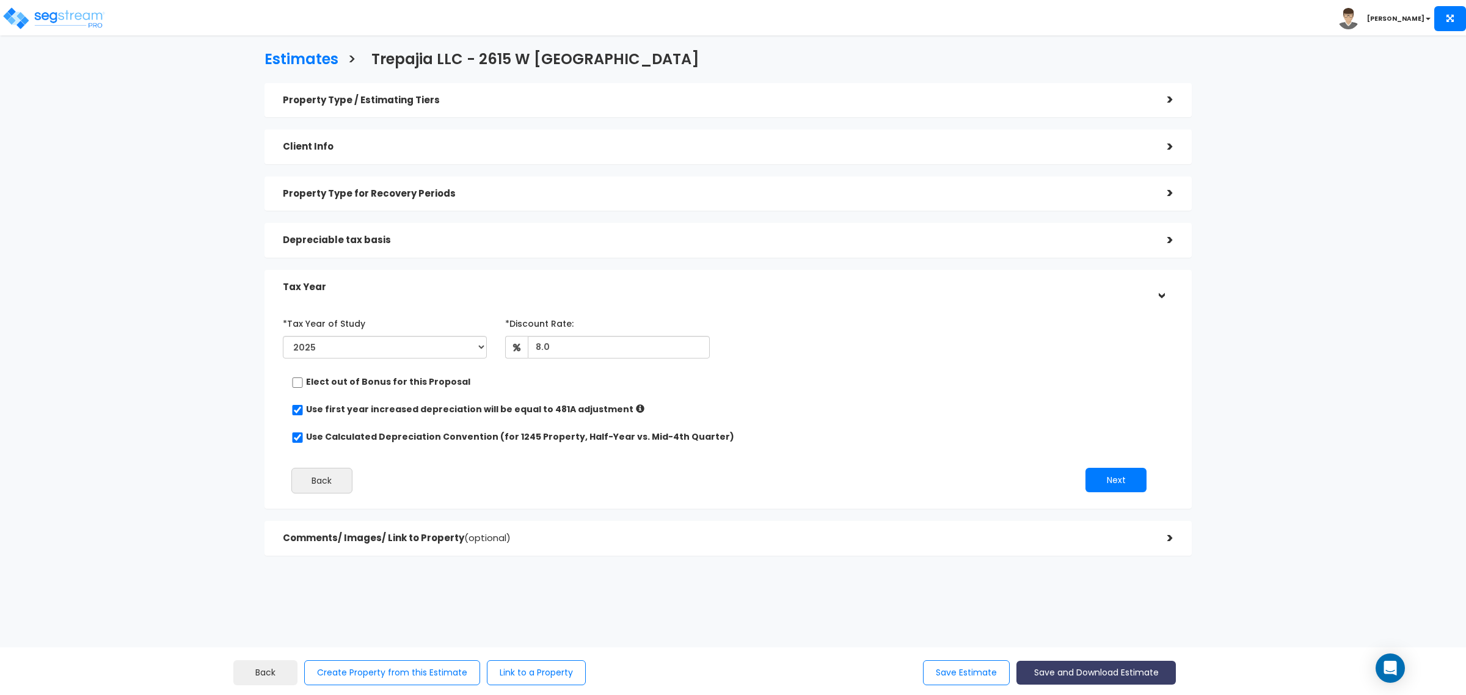
click at [1045, 669] on button "Save and Download Estimate" at bounding box center [1096, 673] width 159 height 24
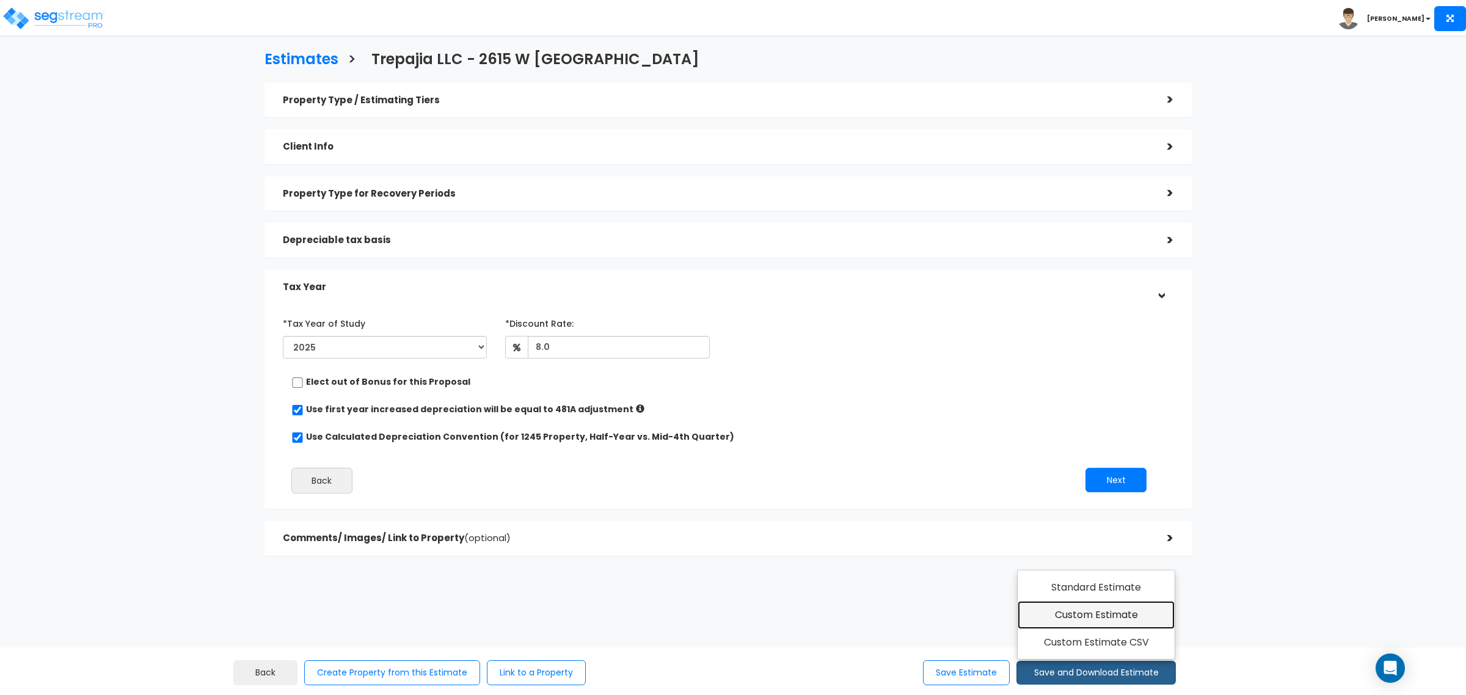
click at [1065, 613] on link "Custom Estimate" at bounding box center [1096, 615] width 157 height 28
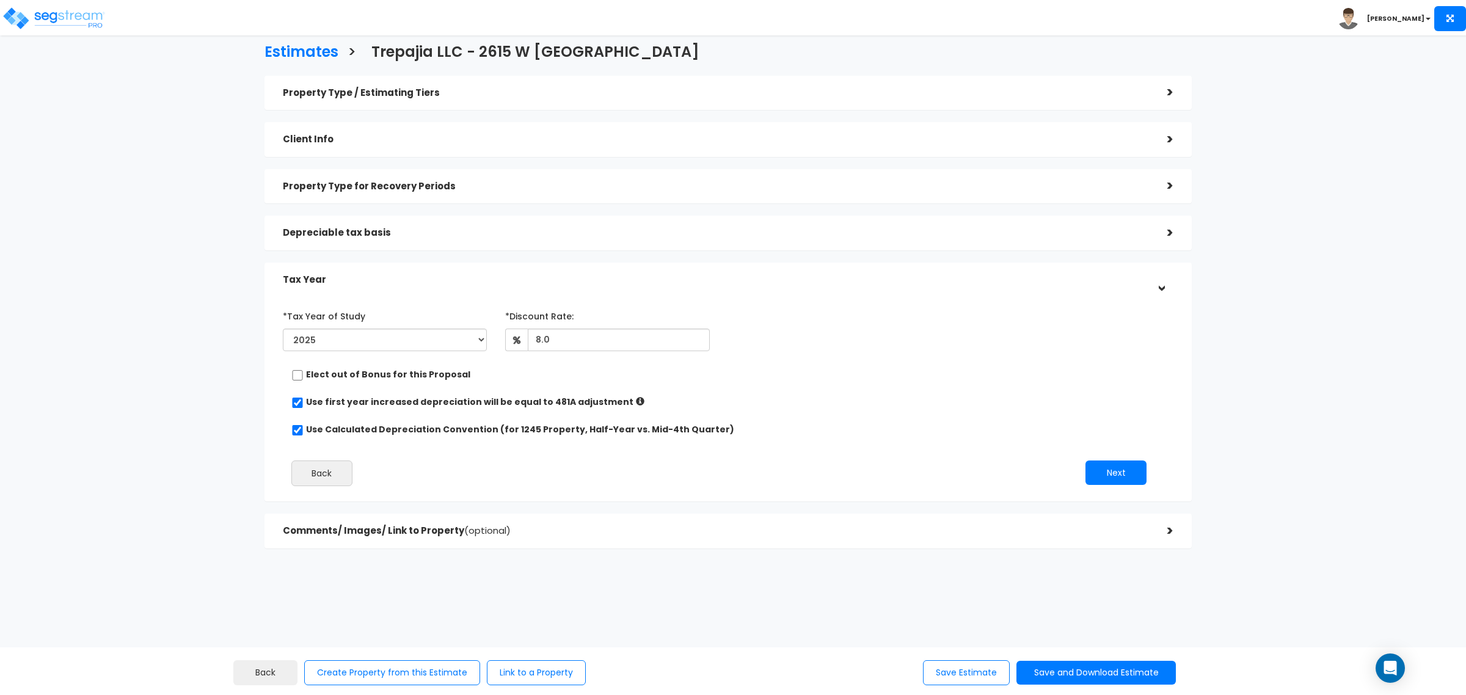
scroll to position [9, 0]
click at [335, 110] on div "Property Type / Estimating Tiers > *Property Type Single Family Home Assisted/S…" at bounding box center [728, 310] width 927 height 473
click at [343, 93] on h5 "Property Type / Estimating Tiers" at bounding box center [716, 91] width 866 height 10
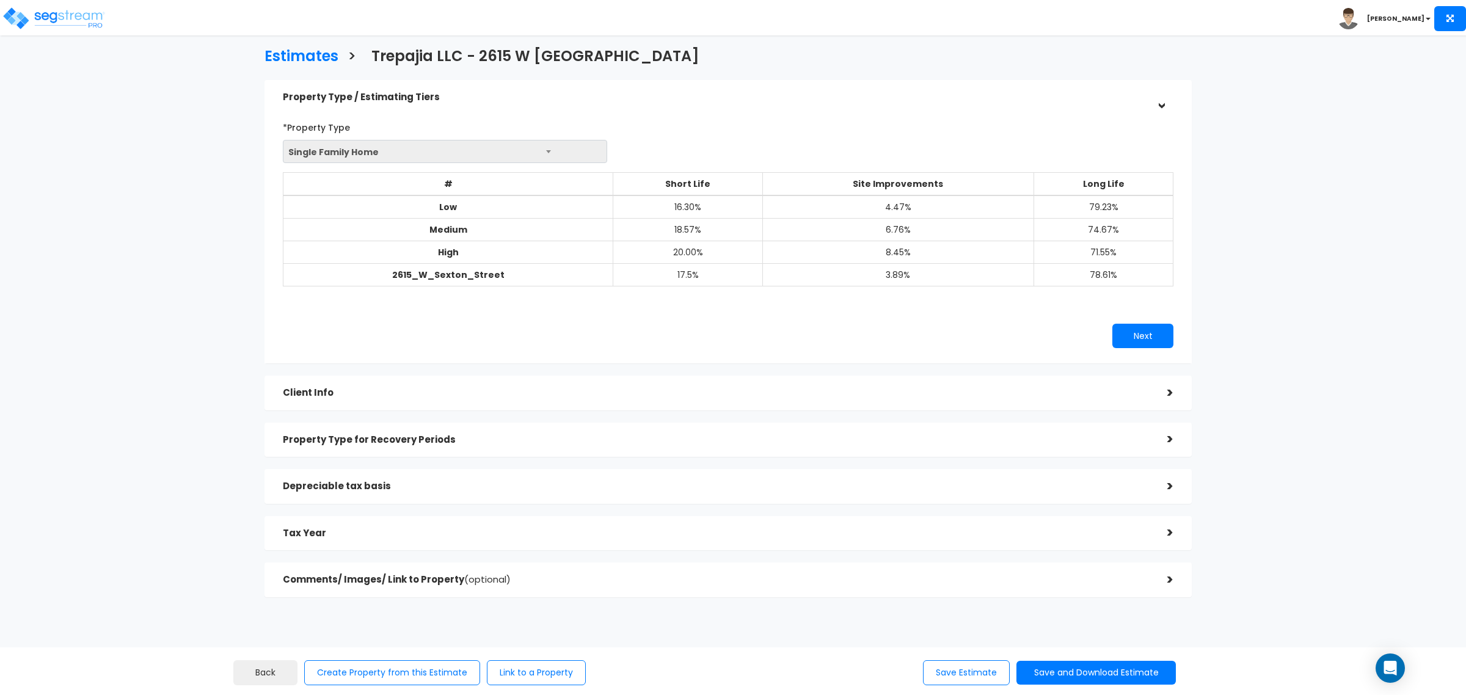
scroll to position [0, 0]
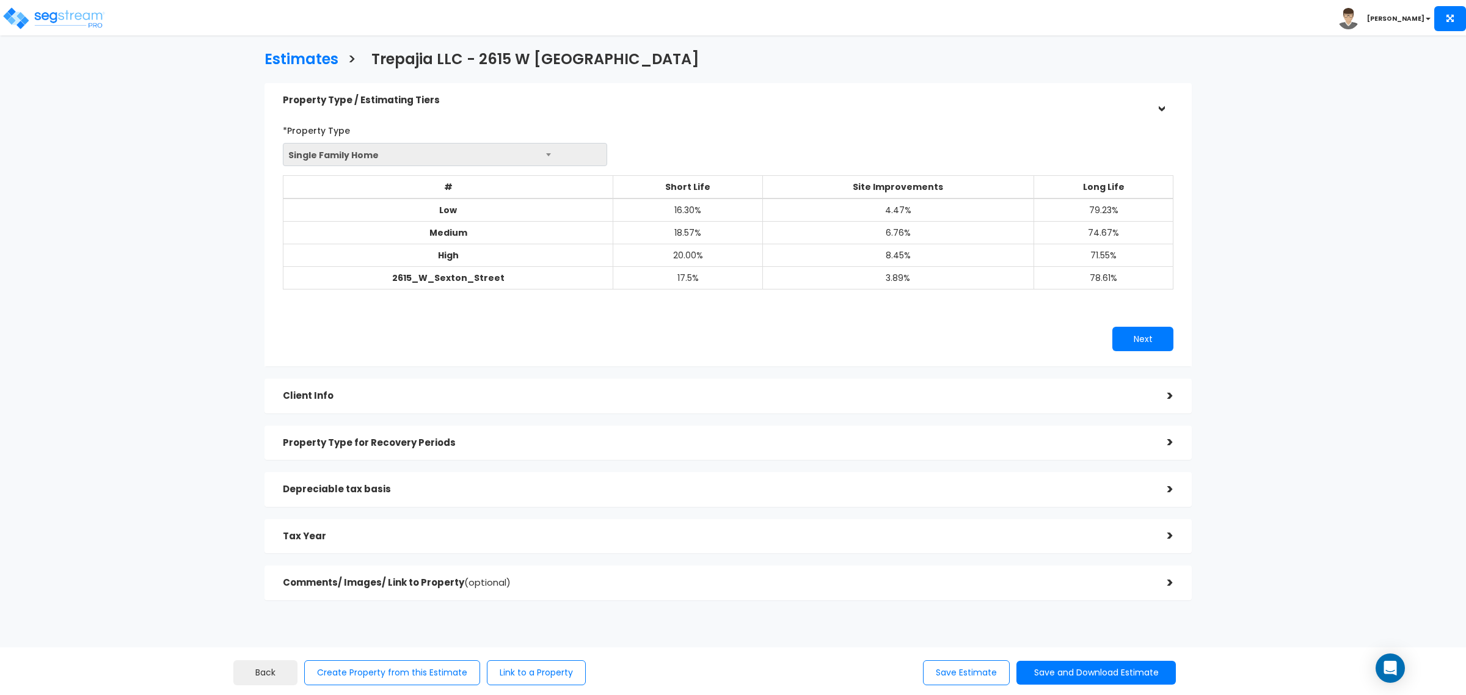
click at [329, 391] on h5 "Client Info" at bounding box center [716, 396] width 866 height 10
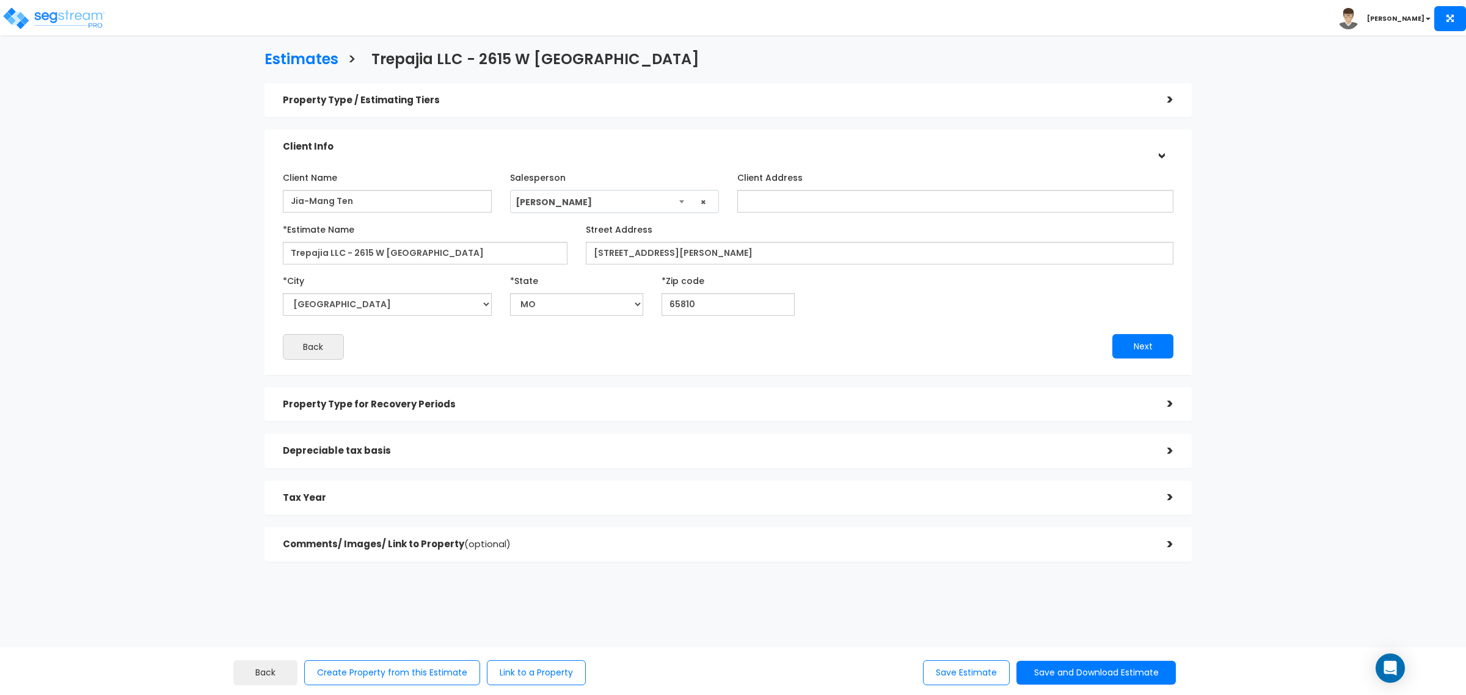
click at [188, 276] on div "Estimates > Trepajia LLC - 2615 W Sexton Property Type / Estimating Tiers > *Pr…" at bounding box center [728, 310] width 1207 height 802
click at [81, 23] on img at bounding box center [54, 18] width 104 height 24
